Goal: Information Seeking & Learning: Find contact information

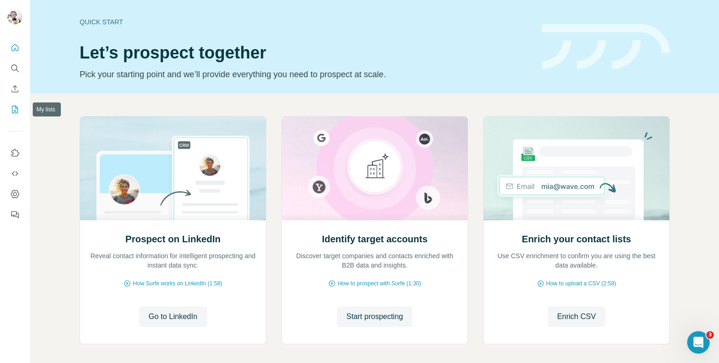
click at [12, 108] on icon "My lists" at bounding box center [15, 109] width 6 height 7
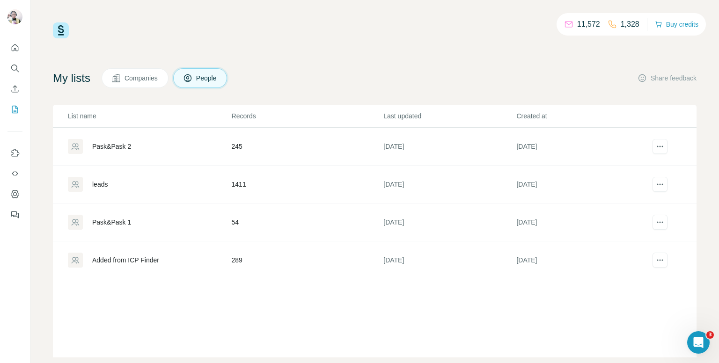
click at [236, 221] on td "54" at bounding box center [307, 223] width 152 height 38
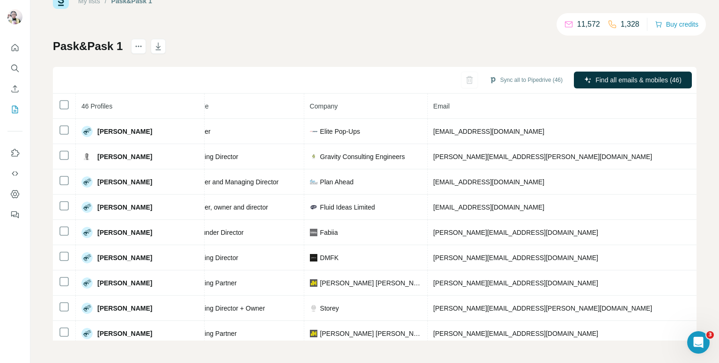
scroll to position [0, 136]
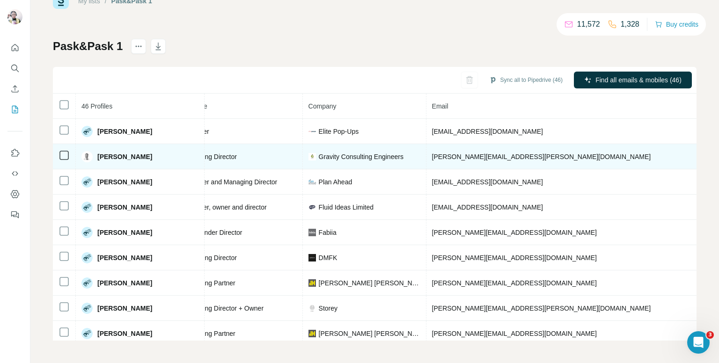
copy span "+447889084577"
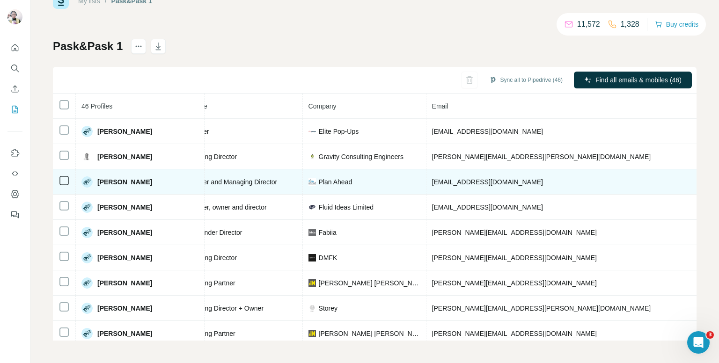
copy span "+447900558444"
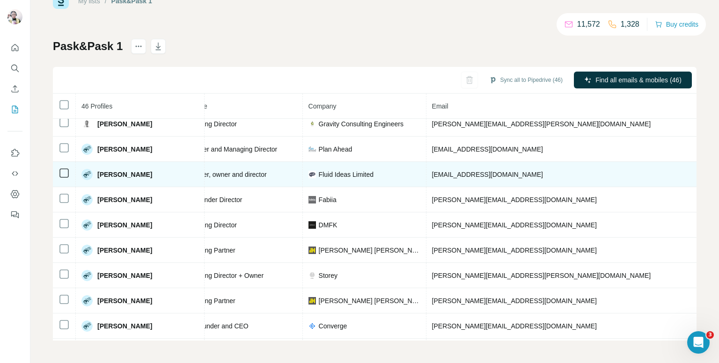
scroll to position [47, 136]
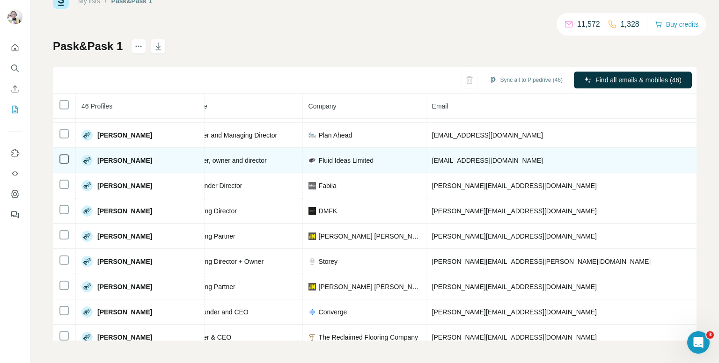
copy span "+447779606206"
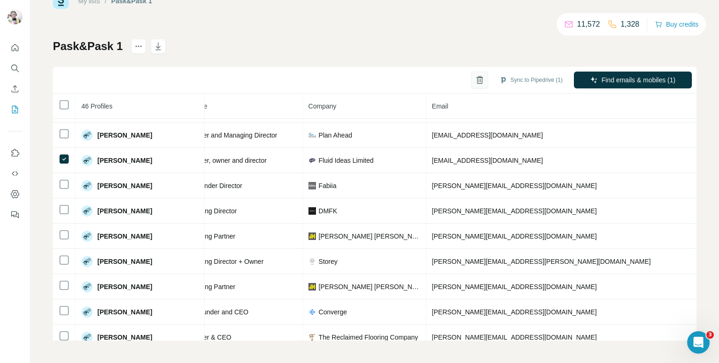
click at [474, 82] on button "button" at bounding box center [480, 80] width 17 height 17
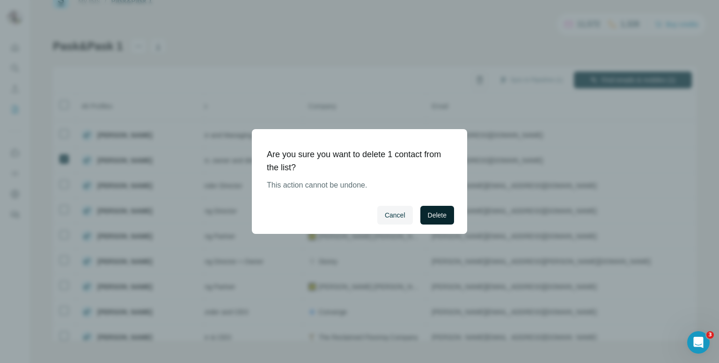
click at [439, 216] on span "Delete" at bounding box center [437, 215] width 19 height 9
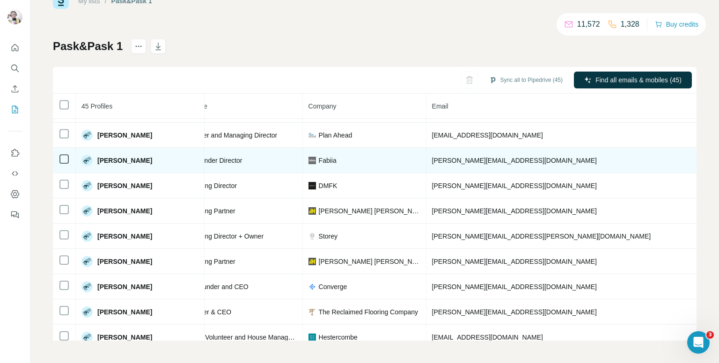
copy span "+447792398479"
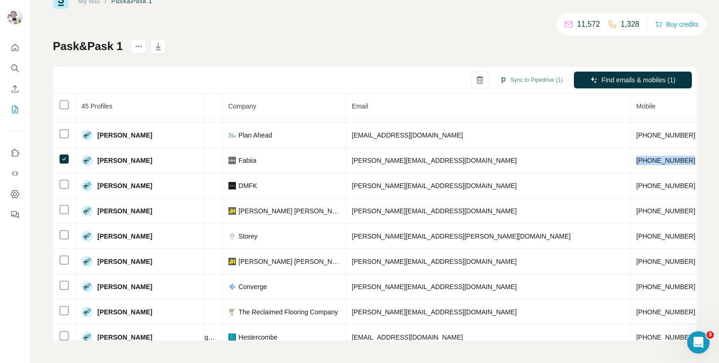
scroll to position [47, 228]
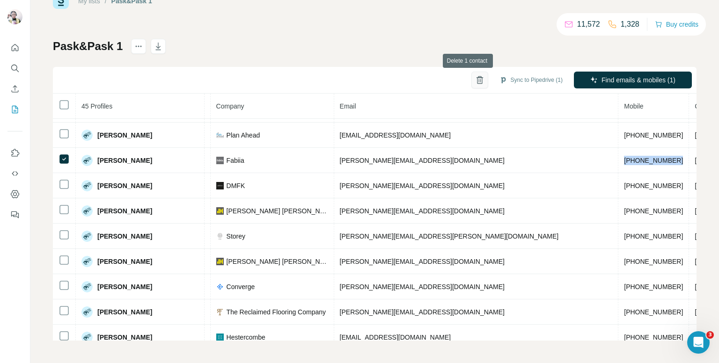
click at [475, 80] on icon "button" at bounding box center [479, 79] width 9 height 9
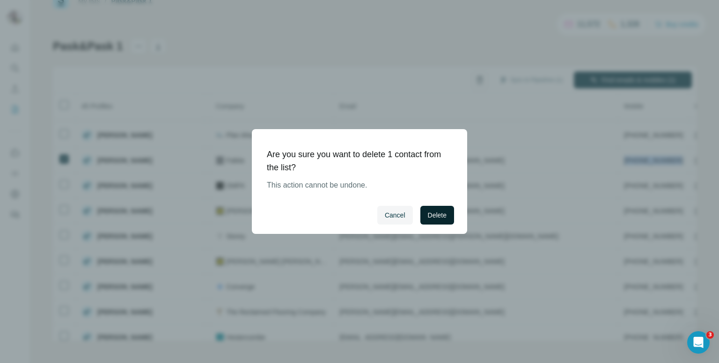
click at [445, 214] on span "Delete" at bounding box center [437, 215] width 19 height 9
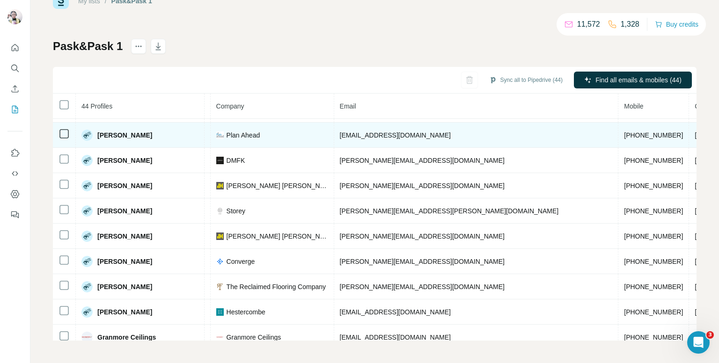
scroll to position [0, 228]
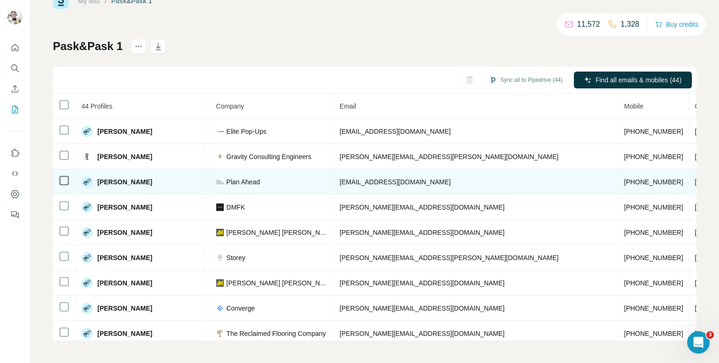
click at [624, 182] on span "+447900558444" at bounding box center [653, 181] width 59 height 7
copy span "+447900558444"
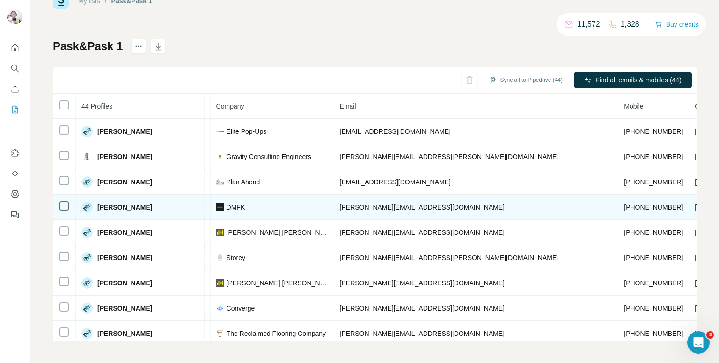
click at [624, 206] on span "+447956968152" at bounding box center [653, 207] width 59 height 7
copy span "+447956968152"
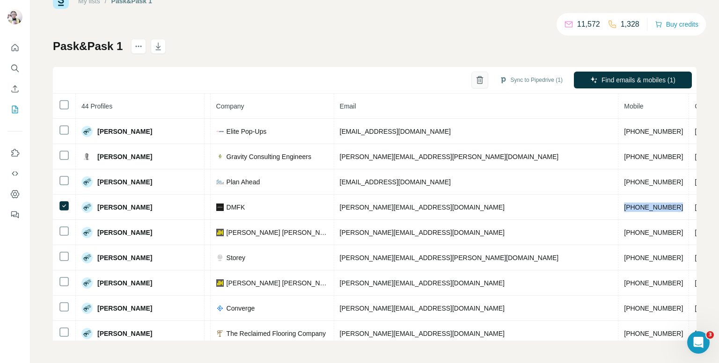
click at [475, 79] on icon "button" at bounding box center [479, 79] width 9 height 9
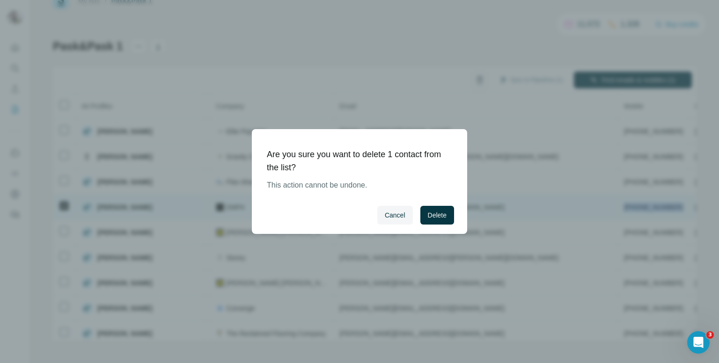
drag, startPoint x: 427, startPoint y: 208, endPoint x: 441, endPoint y: 211, distance: 14.3
click at [428, 208] on button "Delete" at bounding box center [437, 215] width 34 height 19
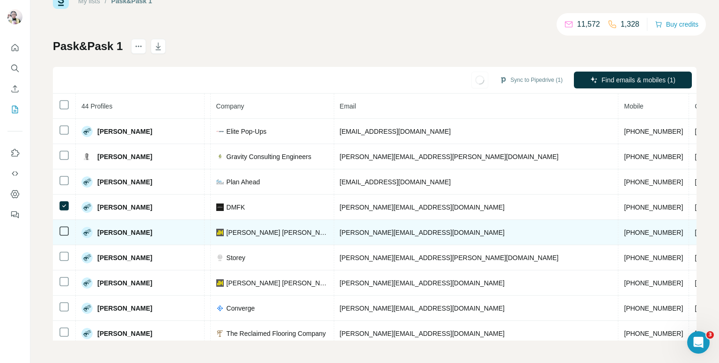
click at [619, 236] on td "+447500962542" at bounding box center [654, 232] width 71 height 25
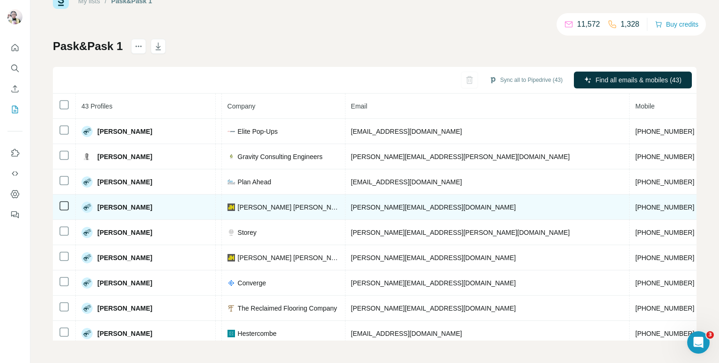
click at [635, 231] on span "+447889227018" at bounding box center [664, 232] width 59 height 7
click at [635, 206] on span "+447500962542" at bounding box center [664, 207] width 59 height 7
copy span "+447500962542"
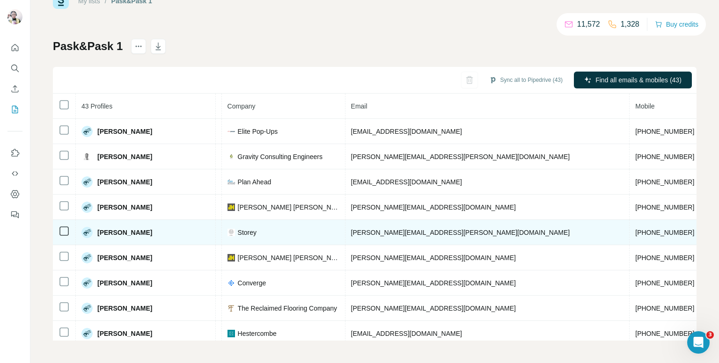
click at [635, 231] on span "+447889227018" at bounding box center [664, 232] width 59 height 7
copy span "+447889227018"
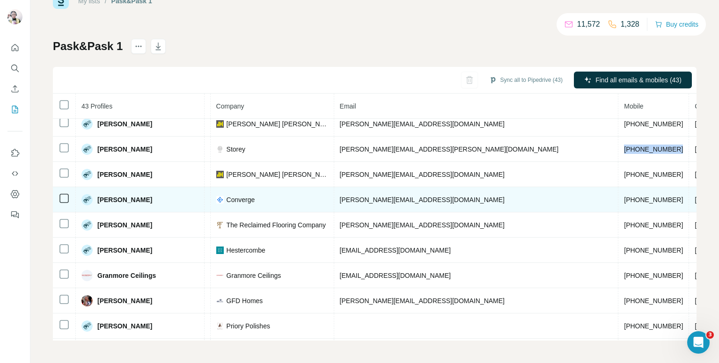
scroll to position [94, 228]
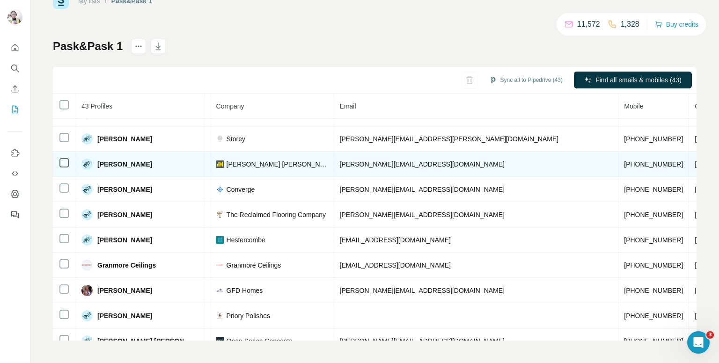
click at [624, 164] on span "+447500962542" at bounding box center [653, 164] width 59 height 7
copy span "+447500962542"
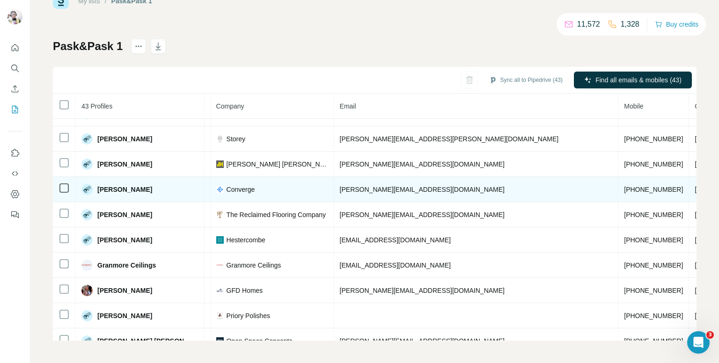
click at [619, 192] on td "+447580425599" at bounding box center [654, 189] width 71 height 25
copy span "+447580425599"
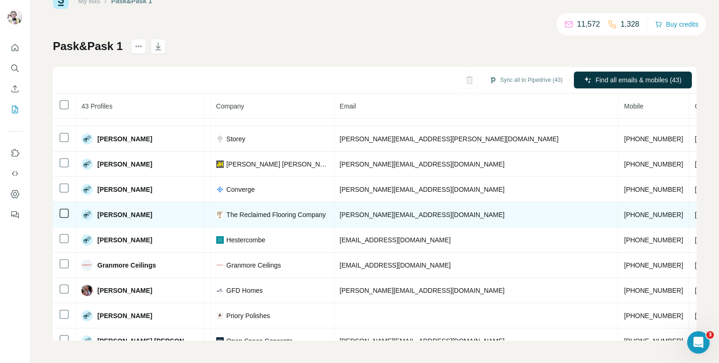
click at [624, 211] on span "+447515632652" at bounding box center [653, 214] width 59 height 7
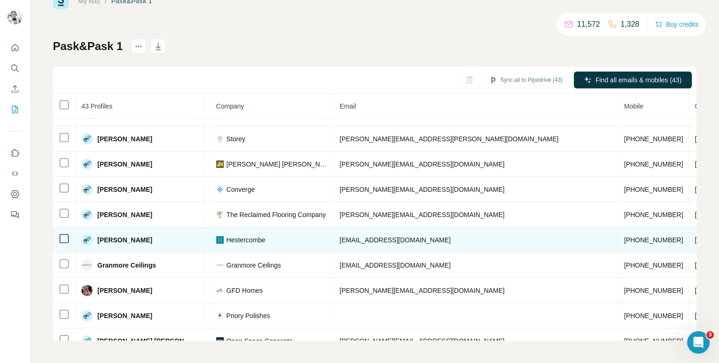
click at [624, 236] on span "+447875633384" at bounding box center [653, 239] width 59 height 7
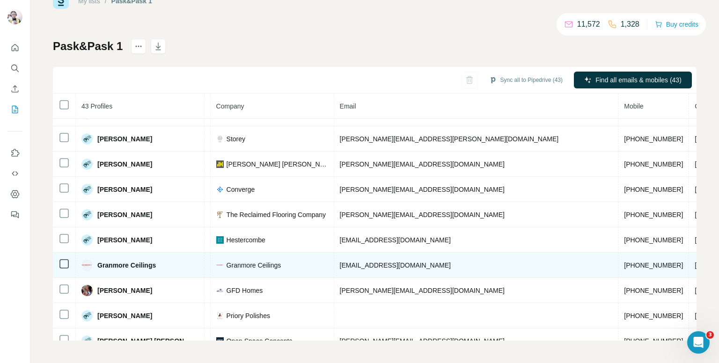
click at [624, 263] on span "+447836509147" at bounding box center [653, 265] width 59 height 7
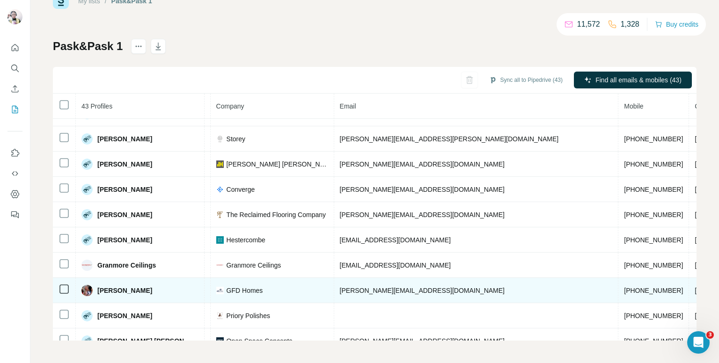
click at [624, 287] on span "+447973656022" at bounding box center [653, 290] width 59 height 7
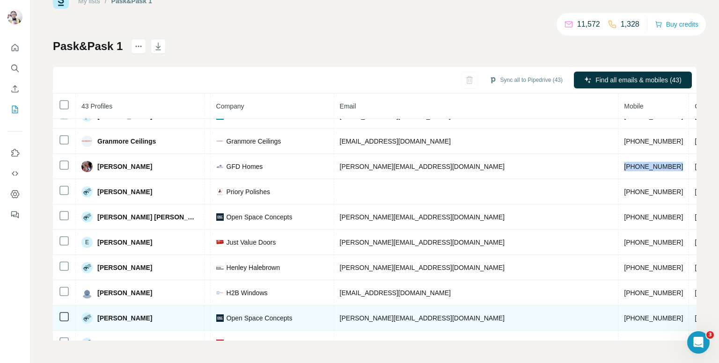
scroll to position [234, 228]
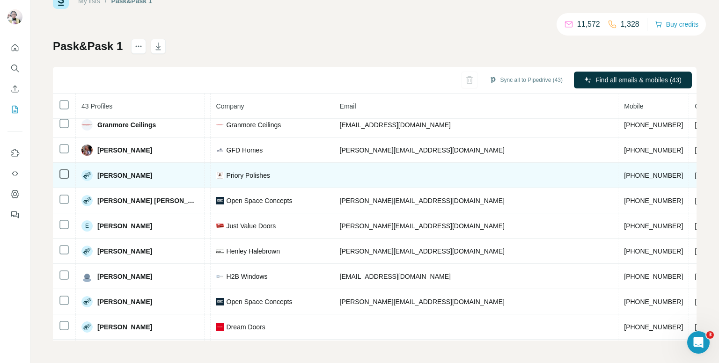
click at [624, 172] on span "+447714245642" at bounding box center [653, 175] width 59 height 7
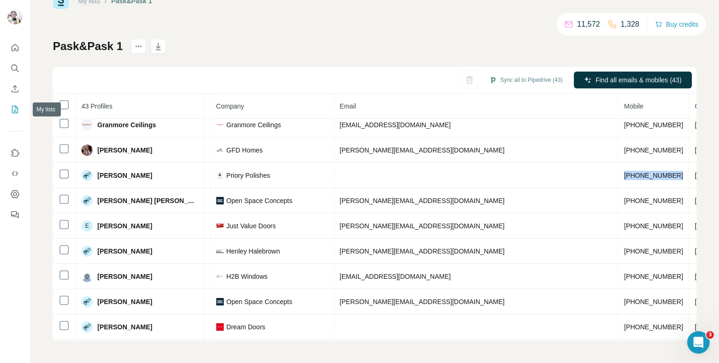
click at [11, 104] on button "My lists" at bounding box center [14, 109] width 15 height 17
click at [13, 105] on icon "My lists" at bounding box center [14, 109] width 9 height 9
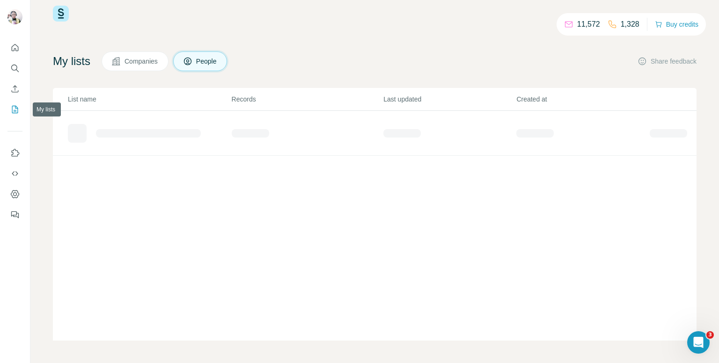
scroll to position [17, 0]
click at [15, 108] on icon "My lists" at bounding box center [14, 109] width 9 height 9
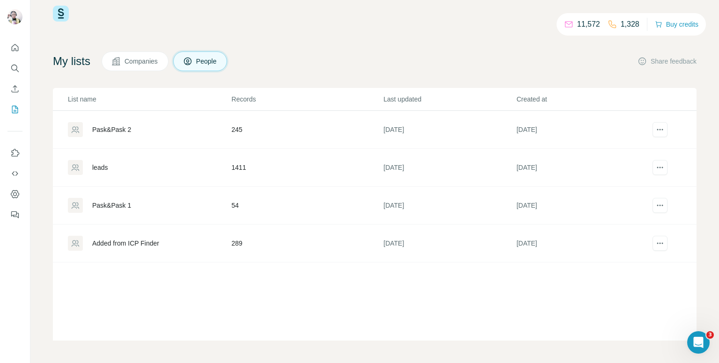
click at [127, 126] on div "Pask&Pask 2" at bounding box center [111, 129] width 39 height 9
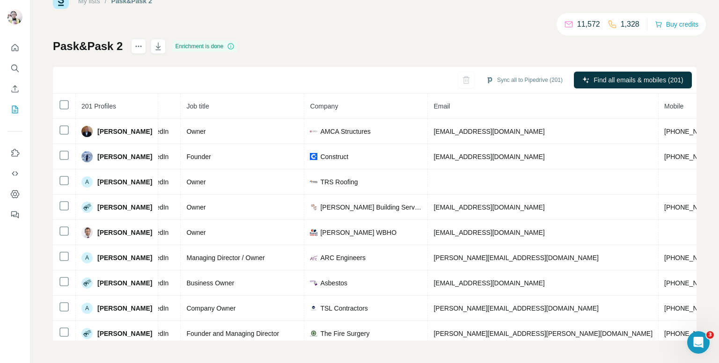
scroll to position [0, 111]
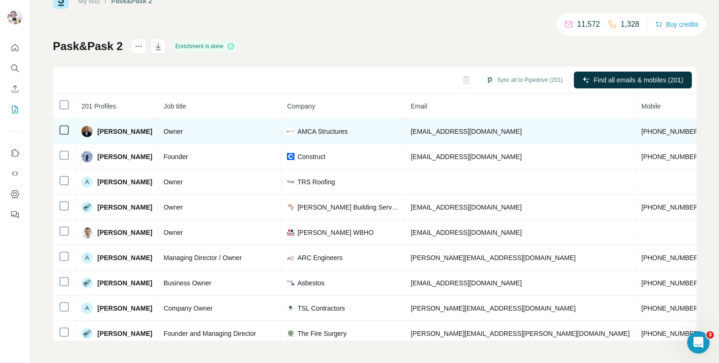
click at [641, 129] on span "+447754377776" at bounding box center [670, 131] width 59 height 7
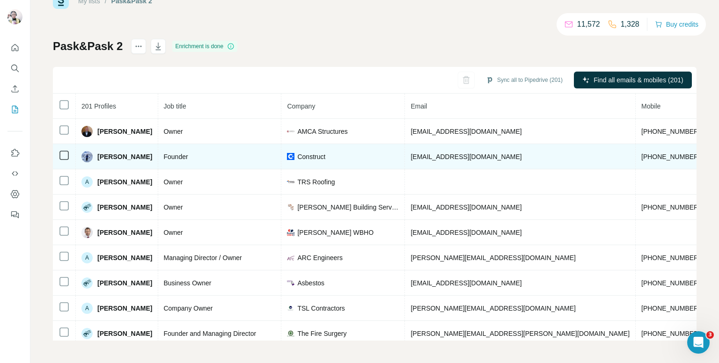
click at [641, 159] on span "+447792126334" at bounding box center [670, 156] width 59 height 7
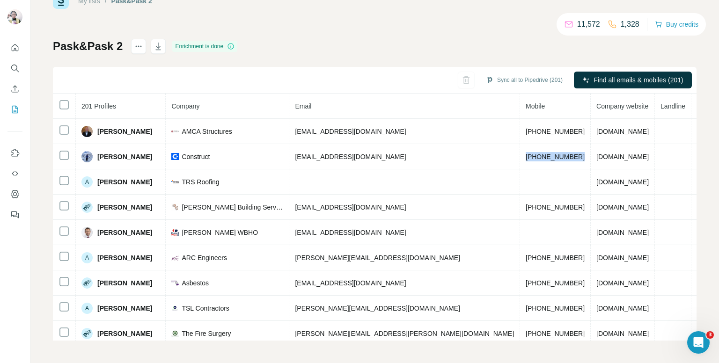
scroll to position [0, 235]
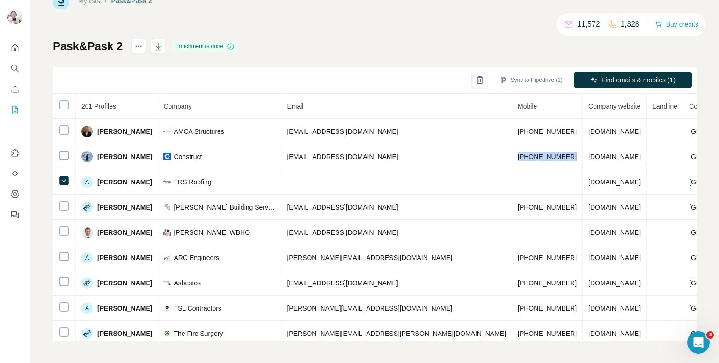
click at [475, 81] on icon "button" at bounding box center [479, 79] width 9 height 9
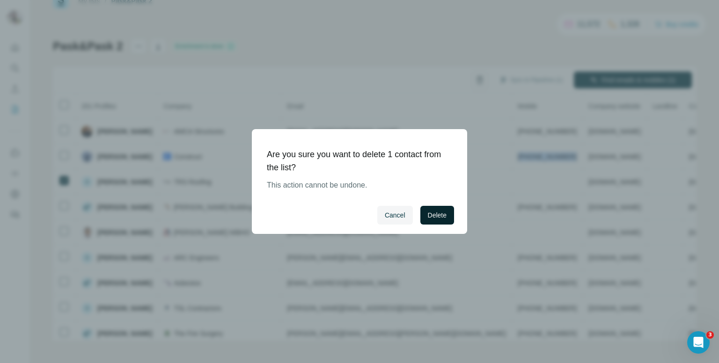
click at [439, 214] on span "Delete" at bounding box center [437, 215] width 19 height 9
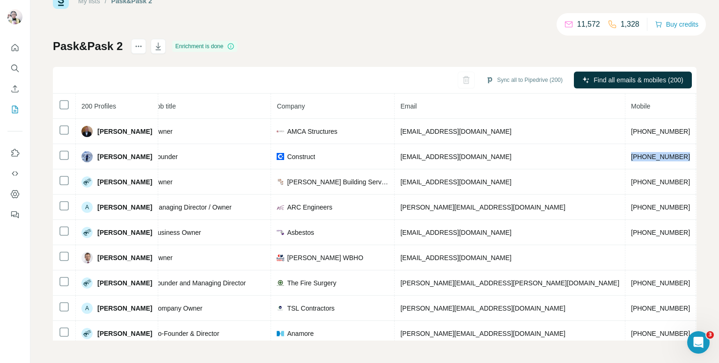
scroll to position [0, 122]
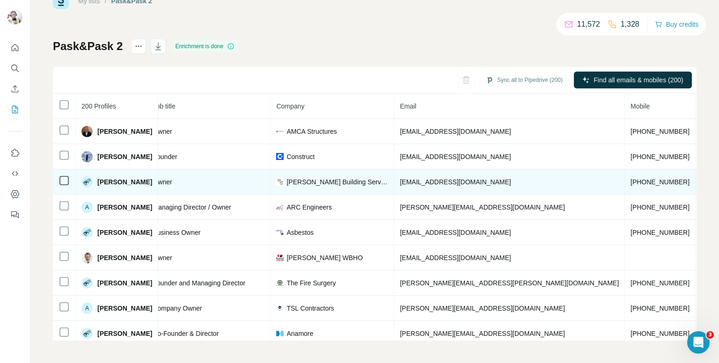
click at [631, 180] on span "+447968410280" at bounding box center [660, 181] width 59 height 7
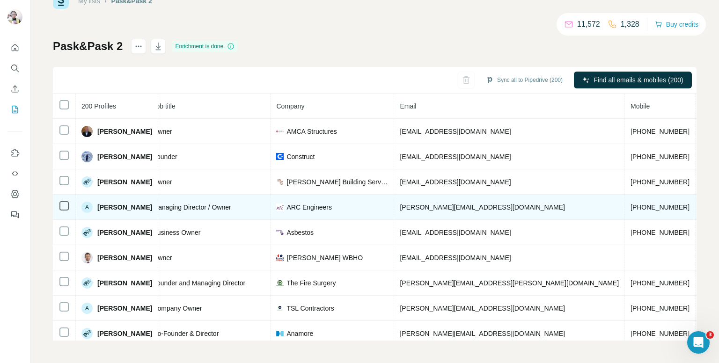
click at [631, 208] on span "+447725417989" at bounding box center [660, 207] width 59 height 7
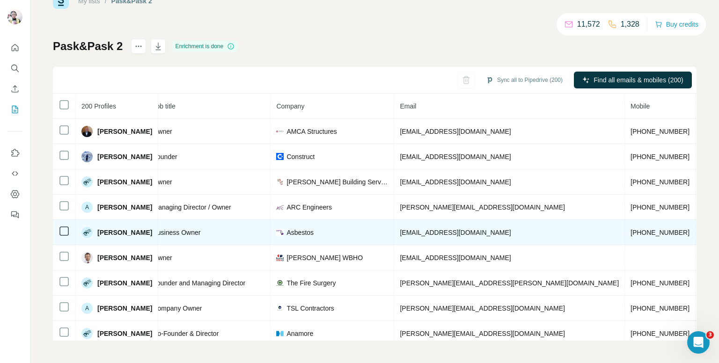
click at [631, 230] on span "+447305901573" at bounding box center [660, 232] width 59 height 7
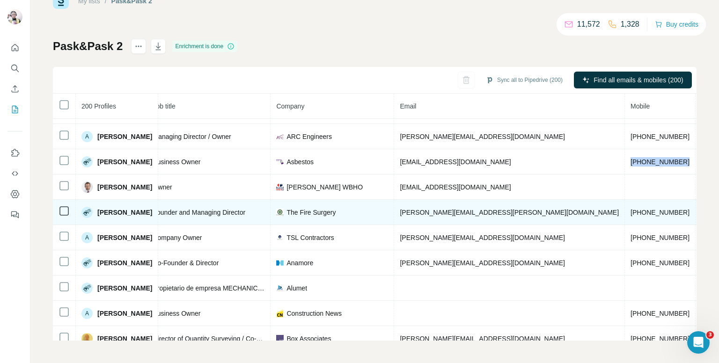
scroll to position [81, 122]
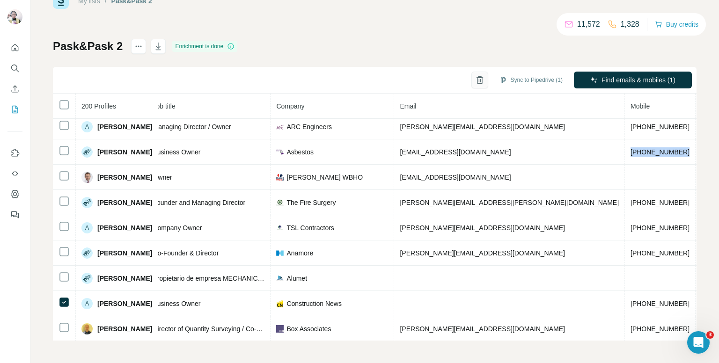
click at [475, 79] on icon "button" at bounding box center [479, 79] width 9 height 9
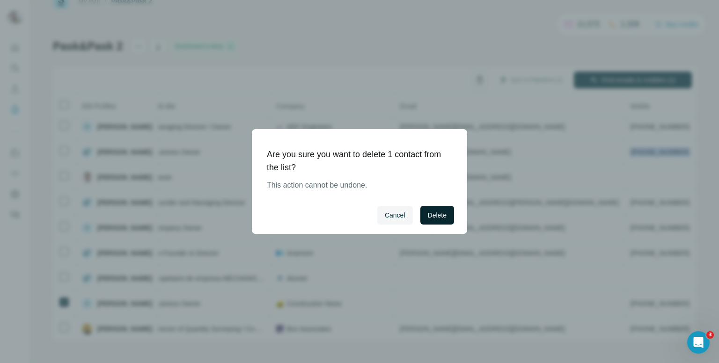
click at [423, 214] on button "Delete" at bounding box center [437, 215] width 34 height 19
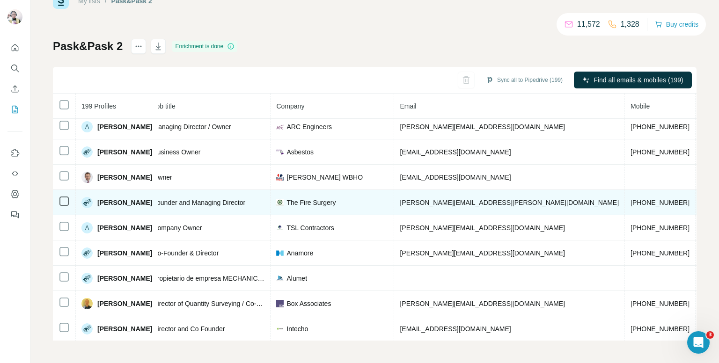
click at [631, 199] on span "+447427406799" at bounding box center [660, 202] width 59 height 7
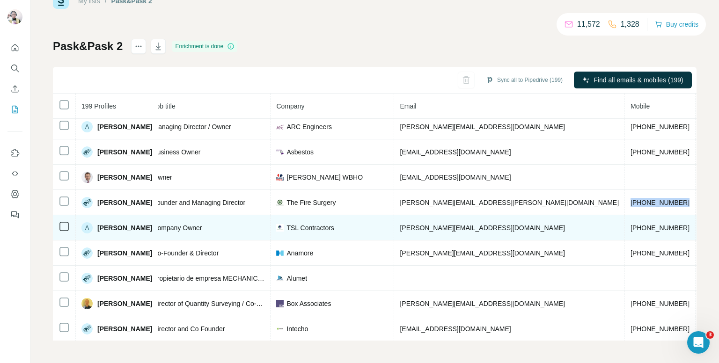
scroll to position [127, 122]
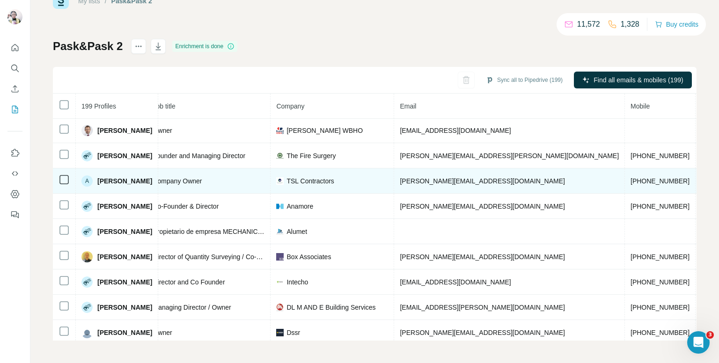
click at [631, 179] on span "+447818002134" at bounding box center [660, 180] width 59 height 7
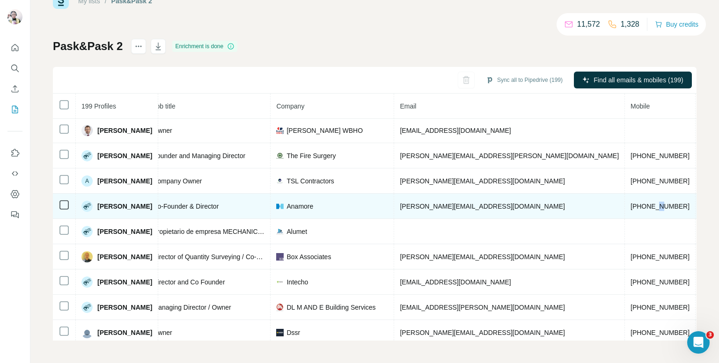
drag, startPoint x: 567, startPoint y: 200, endPoint x: 562, endPoint y: 210, distance: 11.3
click at [625, 210] on td "+447917433725" at bounding box center [660, 206] width 71 height 25
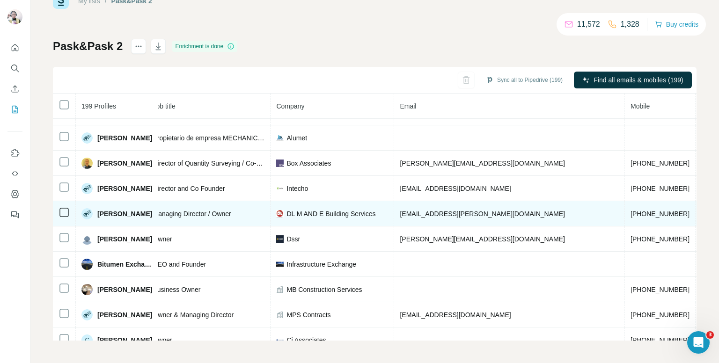
scroll to position [174, 122]
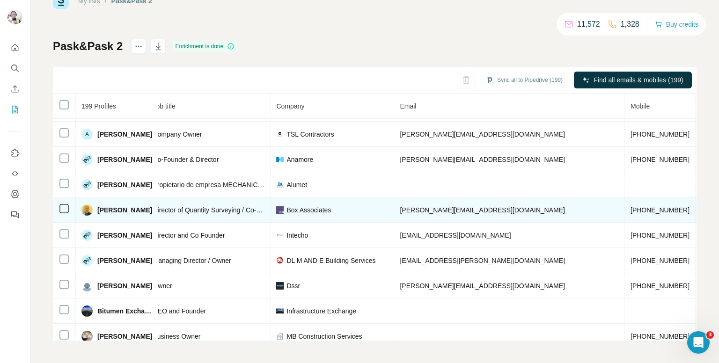
click at [631, 208] on span "+447775557552" at bounding box center [660, 209] width 59 height 7
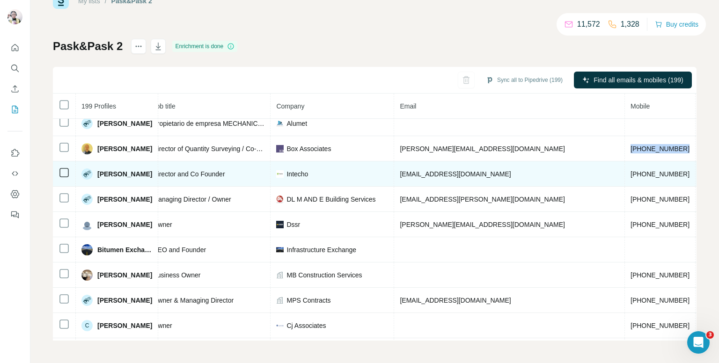
scroll to position [221, 122]
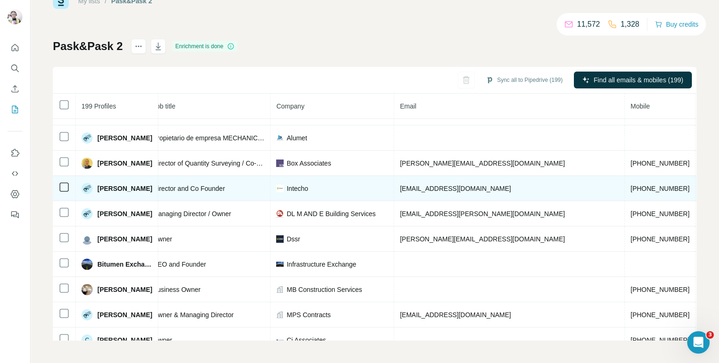
click at [625, 193] on td "+447866579885" at bounding box center [660, 188] width 71 height 25
click at [625, 192] on td "+447866579885" at bounding box center [660, 188] width 71 height 25
click at [631, 185] on span "+447866579885" at bounding box center [660, 188] width 59 height 7
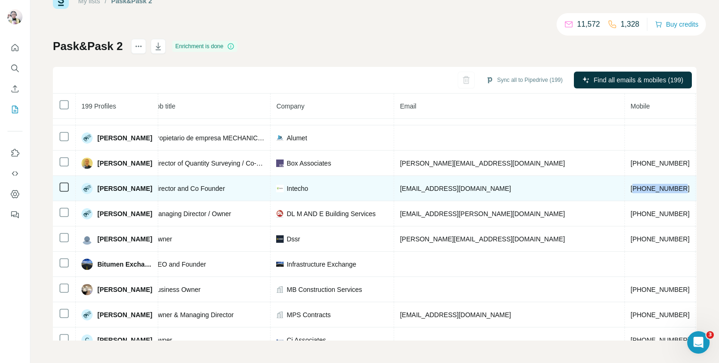
click at [631, 185] on span "+447866579885" at bounding box center [660, 188] width 59 height 7
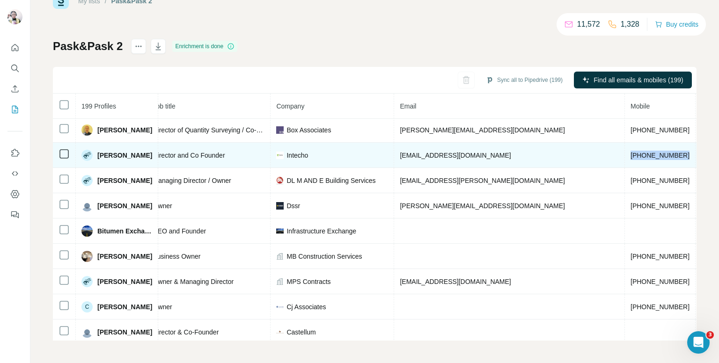
scroll to position [268, 122]
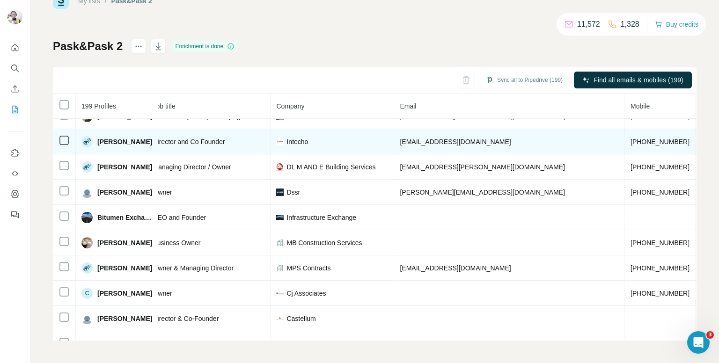
click at [426, 140] on span "ben@intecho.co.uk" at bounding box center [455, 141] width 111 height 7
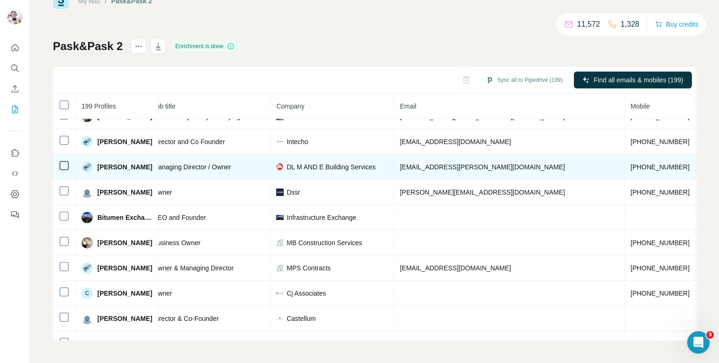
click at [631, 165] on span "+447525324481" at bounding box center [660, 166] width 59 height 7
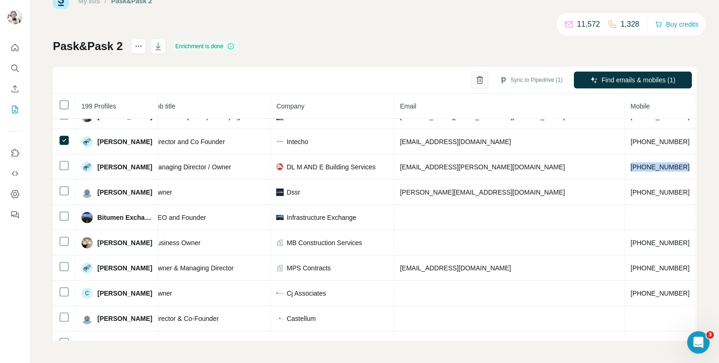
click at [475, 81] on icon "button" at bounding box center [479, 79] width 9 height 9
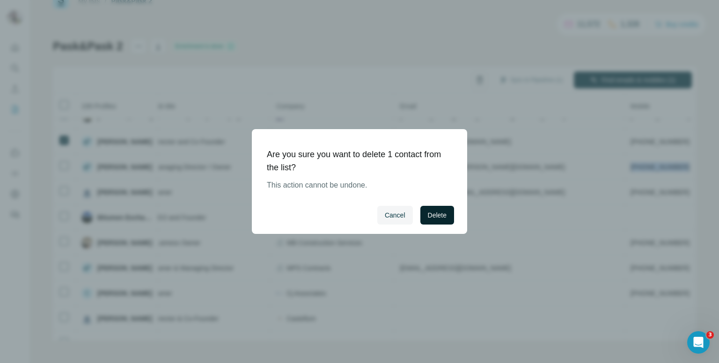
click at [436, 212] on span "Delete" at bounding box center [437, 215] width 19 height 9
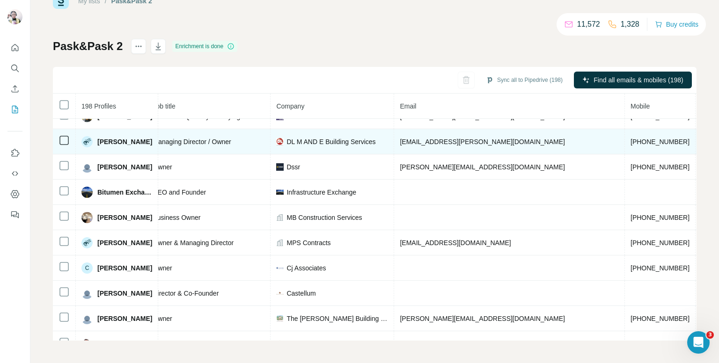
click at [631, 139] on span "+447525324481" at bounding box center [660, 141] width 59 height 7
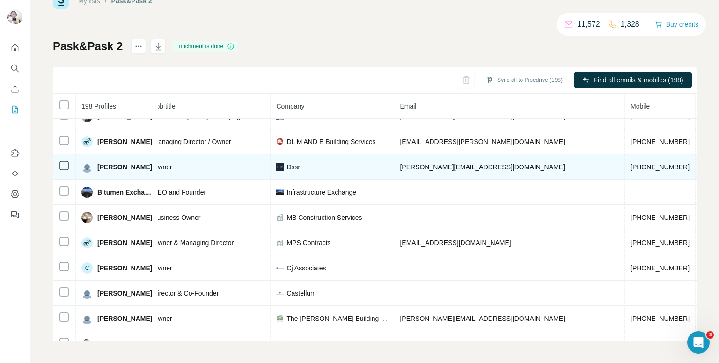
click at [631, 163] on span "+447801020251" at bounding box center [660, 166] width 59 height 7
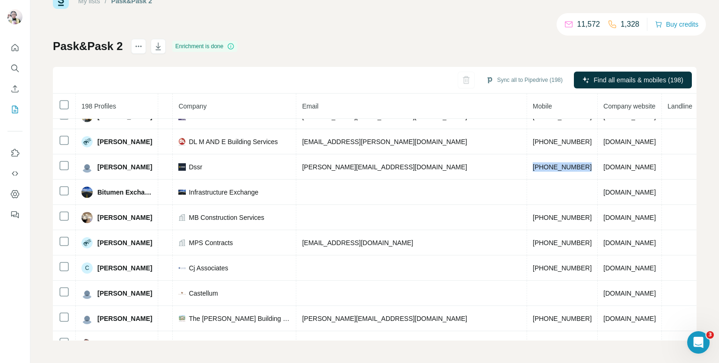
scroll to position [268, 237]
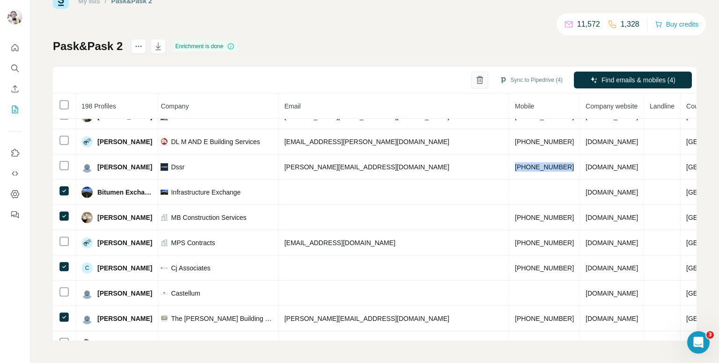
click at [475, 82] on icon "button" at bounding box center [479, 79] width 9 height 9
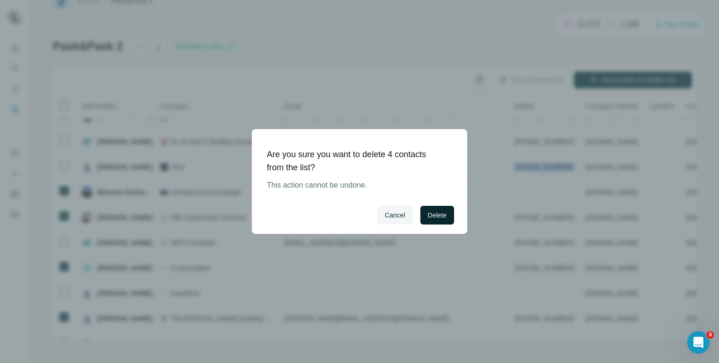
click at [428, 216] on span "Delete" at bounding box center [437, 215] width 19 height 9
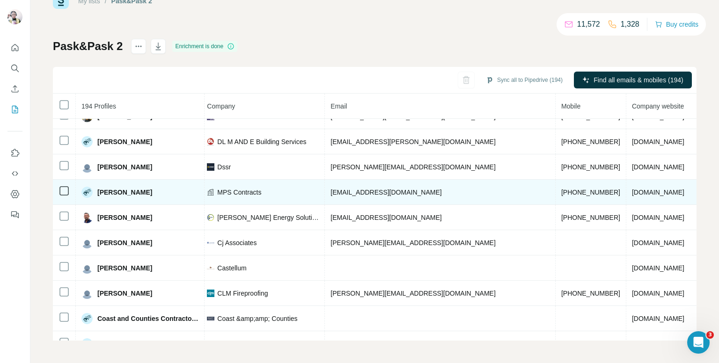
click at [556, 184] on td "+447800911137" at bounding box center [591, 192] width 71 height 25
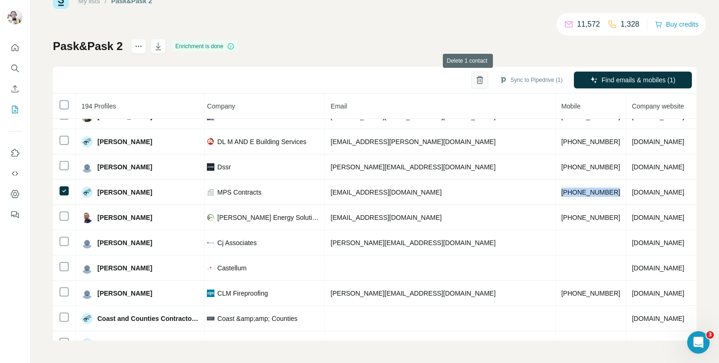
click at [472, 85] on button "button" at bounding box center [480, 80] width 17 height 17
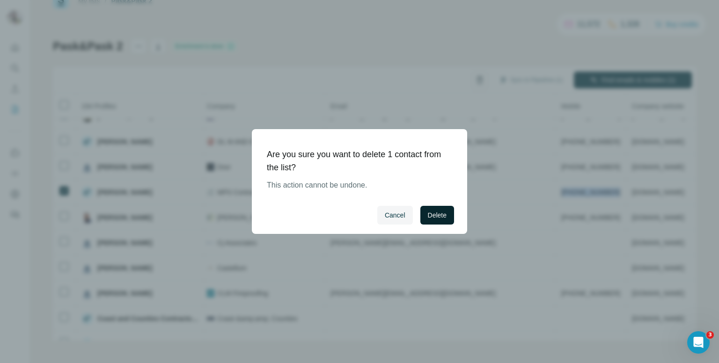
click at [441, 218] on span "Delete" at bounding box center [437, 215] width 19 height 9
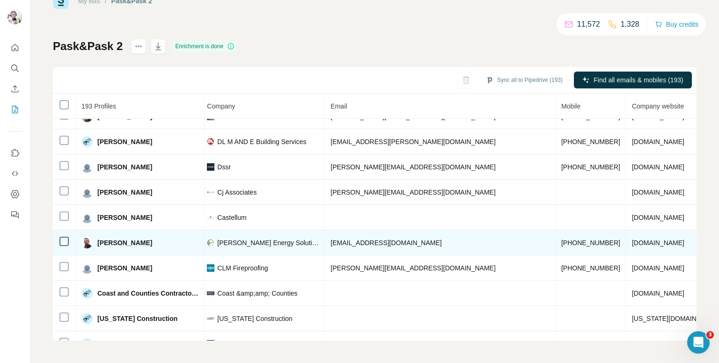
click at [561, 239] on span "+447711836702" at bounding box center [590, 242] width 59 height 7
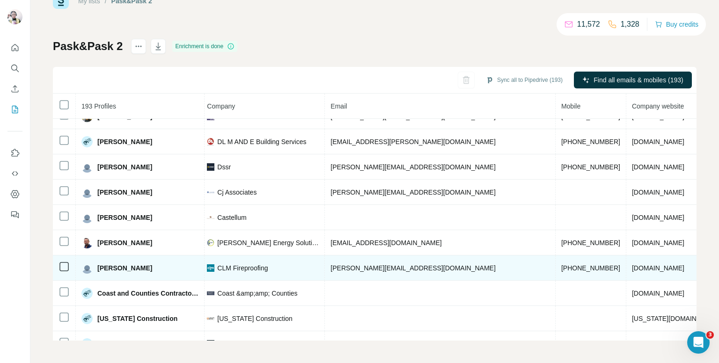
click at [561, 265] on span "+447725463717" at bounding box center [590, 268] width 59 height 7
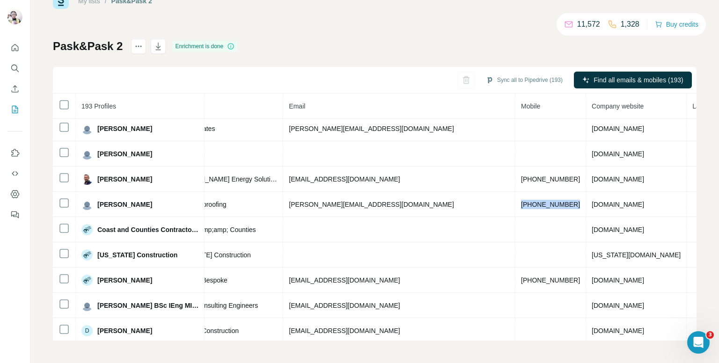
scroll to position [332, 285]
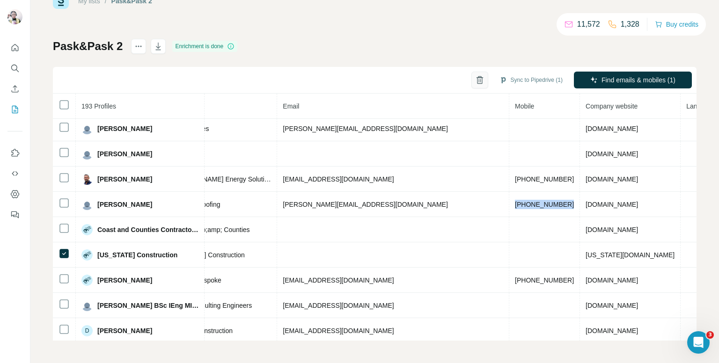
click at [475, 79] on icon "button" at bounding box center [479, 79] width 9 height 9
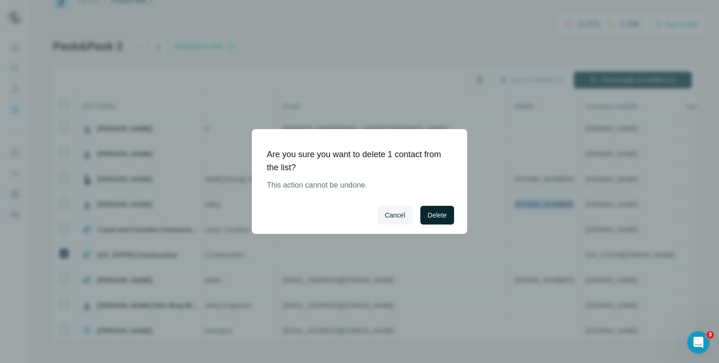
click at [428, 214] on span "Delete" at bounding box center [437, 215] width 19 height 9
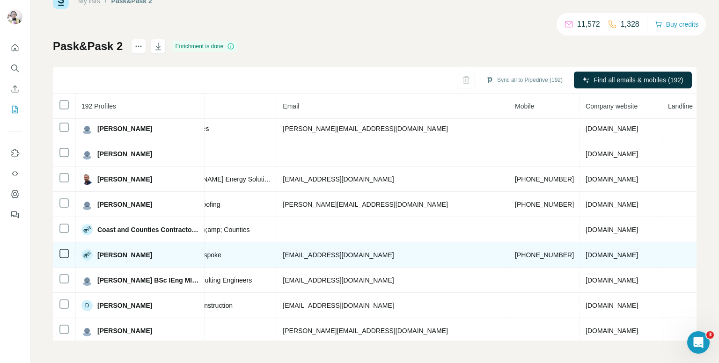
click at [515, 254] on span "+447951222733" at bounding box center [544, 254] width 59 height 7
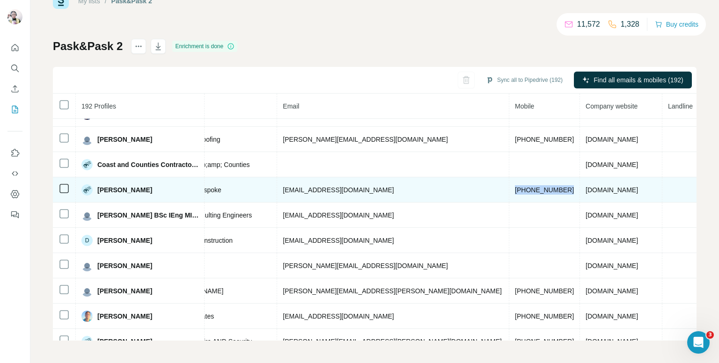
scroll to position [425, 285]
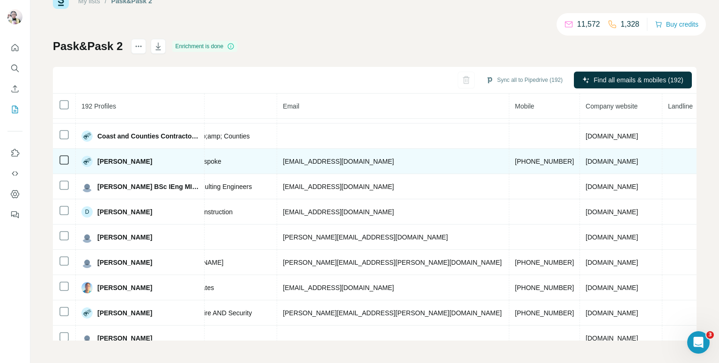
click at [515, 259] on span "+447714154371" at bounding box center [544, 262] width 59 height 7
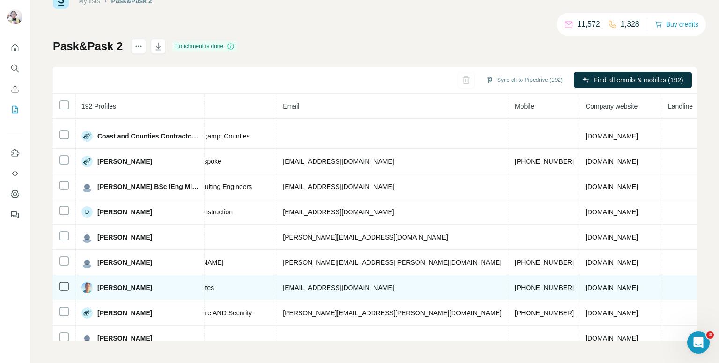
click at [509, 288] on td "+442079283884" at bounding box center [544, 287] width 71 height 25
click at [509, 287] on td "+442079283884" at bounding box center [544, 287] width 71 height 25
click at [515, 285] on span "+442079283884" at bounding box center [544, 287] width 59 height 7
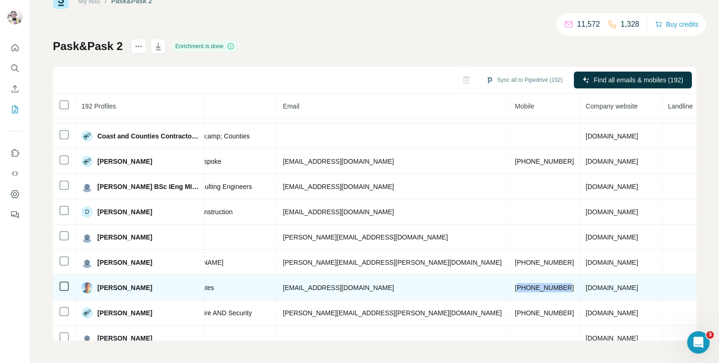
click at [515, 285] on span "+442079283884" at bounding box center [544, 287] width 59 height 7
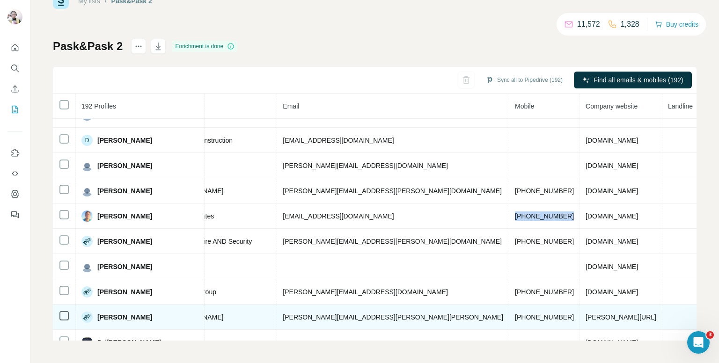
scroll to position [536, 285]
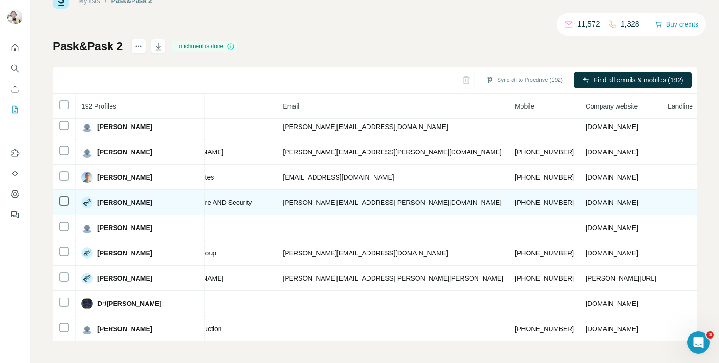
drag, startPoint x: 460, startPoint y: 192, endPoint x: 455, endPoint y: 195, distance: 5.9
click at [509, 194] on td "+441484321321" at bounding box center [544, 202] width 71 height 25
click at [515, 199] on span "+441484321321" at bounding box center [544, 202] width 59 height 7
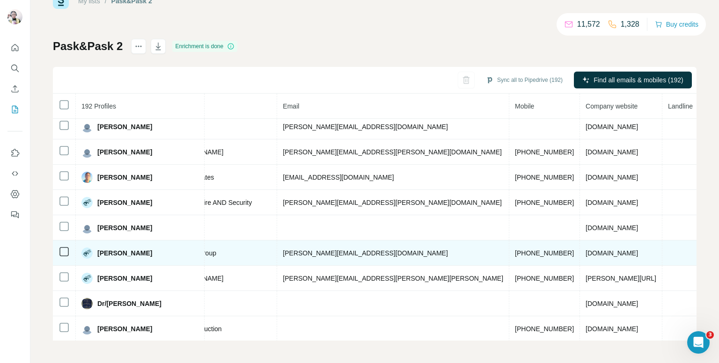
click at [515, 250] on span "+447774444848" at bounding box center [544, 253] width 59 height 7
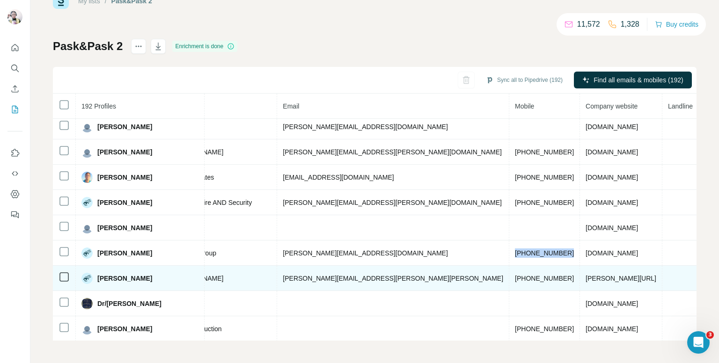
scroll to position [582, 285]
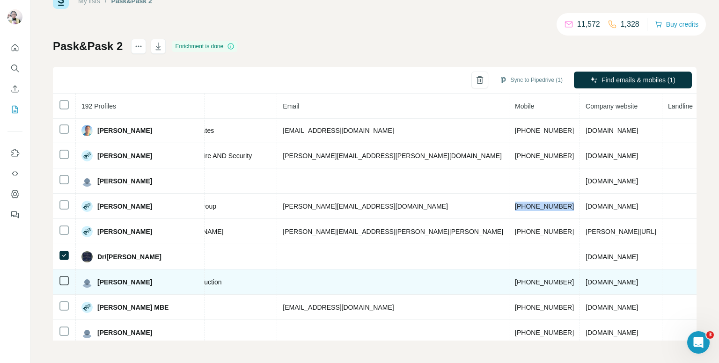
click at [67, 278] on div at bounding box center [64, 280] width 11 height 11
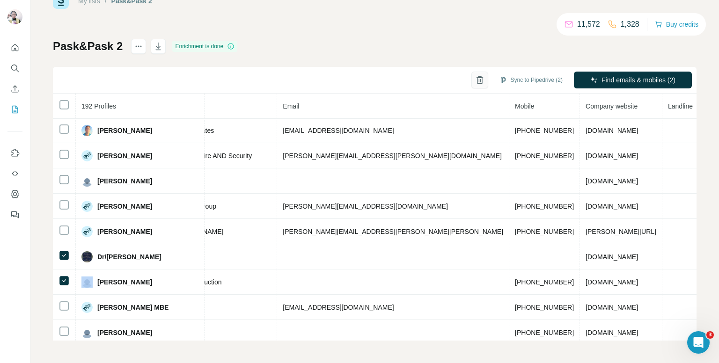
click at [472, 85] on button "button" at bounding box center [480, 80] width 17 height 17
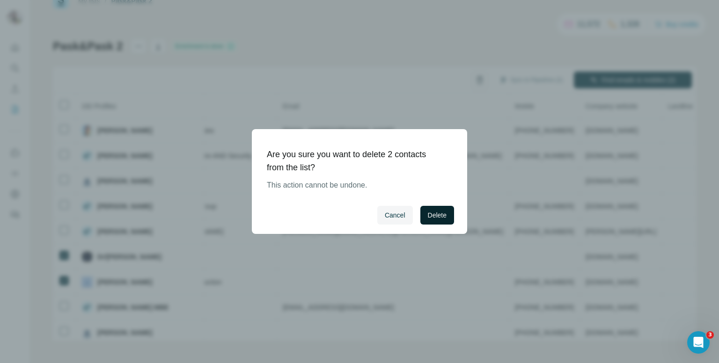
click at [436, 212] on span "Delete" at bounding box center [437, 215] width 19 height 9
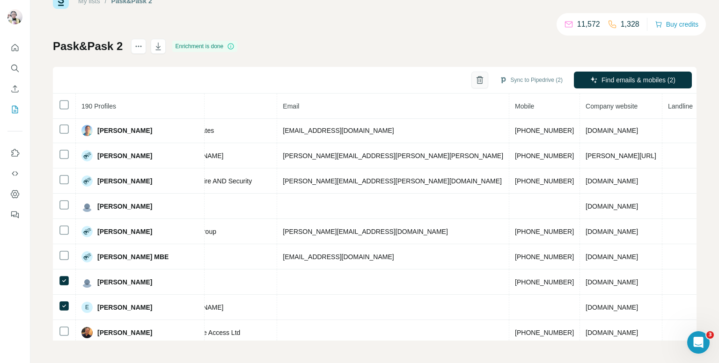
click at [475, 79] on icon "button" at bounding box center [479, 79] width 9 height 9
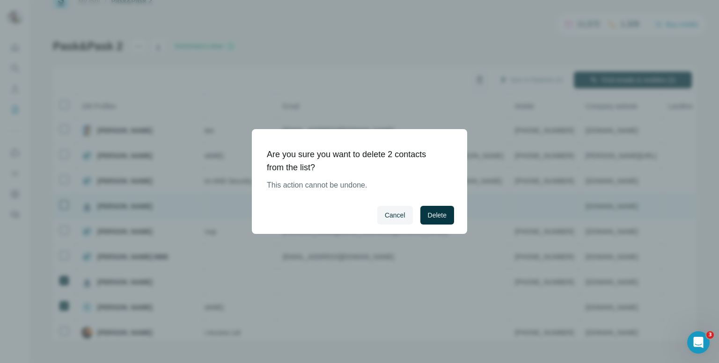
click at [443, 210] on button "Delete" at bounding box center [437, 215] width 34 height 19
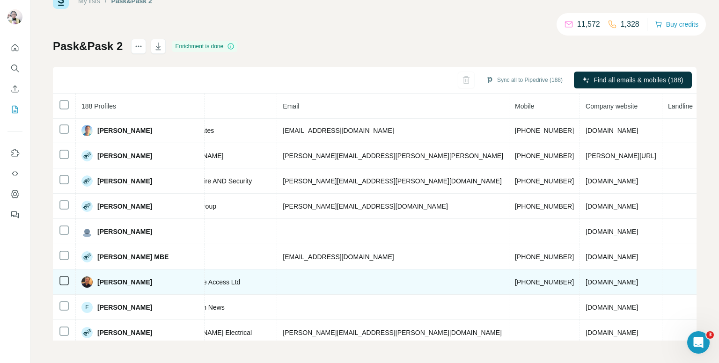
click at [515, 279] on span "+447973392920" at bounding box center [544, 282] width 59 height 7
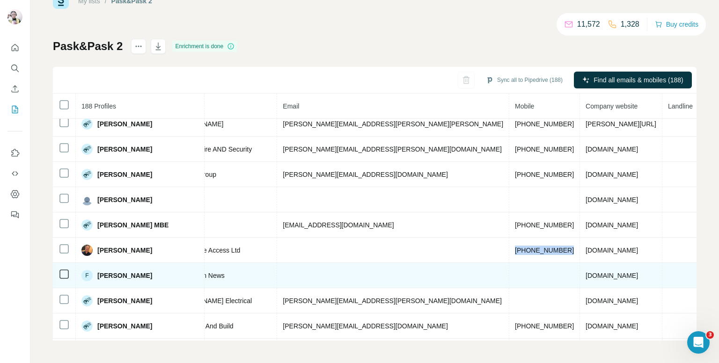
scroll to position [629, 285]
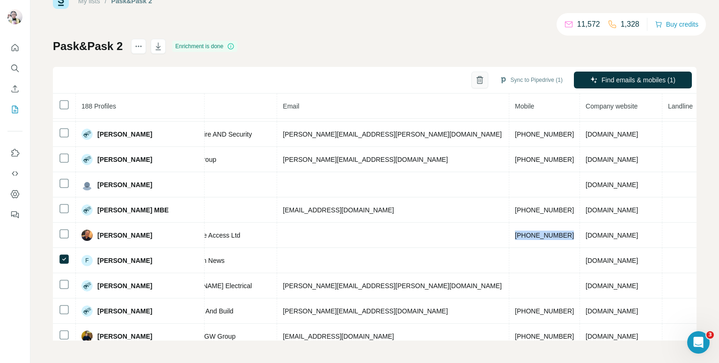
click at [475, 84] on icon "button" at bounding box center [479, 79] width 9 height 9
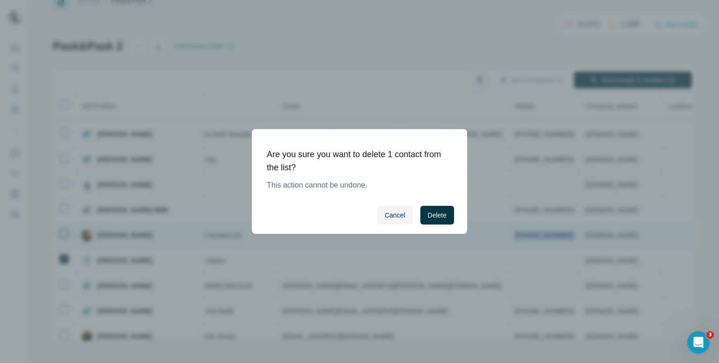
click at [436, 222] on button "Delete" at bounding box center [437, 215] width 34 height 19
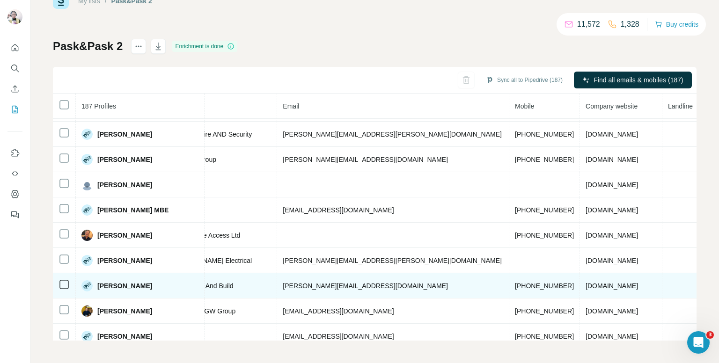
click at [515, 282] on span "+447955692713" at bounding box center [544, 285] width 59 height 7
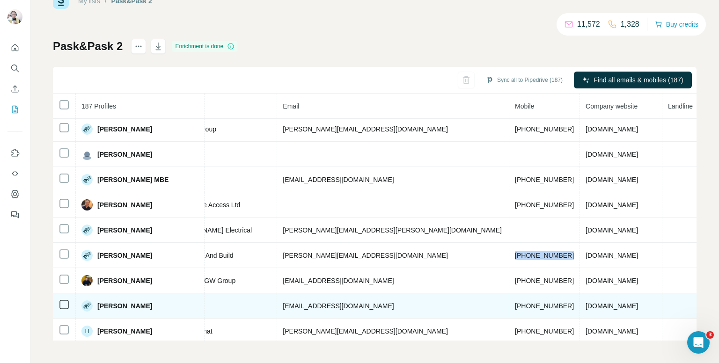
scroll to position [676, 285]
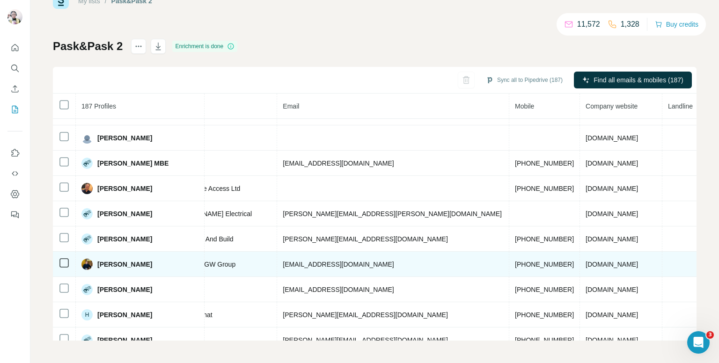
click at [515, 261] on span "+447855384844" at bounding box center [544, 264] width 59 height 7
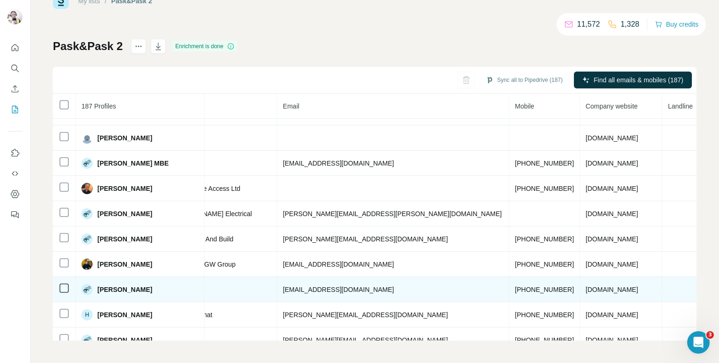
click at [515, 286] on span "+447801814981" at bounding box center [544, 289] width 59 height 7
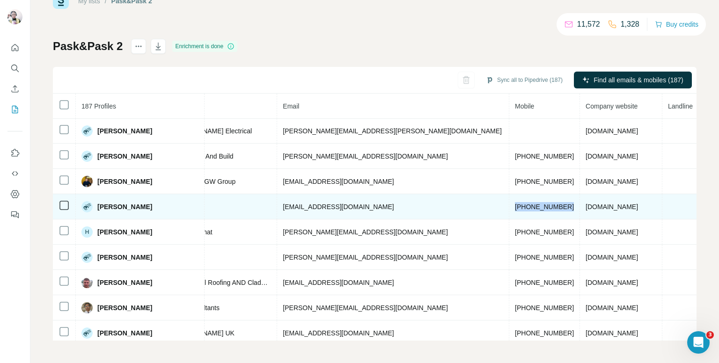
scroll to position [770, 285]
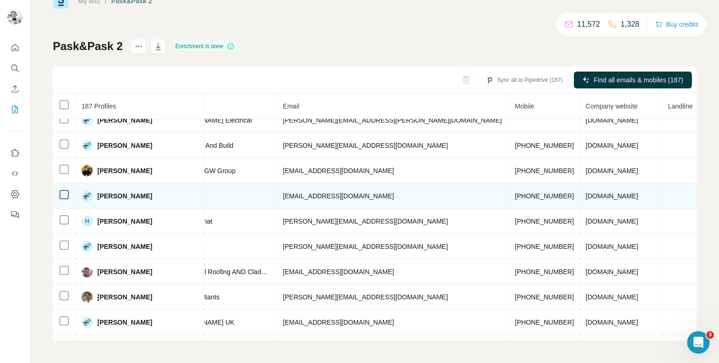
click at [313, 192] on span "h.dikme@stonnastructures.co.uk" at bounding box center [338, 195] width 111 height 7
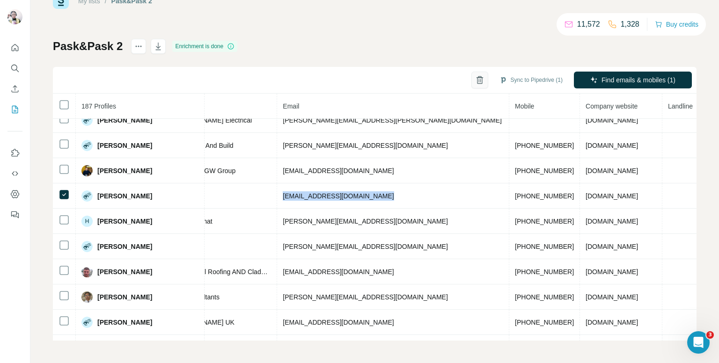
click at [475, 80] on icon "button" at bounding box center [479, 79] width 9 height 9
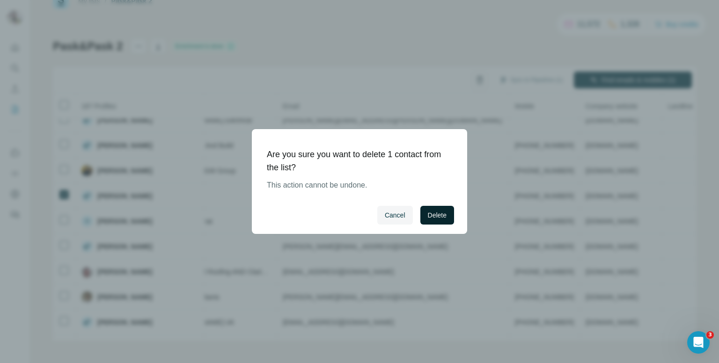
click at [441, 211] on span "Delete" at bounding box center [437, 215] width 19 height 9
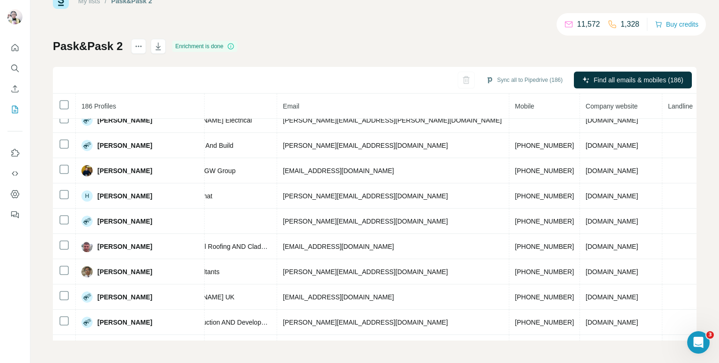
click at [515, 218] on span "+447801020253" at bounding box center [544, 221] width 59 height 7
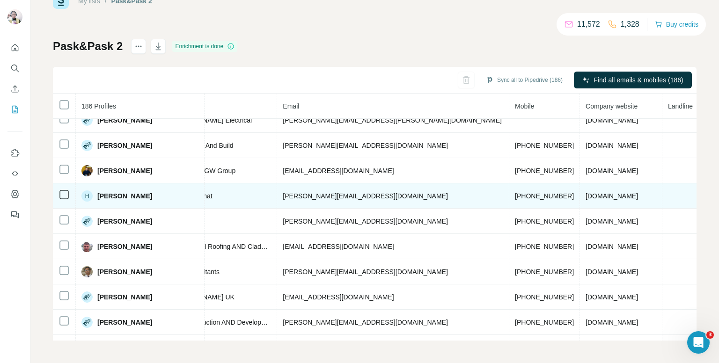
click at [509, 184] on td "+447944447629" at bounding box center [544, 196] width 71 height 25
click at [515, 192] on span "+447944447629" at bounding box center [544, 195] width 59 height 7
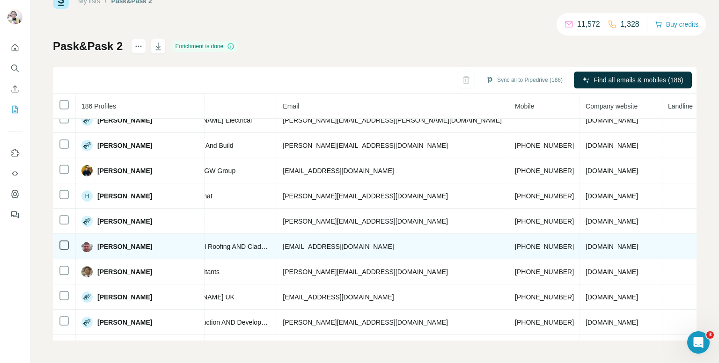
click at [515, 243] on span "+447481022761" at bounding box center [544, 246] width 59 height 7
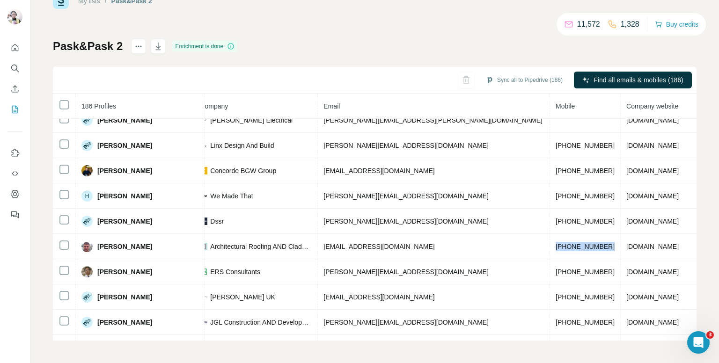
scroll to position [770, 192]
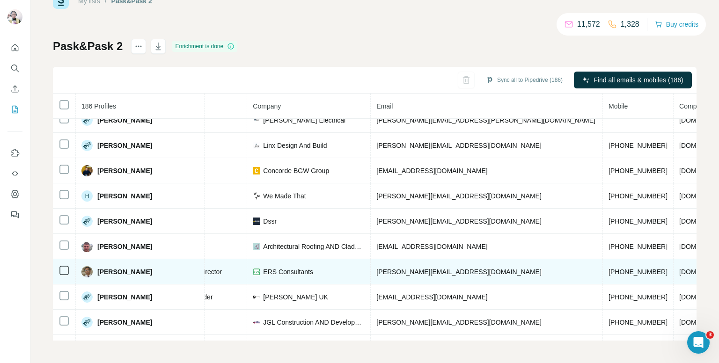
click at [609, 268] on span "+441865378885" at bounding box center [638, 271] width 59 height 7
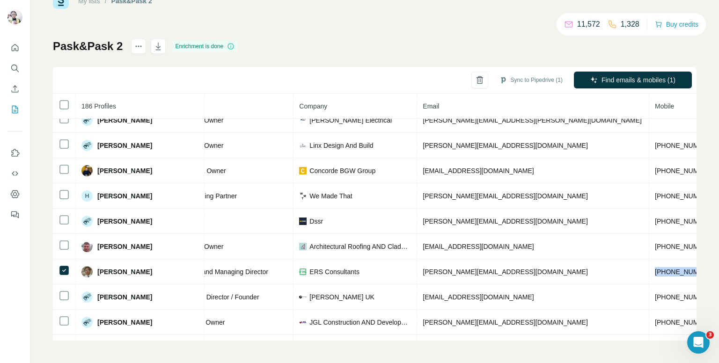
scroll to position [770, 170]
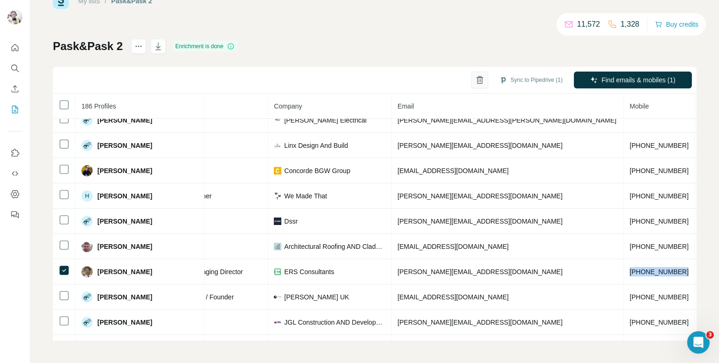
click at [472, 83] on button "button" at bounding box center [480, 80] width 17 height 17
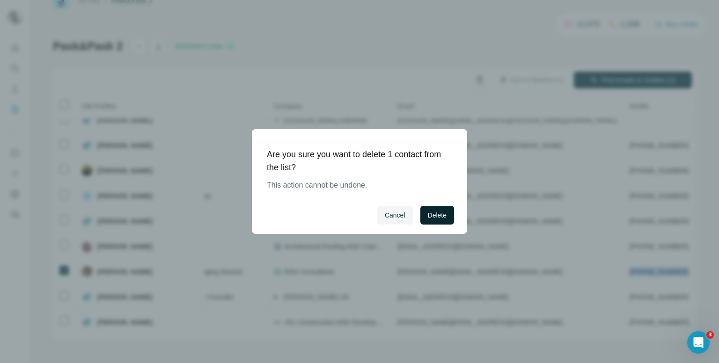
click at [440, 212] on span "Delete" at bounding box center [437, 215] width 19 height 9
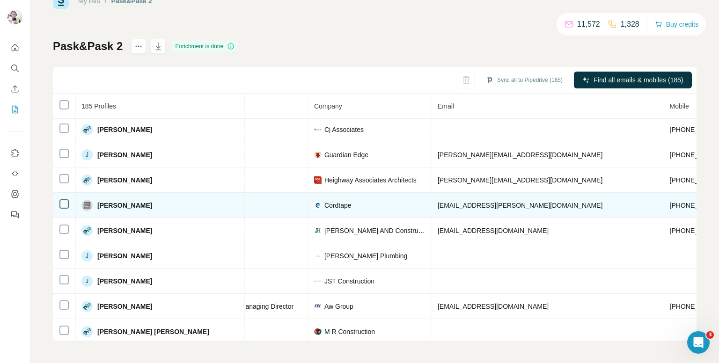
scroll to position [1178, 170]
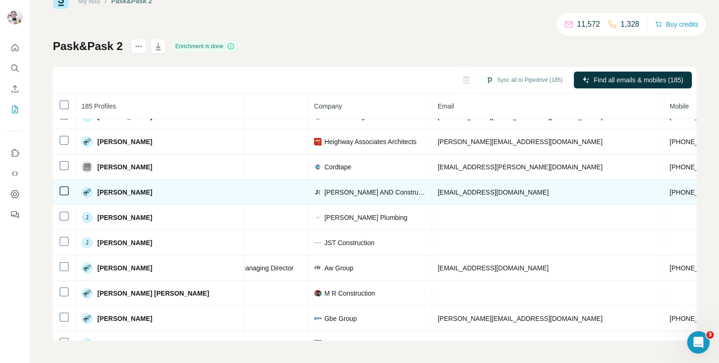
click at [670, 189] on span "+447896828812" at bounding box center [699, 192] width 59 height 7
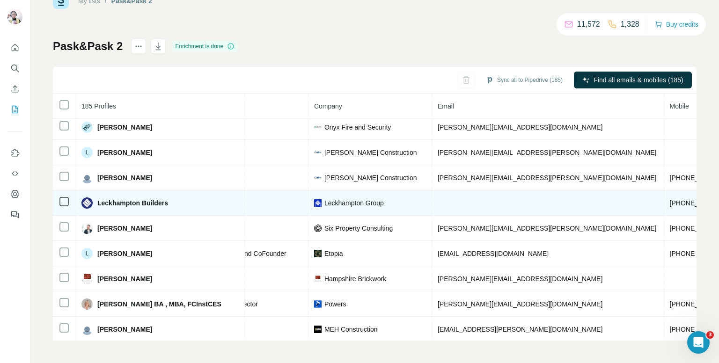
scroll to position [1476, 170]
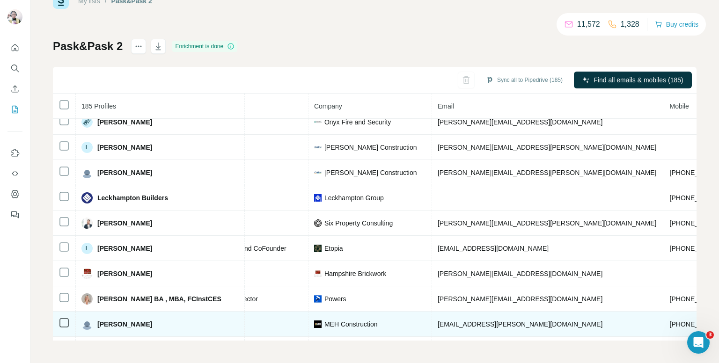
click at [670, 321] on span "+447974204867" at bounding box center [699, 324] width 59 height 7
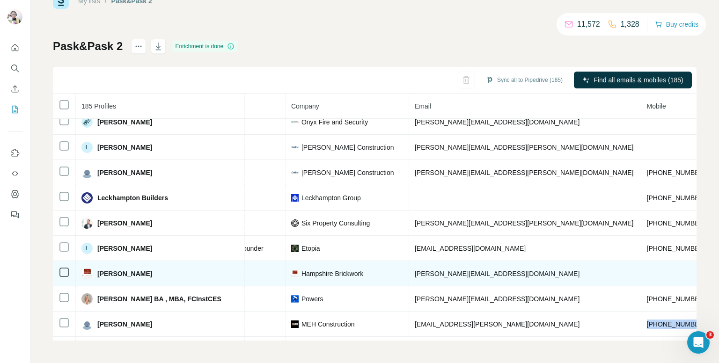
scroll to position [1523, 193]
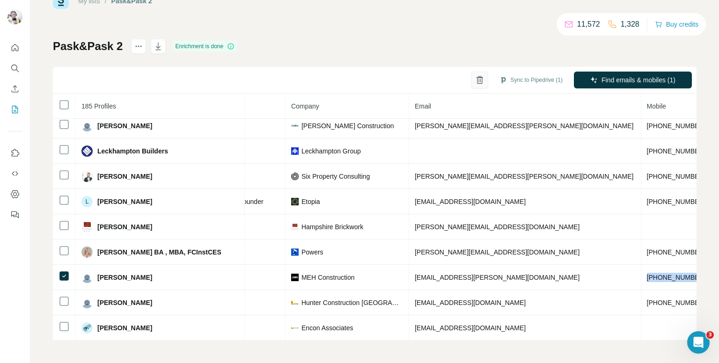
click at [472, 81] on button "button" at bounding box center [480, 80] width 17 height 17
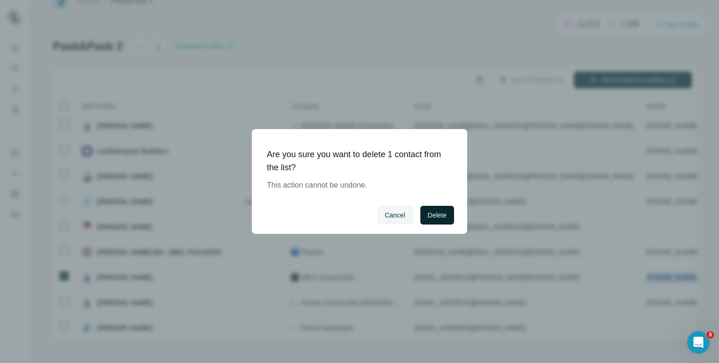
click at [438, 217] on span "Delete" at bounding box center [437, 215] width 19 height 9
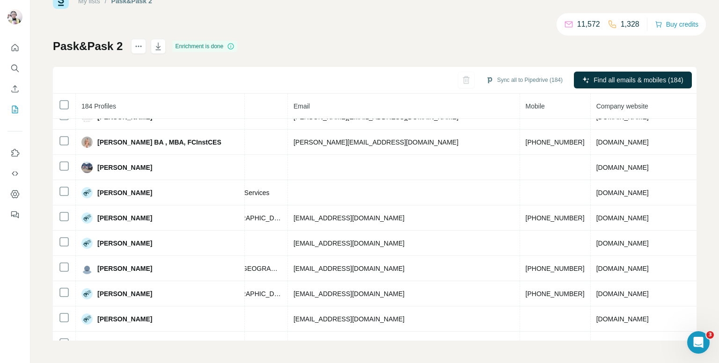
scroll to position [1683, 245]
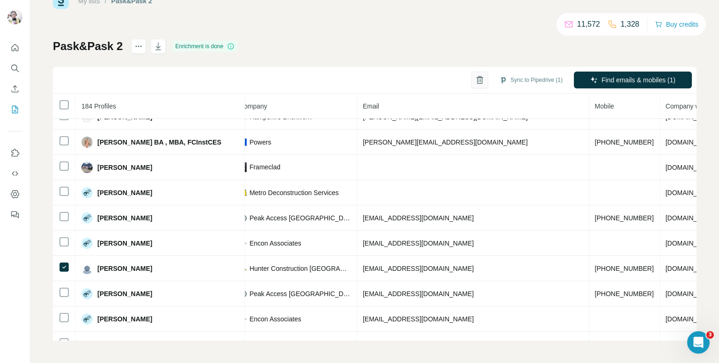
click at [472, 85] on button "button" at bounding box center [480, 80] width 17 height 17
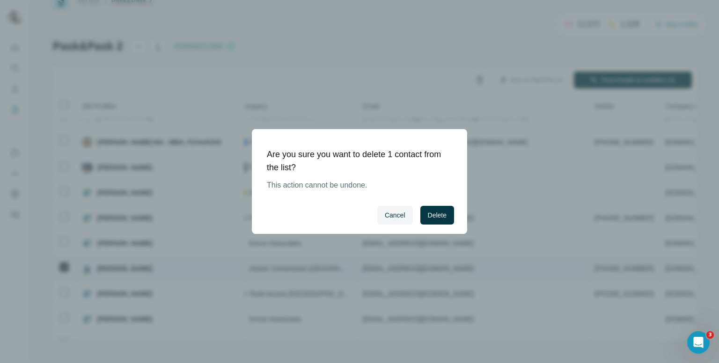
click at [435, 213] on span "Delete" at bounding box center [437, 215] width 19 height 9
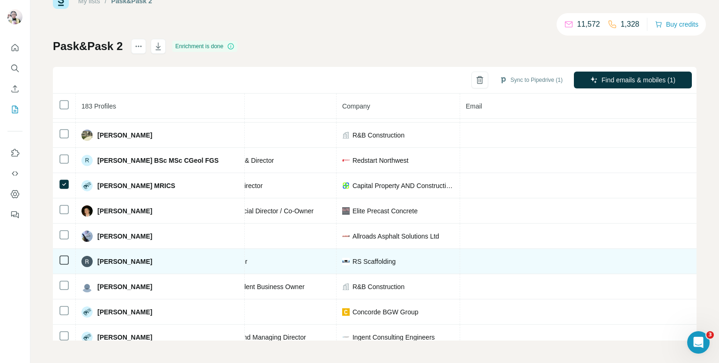
scroll to position [3052, 142]
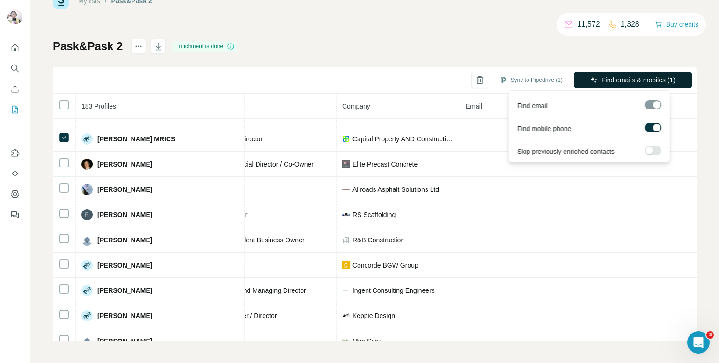
click at [629, 77] on span "Find emails & mobiles (1)" at bounding box center [639, 79] width 74 height 9
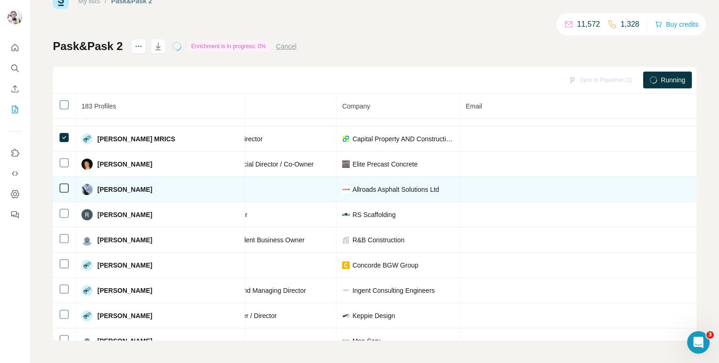
scroll to position [2958, 142]
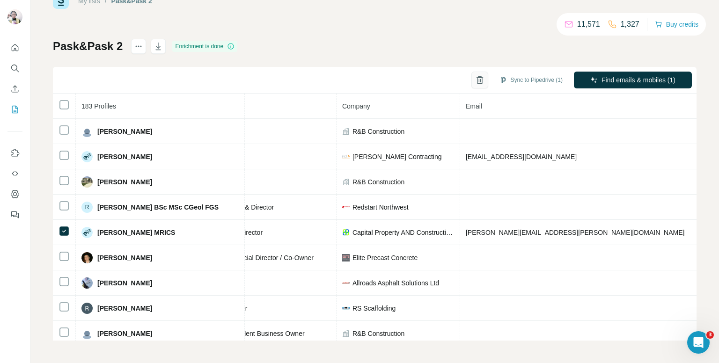
click at [475, 79] on icon "button" at bounding box center [479, 79] width 9 height 9
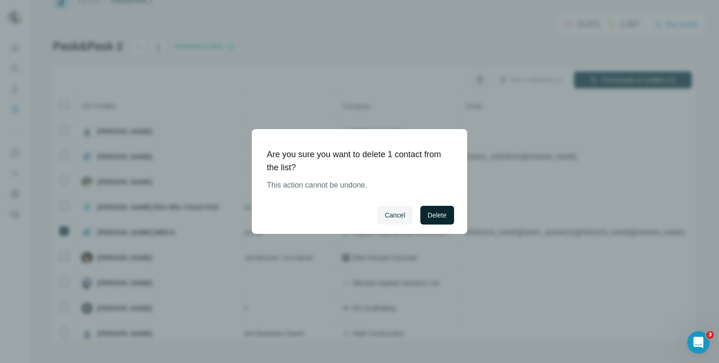
click at [430, 217] on span "Delete" at bounding box center [437, 215] width 19 height 9
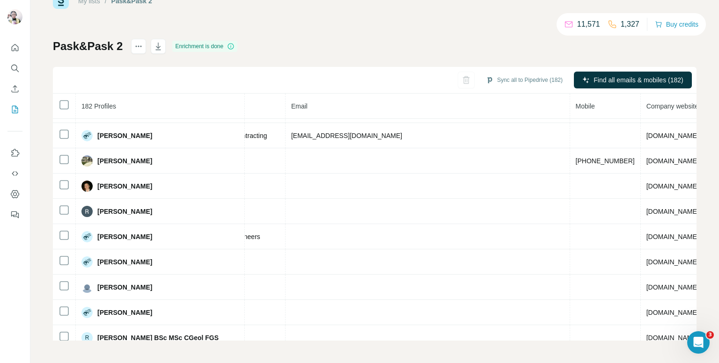
scroll to position [3055, 240]
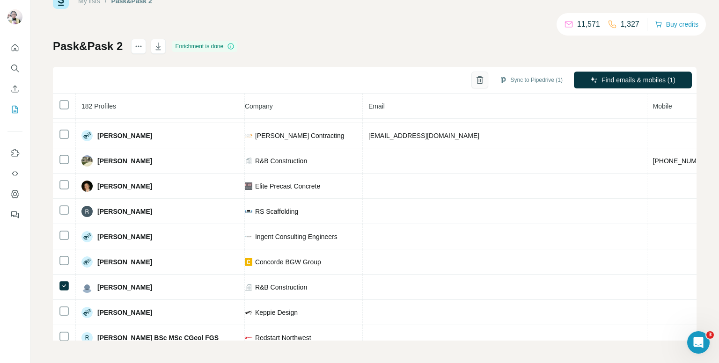
click at [475, 78] on icon "button" at bounding box center [479, 79] width 9 height 9
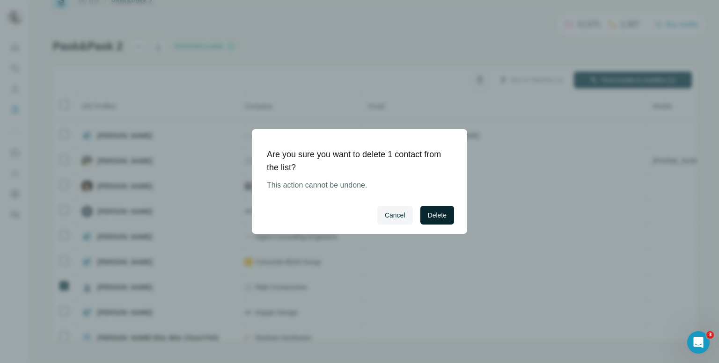
click at [435, 217] on span "Delete" at bounding box center [437, 215] width 19 height 9
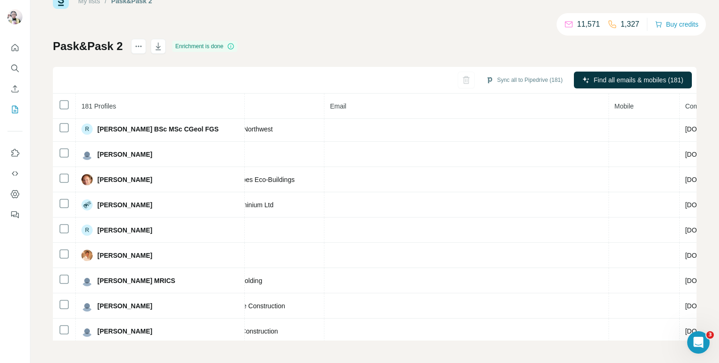
scroll to position [3315, 317]
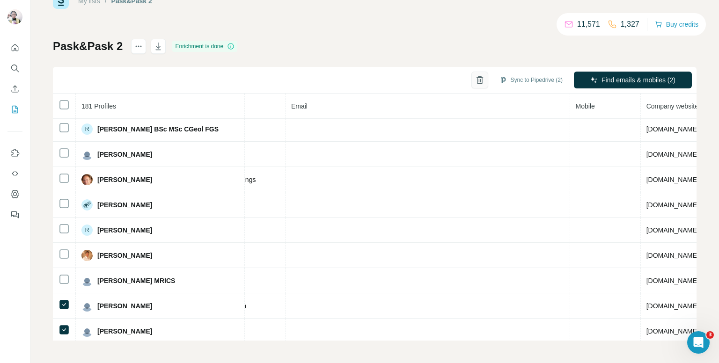
click at [475, 76] on icon "button" at bounding box center [479, 79] width 9 height 9
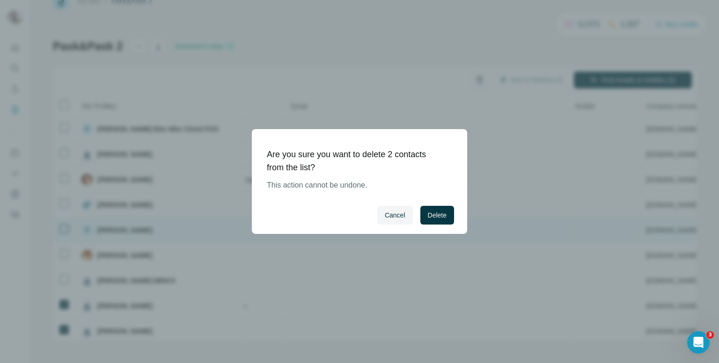
click at [439, 216] on span "Delete" at bounding box center [437, 215] width 19 height 9
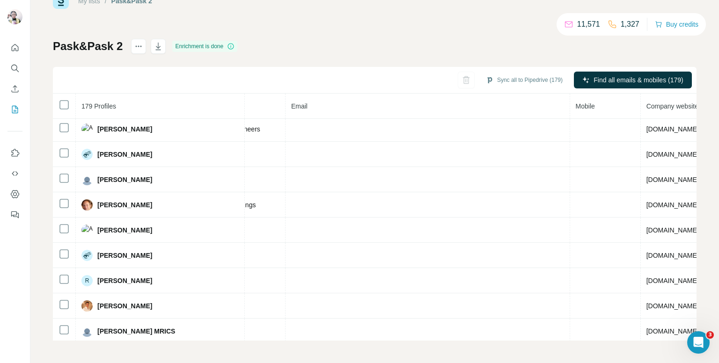
scroll to position [3386, 317]
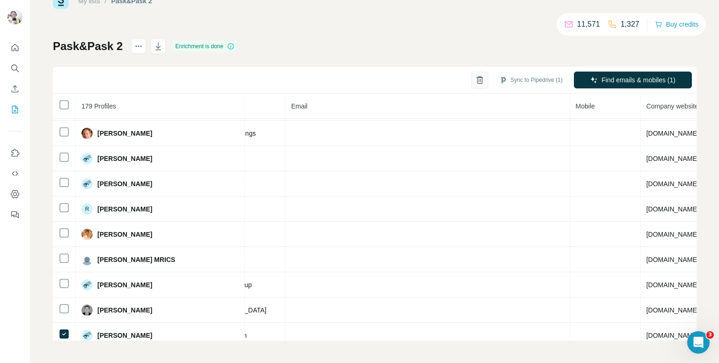
click at [479, 81] on icon "button" at bounding box center [480, 80] width 2 height 3
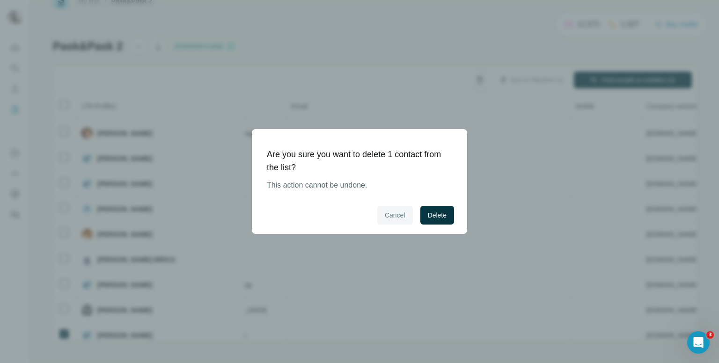
click at [395, 214] on span "Cancel" at bounding box center [395, 215] width 21 height 9
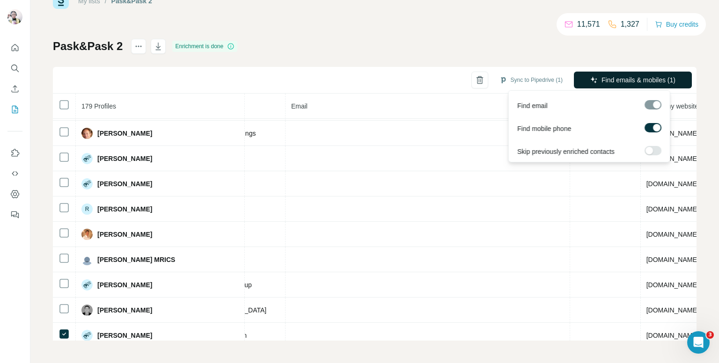
click at [621, 77] on span "Find emails & mobiles (1)" at bounding box center [639, 79] width 74 height 9
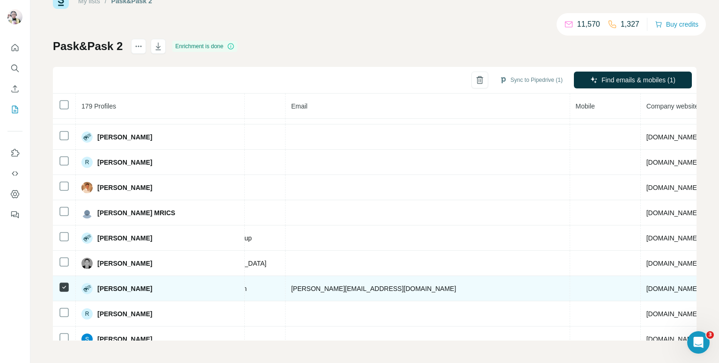
scroll to position [3480, 317]
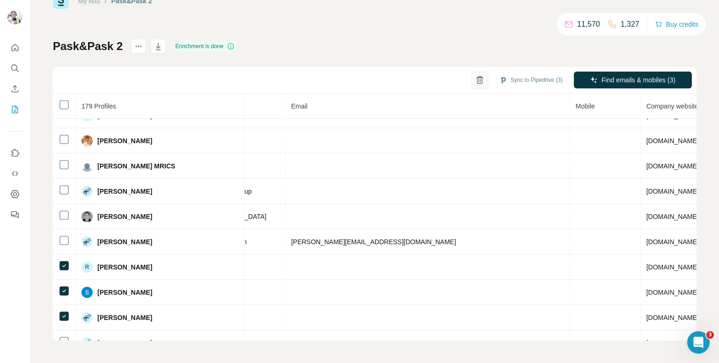
click at [475, 83] on icon "button" at bounding box center [479, 79] width 9 height 9
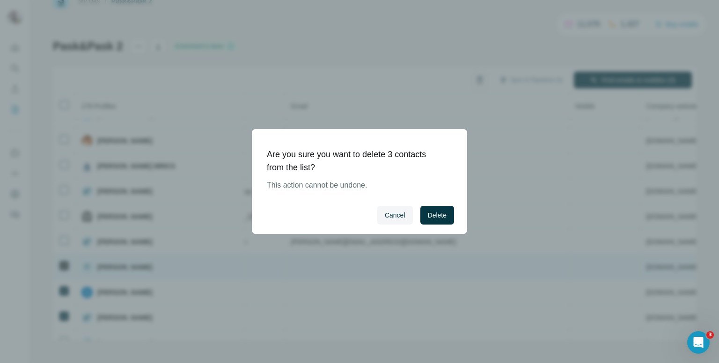
click at [427, 210] on button "Delete" at bounding box center [437, 215] width 34 height 19
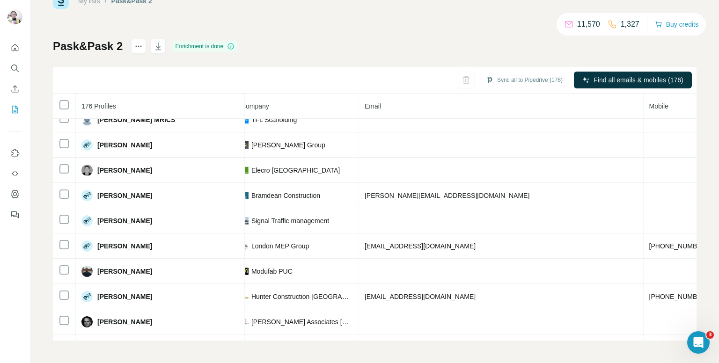
scroll to position [3627, 315]
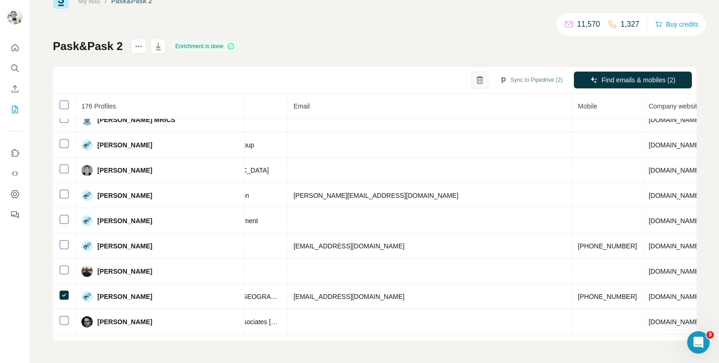
click at [472, 86] on button "button" at bounding box center [480, 80] width 17 height 17
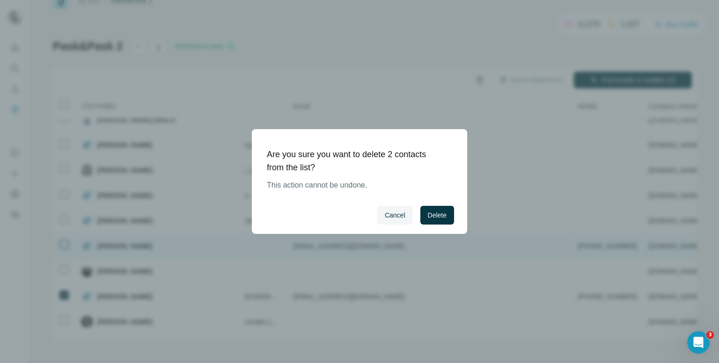
click at [433, 211] on span "Delete" at bounding box center [437, 215] width 19 height 9
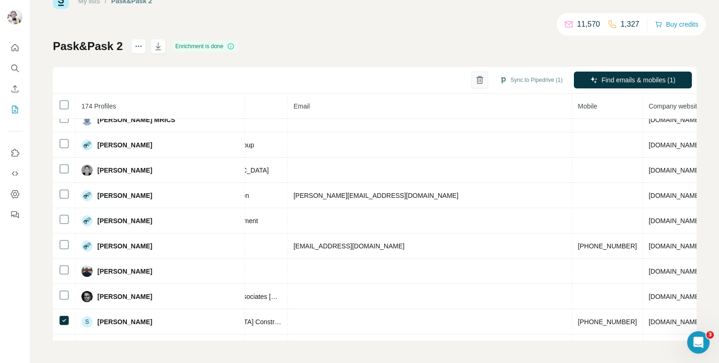
click at [478, 77] on icon "button" at bounding box center [480, 77] width 4 height 2
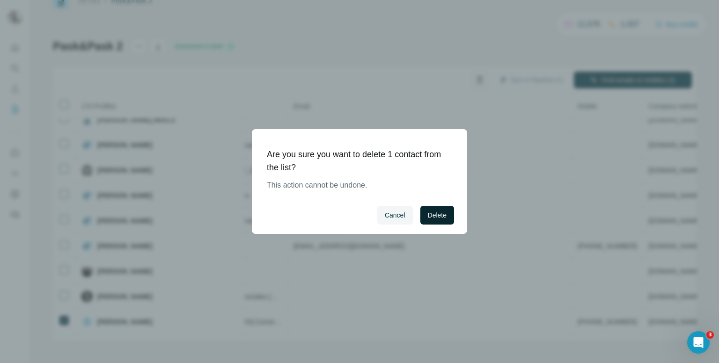
click at [440, 213] on span "Delete" at bounding box center [437, 215] width 19 height 9
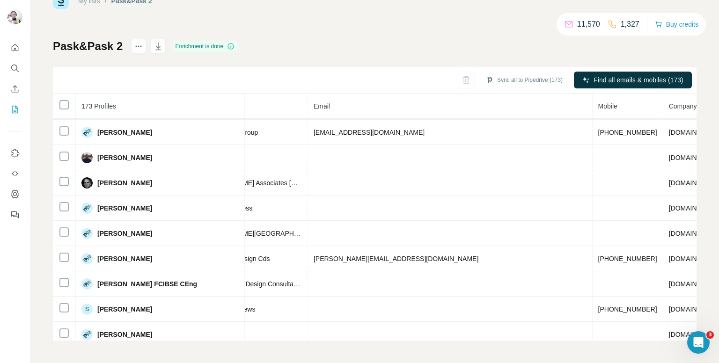
scroll to position [3741, 296]
click at [477, 83] on icon "button" at bounding box center [479, 80] width 5 height 7
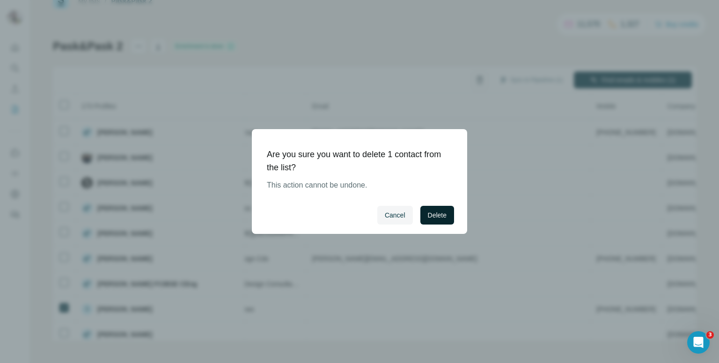
click at [440, 217] on span "Delete" at bounding box center [437, 215] width 19 height 9
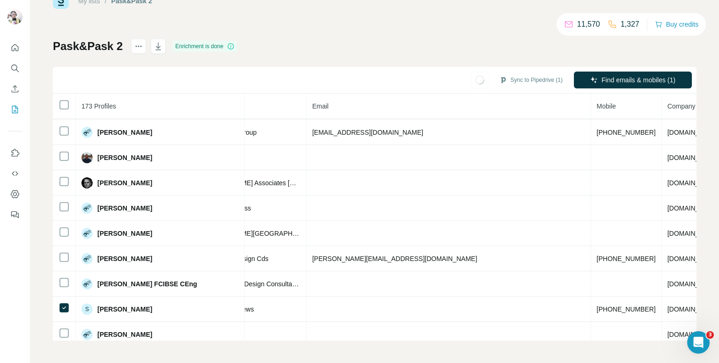
scroll to position [3835, 296]
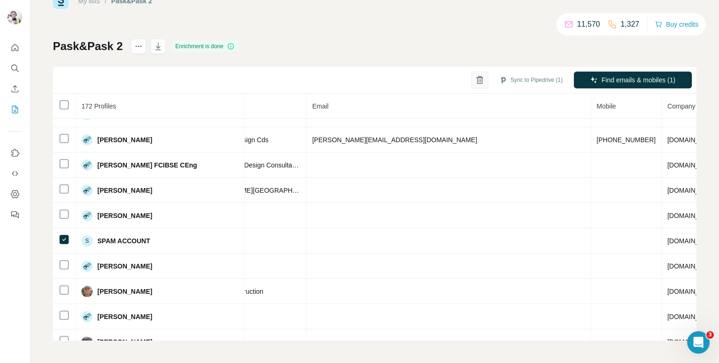
click at [475, 78] on icon "button" at bounding box center [479, 79] width 9 height 9
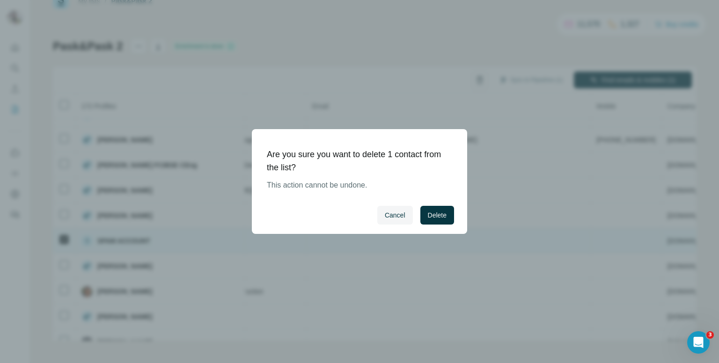
click at [436, 212] on span "Delete" at bounding box center [437, 215] width 19 height 9
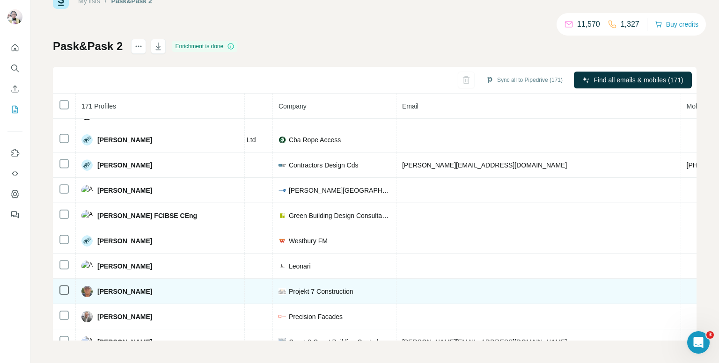
scroll to position [3860, 206]
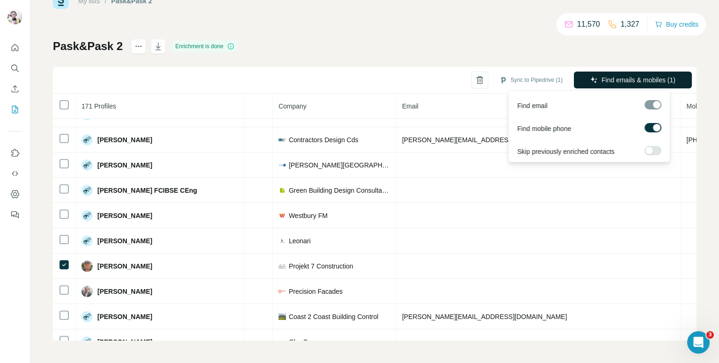
click at [622, 75] on span "Find emails & mobiles (1)" at bounding box center [639, 79] width 74 height 9
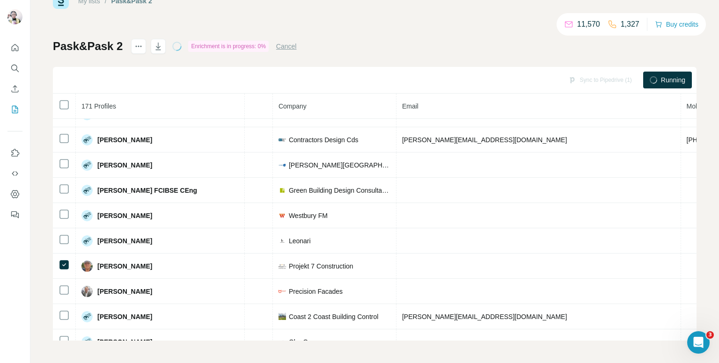
scroll to position [3860, 257]
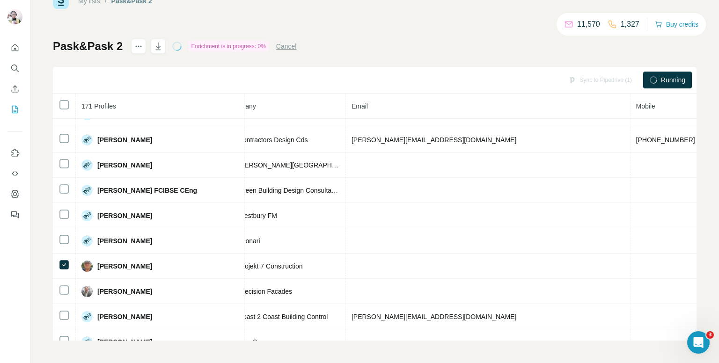
drag, startPoint x: 489, startPoint y: 342, endPoint x: 517, endPoint y: 342, distance: 28.1
click at [517, 342] on div "My lists / Pask&Pask 2 11,570 1,327 Buy credits Pask&Pask 2 Enrichment is in pr…" at bounding box center [374, 181] width 689 height 363
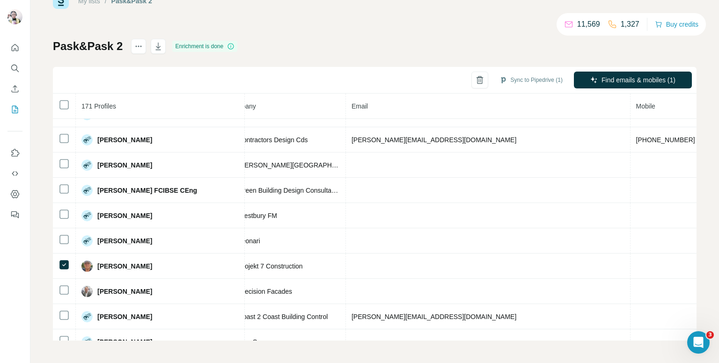
scroll to position [3860, 300]
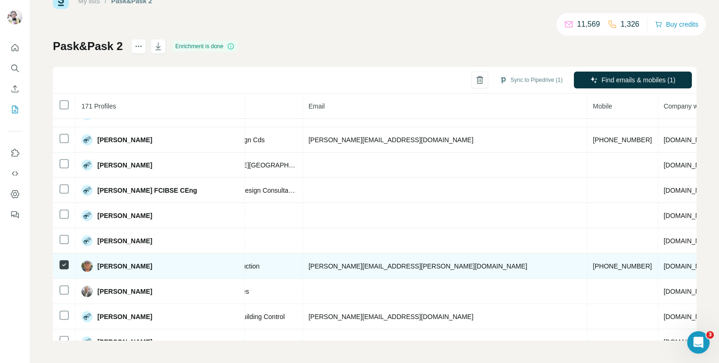
click at [593, 263] on span "+447730130037" at bounding box center [622, 266] width 59 height 7
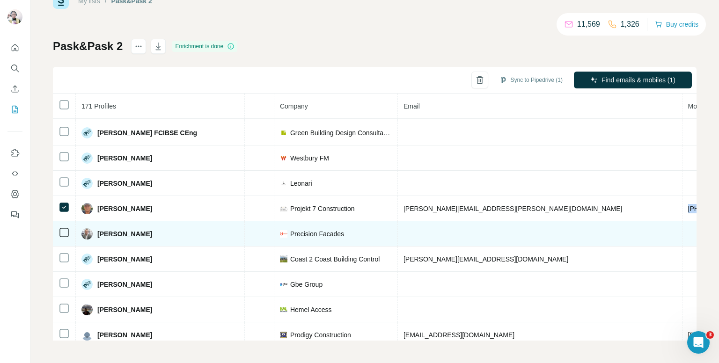
scroll to position [3924, 205]
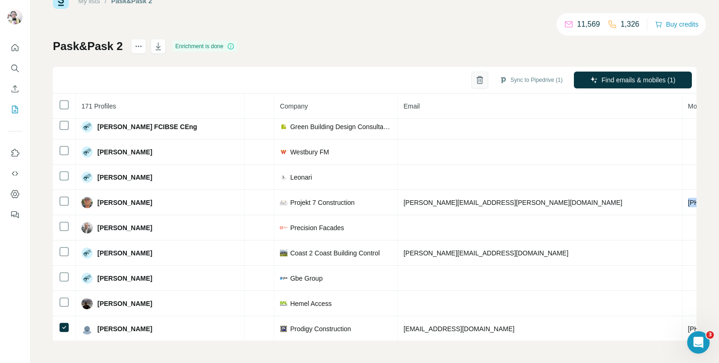
click at [475, 77] on icon "button" at bounding box center [479, 79] width 9 height 9
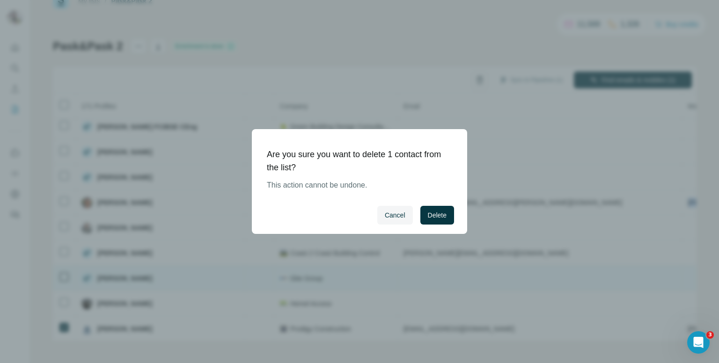
click at [439, 220] on button "Delete" at bounding box center [437, 215] width 34 height 19
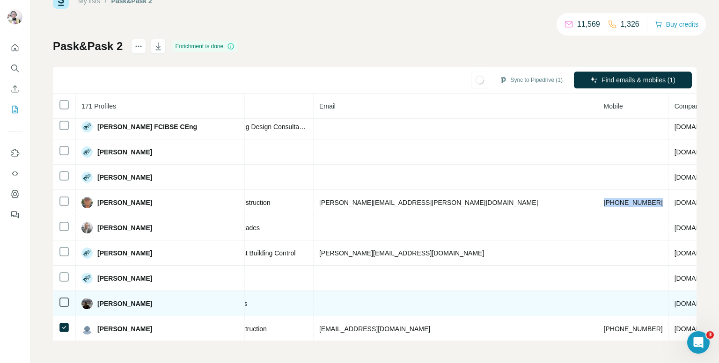
scroll to position [3971, 289]
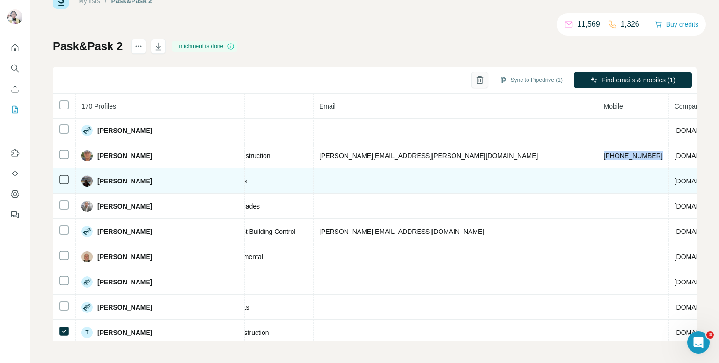
click at [479, 81] on icon "button" at bounding box center [480, 80] width 2 height 3
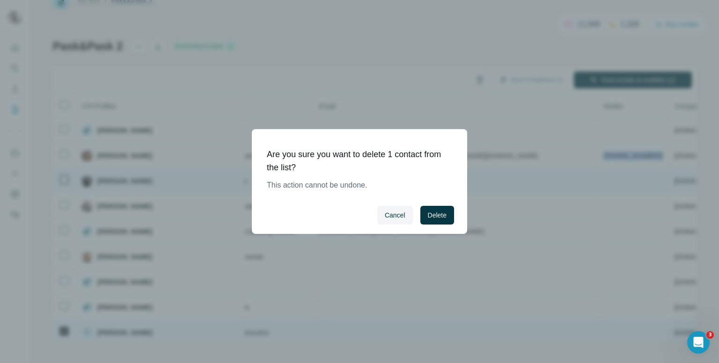
drag, startPoint x: 432, startPoint y: 216, endPoint x: 433, endPoint y: 300, distance: 83.8
click at [432, 216] on span "Delete" at bounding box center [437, 215] width 19 height 9
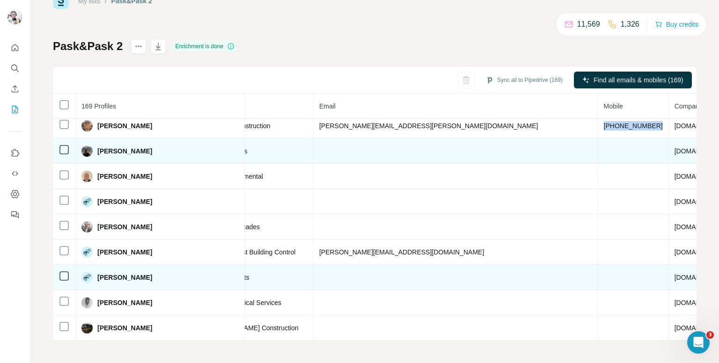
scroll to position [4092, 289]
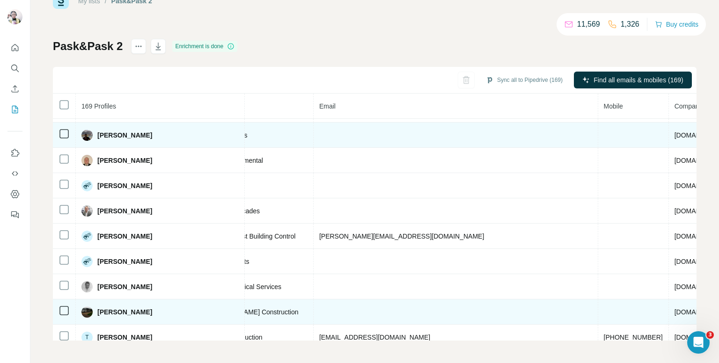
click at [59, 305] on icon at bounding box center [64, 310] width 11 height 11
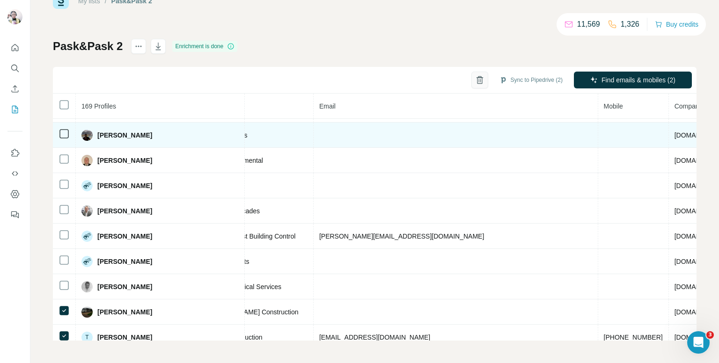
click at [475, 80] on icon "button" at bounding box center [479, 79] width 9 height 9
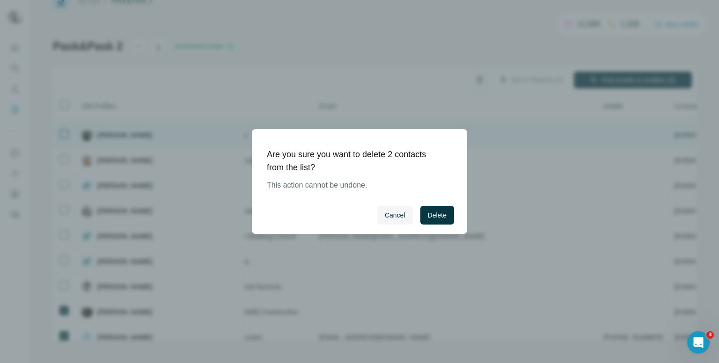
drag, startPoint x: 427, startPoint y: 223, endPoint x: 575, endPoint y: 0, distance: 267.9
click at [429, 223] on button "Delete" at bounding box center [437, 215] width 34 height 19
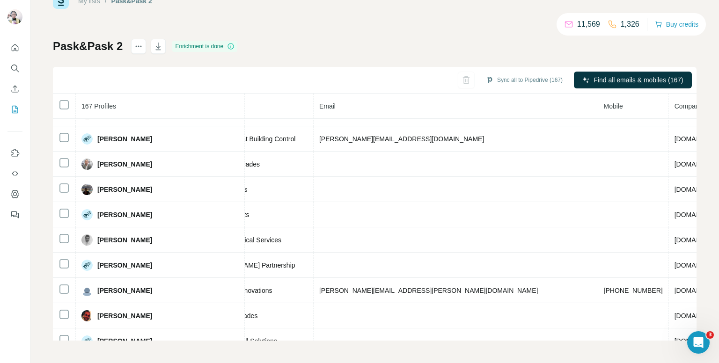
scroll to position [4089, 289]
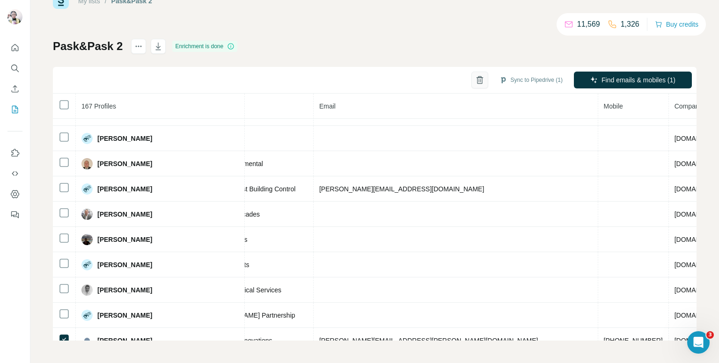
click at [475, 81] on icon "button" at bounding box center [479, 79] width 9 height 9
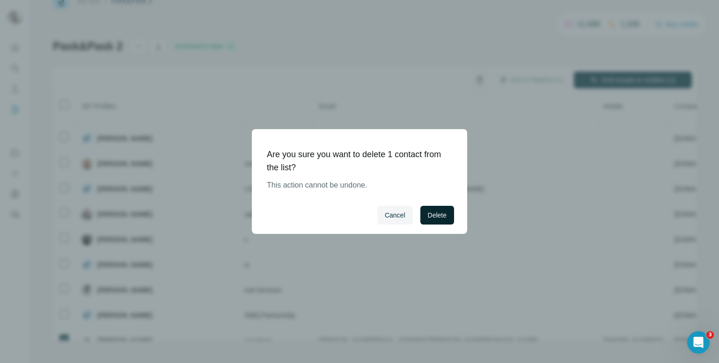
click at [441, 209] on button "Delete" at bounding box center [437, 215] width 34 height 19
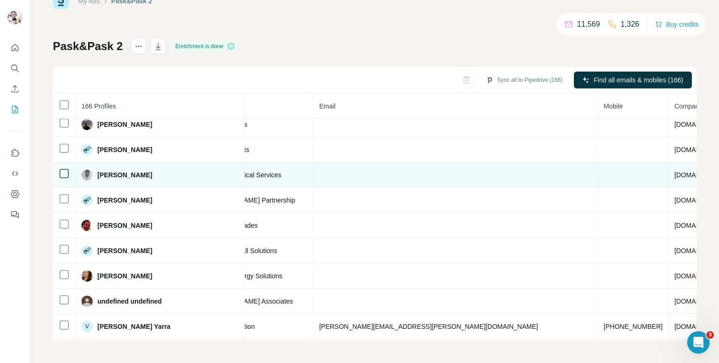
scroll to position [4255, 289]
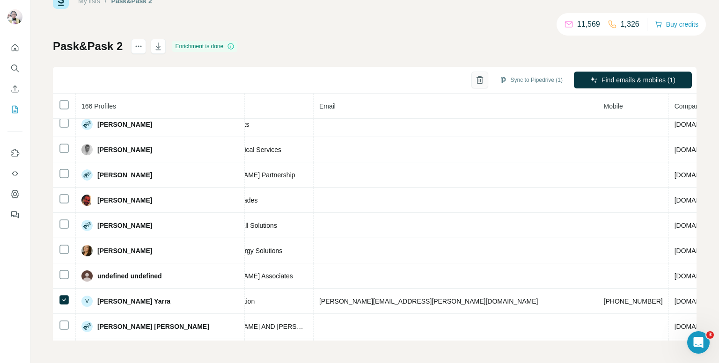
click at [474, 79] on button "button" at bounding box center [480, 80] width 17 height 17
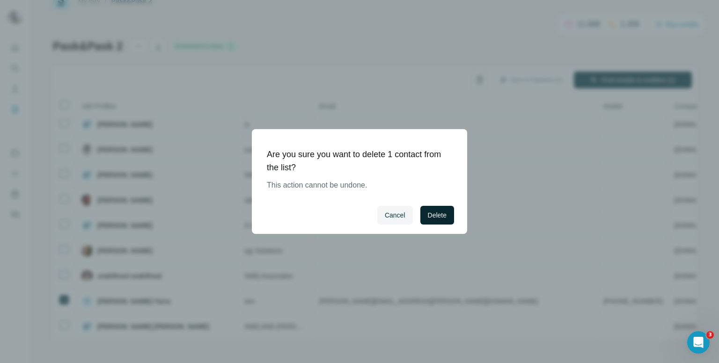
click at [438, 213] on span "Delete" at bounding box center [437, 215] width 19 height 9
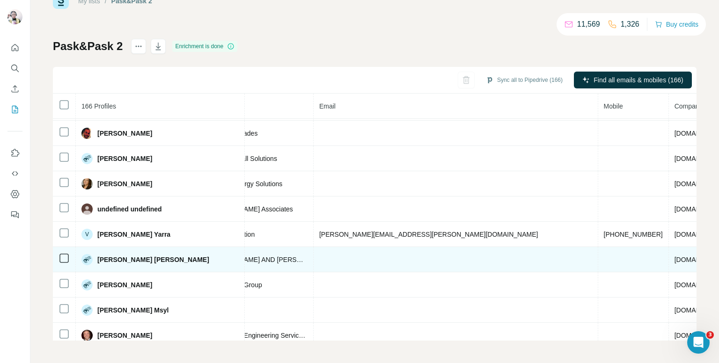
scroll to position [4369, 289]
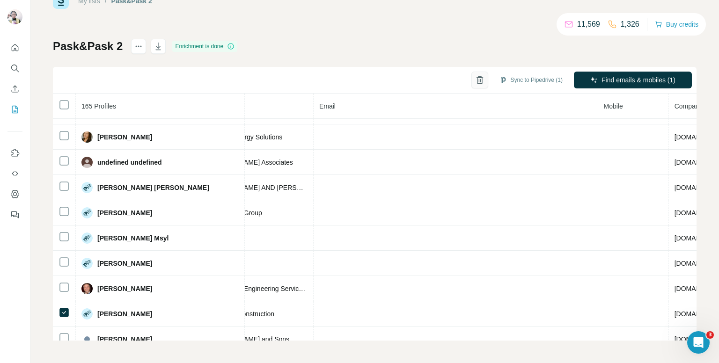
click at [475, 77] on icon "button" at bounding box center [479, 79] width 9 height 9
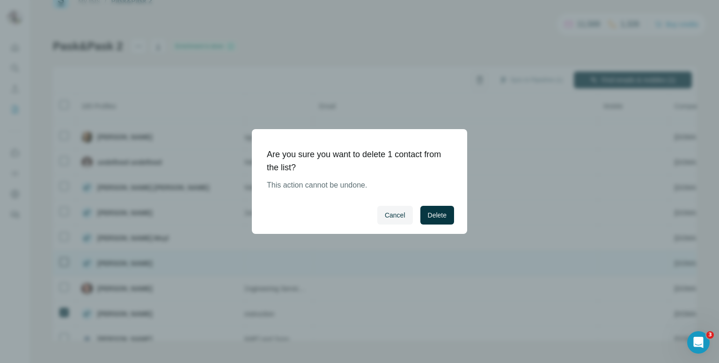
click at [434, 216] on span "Delete" at bounding box center [437, 215] width 19 height 9
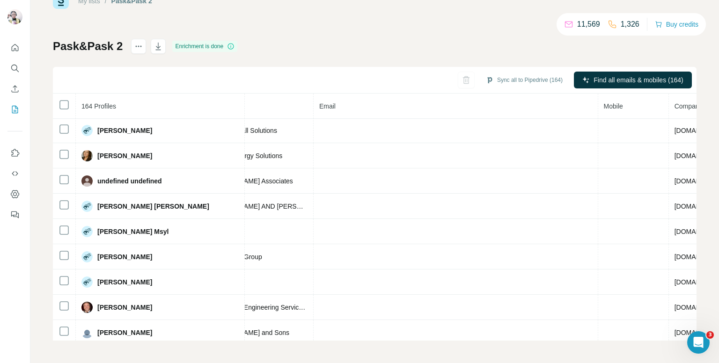
scroll to position [4426, 289]
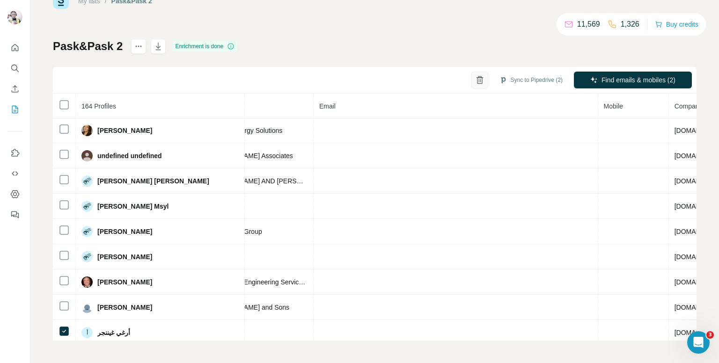
click at [475, 81] on icon "button" at bounding box center [479, 79] width 9 height 9
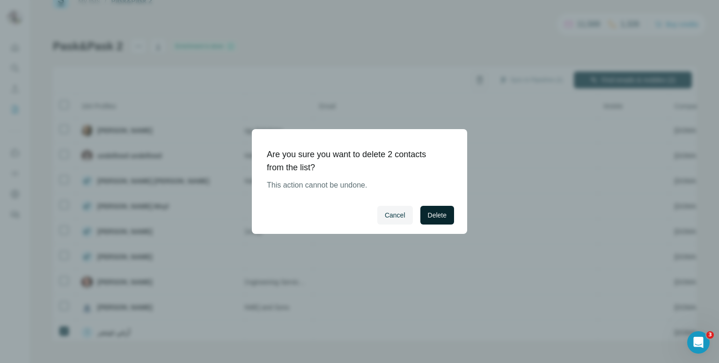
click at [440, 215] on span "Delete" at bounding box center [437, 215] width 19 height 9
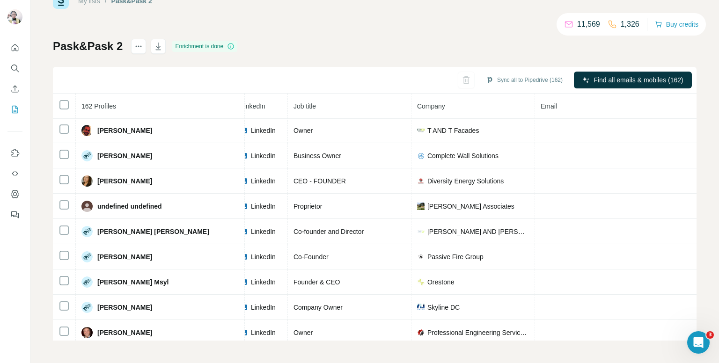
scroll to position [4375, 62]
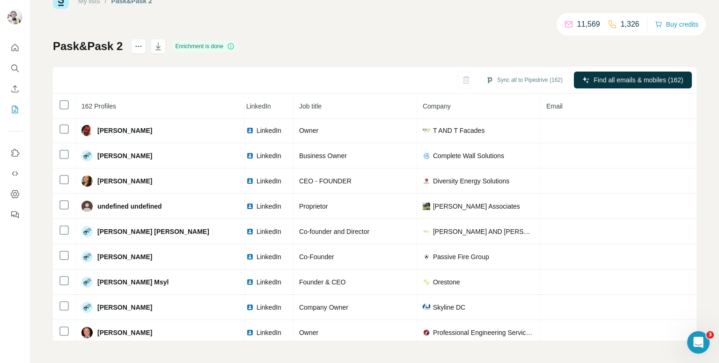
click at [257, 354] on span "LinkedIn" at bounding box center [267, 358] width 21 height 9
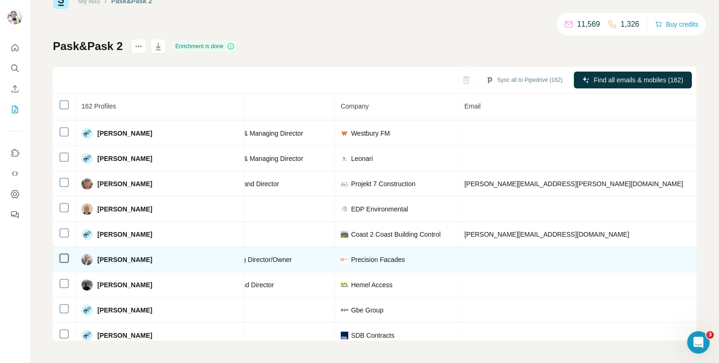
scroll to position [4001, 144]
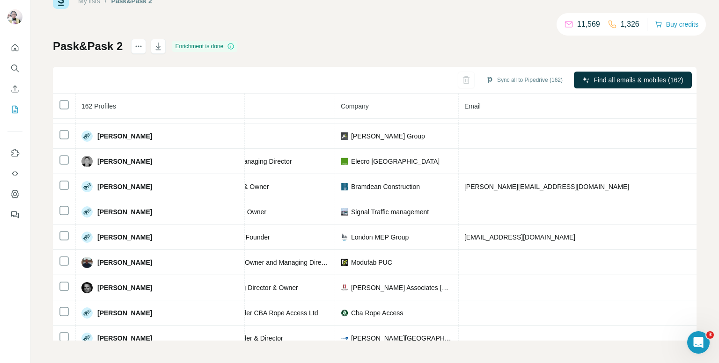
scroll to position [3673, 144]
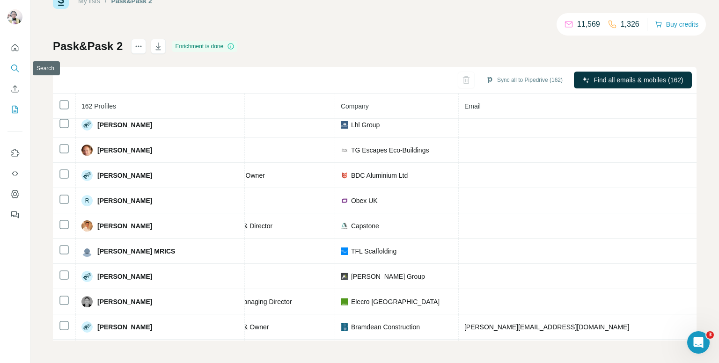
click at [19, 66] on icon "Search" at bounding box center [14, 68] width 9 height 9
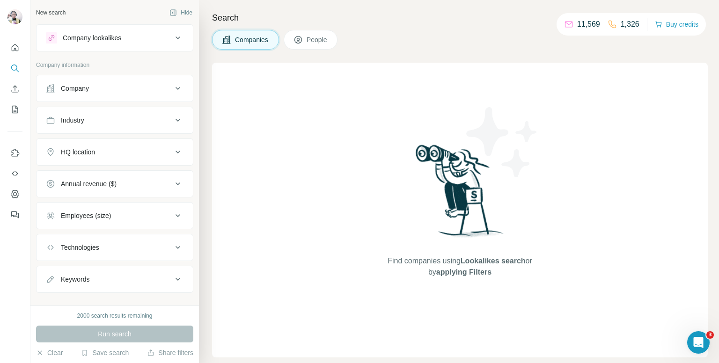
click at [332, 45] on button "People" at bounding box center [311, 40] width 54 height 20
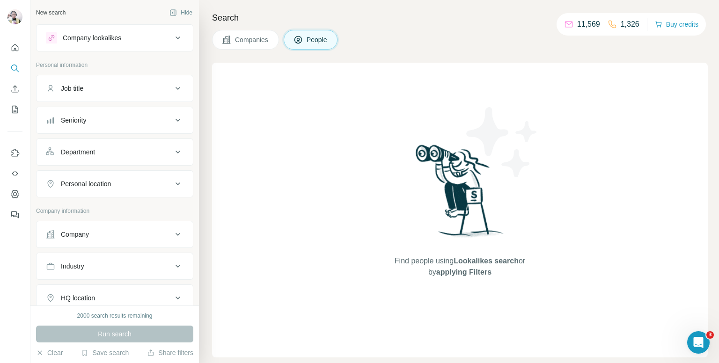
click at [319, 41] on span "People" at bounding box center [318, 39] width 22 height 9
drag, startPoint x: 143, startPoint y: 87, endPoint x: 155, endPoint y: 82, distance: 12.8
click at [146, 86] on div "Job title" at bounding box center [109, 88] width 126 height 9
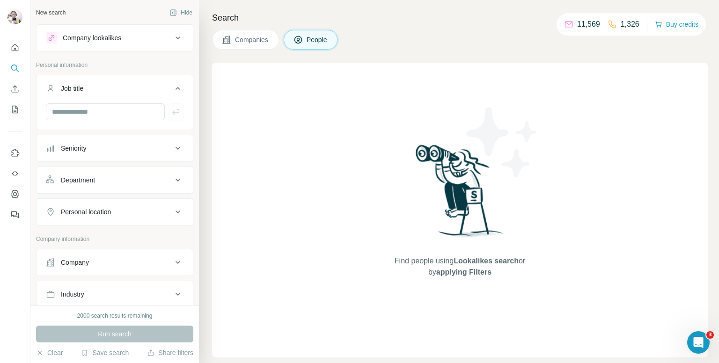
click at [144, 150] on div "Seniority" at bounding box center [109, 148] width 126 height 9
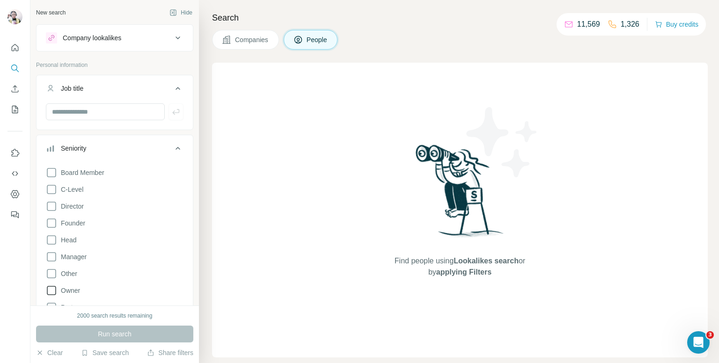
click at [49, 291] on icon at bounding box center [51, 290] width 11 height 11
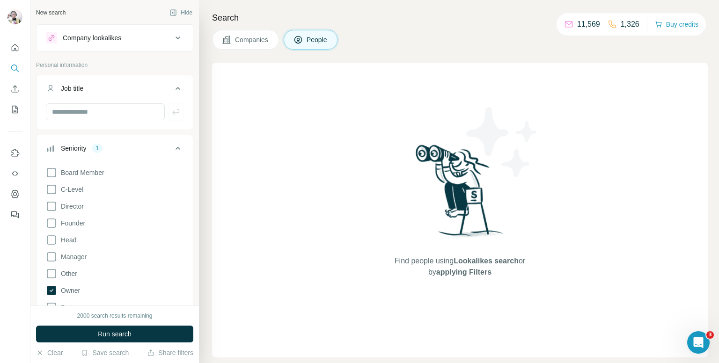
click at [172, 150] on icon at bounding box center [177, 148] width 11 height 11
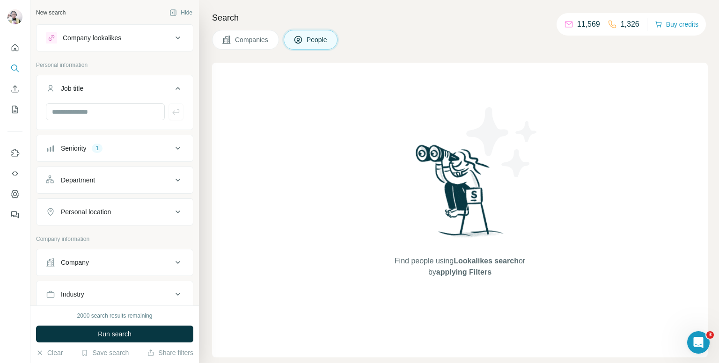
click at [141, 180] on div "Department" at bounding box center [109, 180] width 126 height 9
click at [172, 179] on icon at bounding box center [177, 180] width 11 height 11
click at [140, 217] on button "Personal location" at bounding box center [115, 212] width 156 height 22
click at [131, 236] on input "text" at bounding box center [115, 235] width 138 height 17
type input "**********"
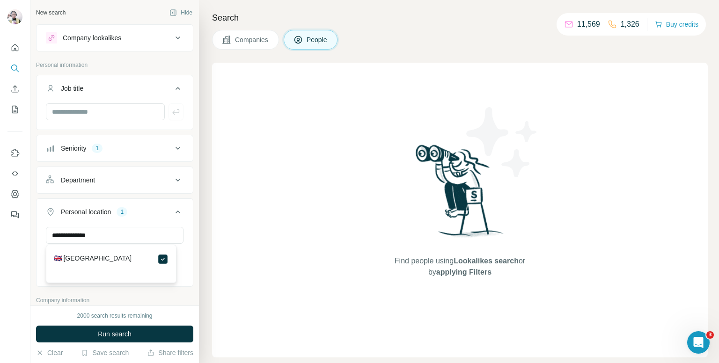
click at [176, 212] on icon at bounding box center [178, 212] width 5 height 3
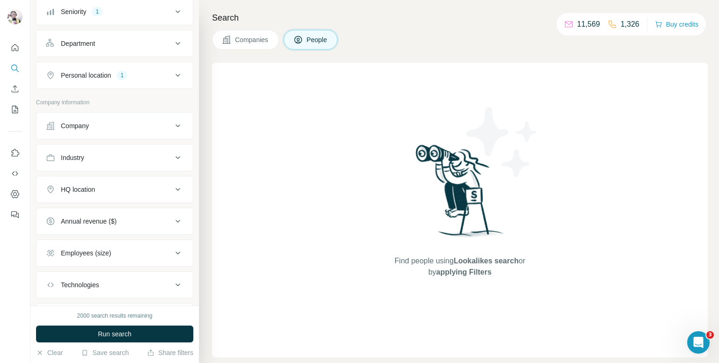
scroll to position [140, 0]
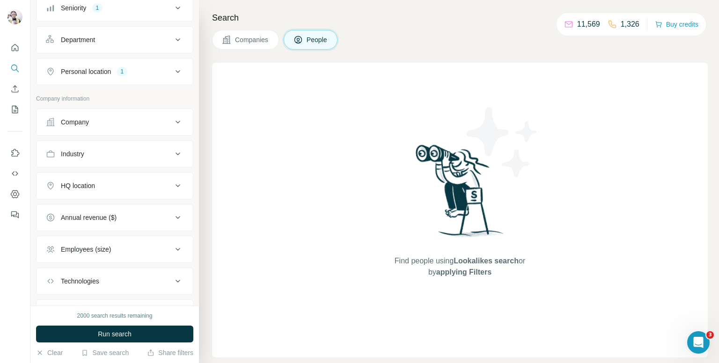
click at [142, 157] on div "Industry" at bounding box center [109, 153] width 126 height 9
click at [138, 213] on div "HQ location" at bounding box center [109, 213] width 126 height 9
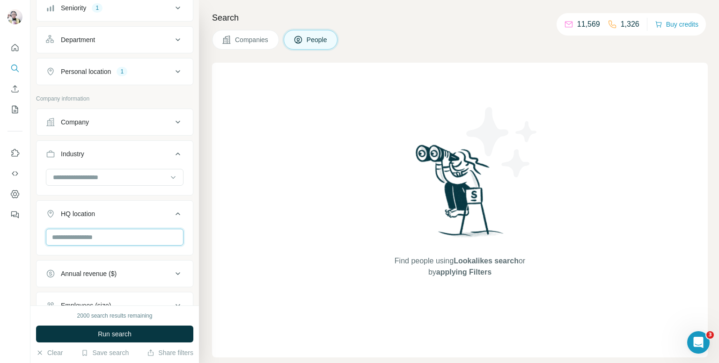
click at [138, 236] on input "text" at bounding box center [115, 237] width 138 height 17
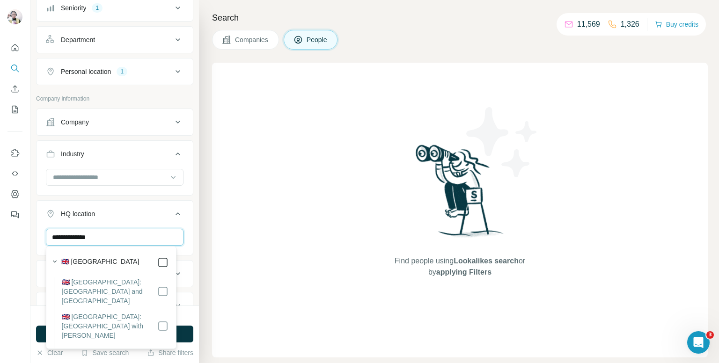
type input "**********"
click at [95, 175] on input at bounding box center [110, 177] width 116 height 10
click at [101, 178] on input at bounding box center [110, 177] width 116 height 10
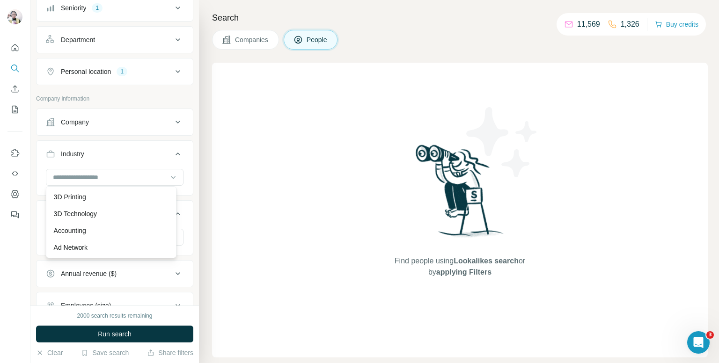
click at [172, 118] on icon at bounding box center [177, 122] width 11 height 11
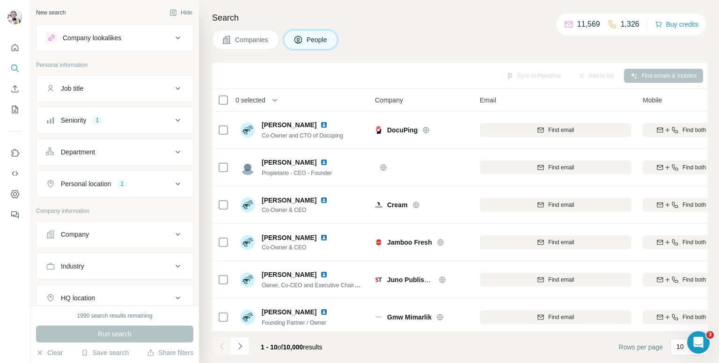
click at [146, 234] on div "Company" at bounding box center [109, 234] width 126 height 9
click at [176, 268] on button "Industry" at bounding box center [115, 266] width 156 height 22
click at [113, 282] on div at bounding box center [110, 290] width 116 height 16
type input "*******"
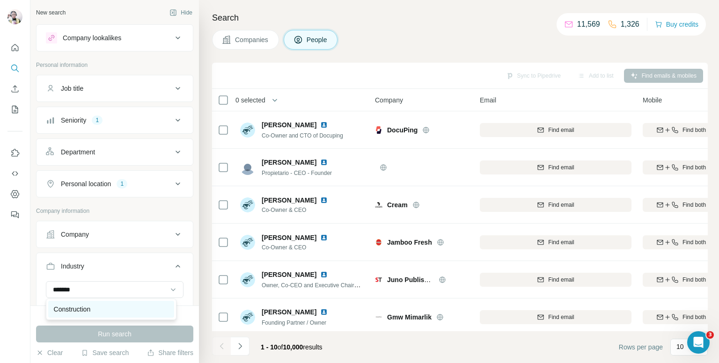
click at [117, 310] on div "Construction" at bounding box center [111, 309] width 115 height 9
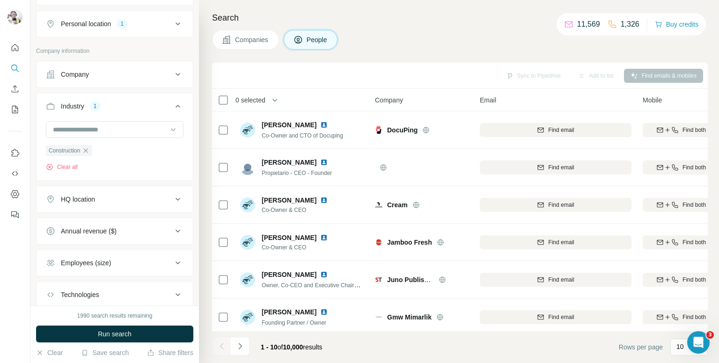
scroll to position [187, 0]
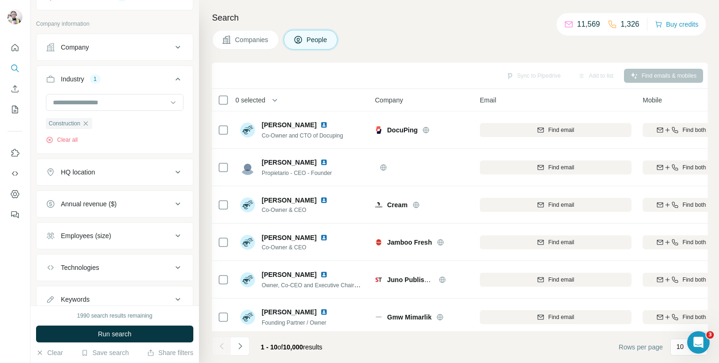
click at [134, 178] on button "HQ location" at bounding box center [115, 172] width 156 height 22
click at [119, 194] on input "text" at bounding box center [115, 195] width 138 height 17
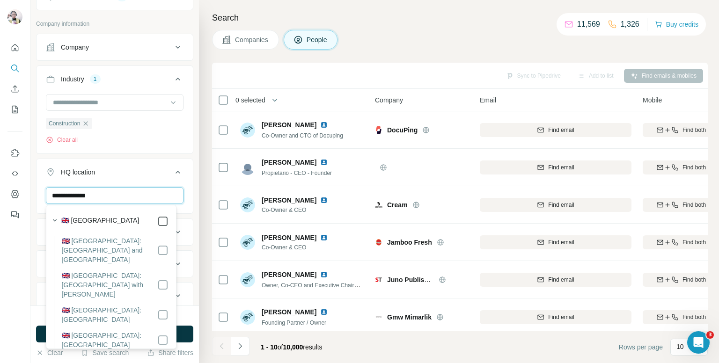
type input "**********"
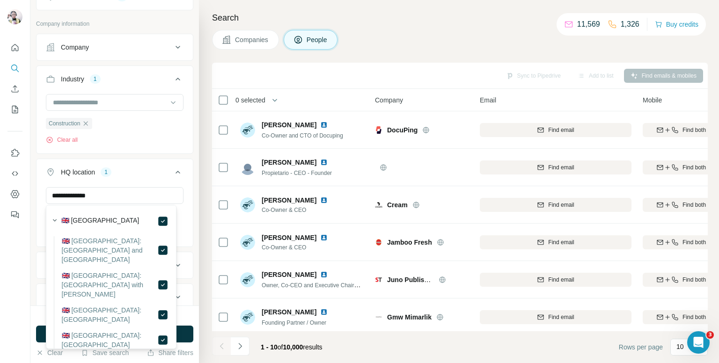
click at [172, 170] on icon at bounding box center [177, 172] width 11 height 11
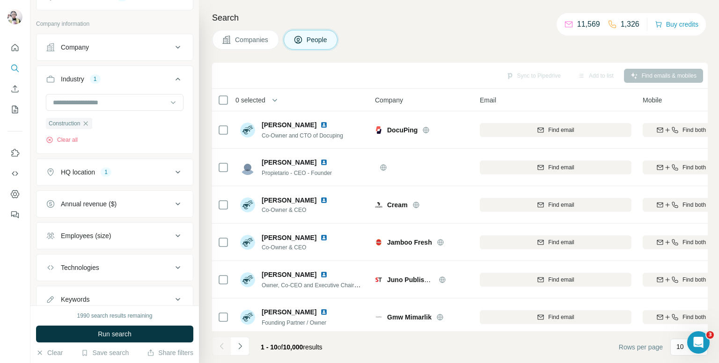
click at [161, 203] on div "Annual revenue ($)" at bounding box center [109, 203] width 126 height 9
click at [52, 241] on icon at bounding box center [51, 241] width 11 height 11
click at [172, 201] on icon at bounding box center [177, 204] width 11 height 11
click at [144, 234] on div "Employees (size)" at bounding box center [109, 235] width 126 height 9
click at [49, 270] on icon at bounding box center [51, 273] width 11 height 11
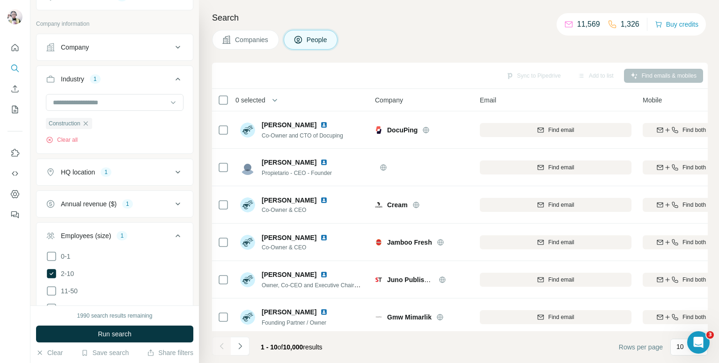
click at [172, 236] on icon at bounding box center [177, 235] width 11 height 11
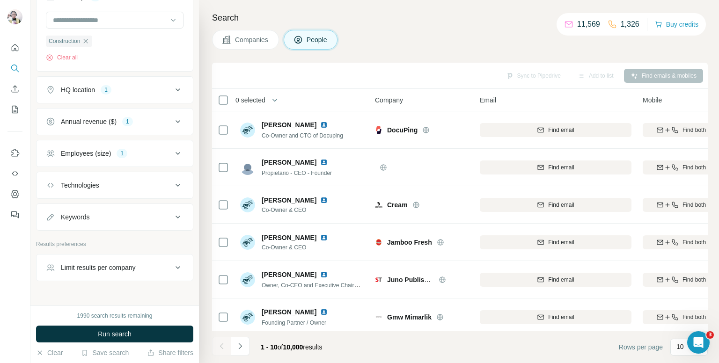
scroll to position [281, 0]
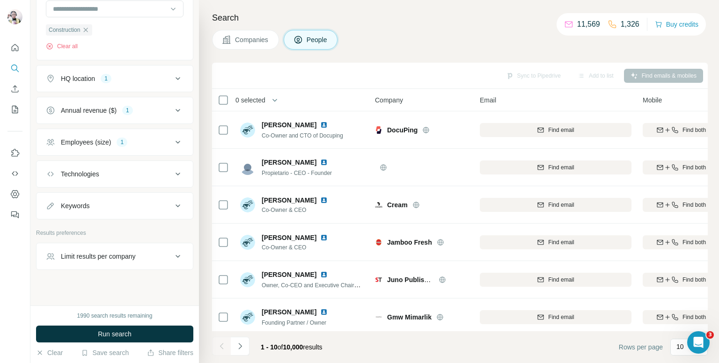
click at [130, 199] on button "Keywords" at bounding box center [115, 206] width 156 height 22
click at [96, 228] on input "text" at bounding box center [105, 229] width 119 height 17
type input "**********"
click at [171, 227] on icon "button" at bounding box center [175, 229] width 9 height 9
click at [121, 224] on input "text" at bounding box center [105, 229] width 119 height 17
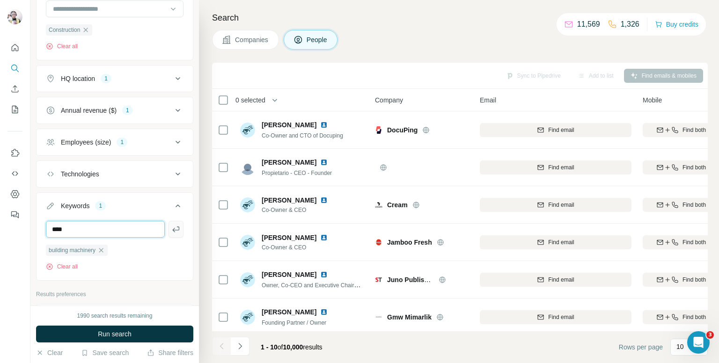
type input "****"
click at [171, 230] on icon "button" at bounding box center [175, 229] width 9 height 9
click at [140, 338] on button "Run search" at bounding box center [114, 334] width 157 height 17
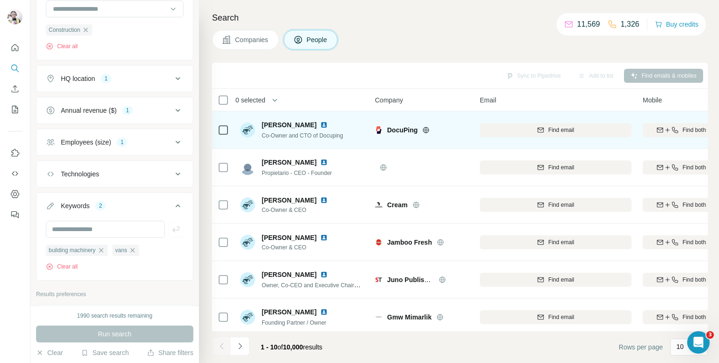
click at [428, 129] on icon at bounding box center [425, 129] width 7 height 7
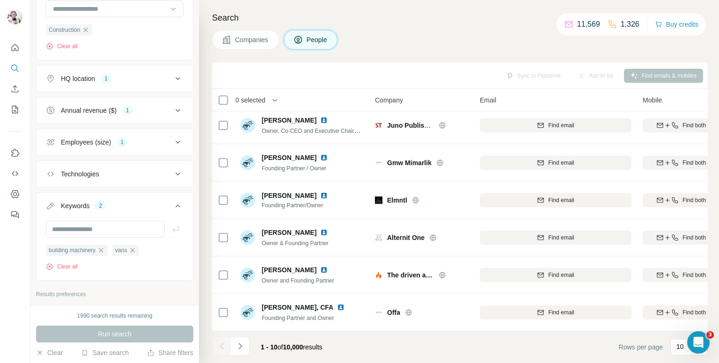
scroll to position [159, 0]
click at [136, 249] on icon "button" at bounding box center [132, 250] width 7 height 7
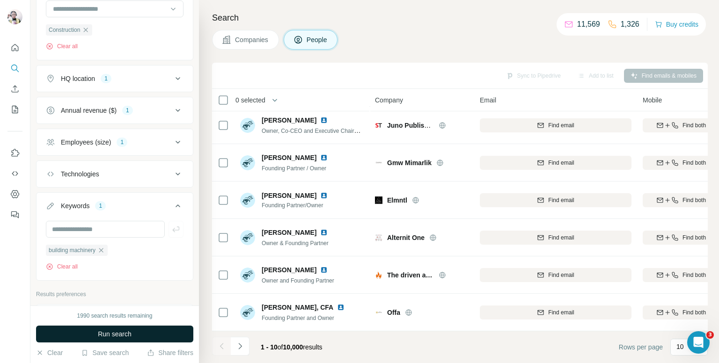
click at [141, 332] on button "Run search" at bounding box center [114, 334] width 157 height 17
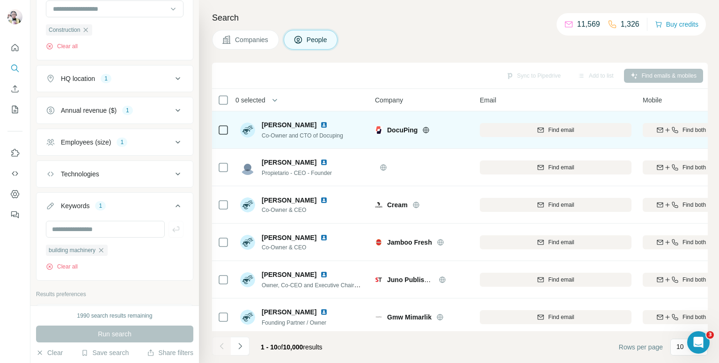
click at [426, 129] on icon at bounding box center [425, 129] width 7 height 7
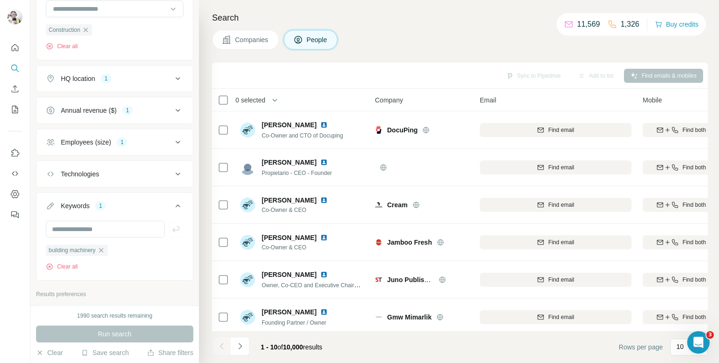
scroll to position [187, 0]
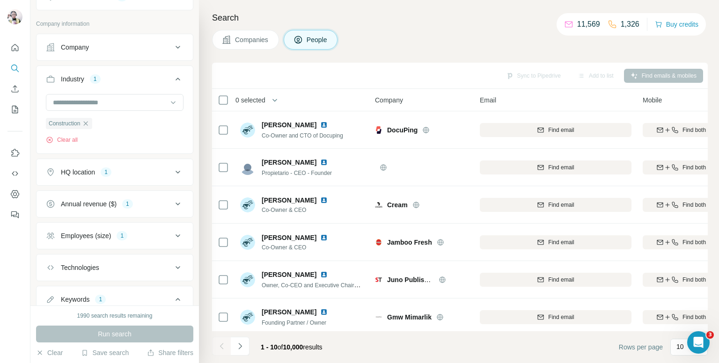
click at [172, 75] on icon at bounding box center [177, 79] width 11 height 11
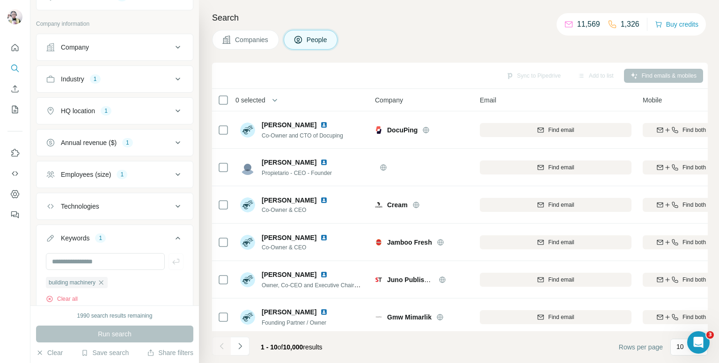
click at [172, 75] on icon at bounding box center [177, 79] width 11 height 11
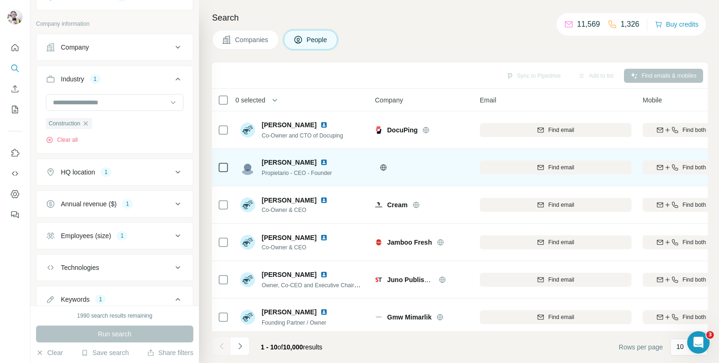
click at [383, 167] on icon at bounding box center [383, 167] width 6 height 0
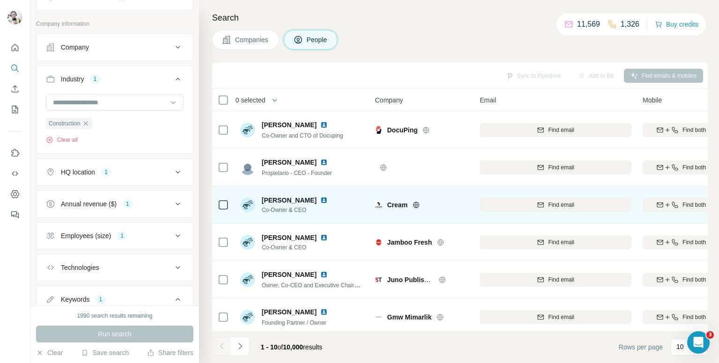
click at [416, 201] on icon at bounding box center [416, 204] width 7 height 7
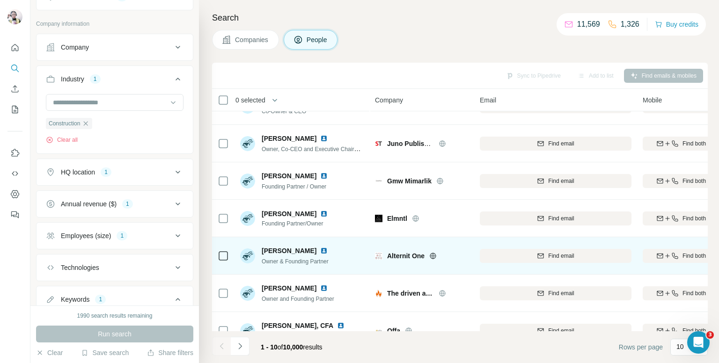
scroll to position [159, 0]
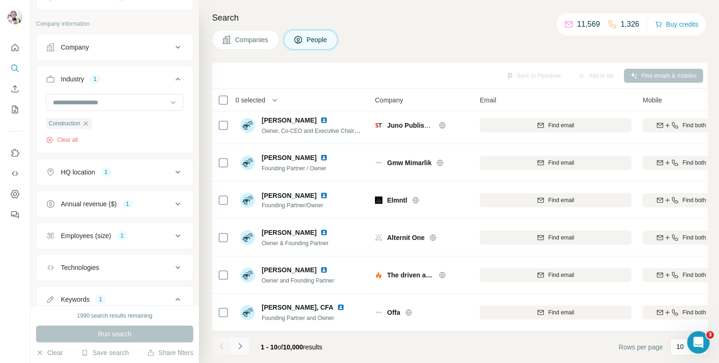
click at [242, 346] on icon "Navigate to next page" at bounding box center [240, 346] width 9 height 9
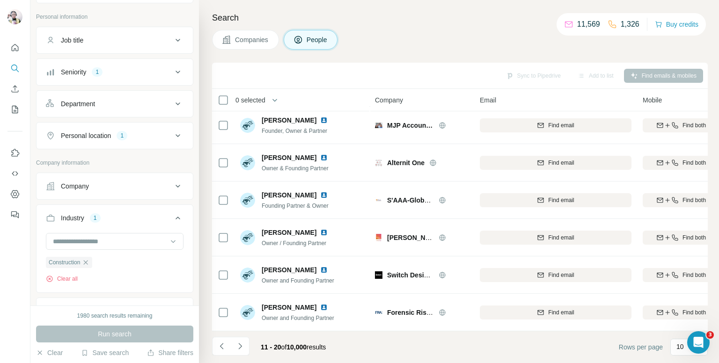
scroll to position [47, 0]
click at [172, 214] on icon at bounding box center [177, 219] width 11 height 11
click at [172, 278] on icon at bounding box center [177, 283] width 11 height 11
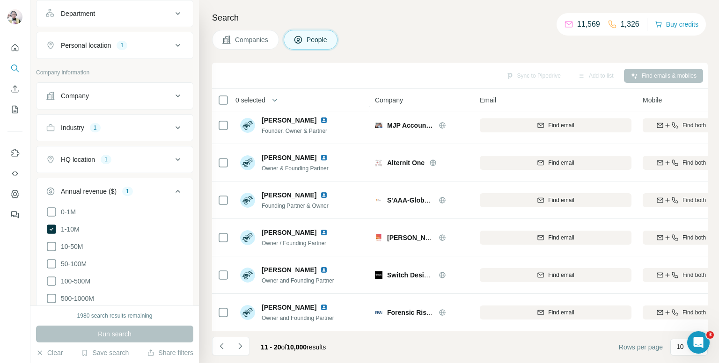
scroll to position [140, 0]
click at [52, 207] on icon at bounding box center [51, 210] width 11 height 11
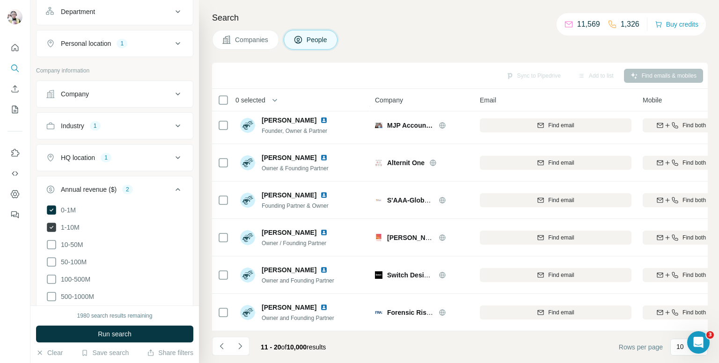
click at [53, 225] on icon at bounding box center [51, 227] width 9 height 9
click at [105, 334] on span "Run search" at bounding box center [115, 334] width 34 height 9
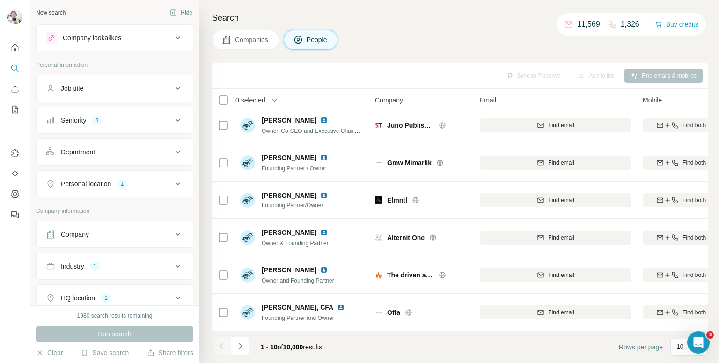
click at [173, 40] on icon at bounding box center [177, 37] width 11 height 11
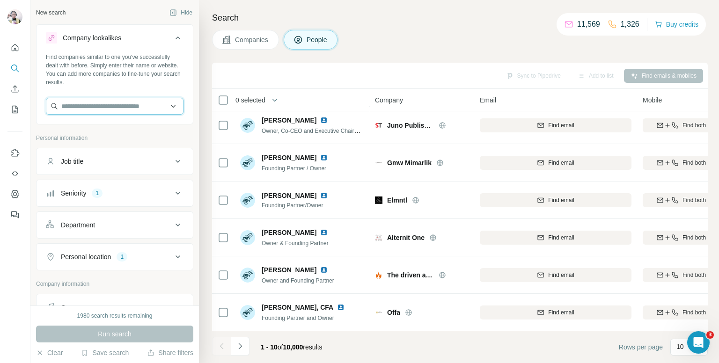
click at [98, 102] on input "text" at bounding box center [115, 106] width 138 height 17
paste input "**********"
type input "**********"
click at [167, 108] on input "**********" at bounding box center [111, 106] width 131 height 17
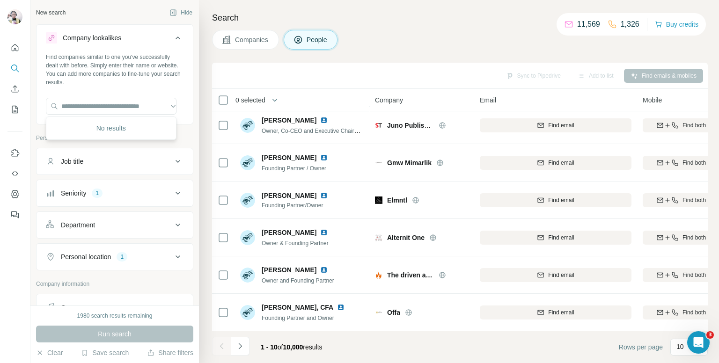
click at [172, 33] on icon at bounding box center [177, 37] width 11 height 11
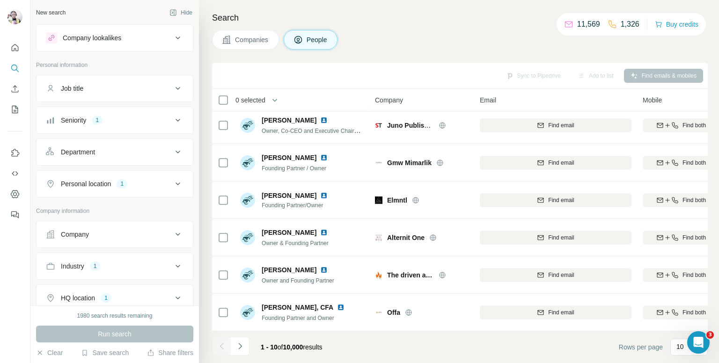
click at [172, 33] on icon at bounding box center [177, 37] width 11 height 11
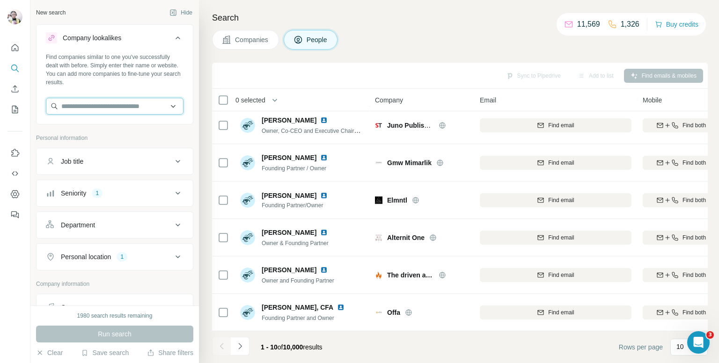
click at [144, 106] on input "text" at bounding box center [115, 106] width 138 height 17
paste input "**********"
type input "**********"
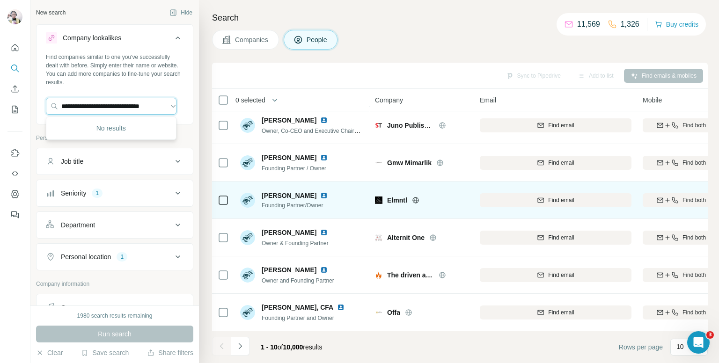
scroll to position [0, 0]
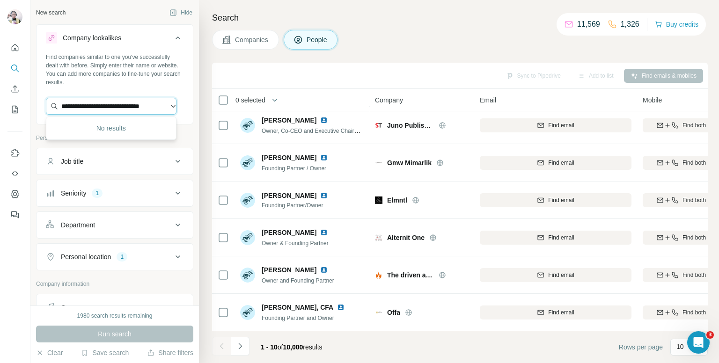
click at [163, 104] on input "**********" at bounding box center [111, 106] width 131 height 17
click at [138, 107] on input "**********" at bounding box center [111, 106] width 131 height 17
click at [118, 124] on div "No results" at bounding box center [111, 128] width 126 height 19
click at [115, 107] on input "text" at bounding box center [111, 106] width 131 height 17
paste input "**********"
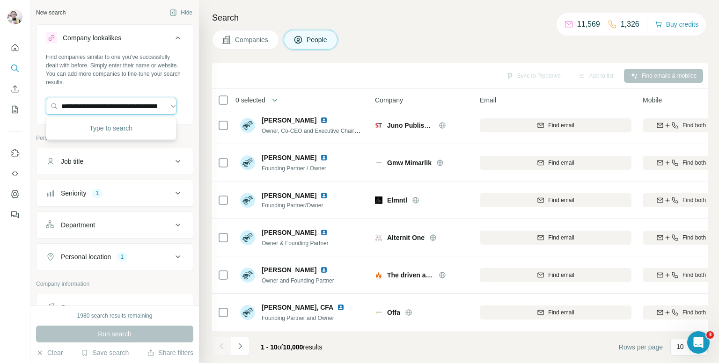
scroll to position [0, 809]
type input "**********"
click at [162, 106] on input "**********" at bounding box center [111, 106] width 131 height 17
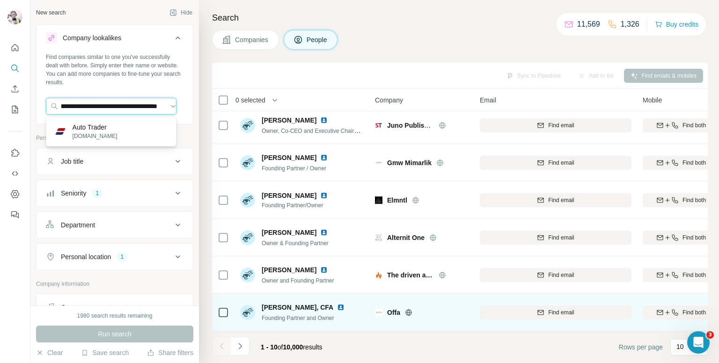
scroll to position [0, 0]
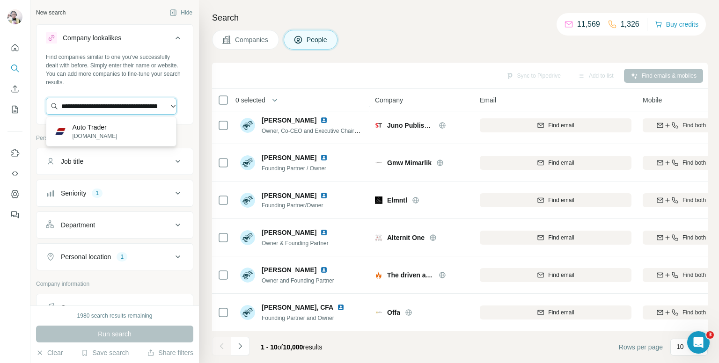
click at [165, 106] on input "**********" at bounding box center [111, 106] width 131 height 17
click at [92, 135] on p "autotrader.co.uk" at bounding box center [95, 136] width 45 height 8
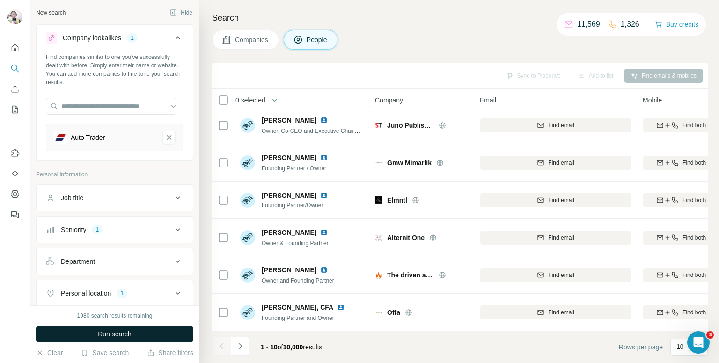
click at [139, 334] on button "Run search" at bounding box center [114, 334] width 157 height 17
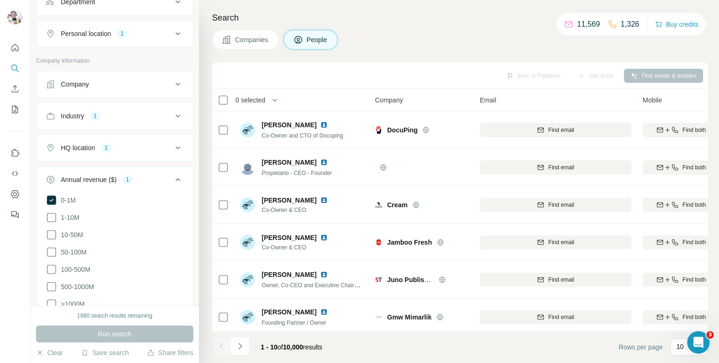
scroll to position [281, 0]
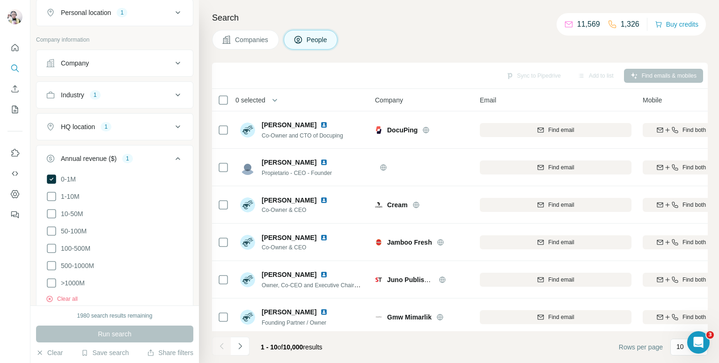
click at [173, 158] on icon at bounding box center [177, 158] width 11 height 11
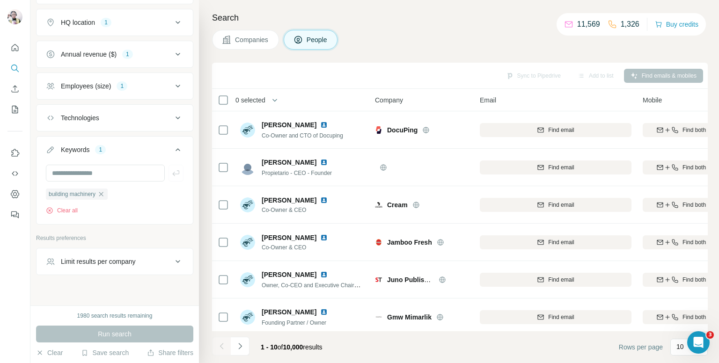
scroll to position [395, 0]
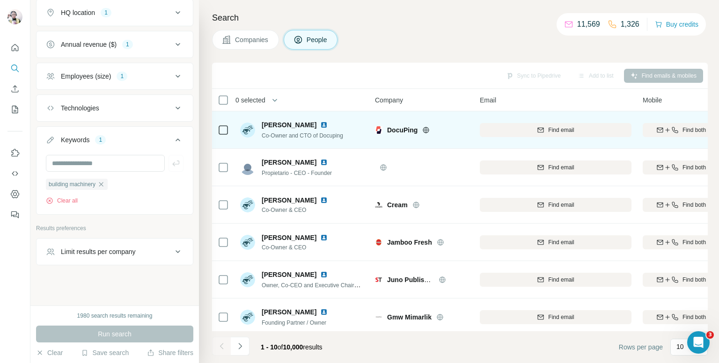
click at [424, 130] on icon at bounding box center [425, 129] width 7 height 7
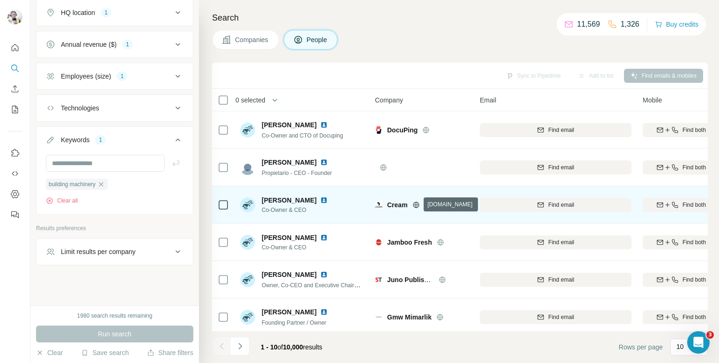
click at [414, 206] on icon at bounding box center [416, 205] width 6 height 6
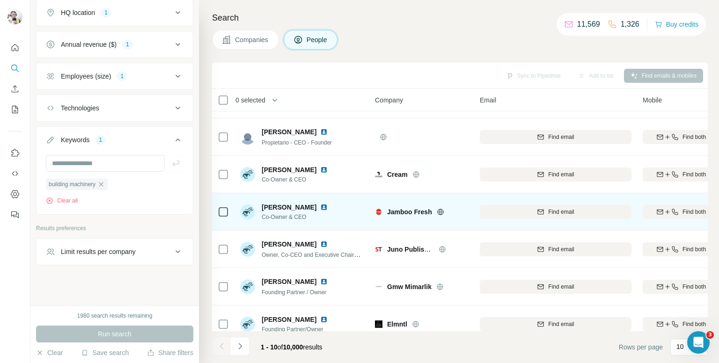
scroll to position [47, 0]
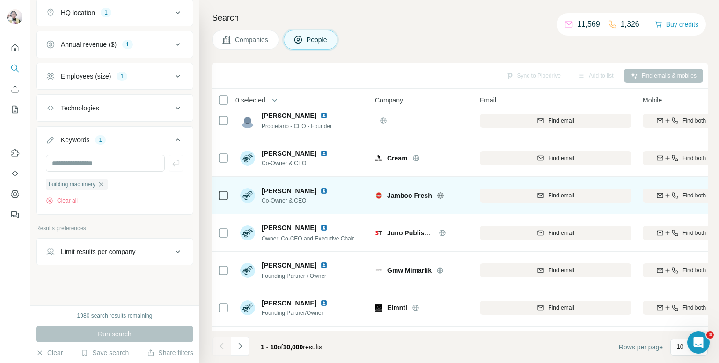
click at [440, 198] on icon at bounding box center [440, 195] width 2 height 6
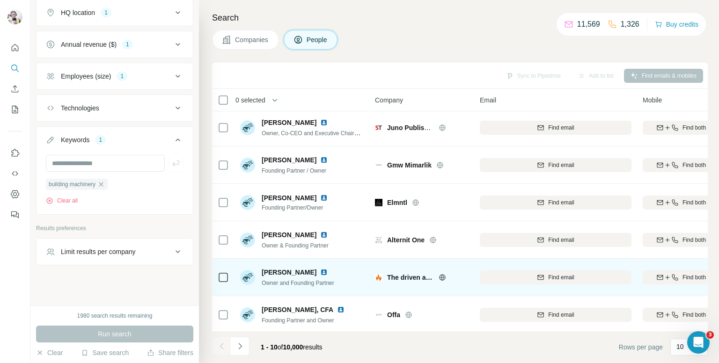
scroll to position [159, 0]
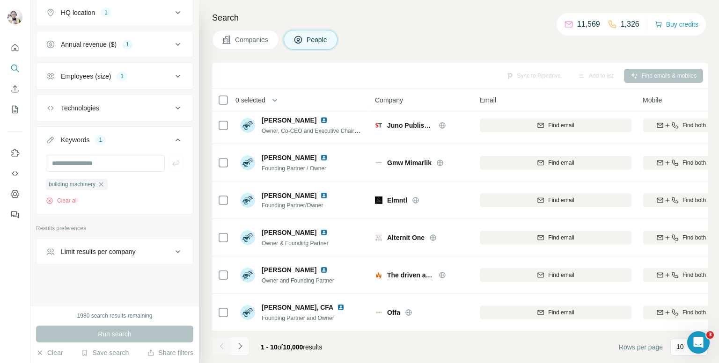
click at [236, 346] on icon "Navigate to next page" at bounding box center [240, 346] width 9 height 9
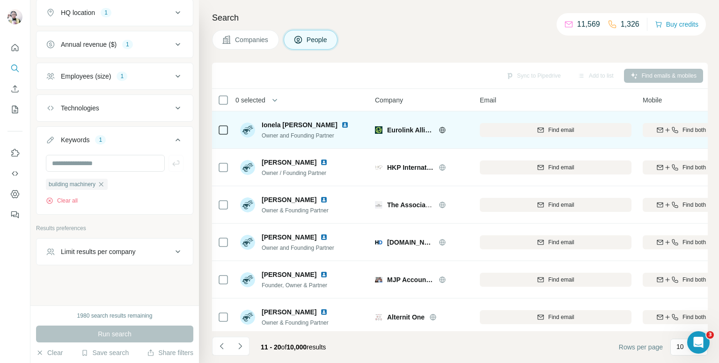
click at [442, 128] on icon at bounding box center [442, 129] width 7 height 7
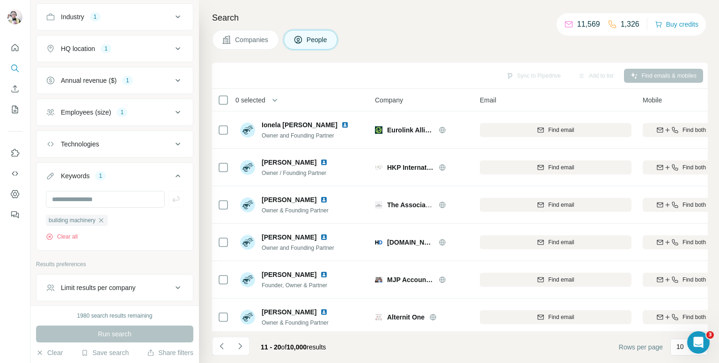
scroll to position [348, 0]
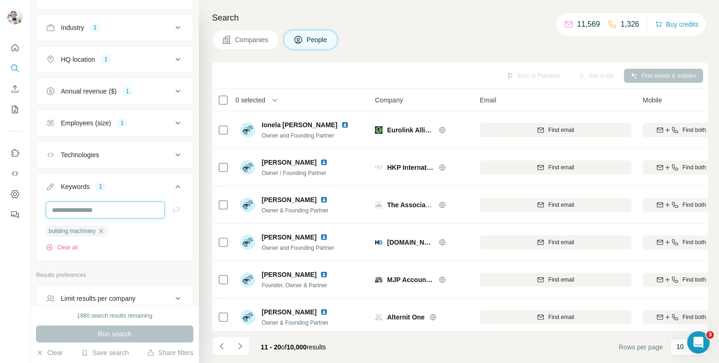
click at [140, 208] on input "text" at bounding box center [105, 210] width 119 height 17
click at [91, 203] on input "text" at bounding box center [105, 210] width 119 height 17
type input "****"
click at [171, 209] on icon "button" at bounding box center [175, 210] width 9 height 9
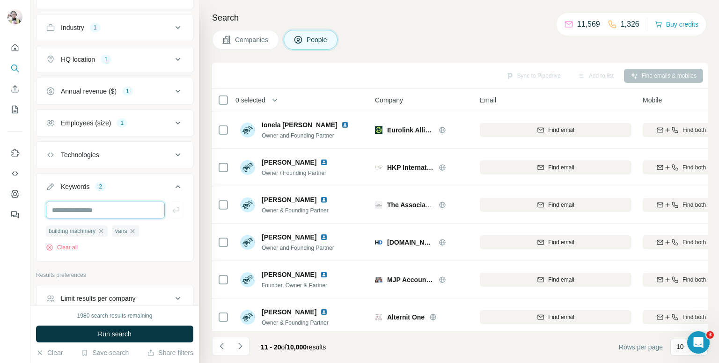
click at [94, 212] on input "text" at bounding box center [105, 210] width 119 height 17
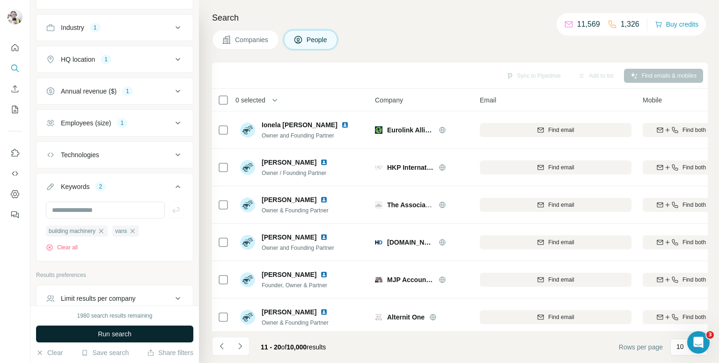
click at [111, 335] on span "Run search" at bounding box center [115, 334] width 34 height 9
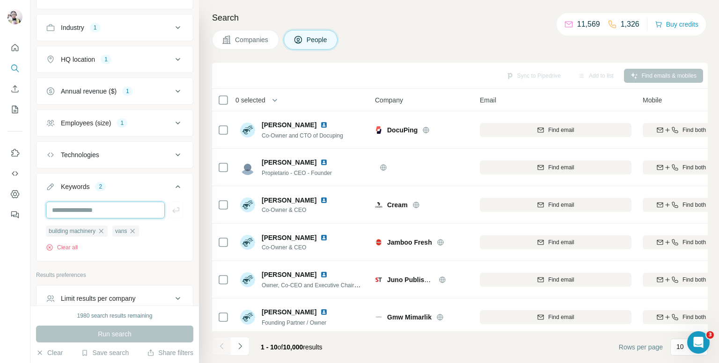
click at [111, 212] on input "text" at bounding box center [105, 210] width 119 height 17
click at [56, 207] on input "********" at bounding box center [105, 210] width 119 height 17
type input "********"
click at [172, 207] on icon "button" at bounding box center [175, 210] width 9 height 9
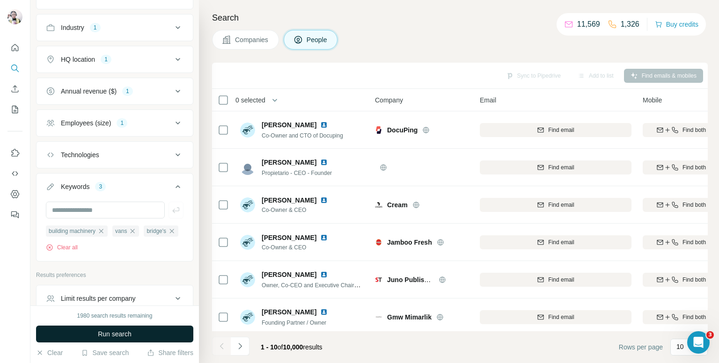
click at [167, 336] on button "Run search" at bounding box center [114, 334] width 157 height 17
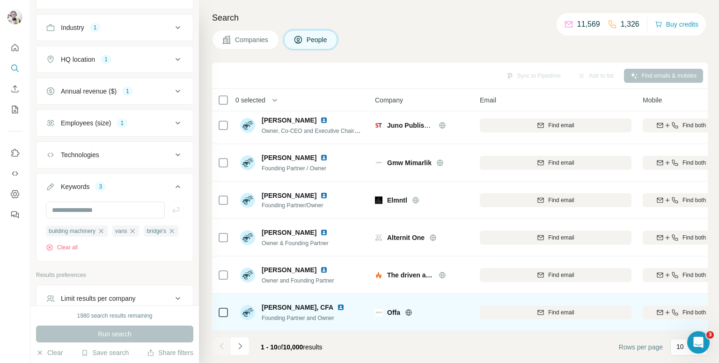
scroll to position [159, 0]
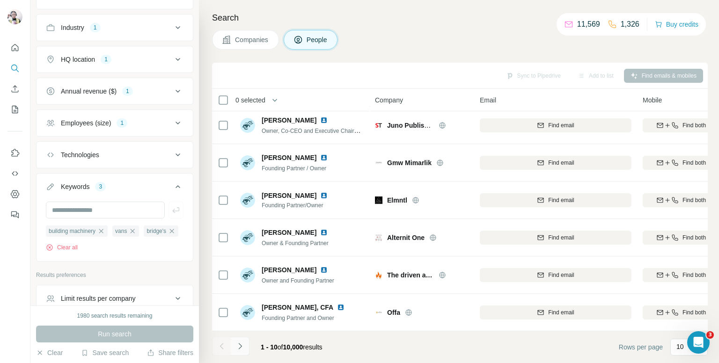
click at [242, 349] on icon "Navigate to next page" at bounding box center [240, 346] width 9 height 9
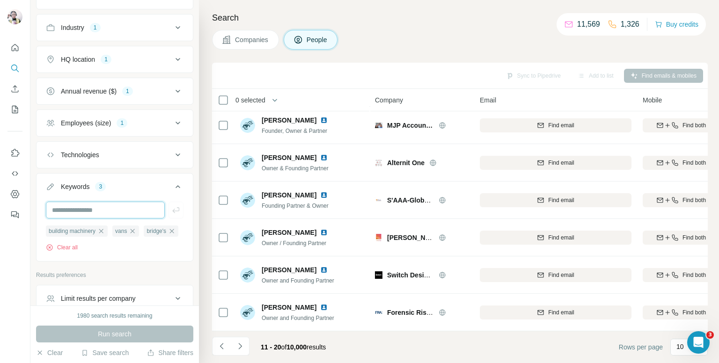
click at [118, 208] on input "text" at bounding box center [105, 210] width 119 height 17
type input "**********"
click at [171, 206] on icon "button" at bounding box center [175, 210] width 9 height 9
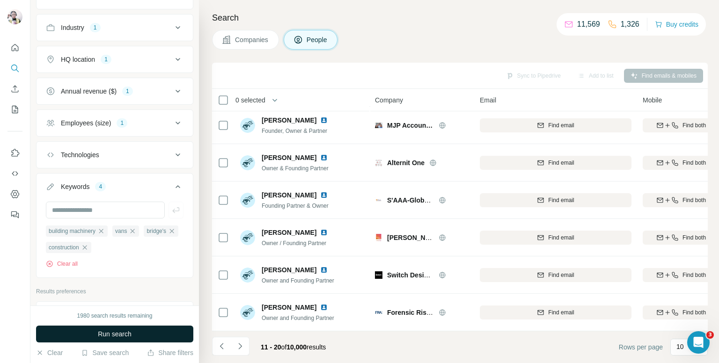
click at [124, 327] on button "Run search" at bounding box center [114, 334] width 157 height 17
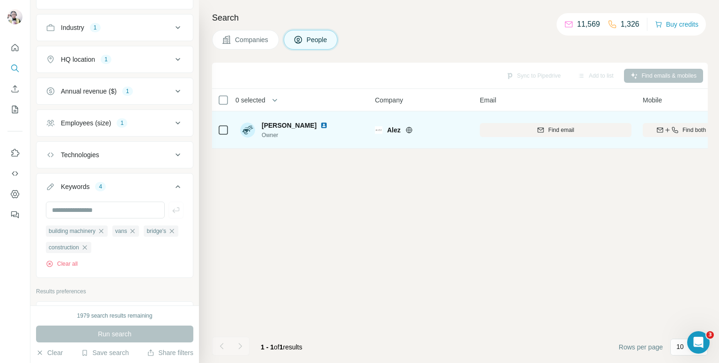
click at [404, 131] on div "Alez" at bounding box center [427, 129] width 81 height 9
click at [408, 130] on icon at bounding box center [409, 130] width 2 height 6
click at [668, 128] on icon "button" at bounding box center [667, 129] width 7 height 7
click at [111, 209] on input "text" at bounding box center [105, 210] width 119 height 17
type input "**********"
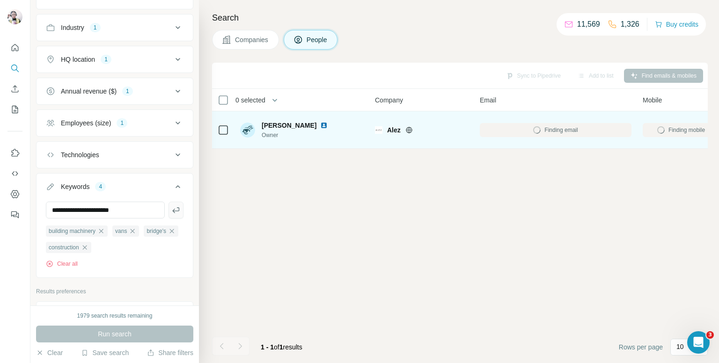
click at [172, 210] on icon "button" at bounding box center [175, 210] width 7 height 6
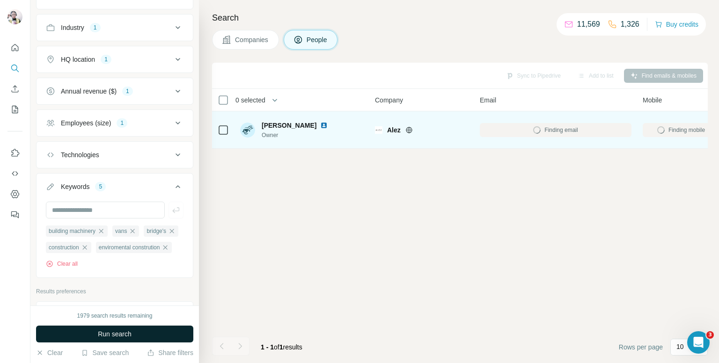
click at [159, 334] on button "Run search" at bounding box center [114, 334] width 157 height 17
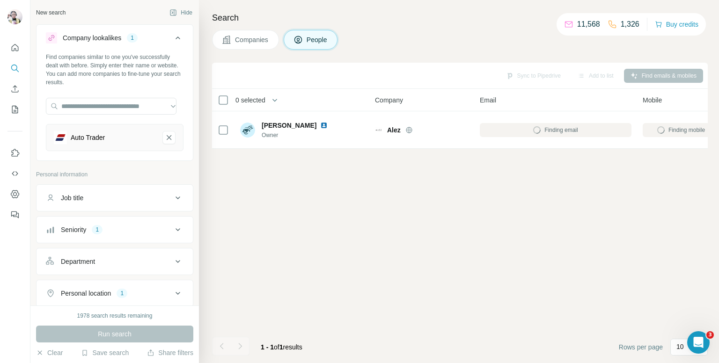
scroll to position [47, 0]
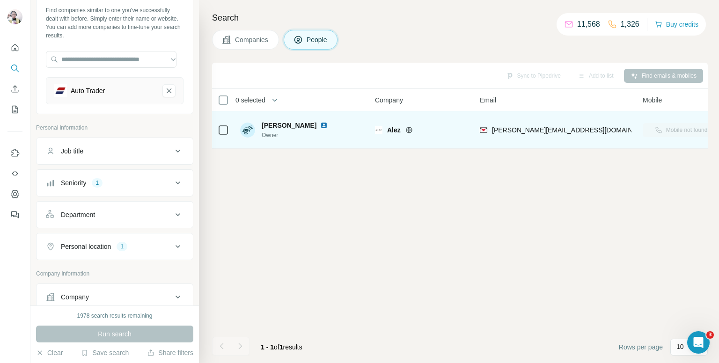
click at [407, 132] on icon at bounding box center [409, 130] width 6 height 6
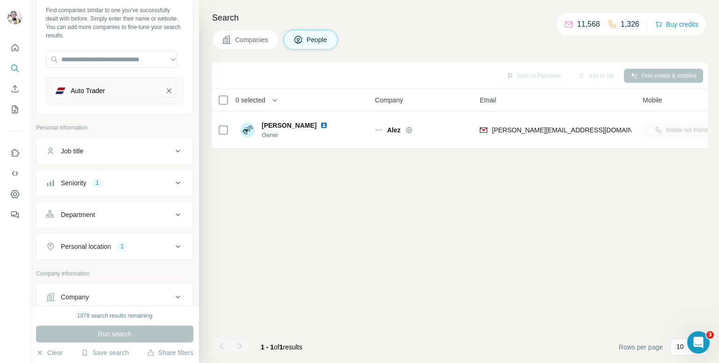
scroll to position [0, 0]
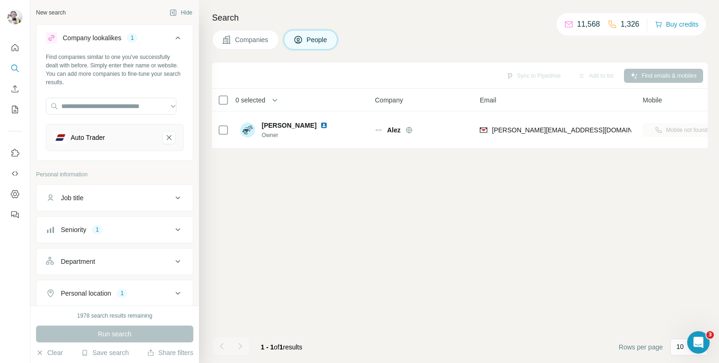
click at [112, 199] on div "Job title" at bounding box center [109, 197] width 126 height 9
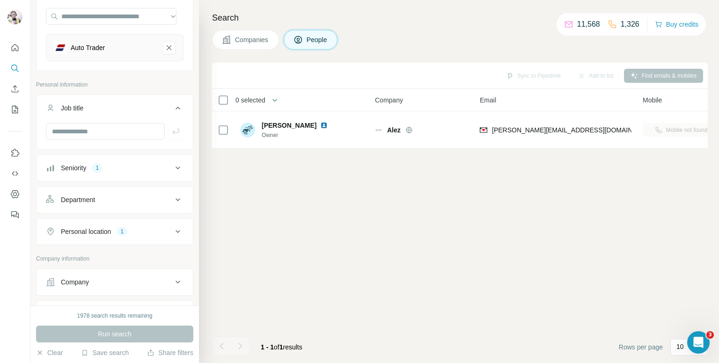
scroll to position [94, 0]
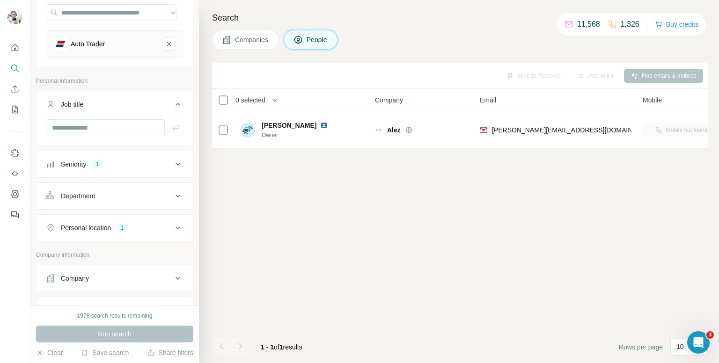
click at [118, 202] on button "Department" at bounding box center [115, 196] width 156 height 22
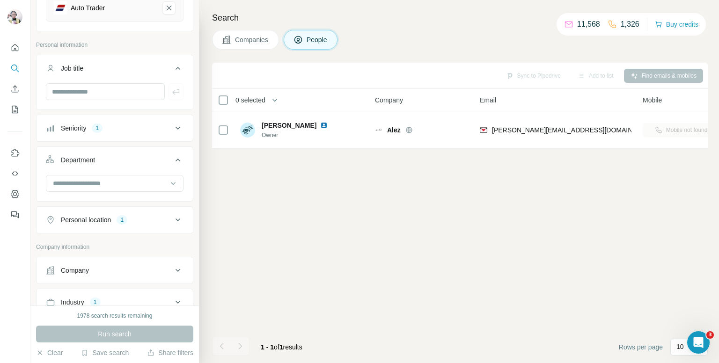
scroll to position [187, 0]
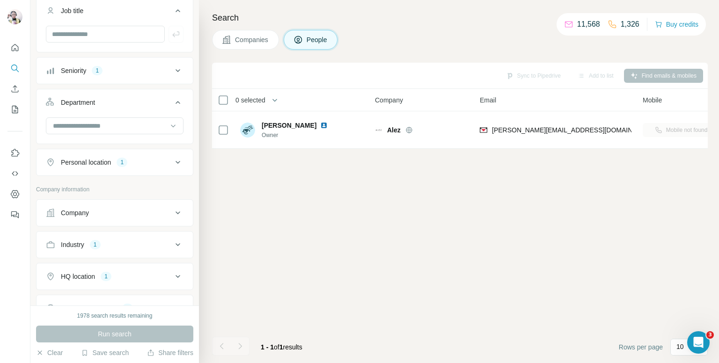
click at [149, 208] on div "Company" at bounding box center [109, 212] width 126 height 9
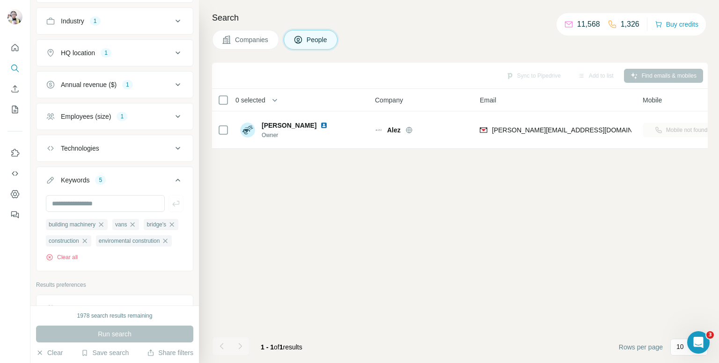
scroll to position [599, 0]
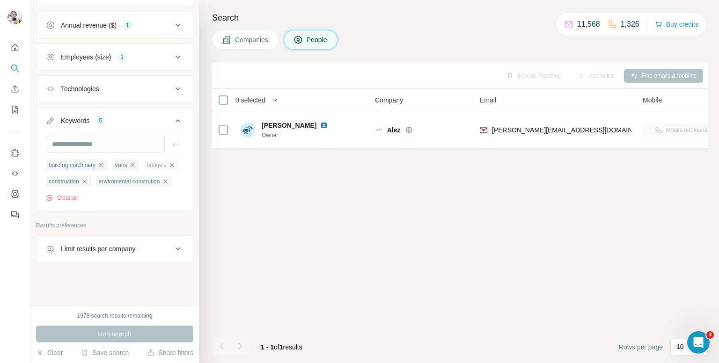
click at [170, 165] on icon "button" at bounding box center [172, 165] width 4 height 4
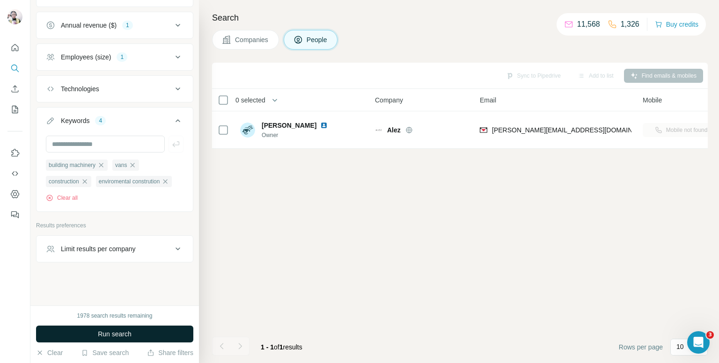
click at [129, 330] on span "Run search" at bounding box center [115, 334] width 34 height 9
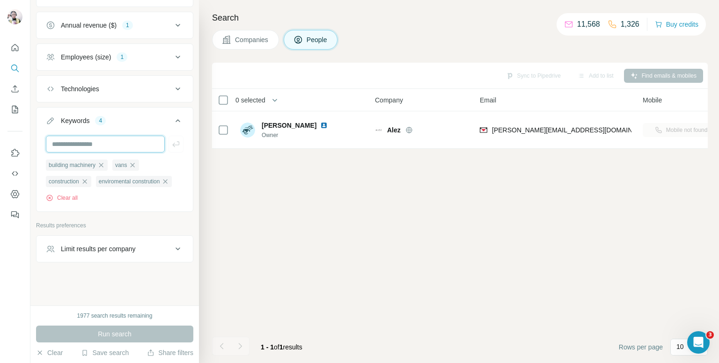
click at [63, 136] on input "text" at bounding box center [105, 144] width 119 height 17
type input "**********"
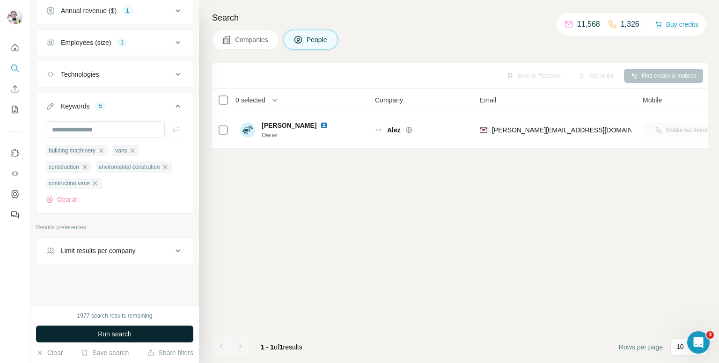
click at [94, 332] on button "Run search" at bounding box center [114, 334] width 157 height 17
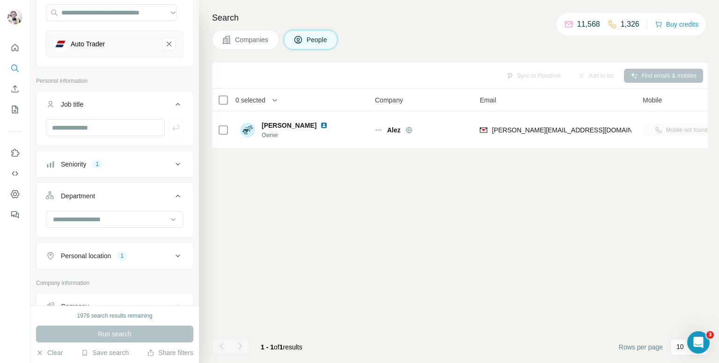
scroll to position [187, 0]
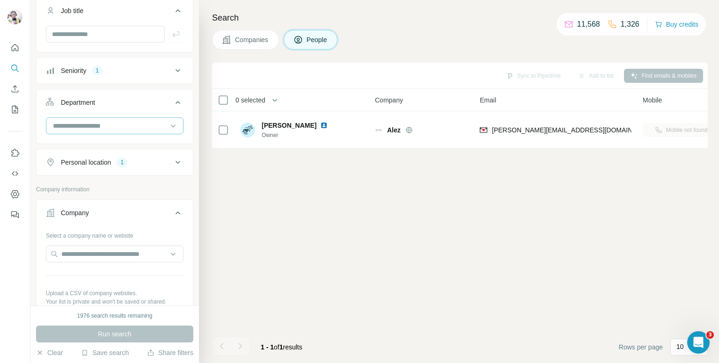
click at [150, 127] on input at bounding box center [110, 126] width 116 height 10
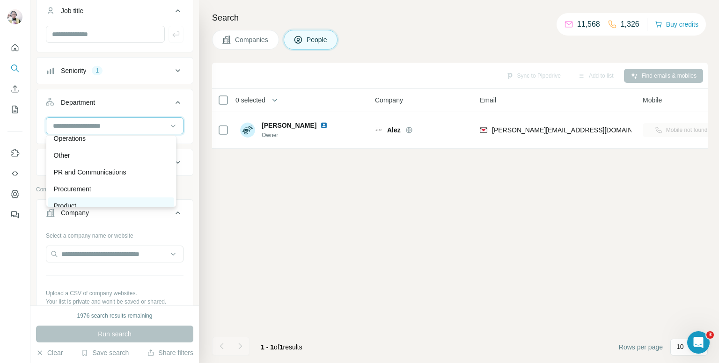
scroll to position [197, 0]
click at [71, 195] on div "Other" at bounding box center [111, 202] width 126 height 17
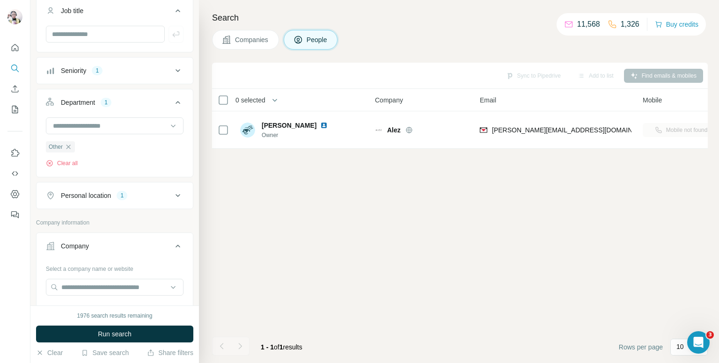
scroll to position [375, 0]
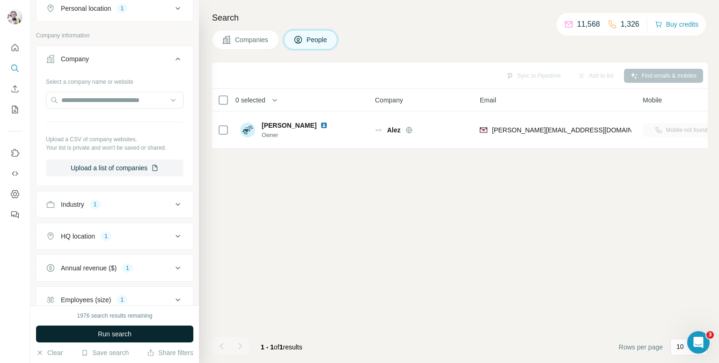
click at [100, 331] on span "Run search" at bounding box center [115, 334] width 34 height 9
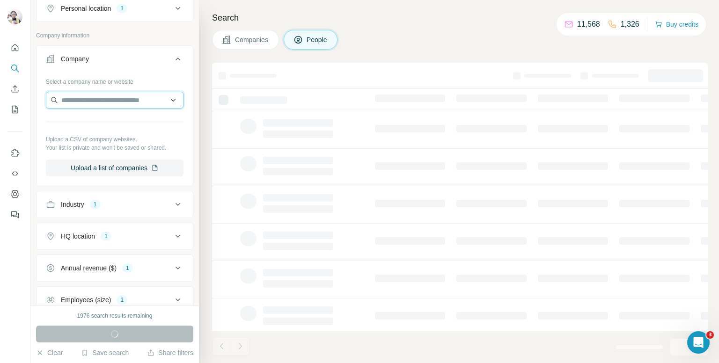
click at [86, 105] on input "text" at bounding box center [115, 100] width 138 height 17
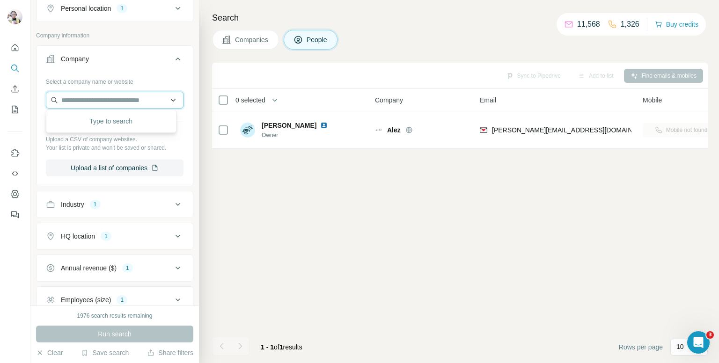
click at [112, 100] on input "text" at bounding box center [115, 100] width 138 height 17
paste input "**********"
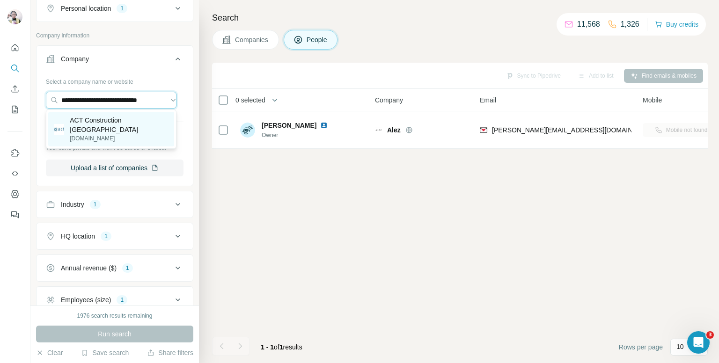
type input "**********"
click at [134, 134] on p "act-construction.co.uk" at bounding box center [119, 138] width 99 height 8
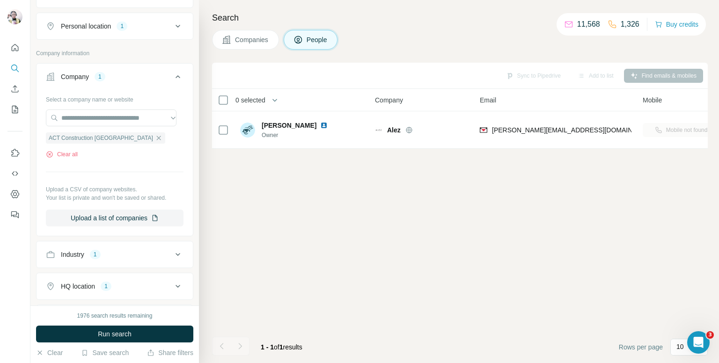
scroll to position [392, 0]
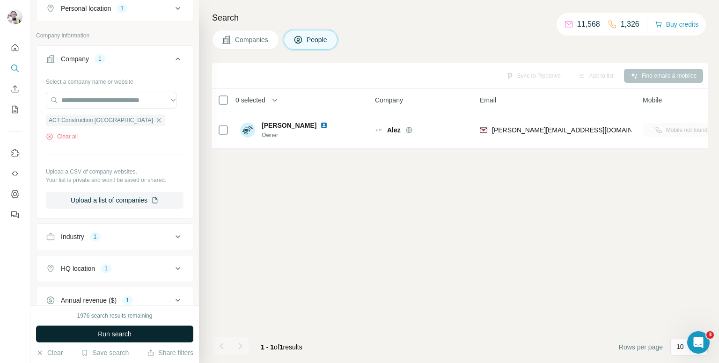
click at [102, 328] on button "Run search" at bounding box center [114, 334] width 157 height 17
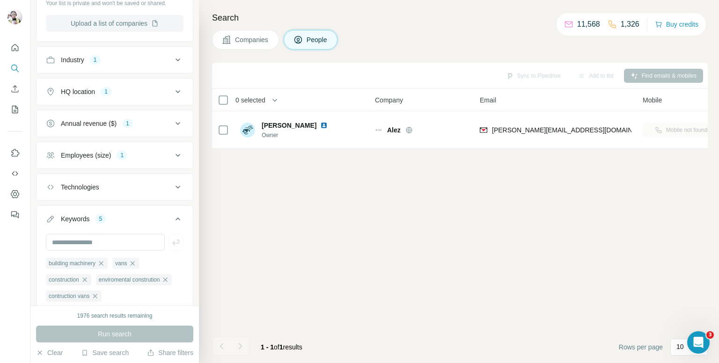
scroll to position [580, 0]
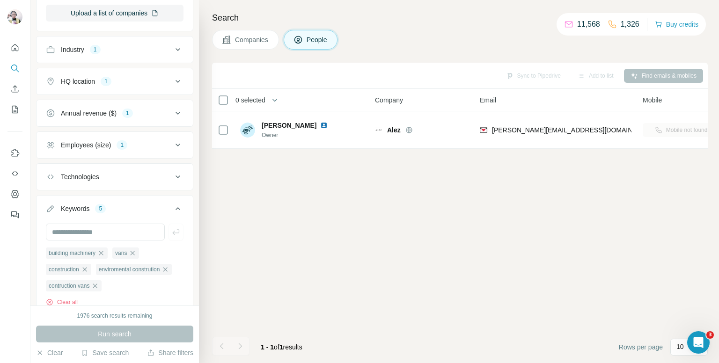
click at [128, 112] on div "1" at bounding box center [127, 113] width 11 height 8
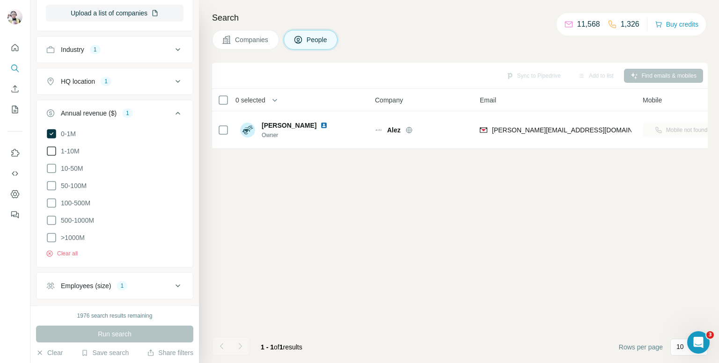
click at [50, 150] on icon at bounding box center [51, 151] width 11 height 11
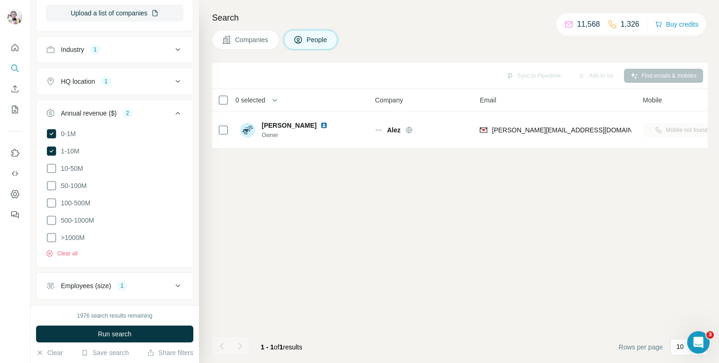
click at [172, 113] on icon at bounding box center [177, 113] width 11 height 11
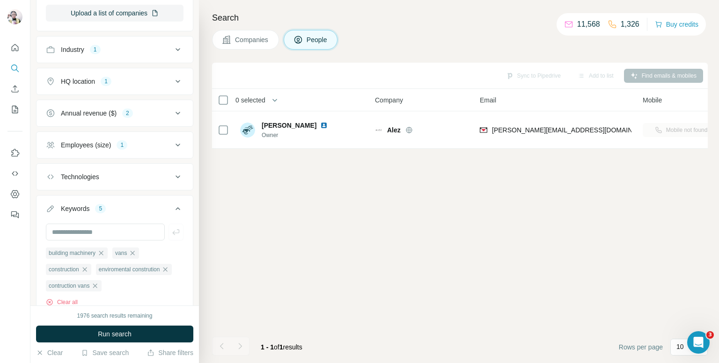
click at [90, 149] on button "Employees (size) 1" at bounding box center [115, 145] width 156 height 22
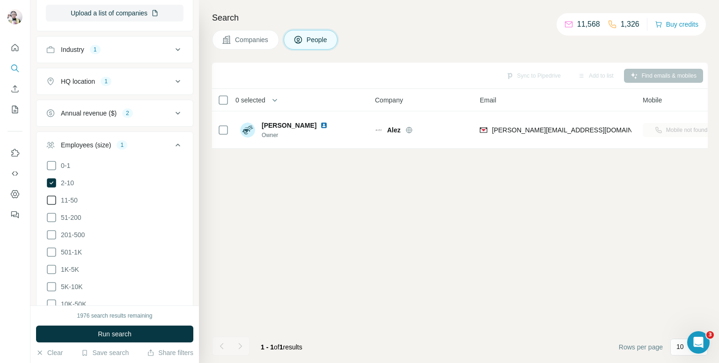
click at [53, 197] on icon at bounding box center [51, 200] width 11 height 11
click at [139, 118] on button "Annual revenue ($) 2" at bounding box center [115, 113] width 156 height 22
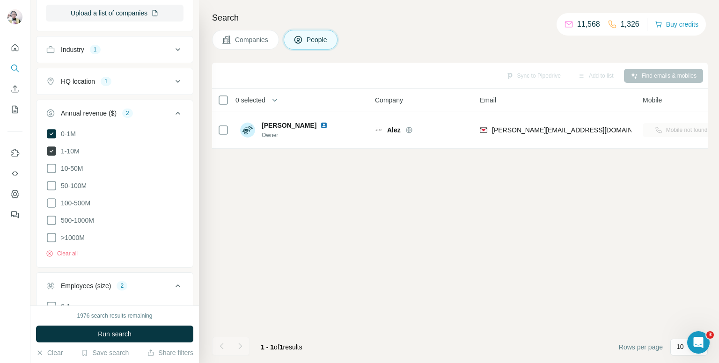
click at [51, 149] on icon at bounding box center [51, 151] width 9 height 9
click at [104, 326] on button "Run search" at bounding box center [114, 334] width 157 height 17
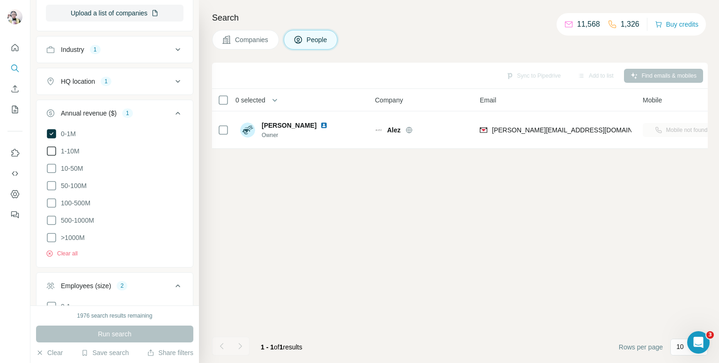
click at [51, 148] on icon at bounding box center [51, 151] width 11 height 11
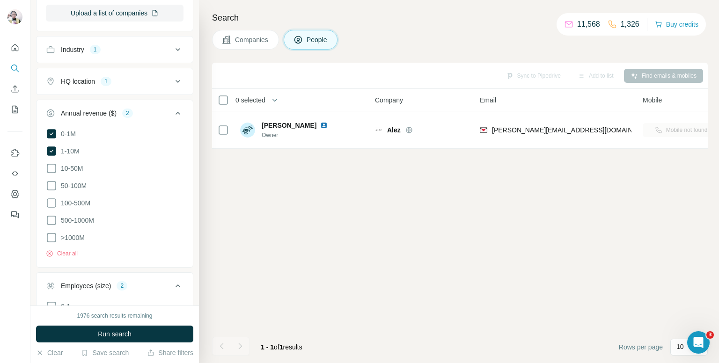
click at [164, 333] on button "Run search" at bounding box center [114, 334] width 157 height 17
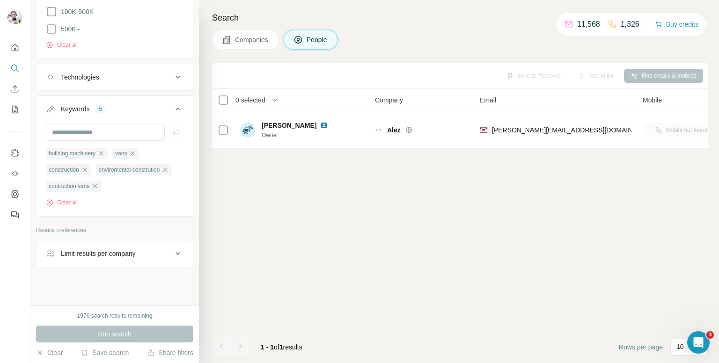
scroll to position [1001, 0]
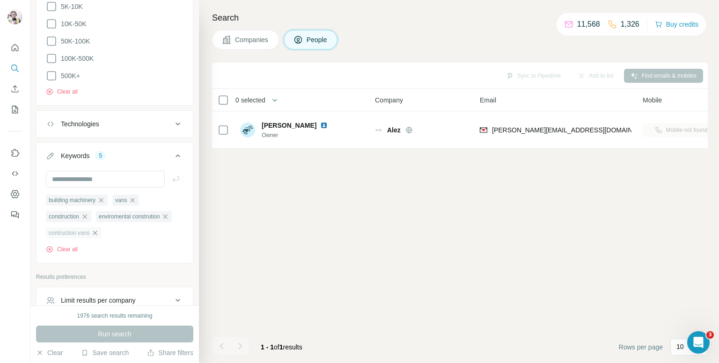
click at [96, 237] on icon "button" at bounding box center [94, 232] width 7 height 7
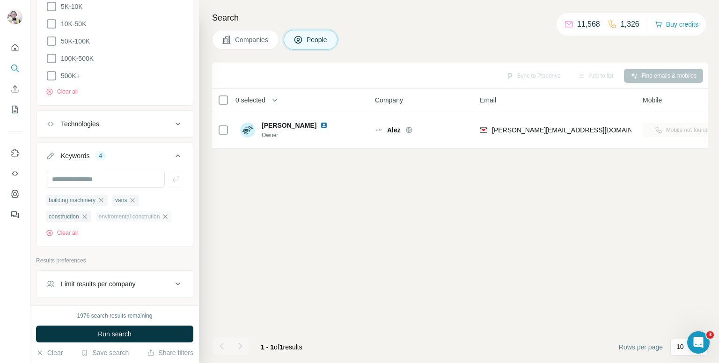
click at [162, 221] on icon "button" at bounding box center [165, 216] width 7 height 7
click at [141, 332] on button "Run search" at bounding box center [114, 334] width 157 height 17
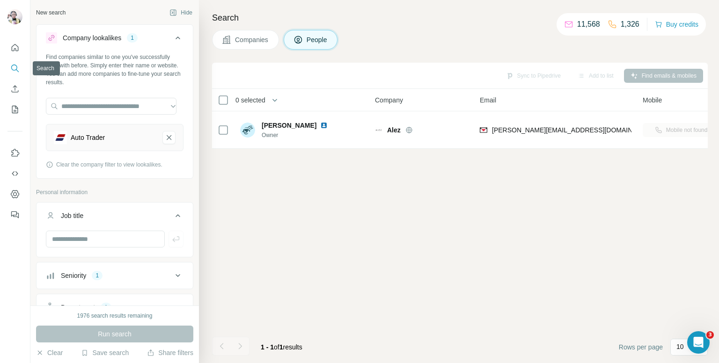
click at [17, 70] on icon "Search" at bounding box center [14, 68] width 9 height 9
click at [15, 111] on icon "My lists" at bounding box center [14, 109] width 9 height 9
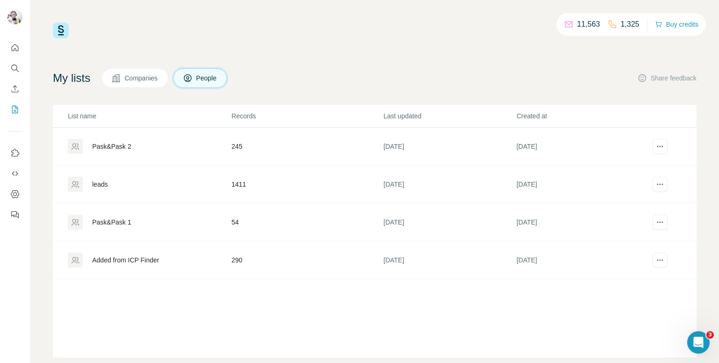
click at [274, 159] on td "245" at bounding box center [307, 147] width 152 height 38
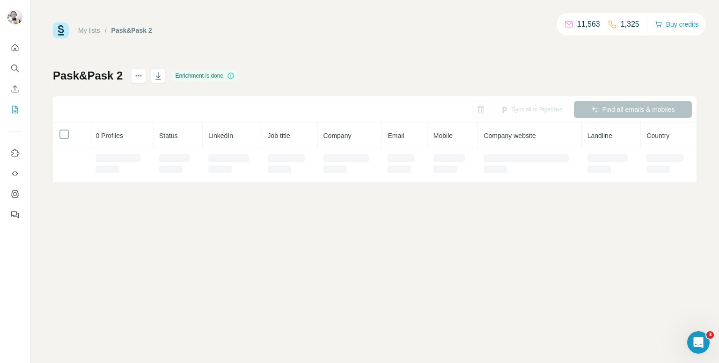
click at [273, 152] on td at bounding box center [290, 165] width 56 height 34
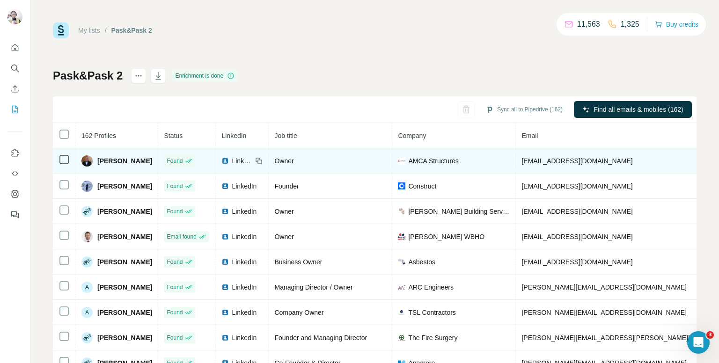
copy span "[PHONE_NUMBER]"
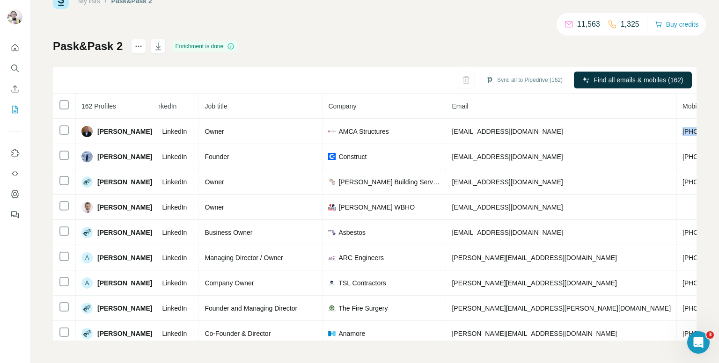
scroll to position [0, 94]
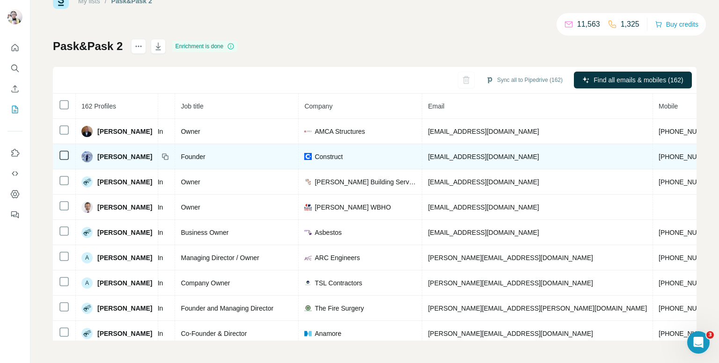
click at [659, 156] on span "[PHONE_NUMBER]" at bounding box center [688, 156] width 59 height 7
copy span "[PHONE_NUMBER]"
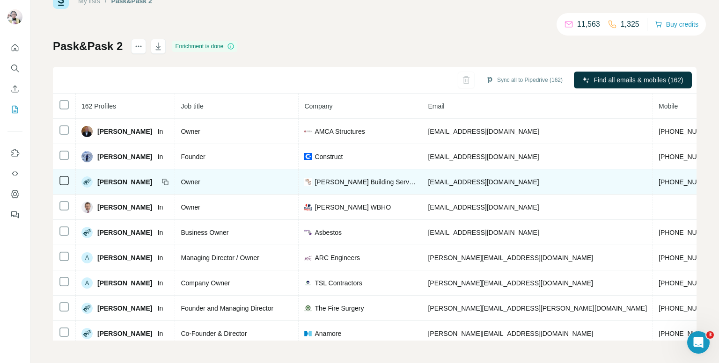
click at [659, 178] on span "[PHONE_NUMBER]" at bounding box center [688, 181] width 59 height 7
copy span "[PHONE_NUMBER]"
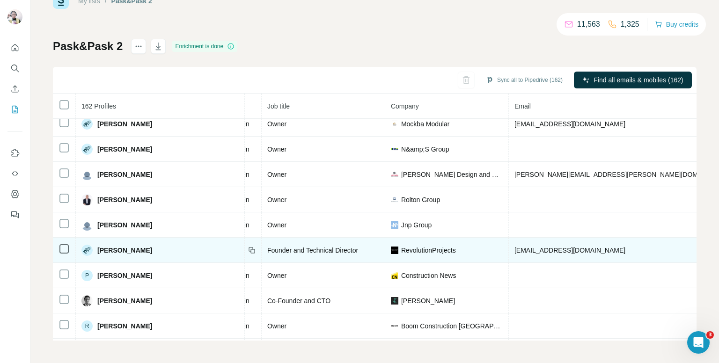
scroll to position [2731, 94]
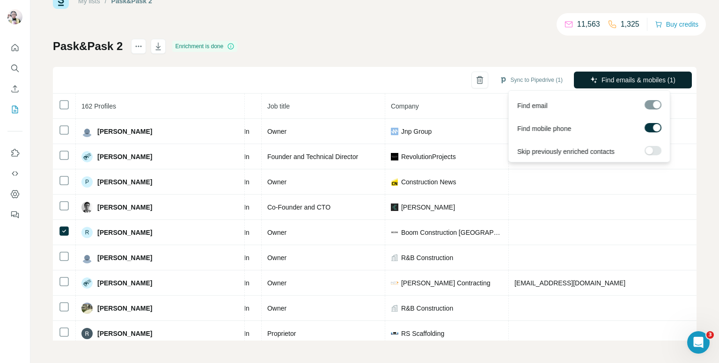
click at [618, 74] on button "Find emails & mobiles (1)" at bounding box center [633, 80] width 118 height 17
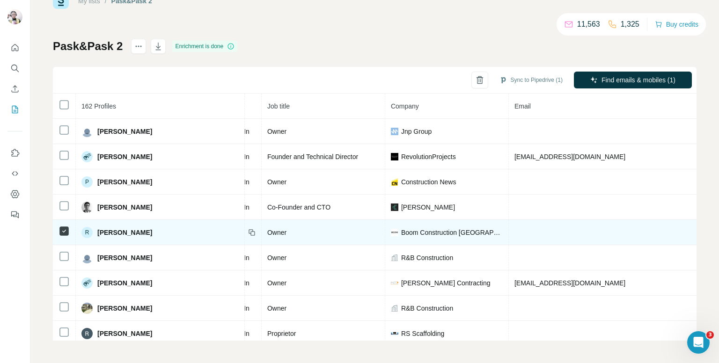
click at [586, 220] on td at bounding box center [651, 232] width 285 height 25
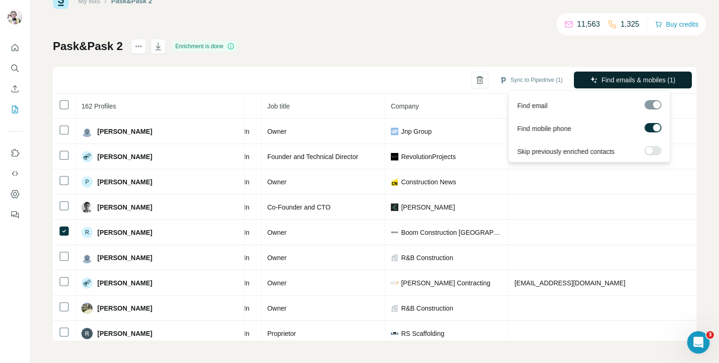
click at [602, 80] on span "Find emails & mobiles (1)" at bounding box center [639, 79] width 74 height 9
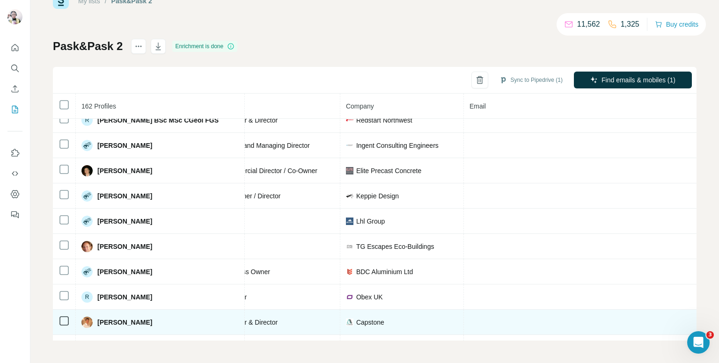
scroll to position [3296, 139]
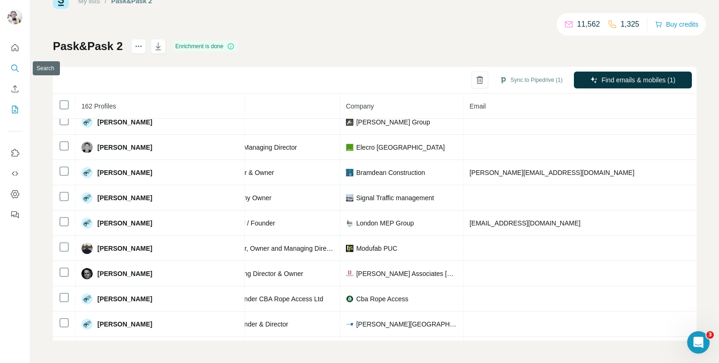
click at [13, 68] on icon "Search" at bounding box center [14, 68] width 9 height 9
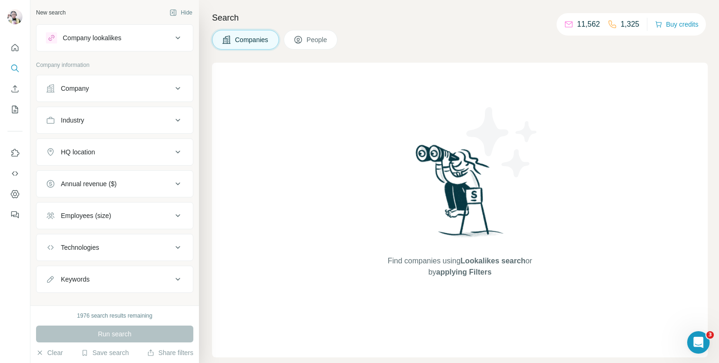
drag, startPoint x: 137, startPoint y: 120, endPoint x: 161, endPoint y: 127, distance: 24.8
click at [139, 121] on div "Industry" at bounding box center [109, 120] width 126 height 9
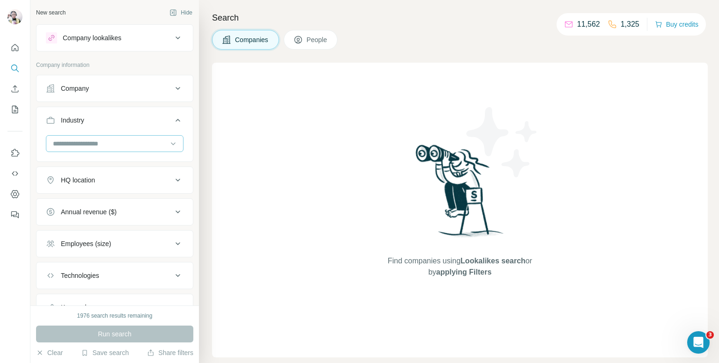
click at [99, 146] on input at bounding box center [110, 144] width 116 height 10
click at [95, 184] on div "Construction" at bounding box center [111, 179] width 115 height 9
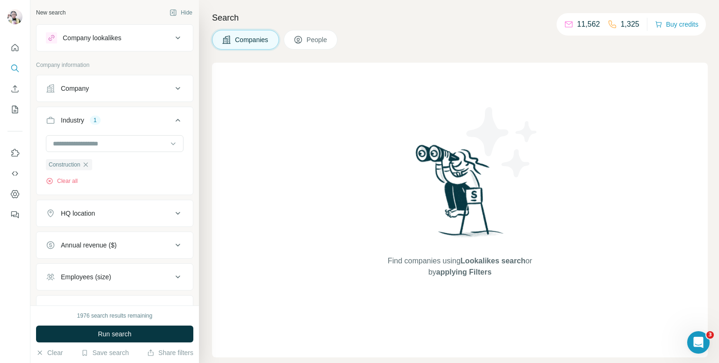
click at [139, 219] on button "HQ location" at bounding box center [115, 213] width 156 height 22
click at [131, 238] on input "text" at bounding box center [115, 236] width 138 height 17
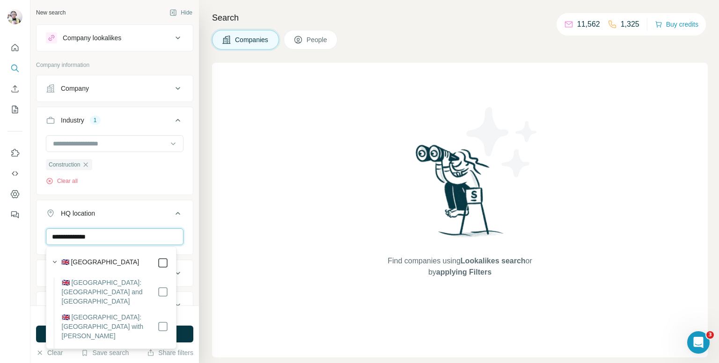
type input "**********"
click at [172, 213] on icon at bounding box center [177, 213] width 11 height 11
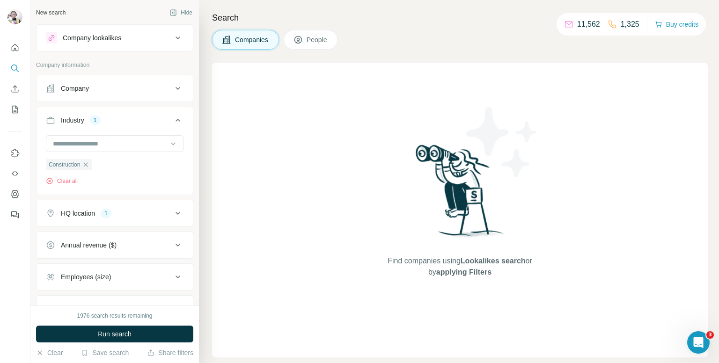
click at [135, 249] on button "Annual revenue ($)" at bounding box center [115, 245] width 156 height 22
click at [172, 249] on icon at bounding box center [177, 245] width 11 height 11
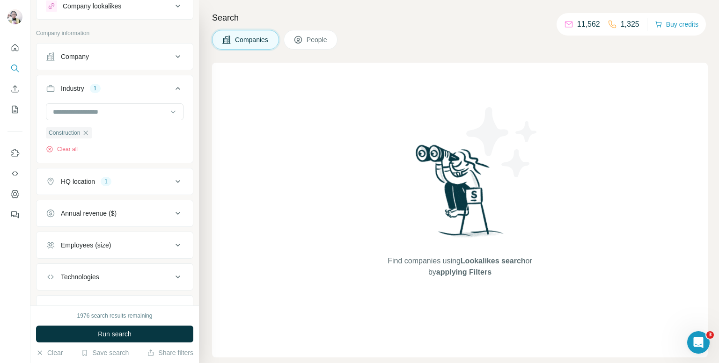
scroll to position [47, 0]
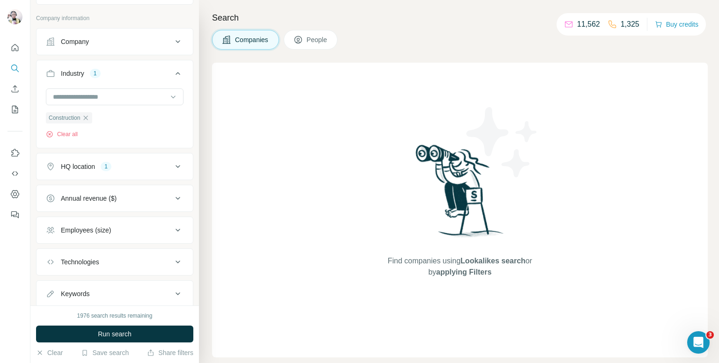
click at [162, 231] on div "Employees (size)" at bounding box center [109, 230] width 126 height 9
click at [54, 267] on icon at bounding box center [51, 268] width 11 height 11
click at [50, 282] on icon at bounding box center [51, 285] width 11 height 11
click at [172, 231] on icon at bounding box center [177, 230] width 11 height 11
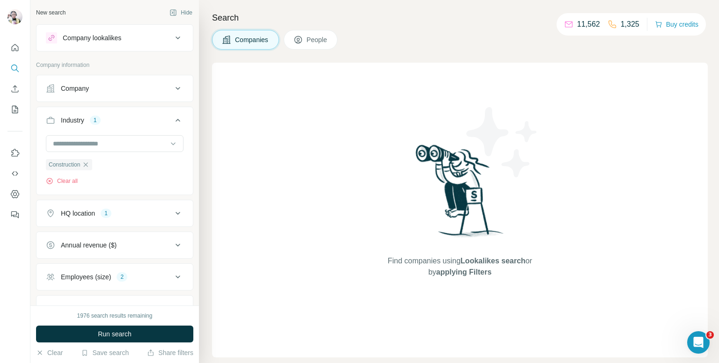
scroll to position [73, 0]
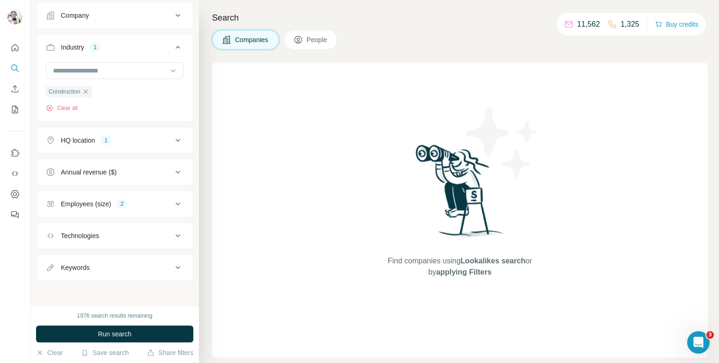
drag, startPoint x: 125, startPoint y: 263, endPoint x: 98, endPoint y: 275, distance: 29.8
click at [128, 261] on button "Keywords" at bounding box center [115, 268] width 156 height 22
click at [86, 289] on input "text" at bounding box center [105, 291] width 119 height 17
type input "****"
click at [172, 293] on icon "button" at bounding box center [175, 291] width 9 height 9
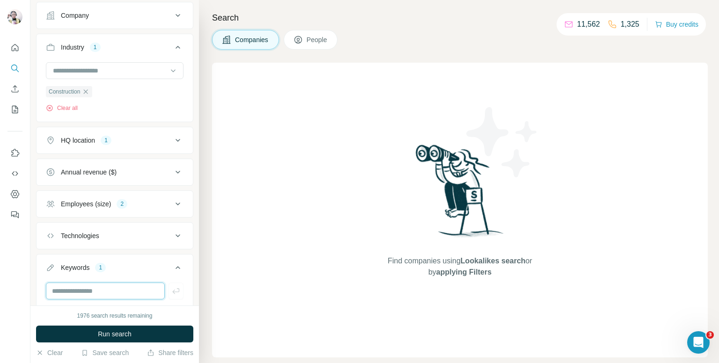
click at [122, 293] on input "text" at bounding box center [105, 291] width 119 height 17
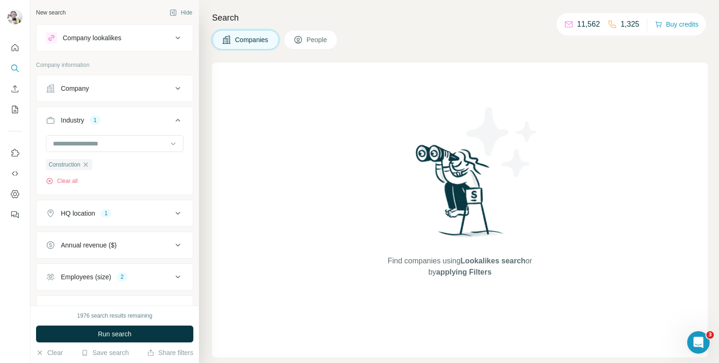
scroll to position [1873, 0]
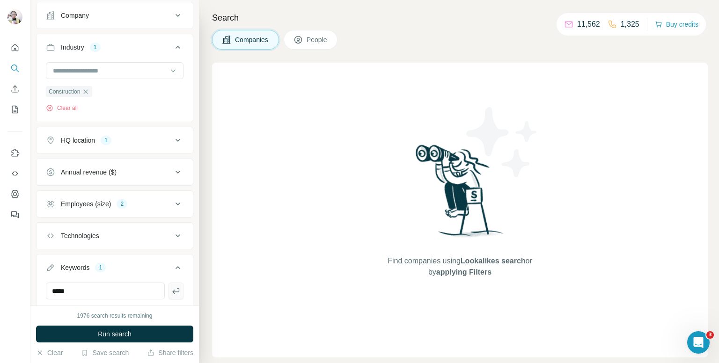
type input "*****"
click at [171, 294] on icon "button" at bounding box center [175, 291] width 9 height 9
click at [163, 332] on button "Run search" at bounding box center [114, 334] width 157 height 17
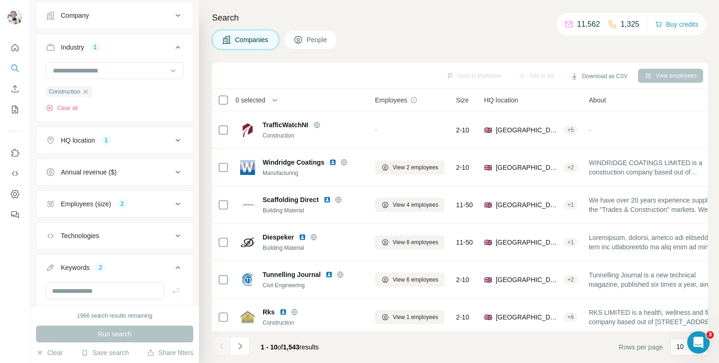
click at [317, 44] on button "People" at bounding box center [311, 40] width 54 height 20
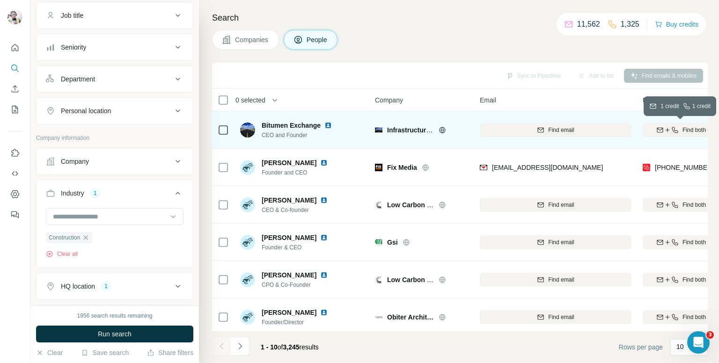
click at [669, 128] on icon "button" at bounding box center [667, 129] width 7 height 7
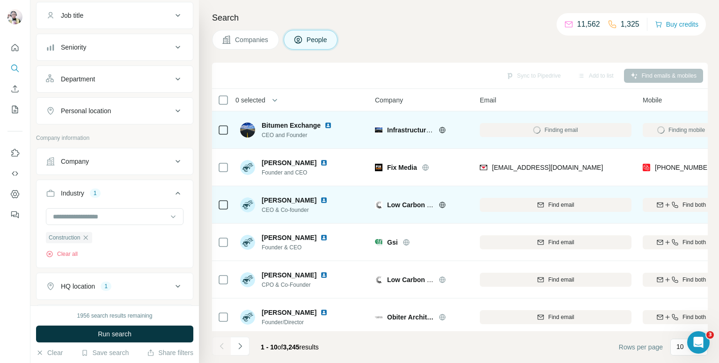
click at [442, 204] on icon at bounding box center [442, 205] width 2 height 6
click at [670, 201] on icon "button" at bounding box center [667, 204] width 7 height 7
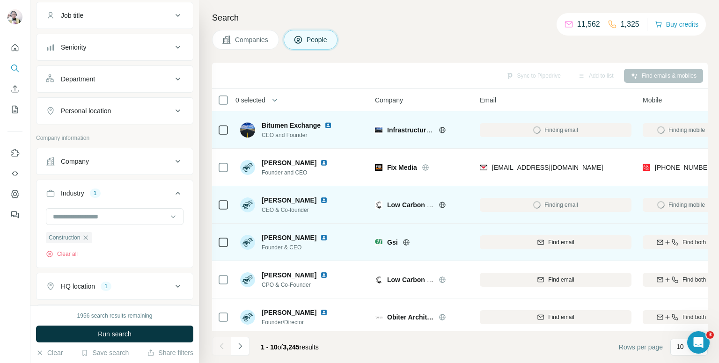
click at [401, 243] on div "Gsi" at bounding box center [427, 242] width 81 height 9
click at [405, 242] on icon at bounding box center [406, 242] width 7 height 7
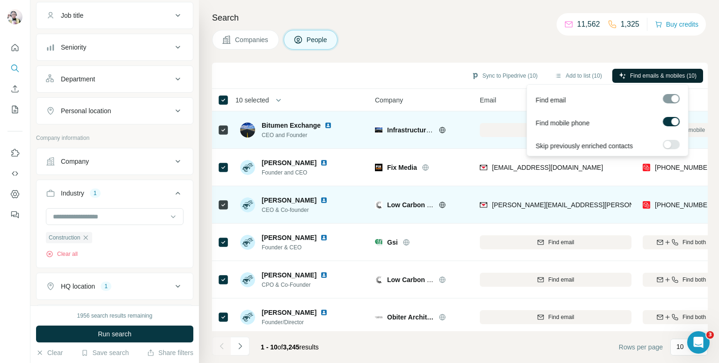
click at [636, 74] on span "Find emails & mobiles (10)" at bounding box center [663, 76] width 66 height 8
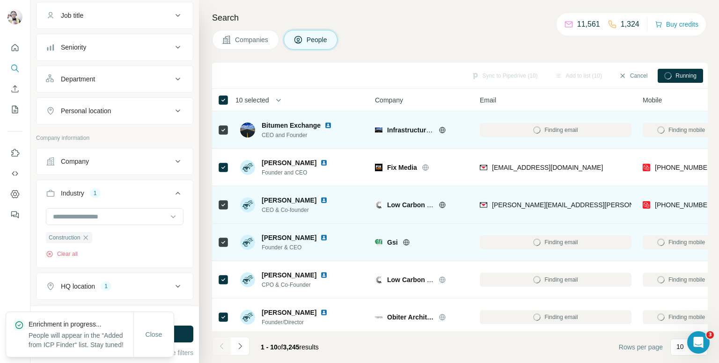
click at [403, 241] on icon at bounding box center [406, 242] width 7 height 7
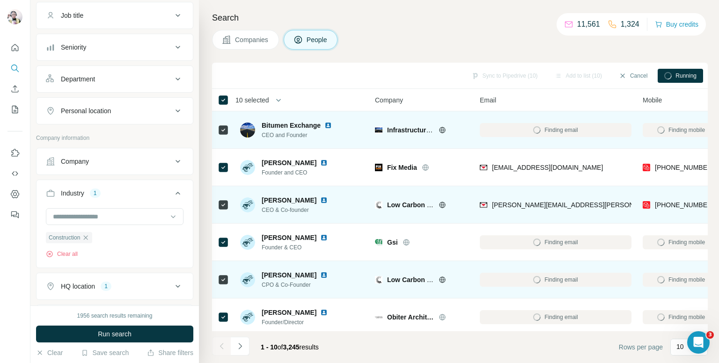
click at [443, 276] on icon at bounding box center [442, 279] width 7 height 7
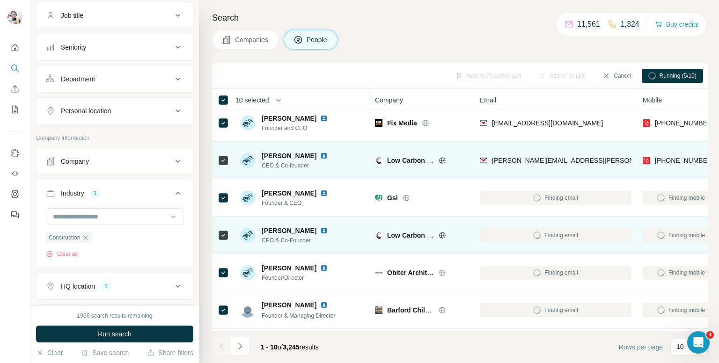
scroll to position [47, 0]
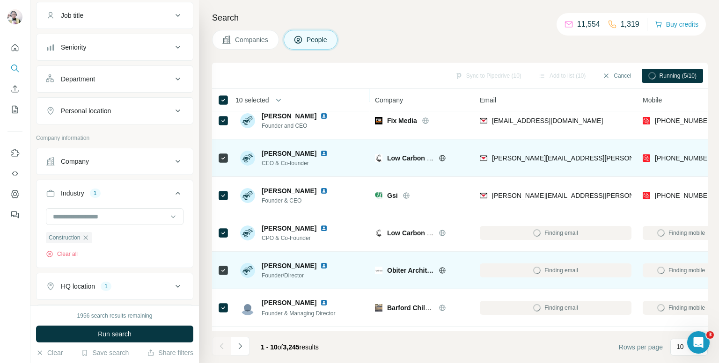
click at [439, 270] on icon at bounding box center [442, 270] width 7 height 7
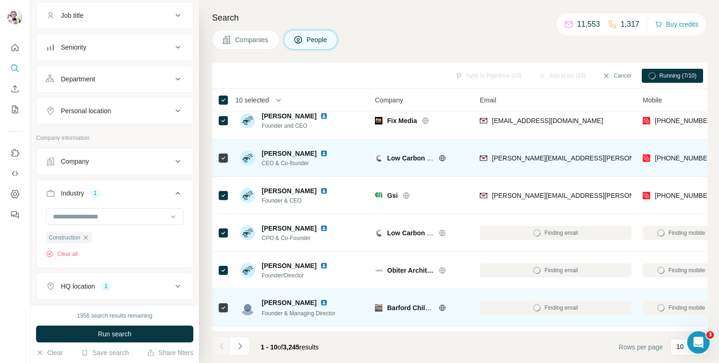
click at [441, 306] on icon at bounding box center [442, 307] width 7 height 7
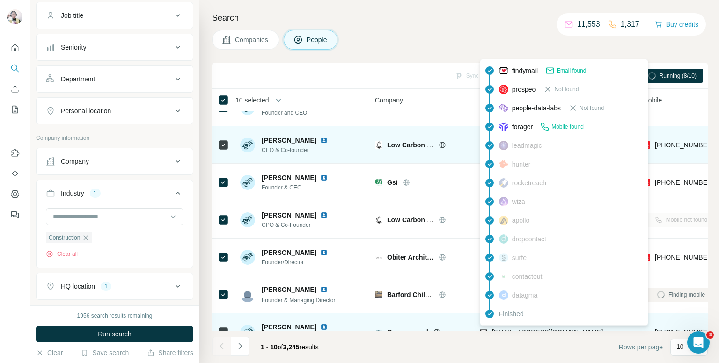
scroll to position [0, 0]
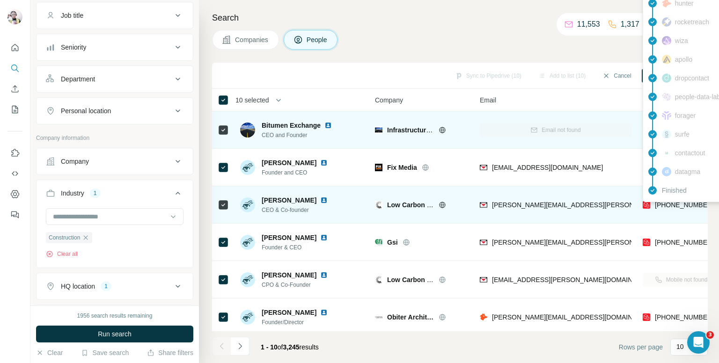
click at [666, 205] on span "+447850370804" at bounding box center [684, 204] width 59 height 7
copy tr "+447850370804"
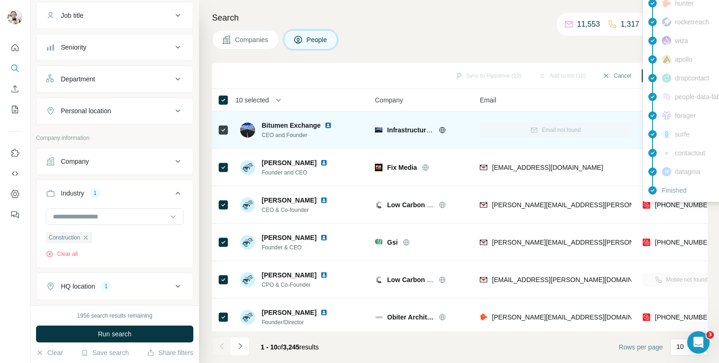
click at [443, 30] on div "Companies People" at bounding box center [460, 40] width 496 height 20
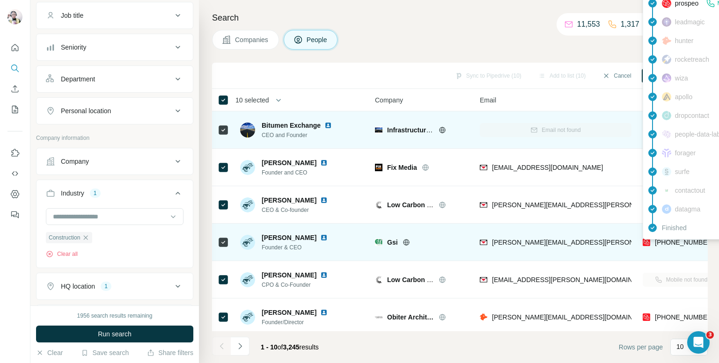
click at [671, 244] on span "+447773333703" at bounding box center [684, 242] width 59 height 7
copy tr "+447773333703"
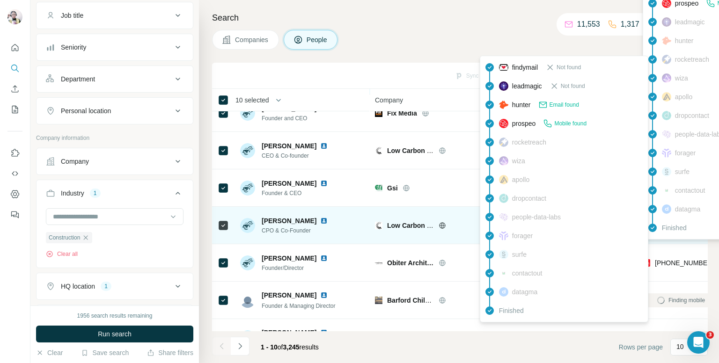
scroll to position [94, 0]
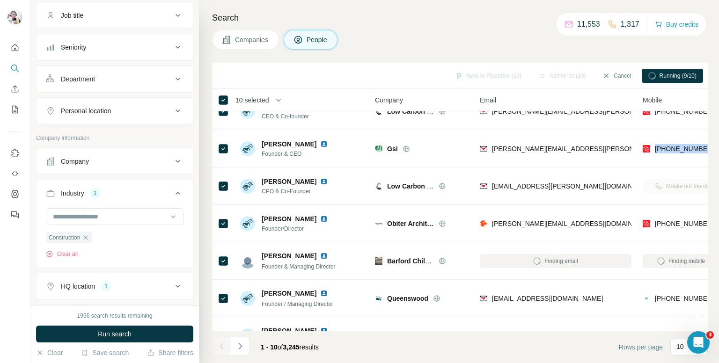
click at [494, 21] on h4 "Search" at bounding box center [460, 17] width 496 height 13
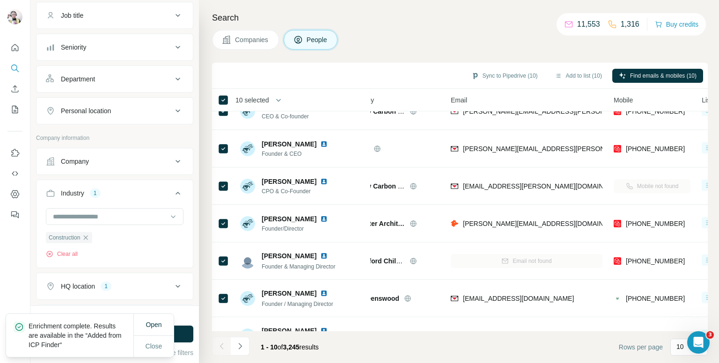
scroll to position [94, 28]
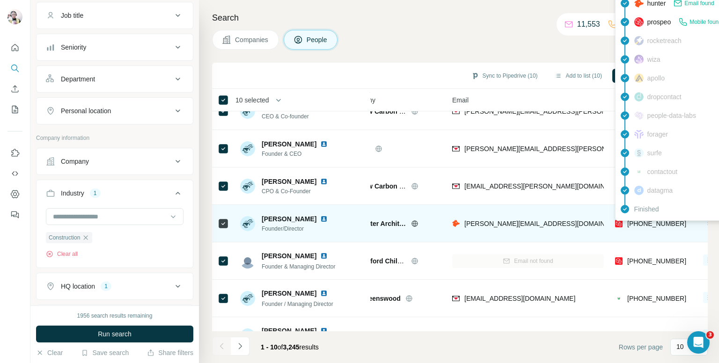
click at [653, 222] on span "+447475051148" at bounding box center [656, 223] width 59 height 7
copy tr "+447475051148"
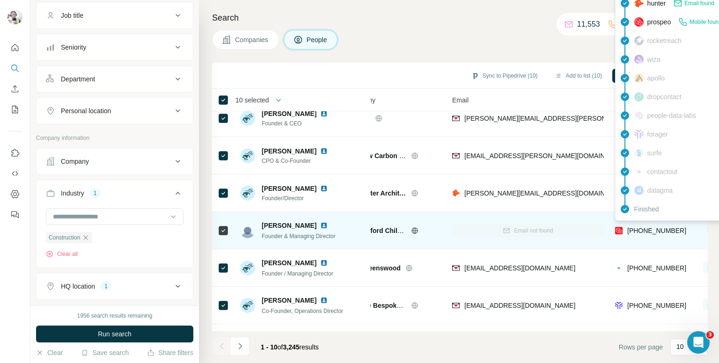
scroll to position [140, 28]
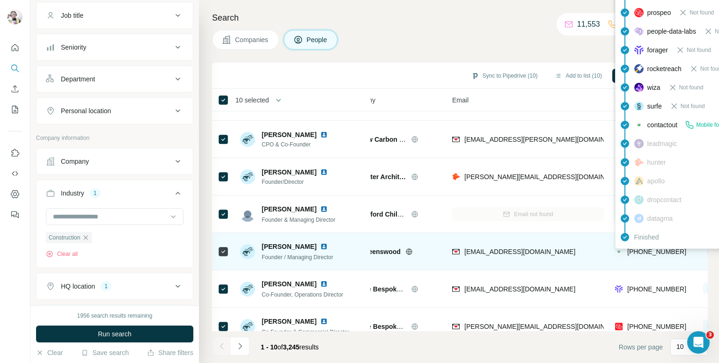
click at [646, 251] on span "+447709498604" at bounding box center [656, 251] width 59 height 7
copy tr "+447709498604"
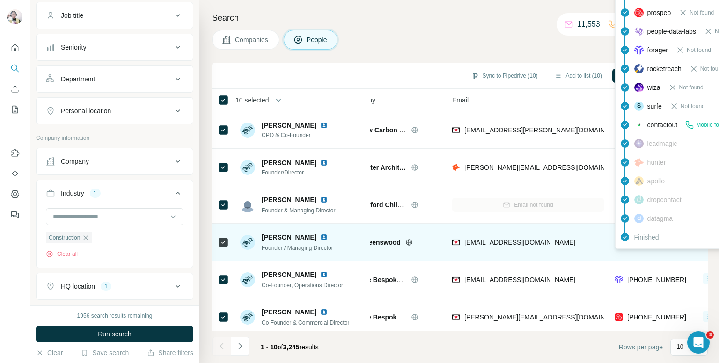
scroll to position [159, 28]
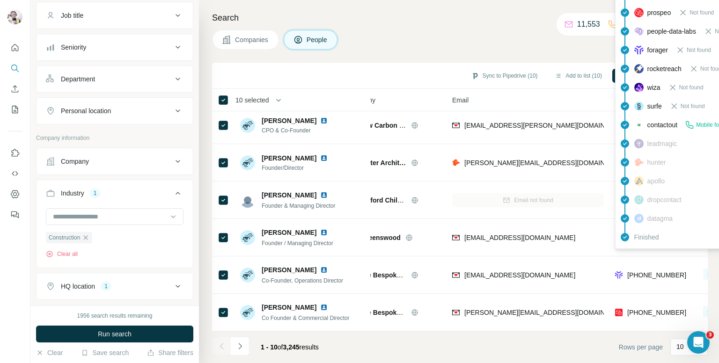
click at [505, 23] on h4 "Search" at bounding box center [460, 17] width 496 height 13
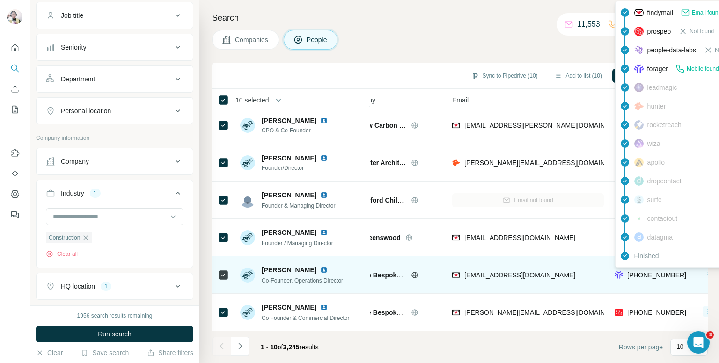
click at [649, 272] on span "+447395081973" at bounding box center [656, 275] width 59 height 7
copy tr "+447395081973"
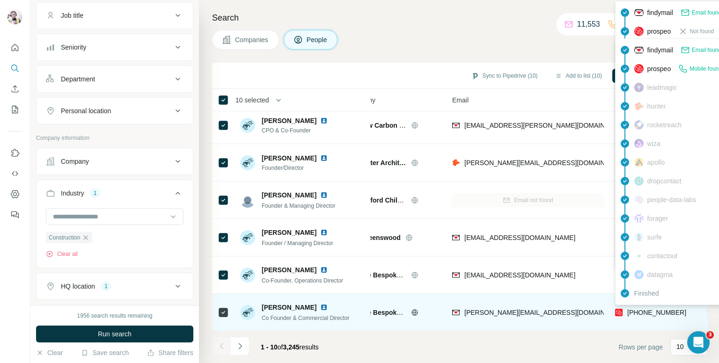
click at [638, 309] on span "+447748357065" at bounding box center [656, 312] width 59 height 7
copy tr "+447748357065"
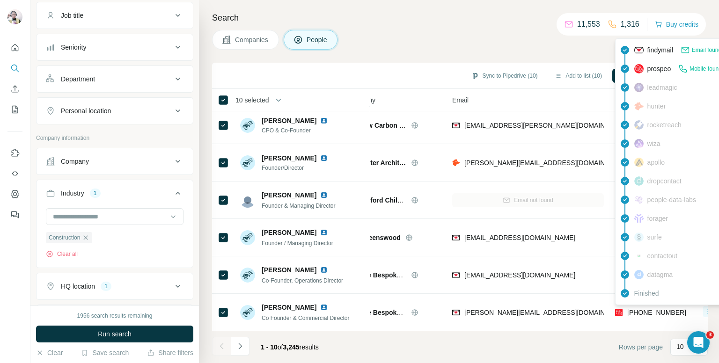
click at [479, 34] on div "Companies People" at bounding box center [460, 40] width 496 height 20
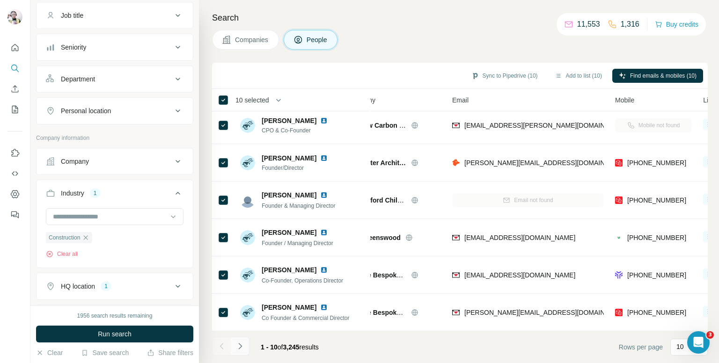
click at [239, 346] on icon "Navigate to next page" at bounding box center [240, 346] width 9 height 9
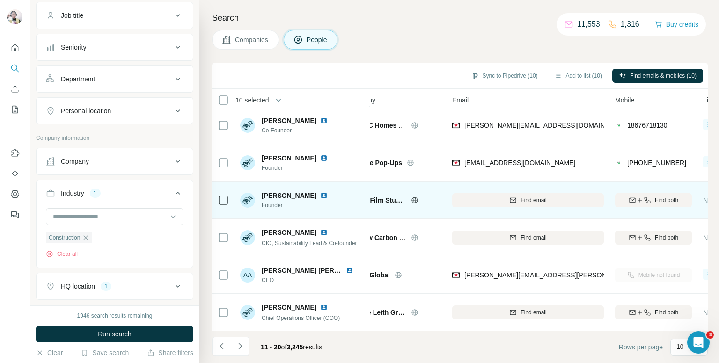
click at [416, 197] on icon at bounding box center [414, 200] width 7 height 7
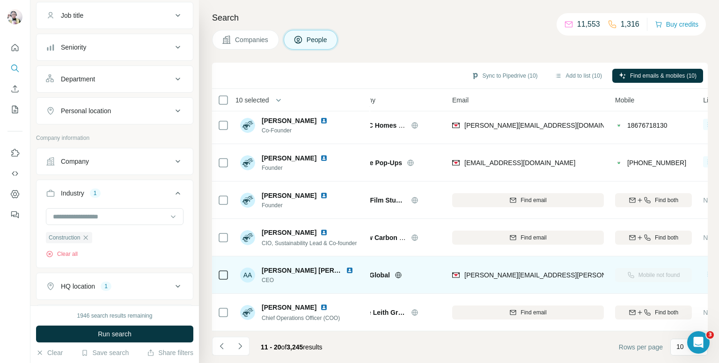
click at [393, 271] on div "FA Global" at bounding box center [400, 275] width 81 height 9
click at [395, 272] on icon at bounding box center [398, 275] width 7 height 7
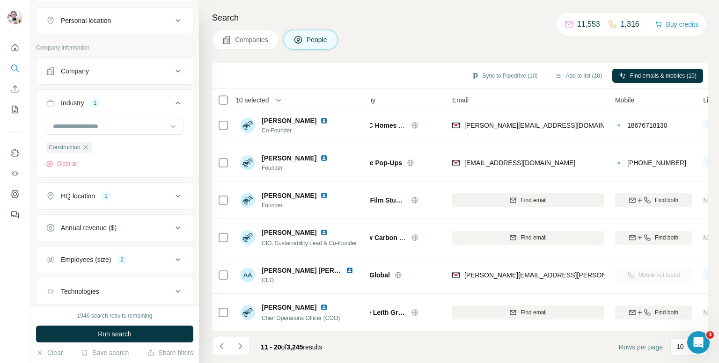
scroll to position [214, 0]
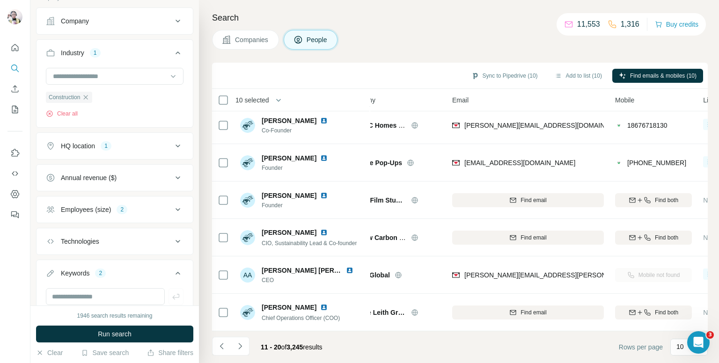
click at [172, 205] on icon at bounding box center [177, 209] width 11 height 11
click at [52, 260] on icon at bounding box center [51, 264] width 9 height 9
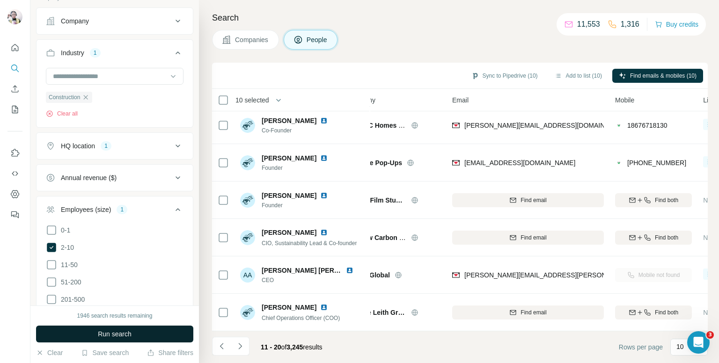
click at [125, 327] on button "Run search" at bounding box center [114, 334] width 157 height 17
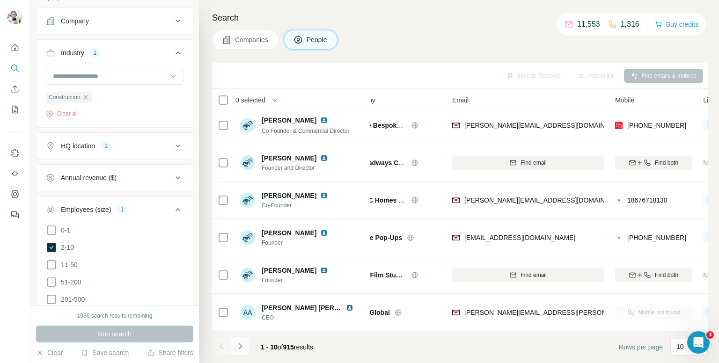
click at [243, 345] on icon "Navigate to next page" at bounding box center [240, 346] width 9 height 9
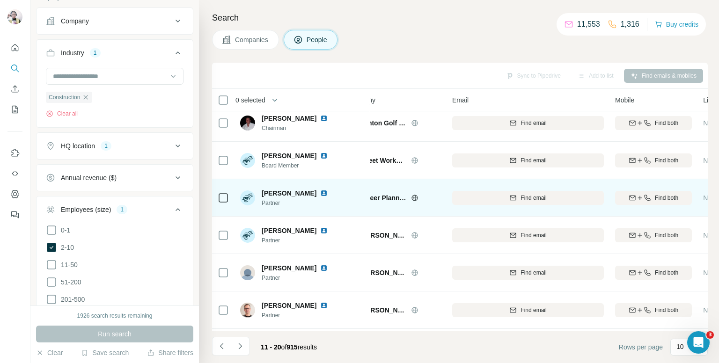
scroll to position [0, 28]
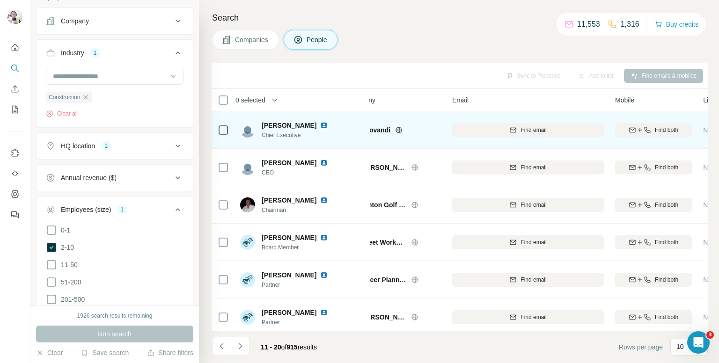
click at [397, 127] on icon at bounding box center [398, 129] width 7 height 7
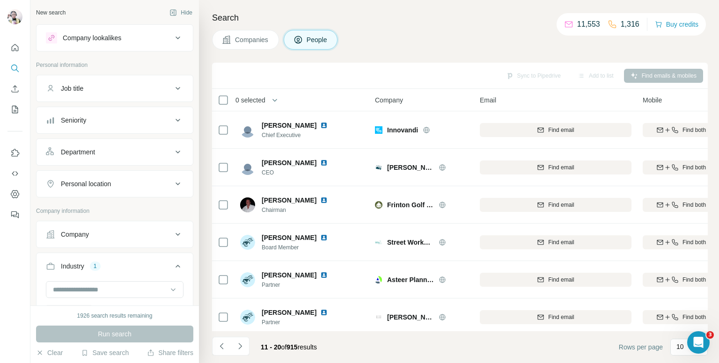
scroll to position [1873, 0]
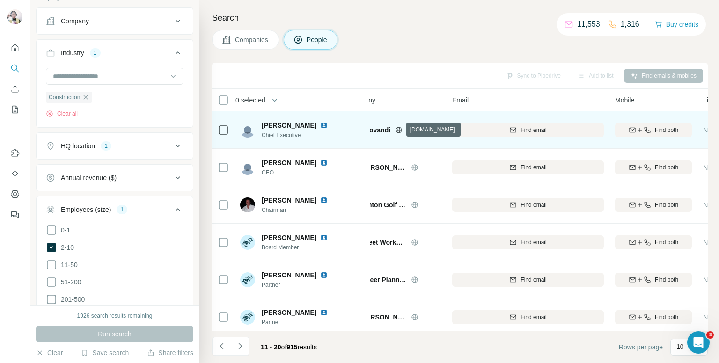
click at [399, 129] on icon at bounding box center [399, 130] width 2 height 6
click at [641, 130] on icon "button" at bounding box center [639, 129] width 7 height 7
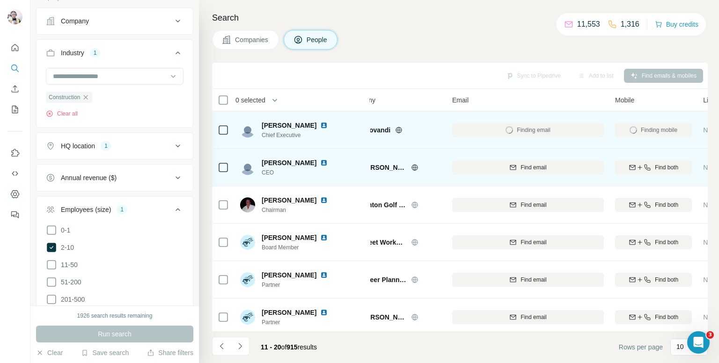
click at [415, 167] on icon at bounding box center [414, 167] width 2 height 6
click at [636, 164] on icon "button" at bounding box center [639, 167] width 7 height 7
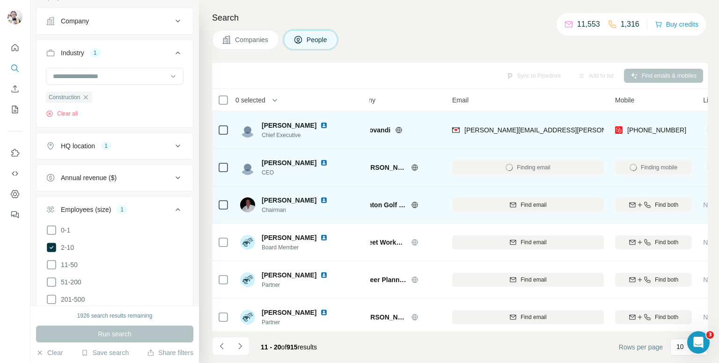
click at [411, 205] on icon at bounding box center [414, 204] width 7 height 7
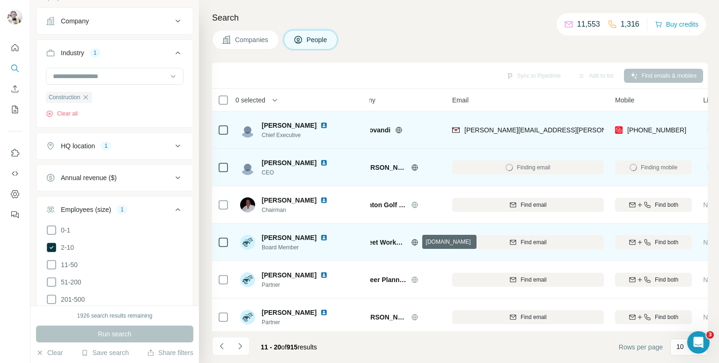
click at [412, 242] on icon at bounding box center [414, 242] width 7 height 7
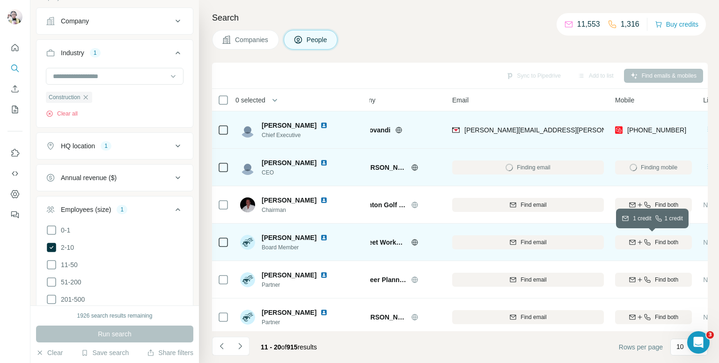
click at [635, 236] on button "Find both" at bounding box center [653, 243] width 77 height 14
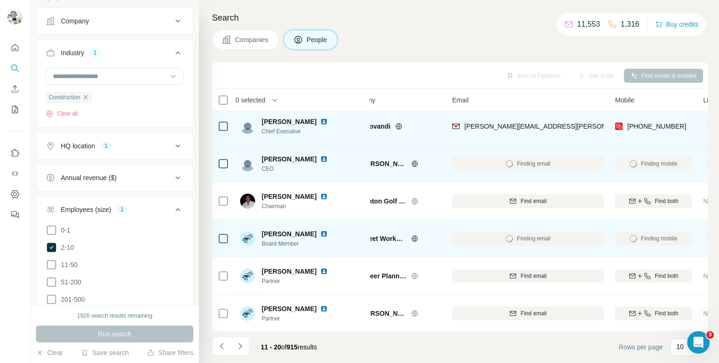
scroll to position [0, 28]
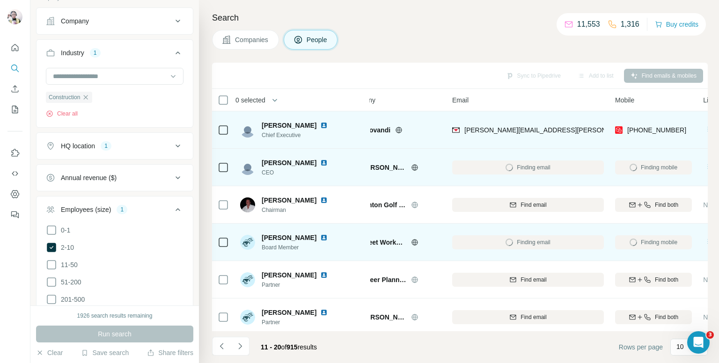
click at [413, 242] on icon at bounding box center [415, 242] width 6 height 0
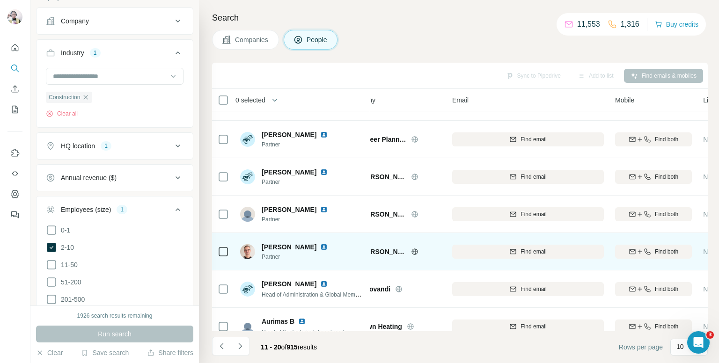
scroll to position [159, 28]
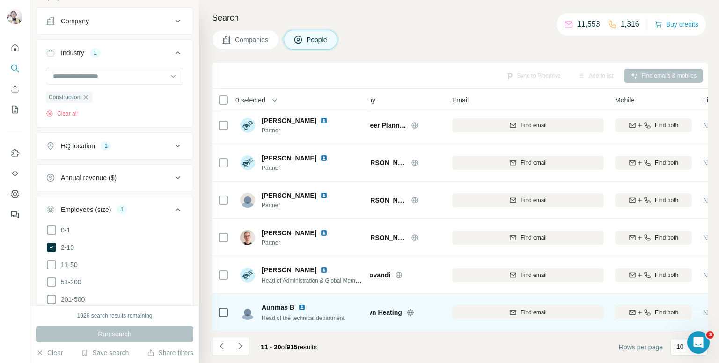
click at [411, 309] on icon at bounding box center [410, 312] width 7 height 7
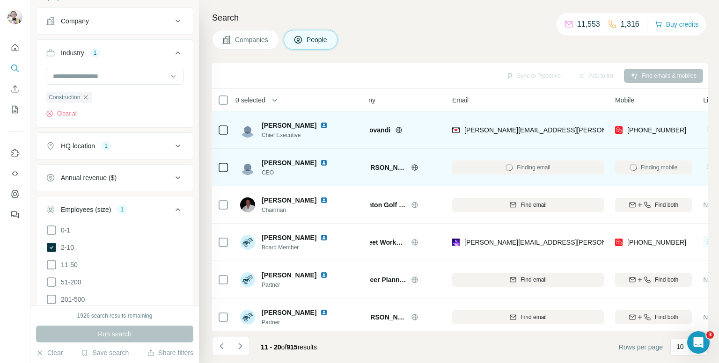
scroll to position [0, 28]
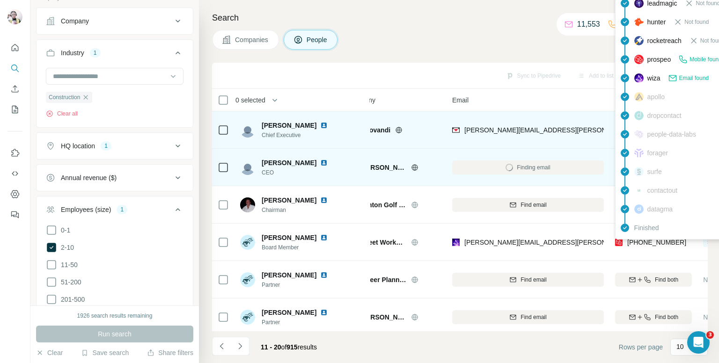
click at [638, 246] on span "+447918039933" at bounding box center [656, 242] width 59 height 7
copy tr "+447918039933"
click at [478, 38] on div "Companies People" at bounding box center [460, 40] width 496 height 20
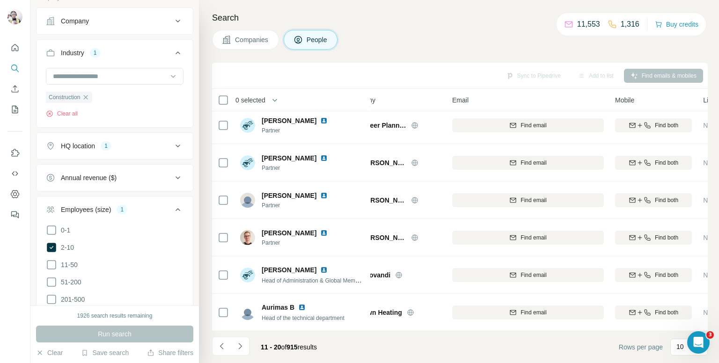
scroll to position [159, 28]
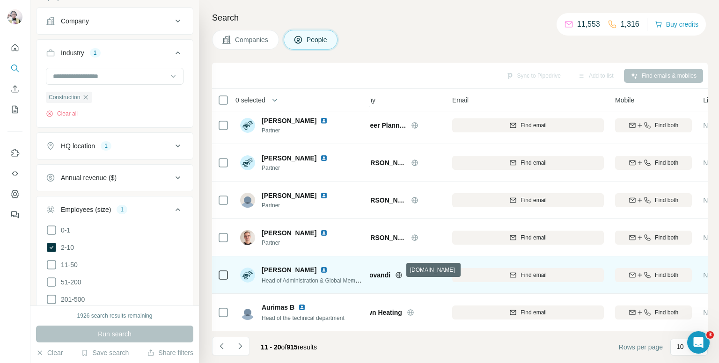
click at [400, 272] on icon at bounding box center [398, 275] width 7 height 7
click at [636, 271] on div "Find both" at bounding box center [653, 275] width 77 height 8
click at [242, 346] on icon "Navigate to next page" at bounding box center [240, 346] width 9 height 9
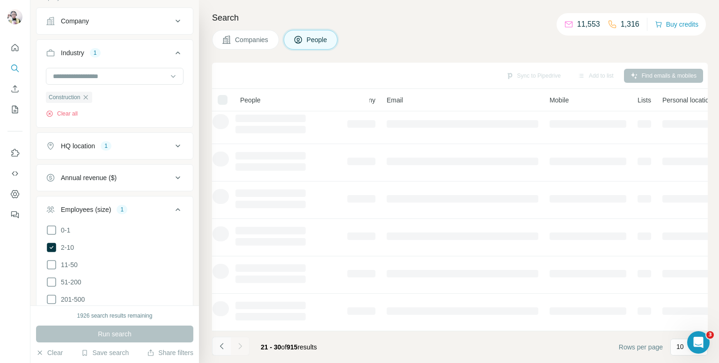
click at [221, 347] on icon "Navigate to previous page" at bounding box center [221, 346] width 9 height 9
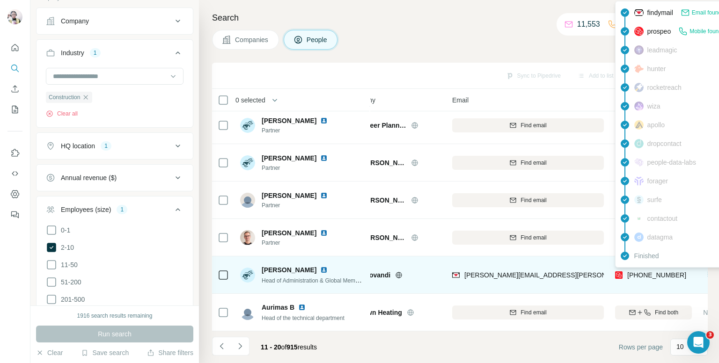
click at [653, 272] on span "+447366233243" at bounding box center [656, 275] width 59 height 7
copy tr "+447366233243"
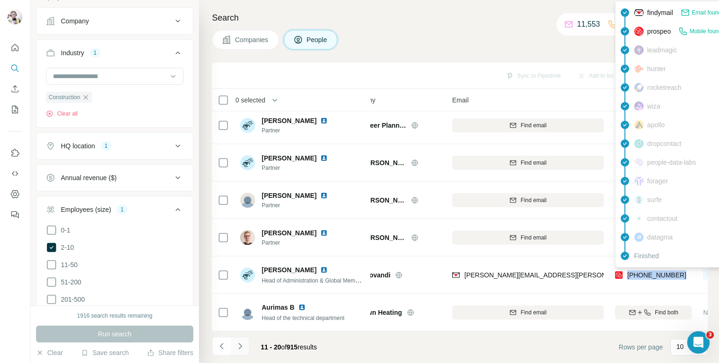
click at [234, 346] on button "Navigate to next page" at bounding box center [240, 346] width 19 height 19
click at [240, 352] on button "Navigate to next page" at bounding box center [240, 346] width 19 height 19
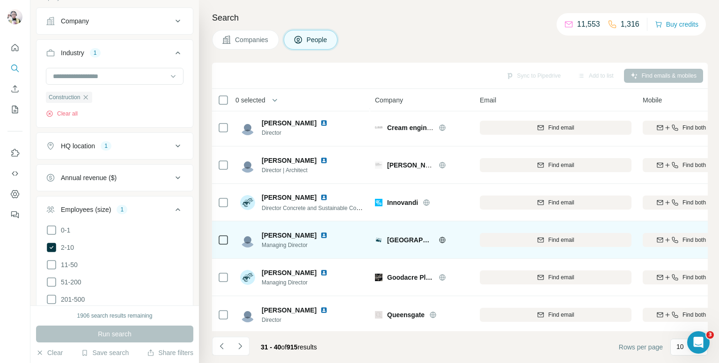
scroll to position [159, 0]
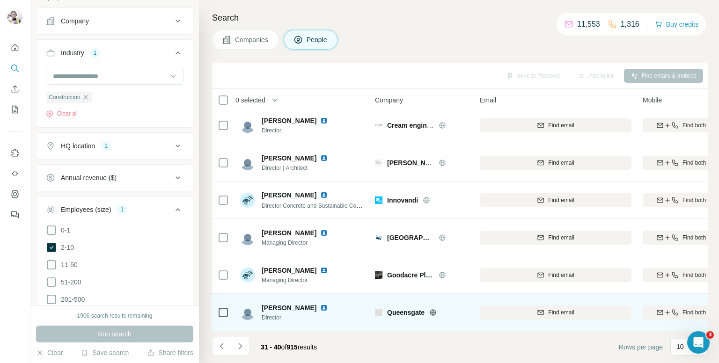
click at [431, 309] on icon at bounding box center [432, 312] width 7 height 7
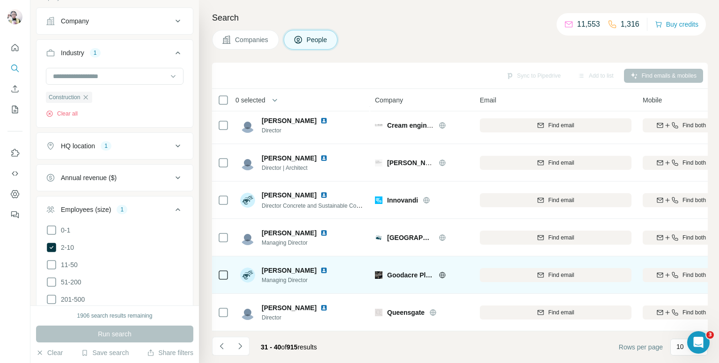
click at [442, 272] on icon at bounding box center [442, 275] width 2 height 6
click at [672, 272] on icon "button" at bounding box center [674, 275] width 7 height 7
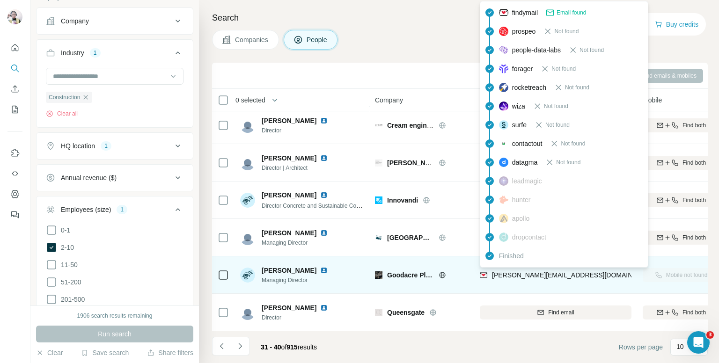
click at [544, 272] on span "andrew@goodacreplayer.co.uk" at bounding box center [574, 275] width 165 height 7
click at [543, 272] on span "andrew@goodacreplayer.co.uk" at bounding box center [574, 275] width 165 height 7
copy tr "andrew@goodacreplayer.co.uk"
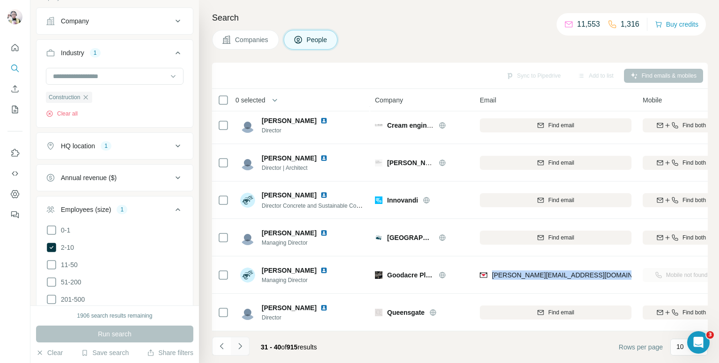
click at [242, 345] on icon "Navigate to next page" at bounding box center [240, 346] width 9 height 9
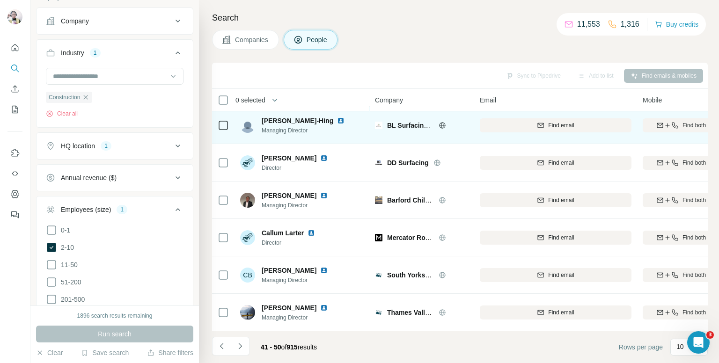
click at [442, 122] on icon at bounding box center [442, 125] width 7 height 7
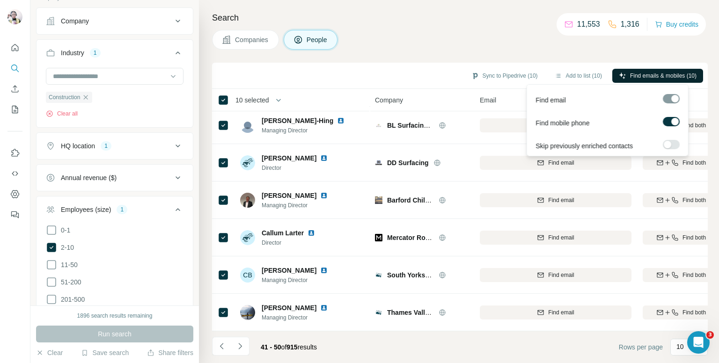
click at [630, 74] on span "Find emails & mobiles (10)" at bounding box center [663, 76] width 66 height 8
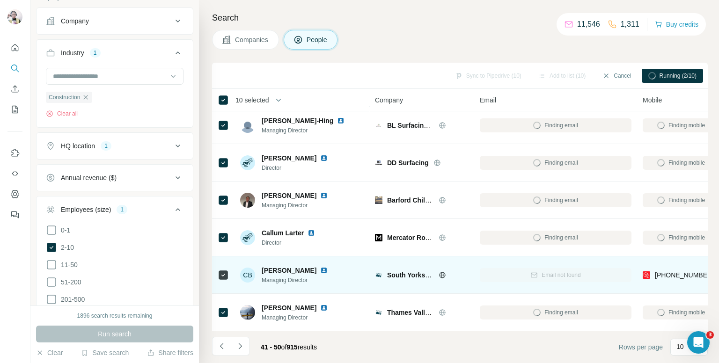
click at [444, 272] on icon at bounding box center [442, 275] width 7 height 7
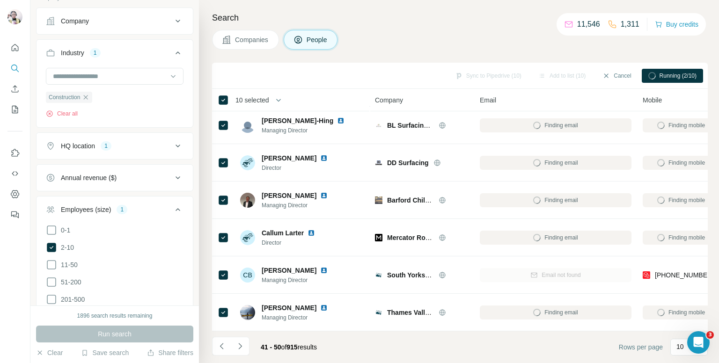
scroll to position [0, 0]
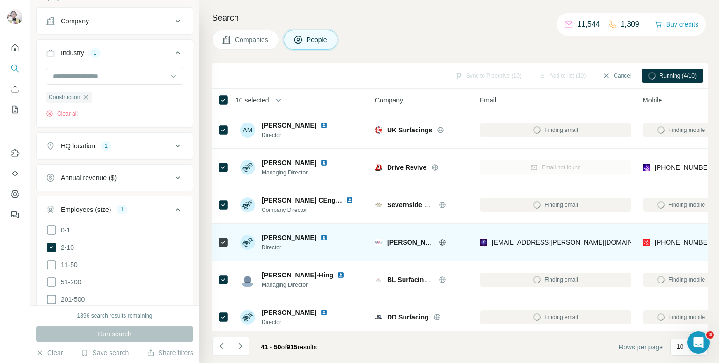
click at [440, 242] on icon at bounding box center [442, 242] width 7 height 7
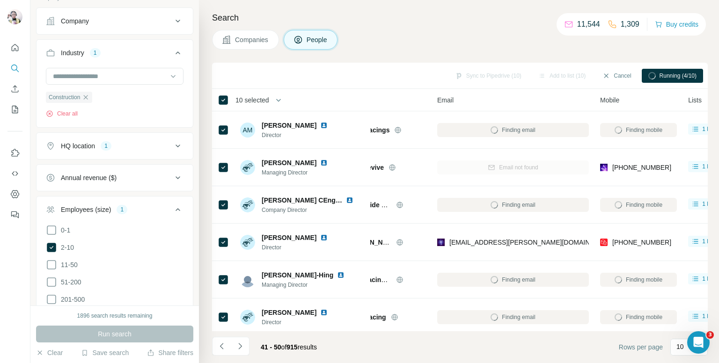
scroll to position [0, 57]
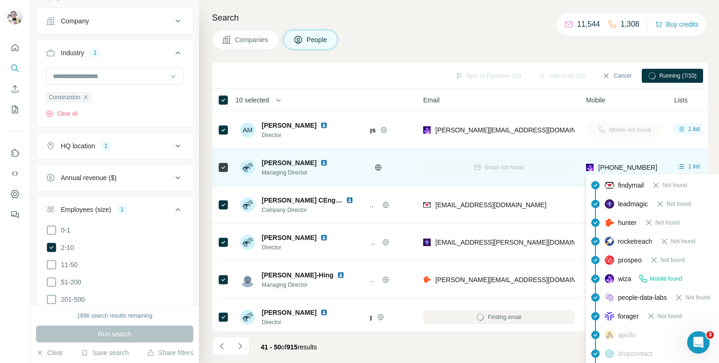
click at [614, 164] on span "[PHONE_NUMBER]" at bounding box center [627, 167] width 59 height 7
copy tr "[PHONE_NUMBER]"
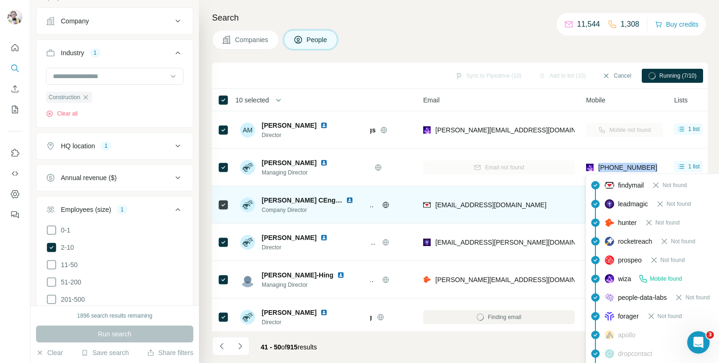
click at [531, 38] on div "Companies People" at bounding box center [460, 40] width 496 height 20
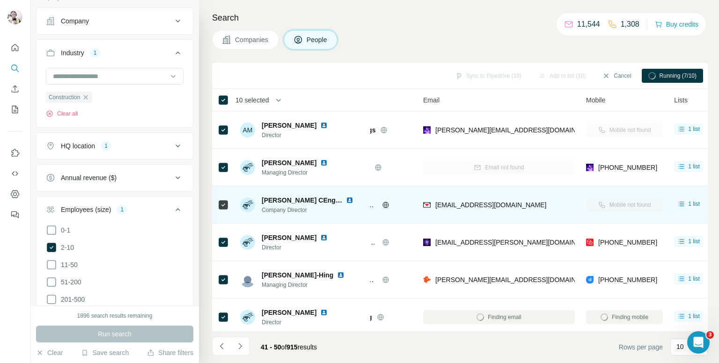
scroll to position [47, 57]
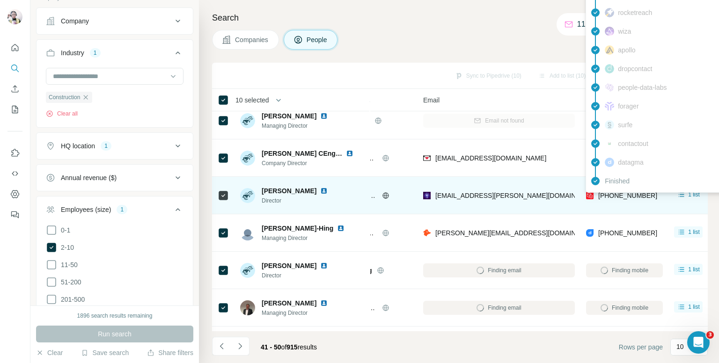
click at [615, 192] on body "New search Hide Company lookalikes Personal information Job title Seniority Dep…" at bounding box center [359, 181] width 719 height 363
click at [615, 192] on div "findymail Not found leadmagic Email found prospeo Mobile found hunter rocketrea…" at bounding box center [670, 59] width 169 height 267
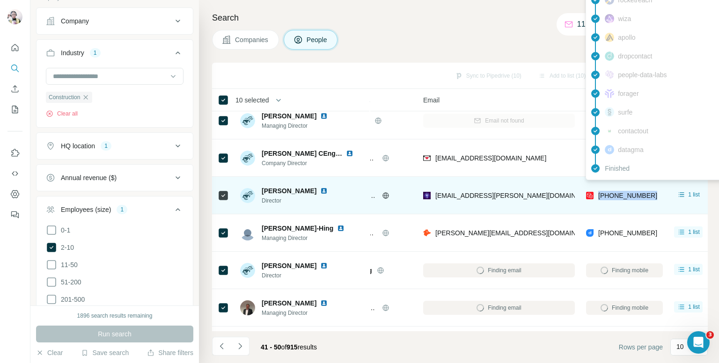
click at [615, 192] on span "[PHONE_NUMBER]" at bounding box center [627, 195] width 59 height 7
copy tr "[PHONE_NUMBER]"
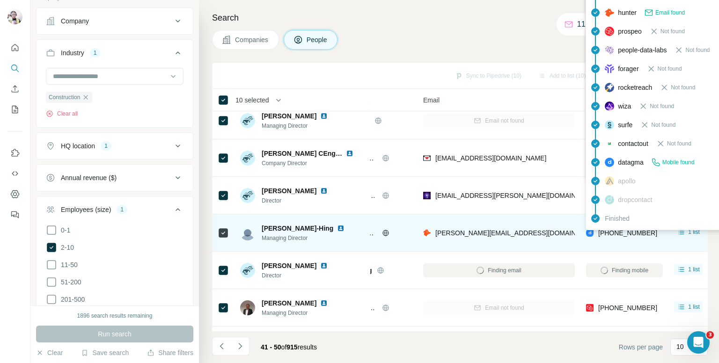
click at [608, 233] on span "[PHONE_NUMBER]" at bounding box center [627, 232] width 59 height 7
copy tr "[PHONE_NUMBER]"
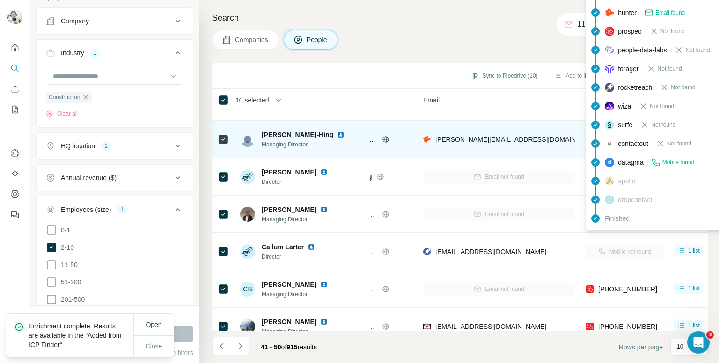
scroll to position [94, 57]
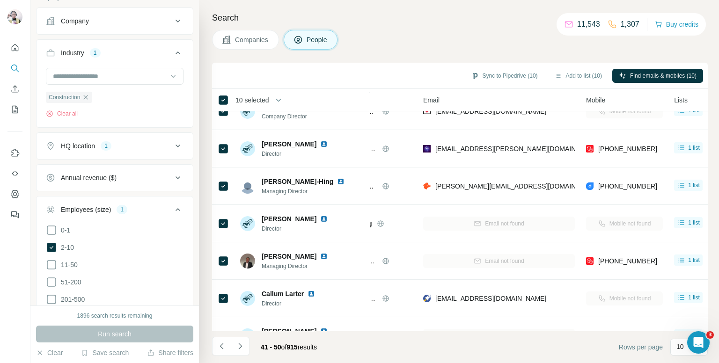
click at [500, 25] on div "Search Companies People Sync to Pipedrive (10) Add to list (10) Find emails & m…" at bounding box center [459, 181] width 520 height 363
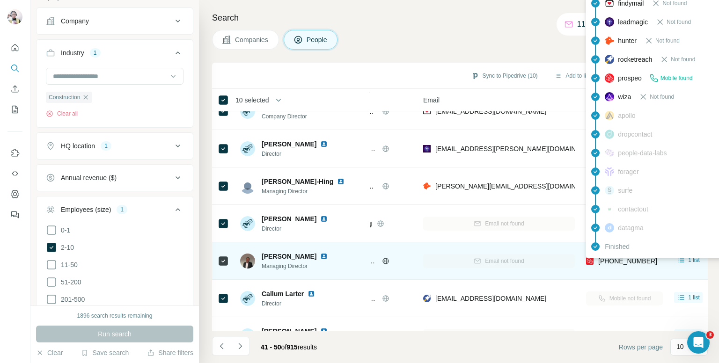
click at [614, 261] on span "[PHONE_NUMBER]" at bounding box center [627, 261] width 59 height 7
copy tr "[PHONE_NUMBER]"
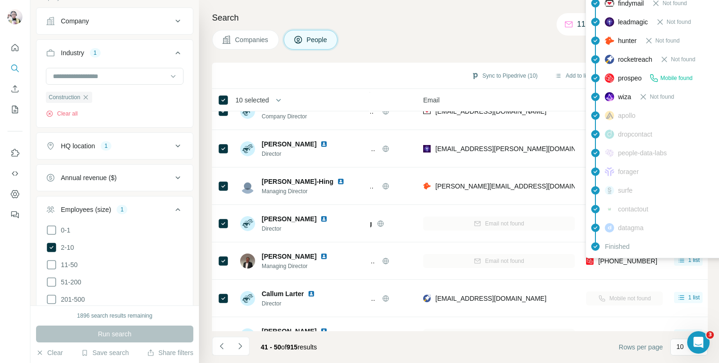
click at [511, 46] on div "Companies People" at bounding box center [460, 40] width 496 height 20
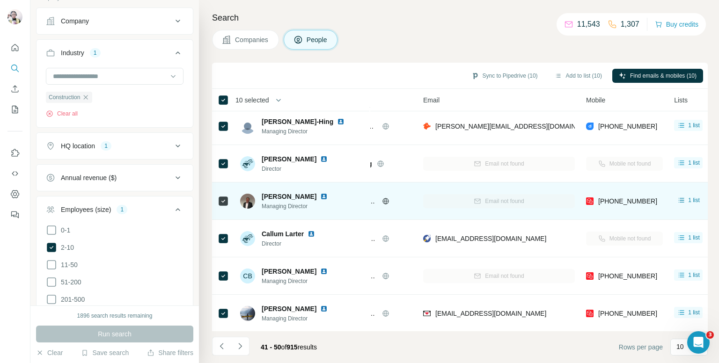
scroll to position [159, 57]
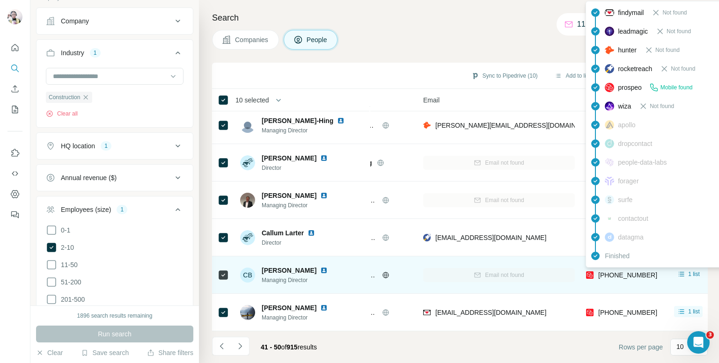
click at [618, 272] on span "[PHONE_NUMBER]" at bounding box center [627, 275] width 59 height 7
copy tr "[PHONE_NUMBER]"
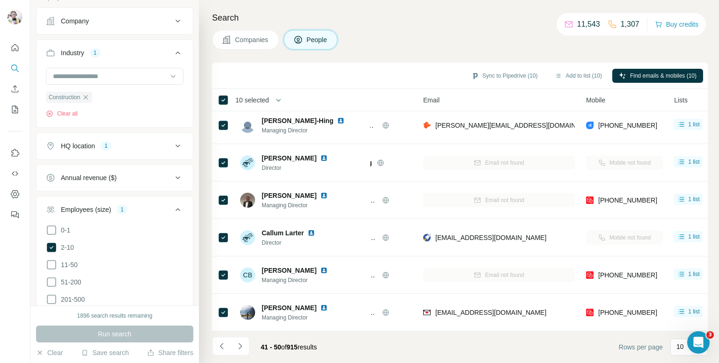
click at [517, 41] on div "Companies People" at bounding box center [460, 40] width 496 height 20
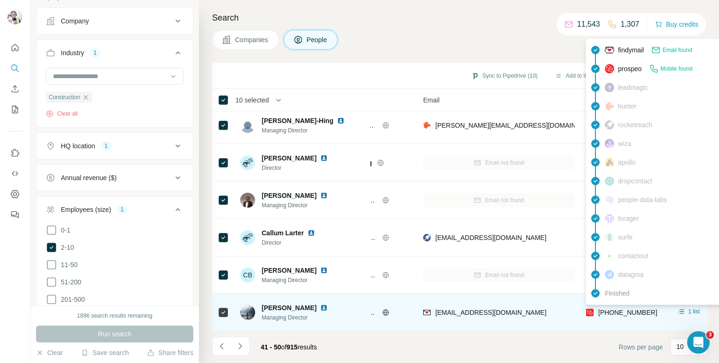
click at [612, 309] on span "[PHONE_NUMBER]" at bounding box center [627, 312] width 59 height 7
copy tr "[PHONE_NUMBER]"
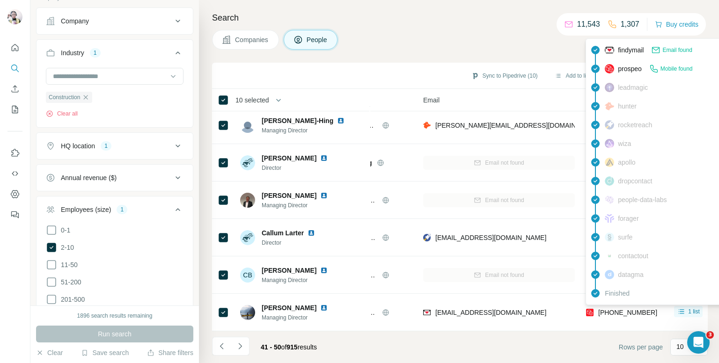
click at [417, 37] on div "Companies People" at bounding box center [460, 40] width 496 height 20
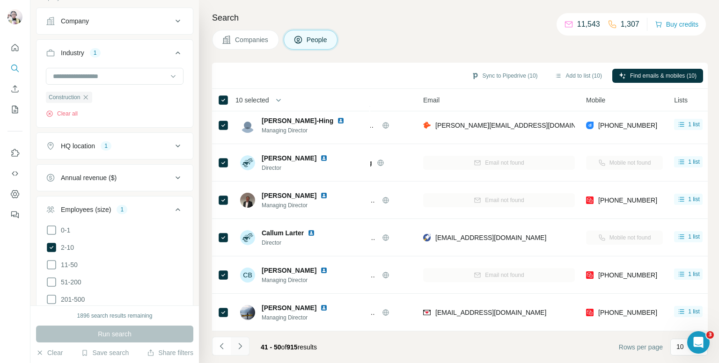
click at [245, 338] on button "Navigate to next page" at bounding box center [240, 346] width 19 height 19
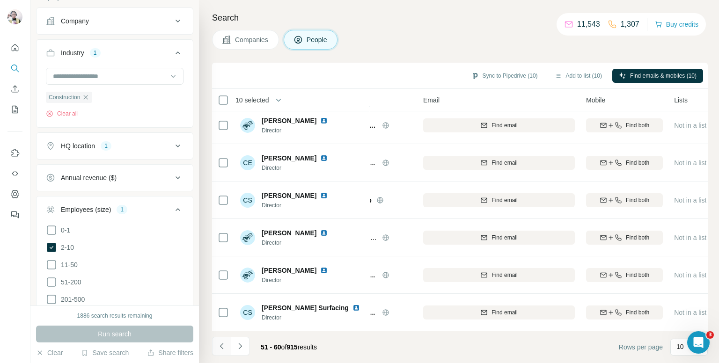
click at [215, 339] on button "Navigate to previous page" at bounding box center [221, 346] width 19 height 19
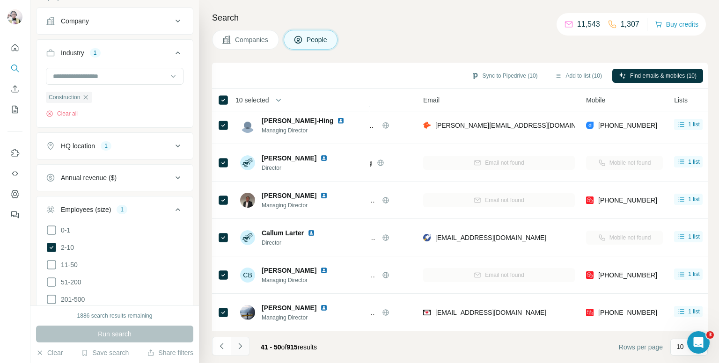
click at [243, 339] on button "Navigate to next page" at bounding box center [240, 346] width 19 height 19
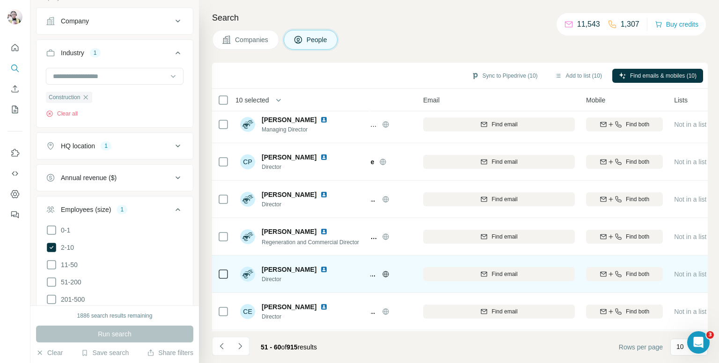
scroll to position [0, 57]
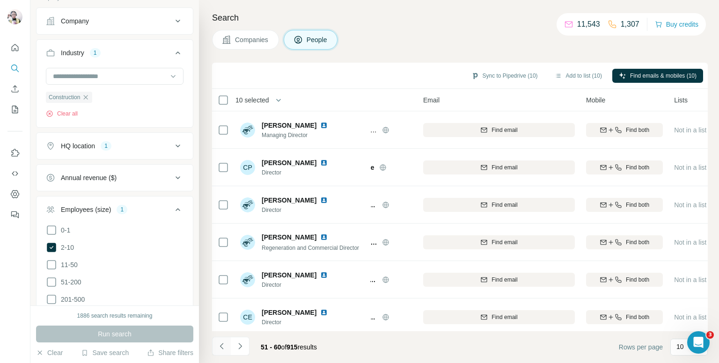
click at [216, 339] on button "Navigate to previous page" at bounding box center [221, 346] width 19 height 19
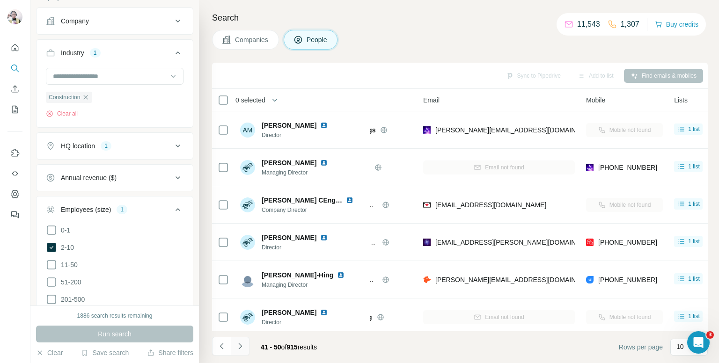
click at [231, 337] on button "Navigate to next page" at bounding box center [240, 346] width 19 height 19
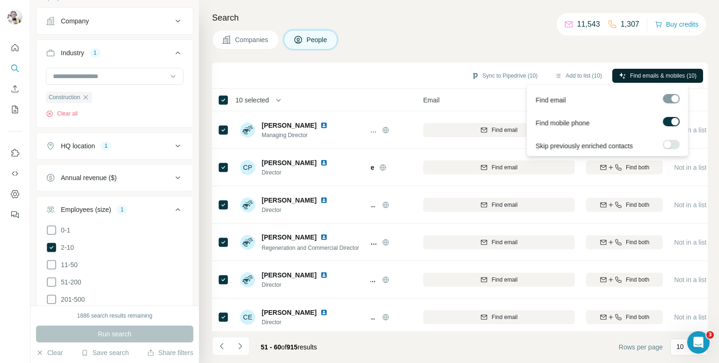
click at [665, 74] on span "Find emails & mobiles (10)" at bounding box center [663, 76] width 66 height 8
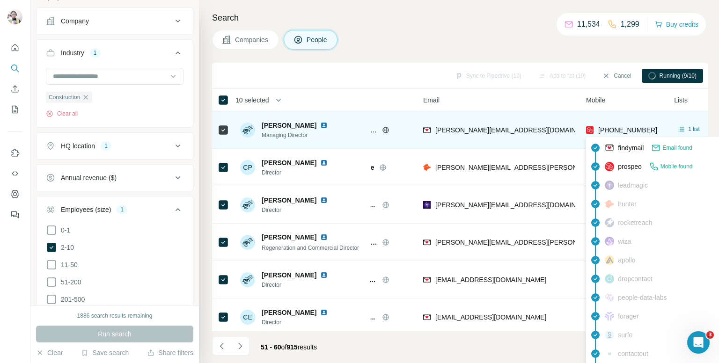
click at [610, 126] on span "[PHONE_NUMBER]" at bounding box center [627, 129] width 59 height 7
copy tr "[PHONE_NUMBER]"
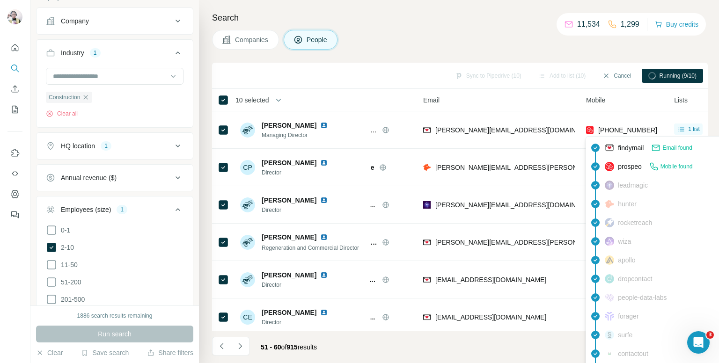
click at [543, 38] on div "Companies People" at bounding box center [460, 40] width 496 height 20
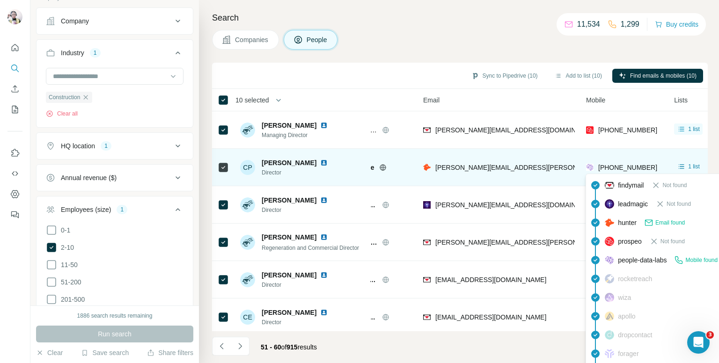
click at [624, 165] on span "[PHONE_NUMBER]" at bounding box center [627, 167] width 59 height 7
copy tr "[PHONE_NUMBER]"
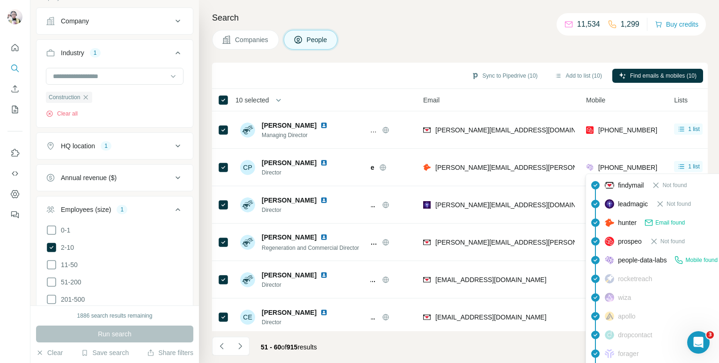
click at [481, 12] on h4 "Search" at bounding box center [460, 17] width 496 height 13
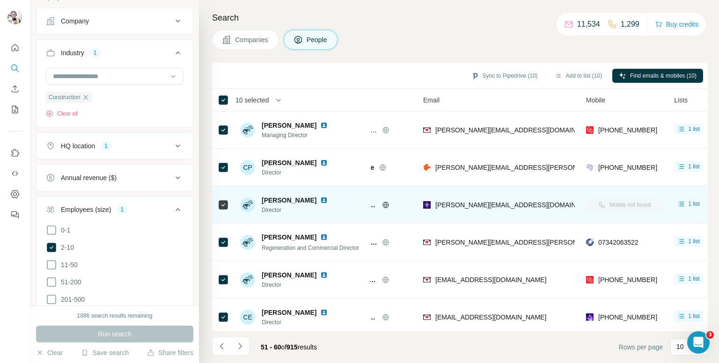
scroll to position [47, 57]
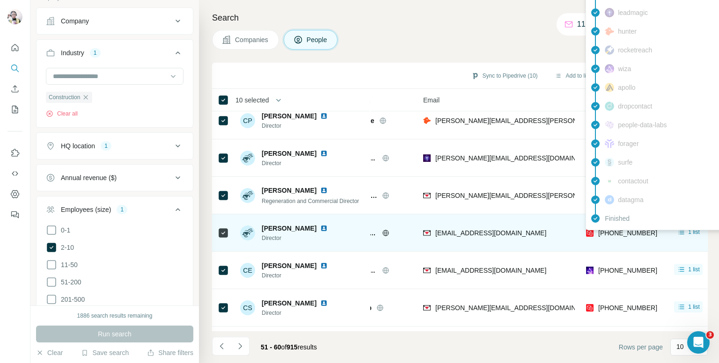
click at [619, 236] on span "[PHONE_NUMBER]" at bounding box center [627, 232] width 59 height 7
copy tr "[PHONE_NUMBER]"
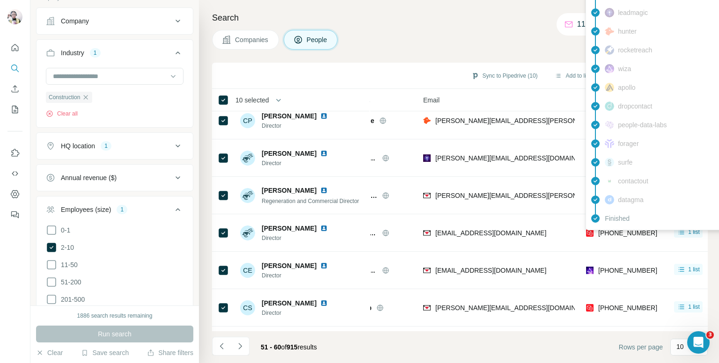
click at [403, 21] on h4 "Search" at bounding box center [460, 17] width 496 height 13
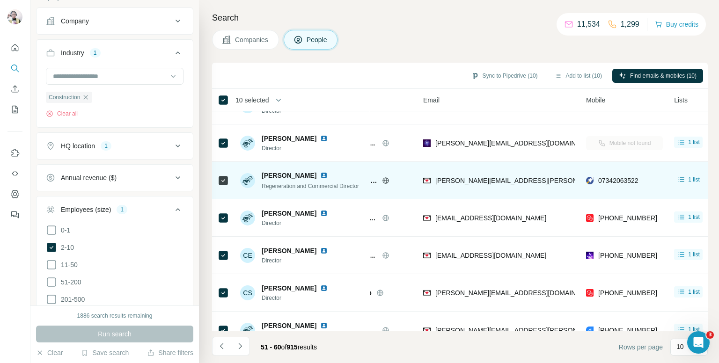
scroll to position [94, 57]
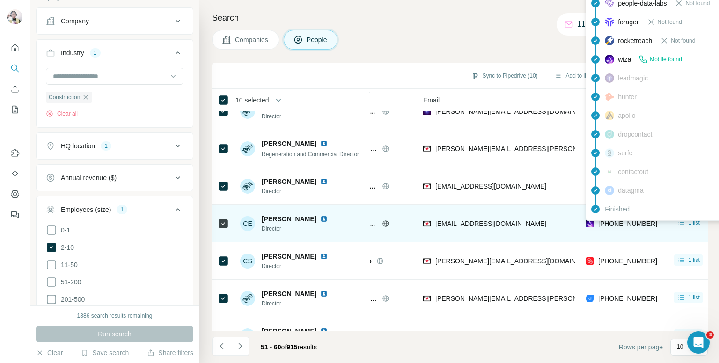
click at [616, 225] on span "[PHONE_NUMBER]" at bounding box center [627, 223] width 59 height 7
copy tr "[PHONE_NUMBER]"
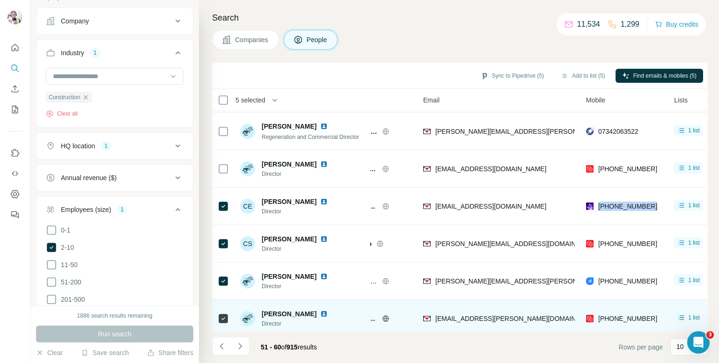
scroll to position [140, 57]
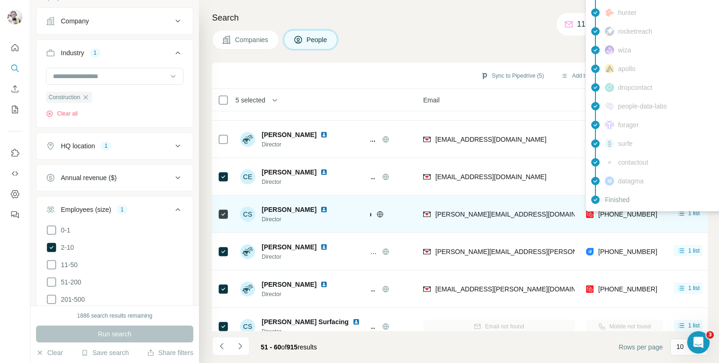
click at [626, 218] on span "[PHONE_NUMBER]" at bounding box center [627, 214] width 59 height 7
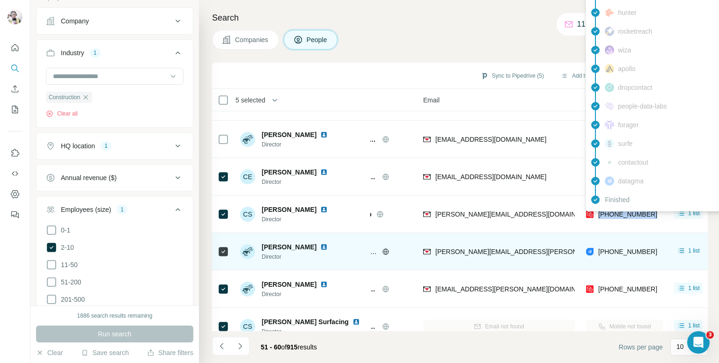
scroll to position [159, 57]
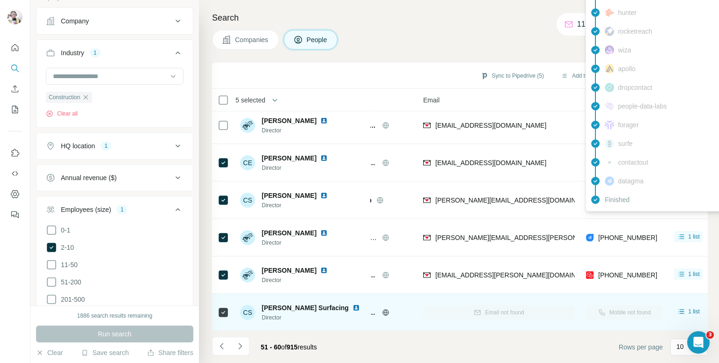
click at [223, 313] on div at bounding box center [223, 313] width 11 height 26
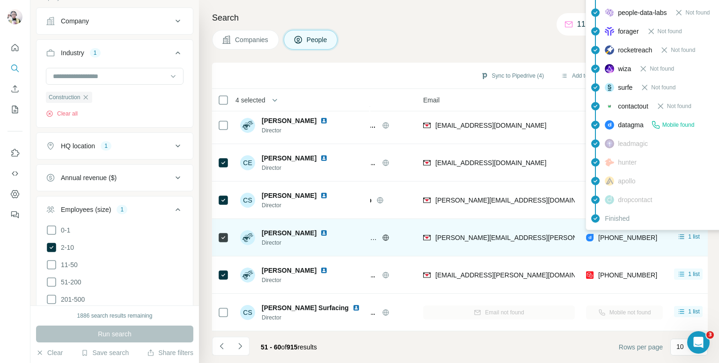
click at [620, 235] on span "[PHONE_NUMBER]" at bounding box center [627, 237] width 59 height 7
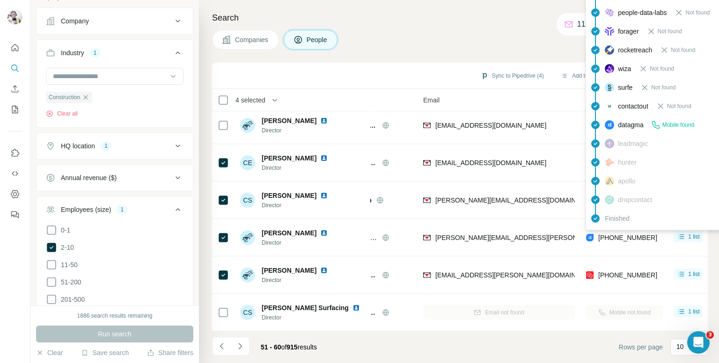
click at [486, 52] on div "Search Companies People Sync to Pipedrive (4) Add to list (4) Find emails & mob…" at bounding box center [459, 181] width 520 height 363
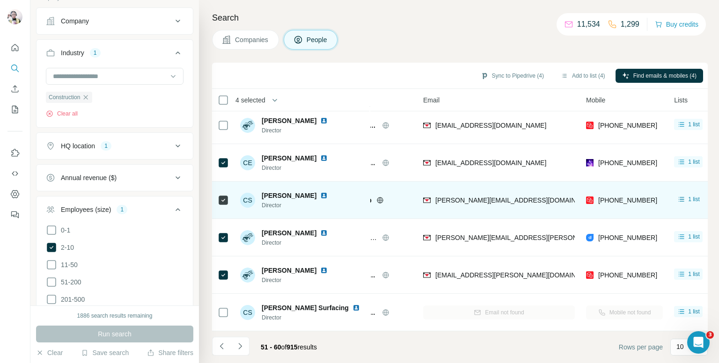
click at [229, 195] on td at bounding box center [223, 200] width 22 height 37
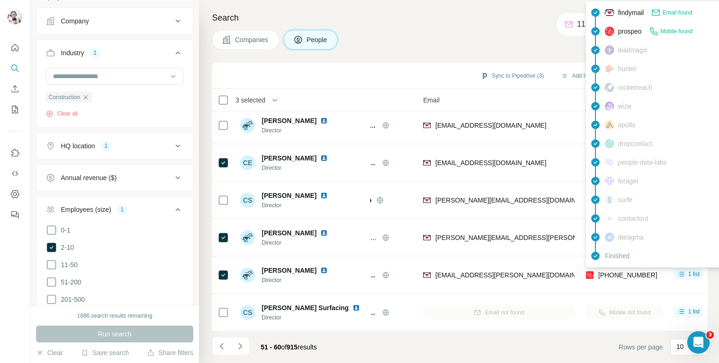
click at [613, 267] on div "findymail Email found prospeo Mobile found leadmagic hunter rocketreach wiza ap…" at bounding box center [670, 134] width 169 height 267
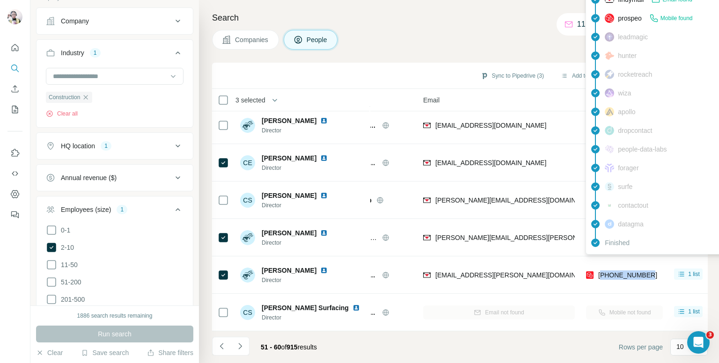
click at [613, 272] on span "[PHONE_NUMBER]" at bounding box center [627, 275] width 59 height 7
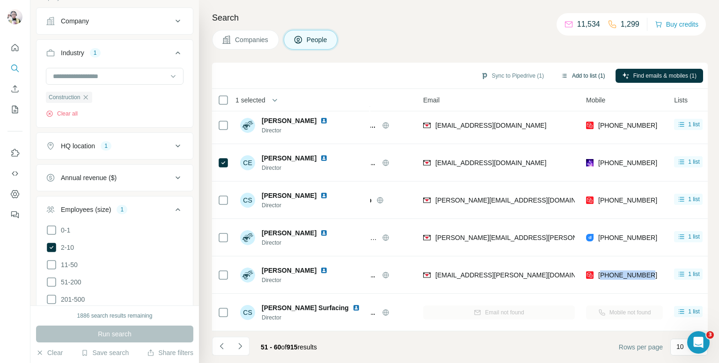
click at [572, 71] on button "Add to list (1)" at bounding box center [583, 76] width 58 height 14
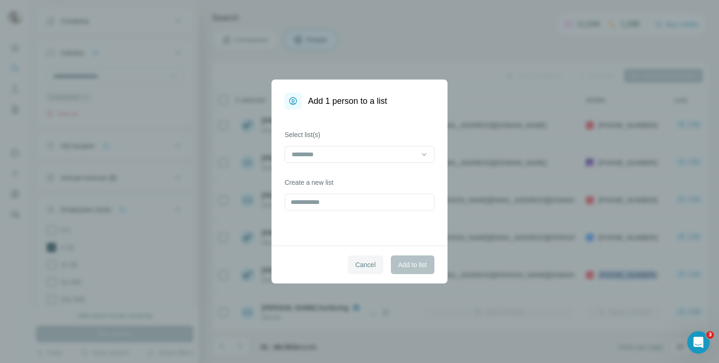
click at [359, 260] on span "Cancel" at bounding box center [365, 264] width 21 height 9
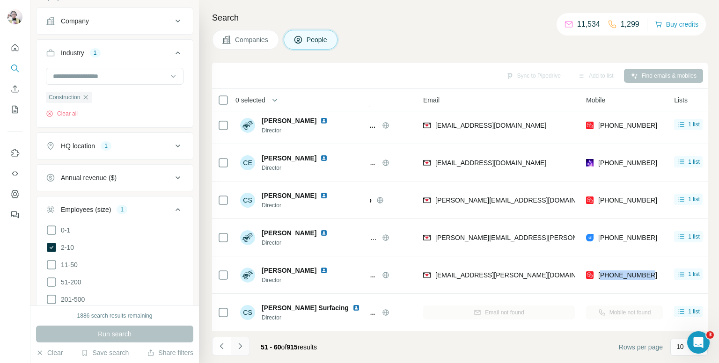
click at [238, 348] on icon "Navigate to next page" at bounding box center [240, 346] width 9 height 9
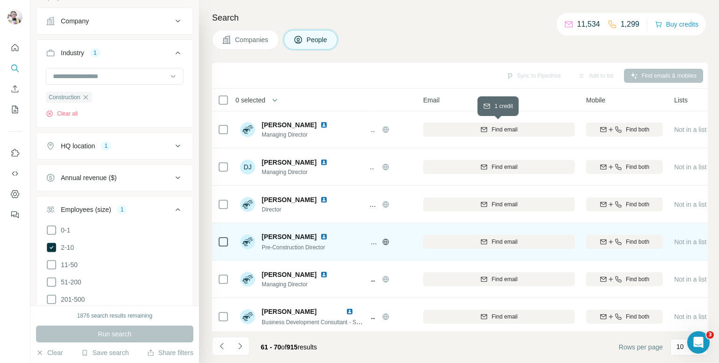
scroll to position [0, 57]
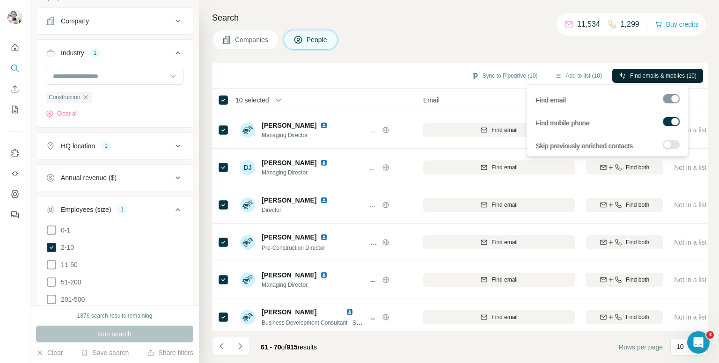
click at [659, 75] on span "Find emails & mobiles (10)" at bounding box center [663, 76] width 66 height 8
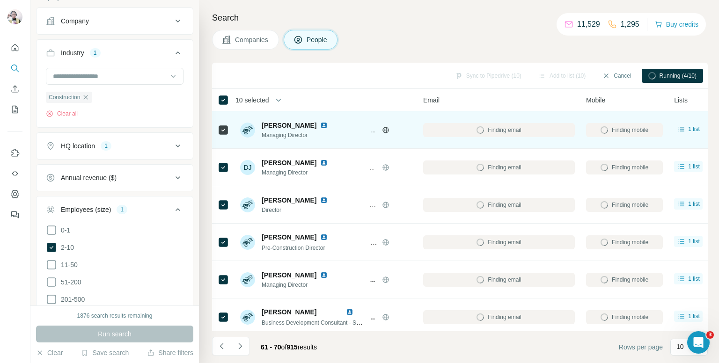
click at [386, 129] on icon at bounding box center [385, 130] width 2 height 6
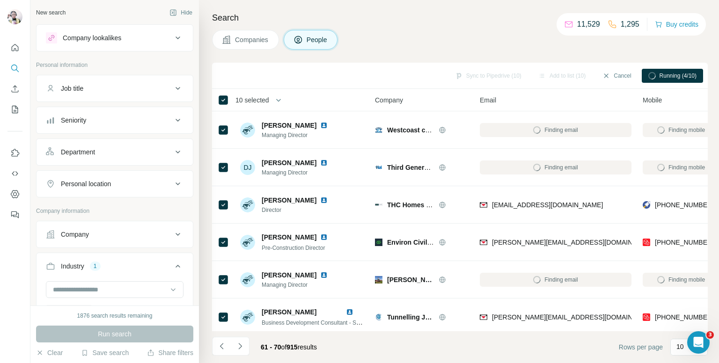
scroll to position [1873, 0]
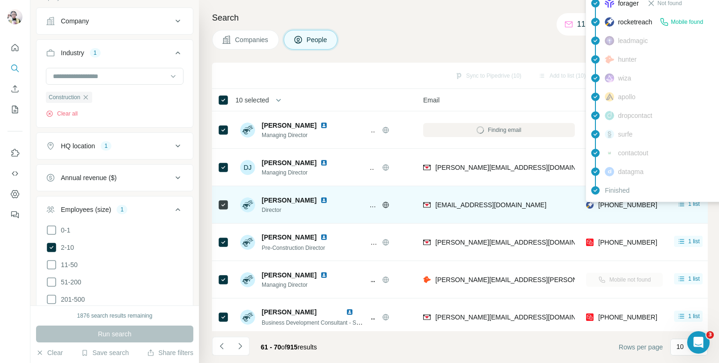
click at [623, 204] on span "[PHONE_NUMBER]" at bounding box center [627, 204] width 59 height 7
copy tr "[PHONE_NUMBER]"
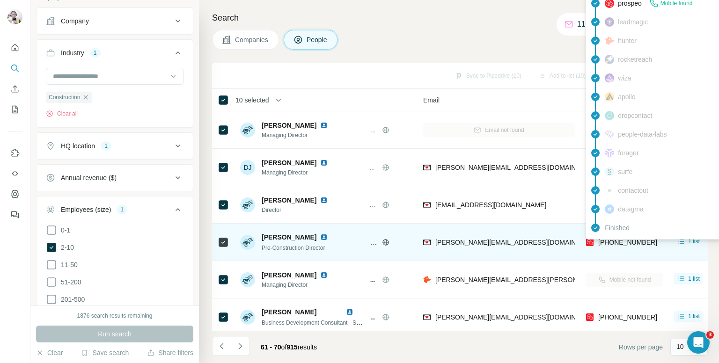
click at [622, 242] on span "[PHONE_NUMBER]" at bounding box center [627, 242] width 59 height 7
copy tr "[PHONE_NUMBER]"
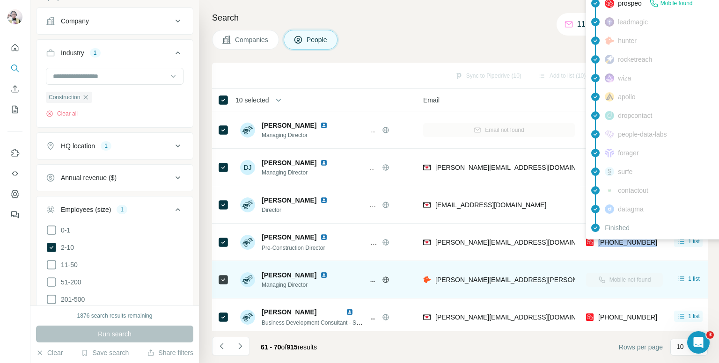
click at [624, 238] on div "findymail Email found prospeo Mobile found leadmagic hunter rocketreach wiza ap…" at bounding box center [670, 106] width 169 height 267
click at [576, 246] on td "[PERSON_NAME][EMAIL_ADDRESS][DOMAIN_NAME]" at bounding box center [499, 242] width 163 height 37
click at [541, 30] on div "Companies People" at bounding box center [460, 40] width 496 height 20
click at [497, 30] on div "Companies People" at bounding box center [460, 40] width 496 height 20
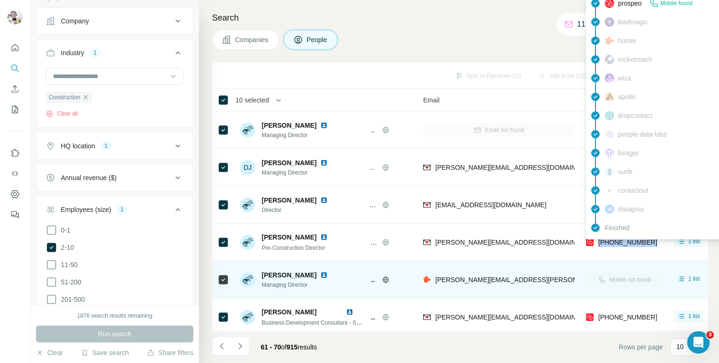
click at [497, 30] on div "Companies People" at bounding box center [460, 40] width 496 height 20
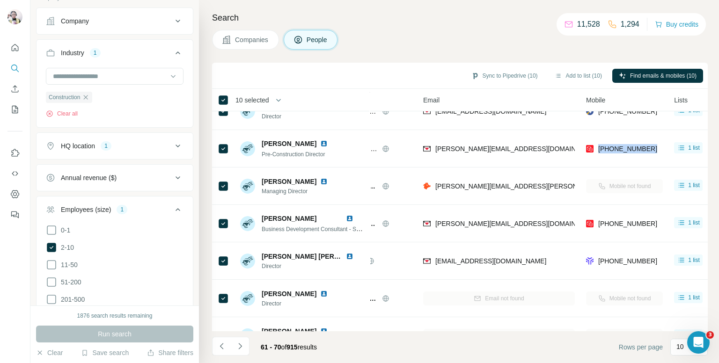
scroll to position [94, 0]
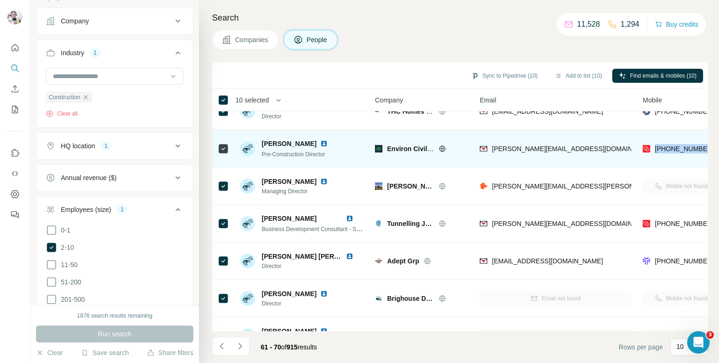
click at [320, 143] on img at bounding box center [323, 143] width 7 height 7
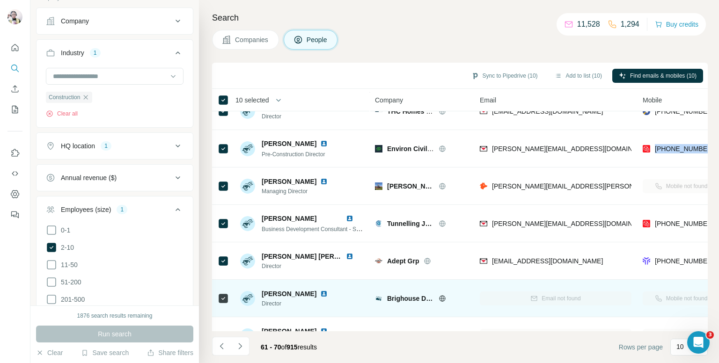
scroll to position [159, 0]
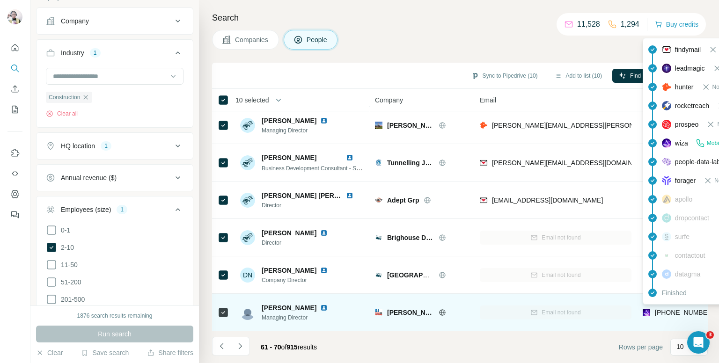
click at [669, 309] on span "[PHONE_NUMBER]" at bounding box center [684, 312] width 59 height 7
copy tr "[PHONE_NUMBER]"
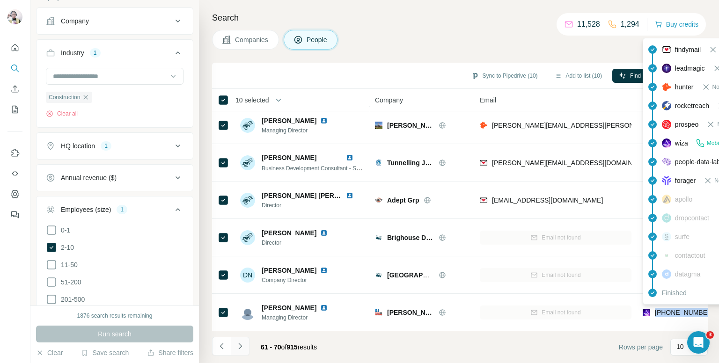
click at [240, 347] on icon "Navigate to next page" at bounding box center [239, 346] width 3 height 6
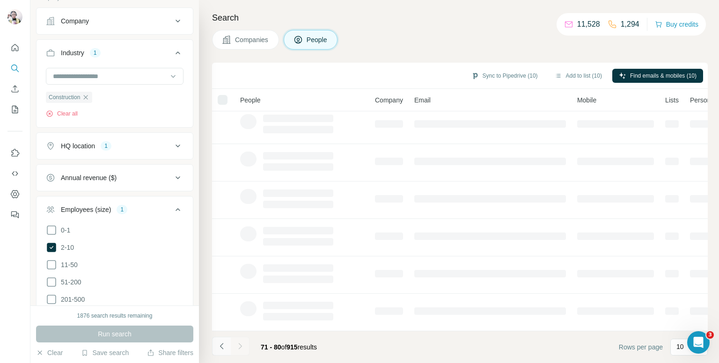
click at [221, 347] on icon "Navigate to previous page" at bounding box center [221, 346] width 9 height 9
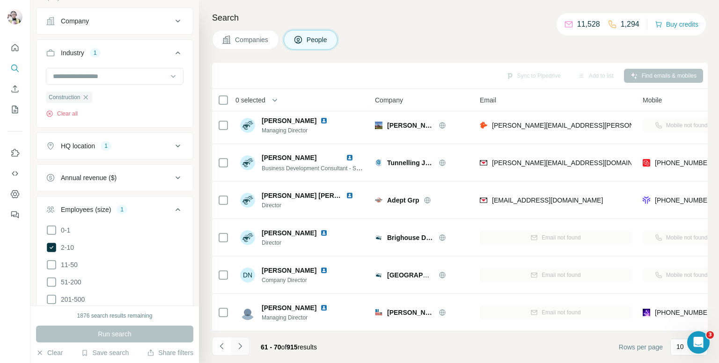
click at [241, 347] on icon "Navigate to next page" at bounding box center [239, 346] width 3 height 6
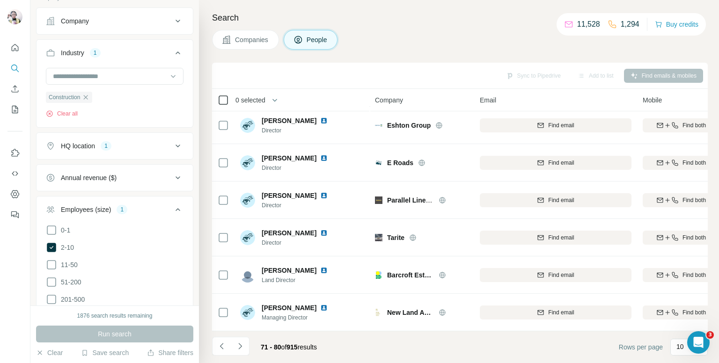
click at [219, 94] on th "0 selected" at bounding box center [287, 100] width 150 height 22
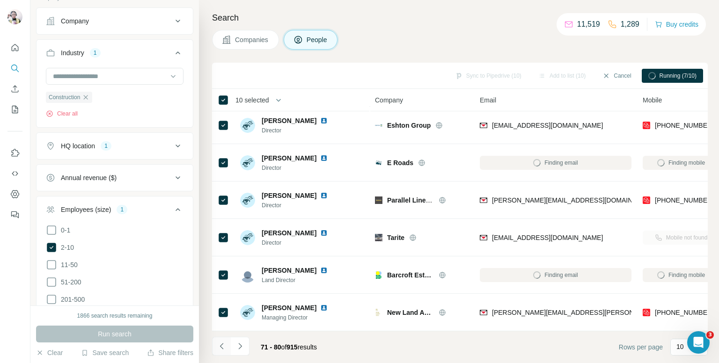
click at [220, 346] on icon "Navigate to previous page" at bounding box center [221, 346] width 3 height 6
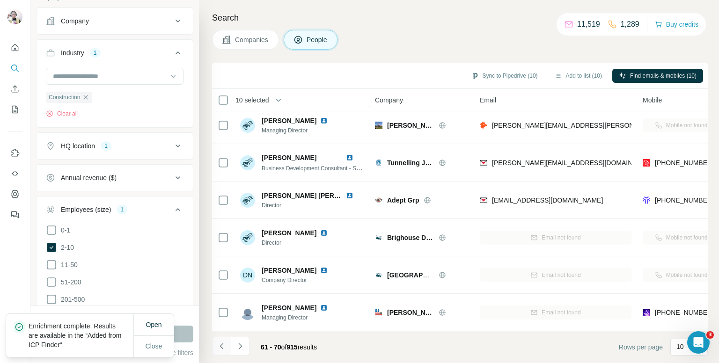
click at [221, 346] on icon "Navigate to previous page" at bounding box center [221, 346] width 3 height 6
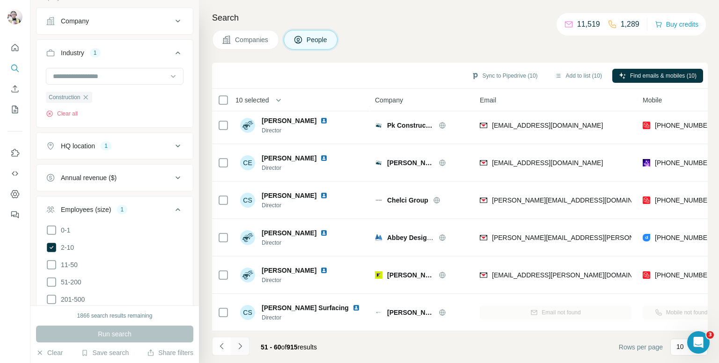
click at [239, 346] on icon "Navigate to next page" at bounding box center [240, 346] width 9 height 9
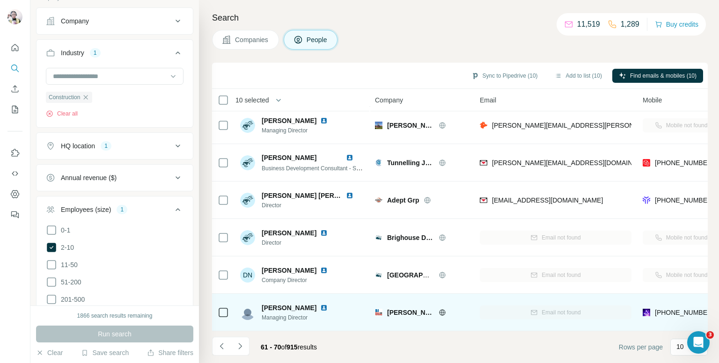
click at [320, 304] on img at bounding box center [323, 307] width 7 height 7
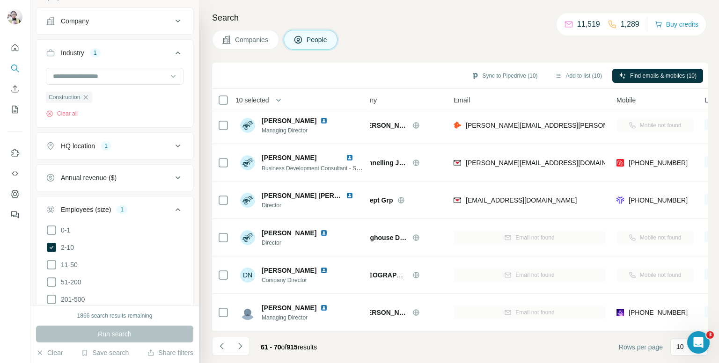
scroll to position [159, 4]
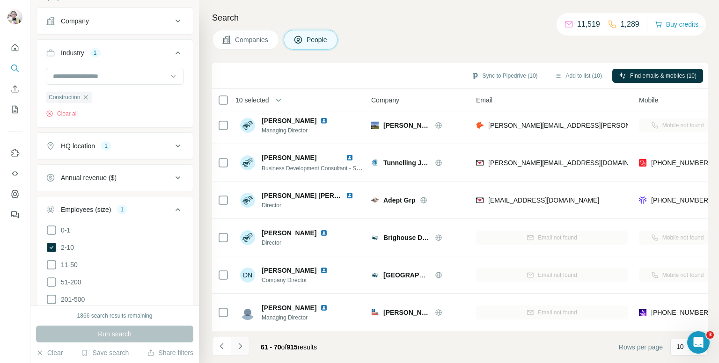
click at [236, 347] on icon "Navigate to next page" at bounding box center [240, 346] width 9 height 9
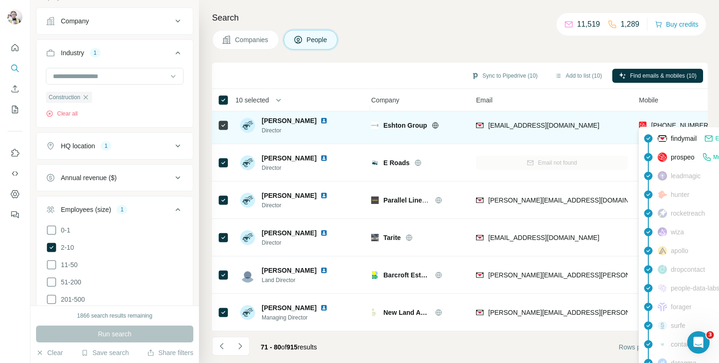
click at [691, 122] on span "+447972000149" at bounding box center [680, 125] width 59 height 7
copy tr "+447972000149"
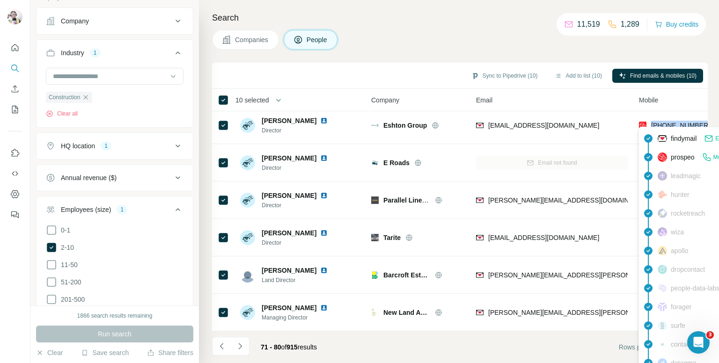
click at [521, 33] on div "Companies People" at bounding box center [460, 40] width 496 height 20
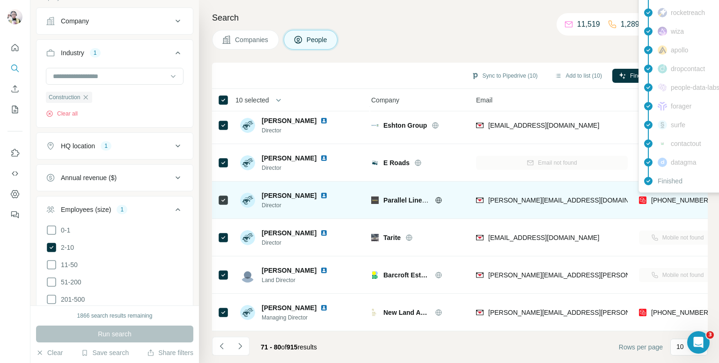
click at [672, 190] on div "Finished" at bounding box center [723, 181] width 164 height 19
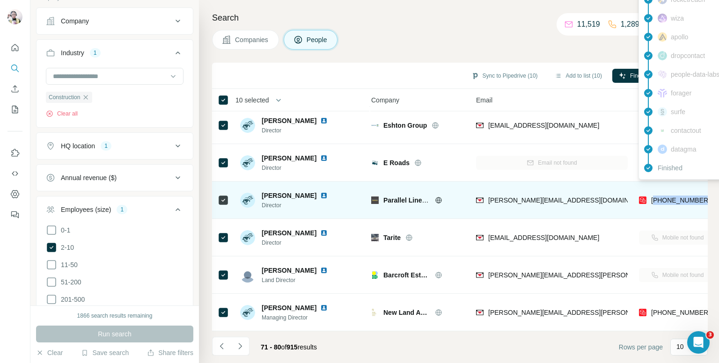
click at [672, 196] on span "+447958526289" at bounding box center [680, 200] width 59 height 9
copy tr "+447958526289"
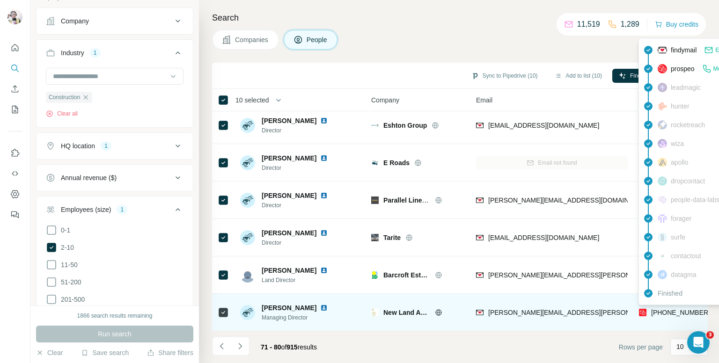
click at [671, 309] on span "+447834729303" at bounding box center [680, 312] width 59 height 7
copy tr "+447834729303"
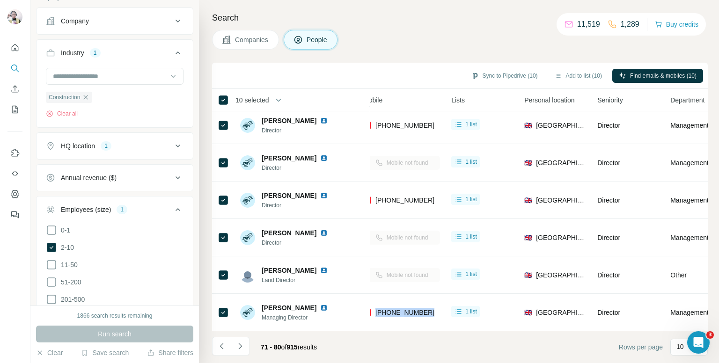
scroll to position [159, 0]
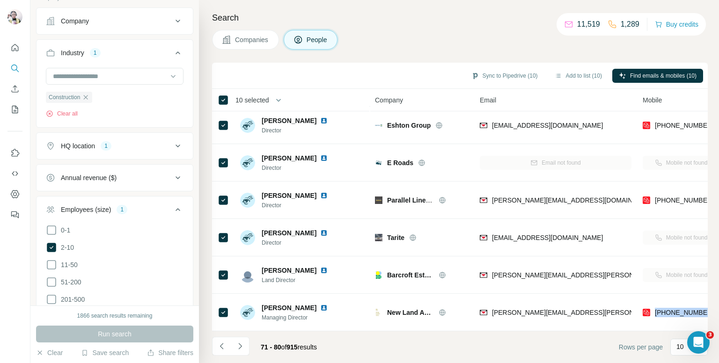
click at [238, 349] on icon "Navigate to next page" at bounding box center [240, 346] width 9 height 9
click at [240, 345] on div at bounding box center [240, 346] width 19 height 19
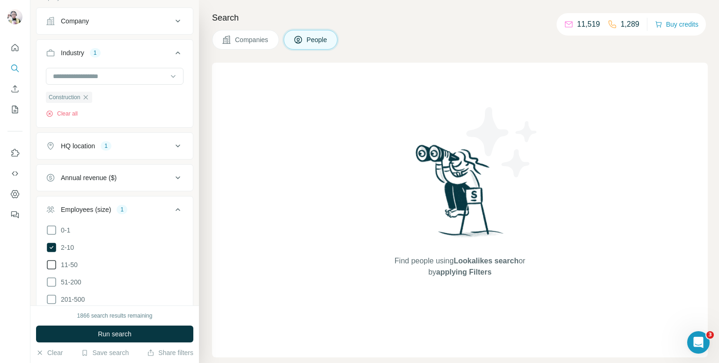
click at [52, 265] on icon at bounding box center [51, 264] width 11 height 11
click at [98, 333] on span "Run search" at bounding box center [115, 334] width 34 height 9
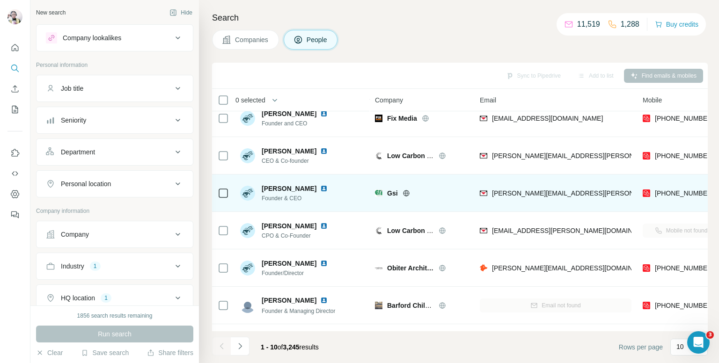
scroll to position [140, 0]
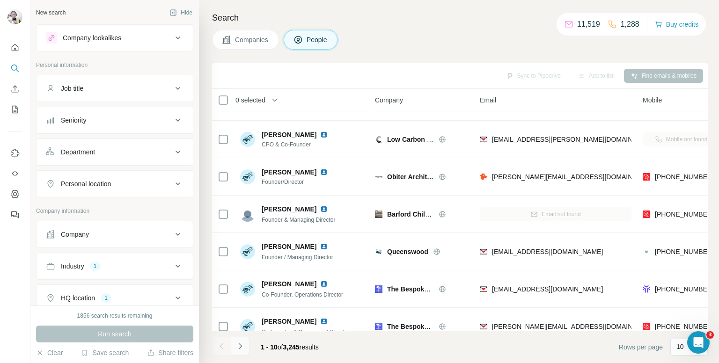
click at [239, 345] on icon "Navigate to next page" at bounding box center [240, 346] width 9 height 9
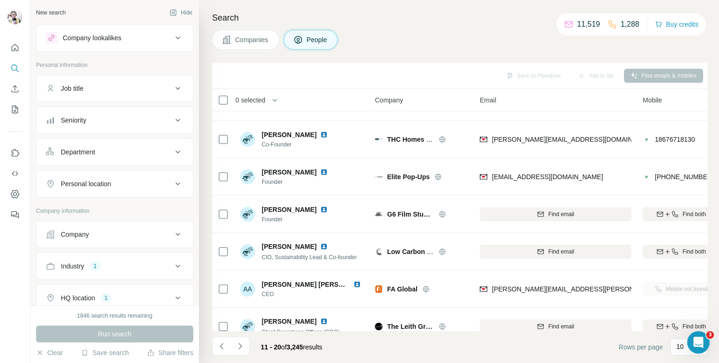
click at [245, 347] on button "Navigate to next page" at bounding box center [240, 346] width 19 height 19
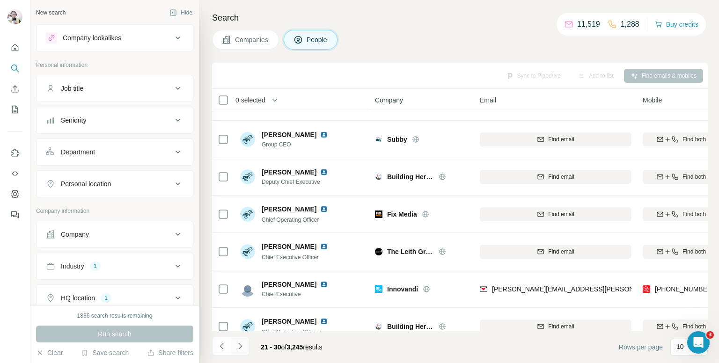
click at [238, 346] on icon "Navigate to next page" at bounding box center [240, 346] width 9 height 9
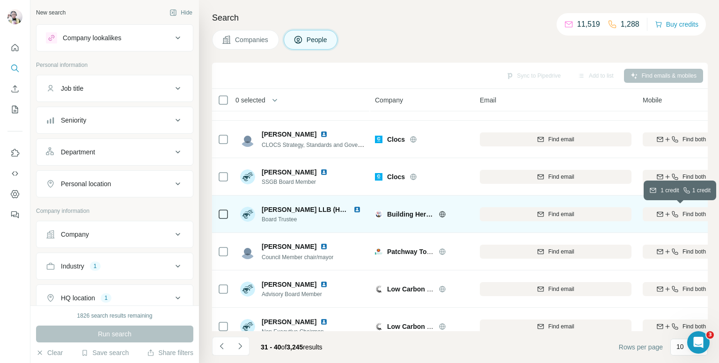
click at [665, 217] on icon "button" at bounding box center [667, 214] width 7 height 7
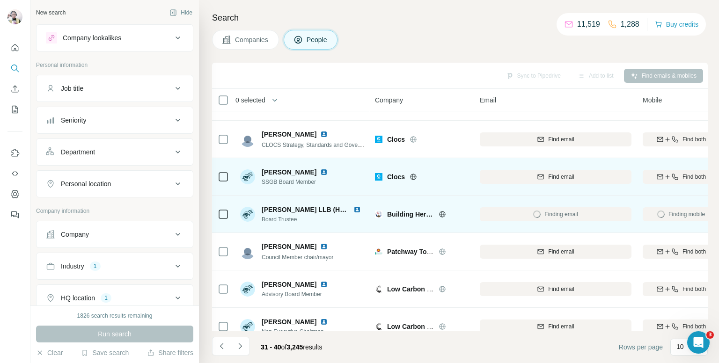
scroll to position [159, 0]
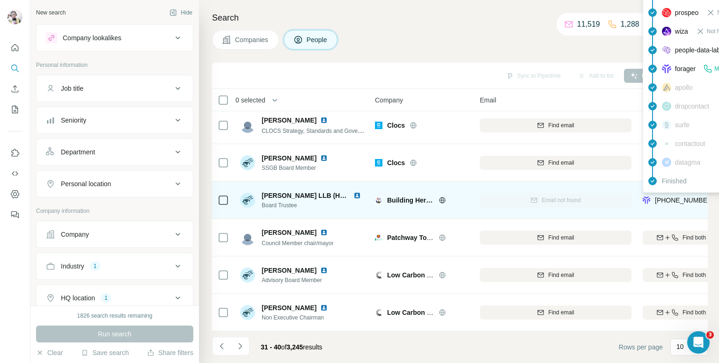
click at [668, 197] on span "[PHONE_NUMBER]" at bounding box center [684, 200] width 59 height 7
copy tr "[PHONE_NUMBER]"
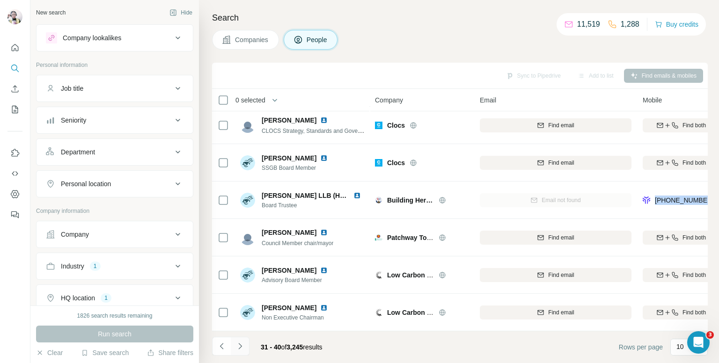
click at [242, 350] on icon "Navigate to next page" at bounding box center [240, 346] width 9 height 9
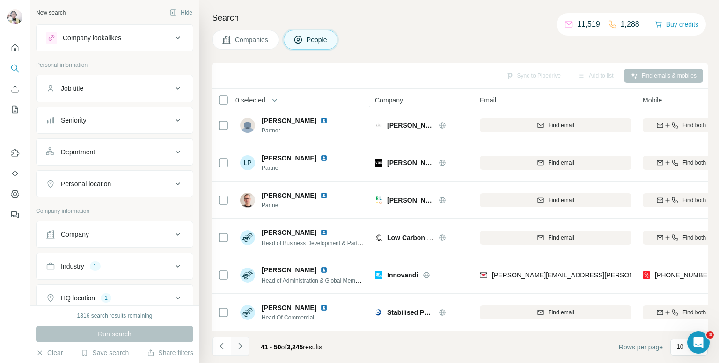
click at [236, 346] on icon "Navigate to next page" at bounding box center [240, 346] width 9 height 9
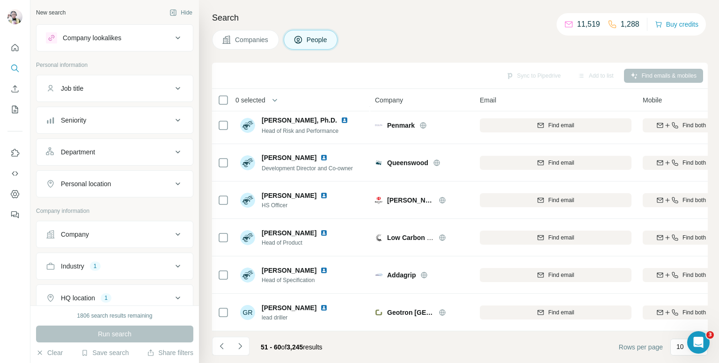
scroll to position [0, 0]
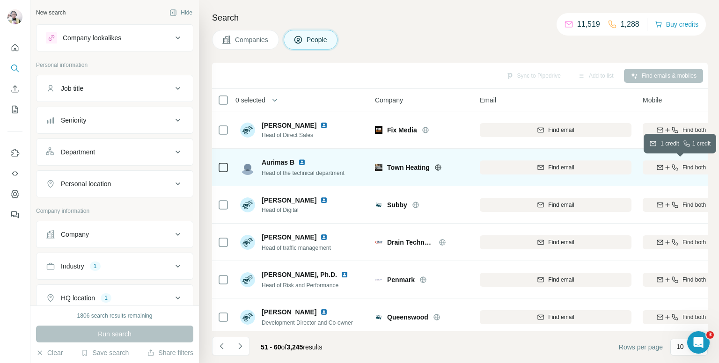
click at [678, 165] on div "Find both" at bounding box center [681, 167] width 77 height 8
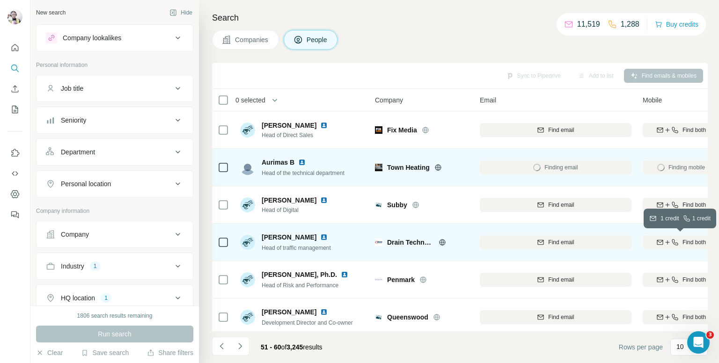
click at [671, 242] on icon "button" at bounding box center [674, 242] width 7 height 7
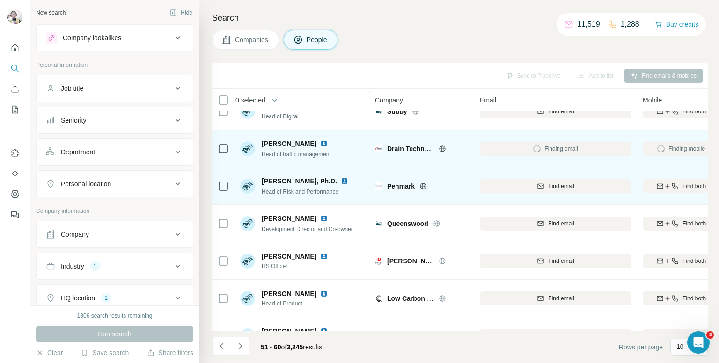
scroll to position [47, 0]
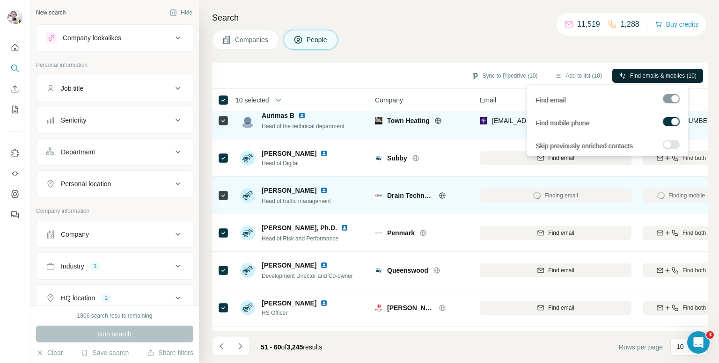
click at [650, 74] on span "Find emails & mobiles (10)" at bounding box center [663, 76] width 66 height 8
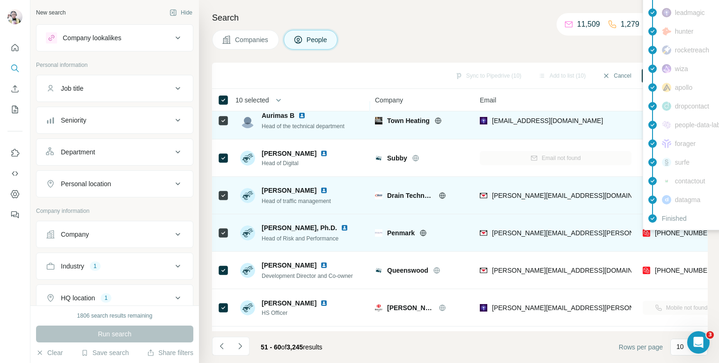
click at [670, 234] on span "[PHONE_NUMBER]" at bounding box center [684, 232] width 59 height 7
copy tr "[PHONE_NUMBER]"
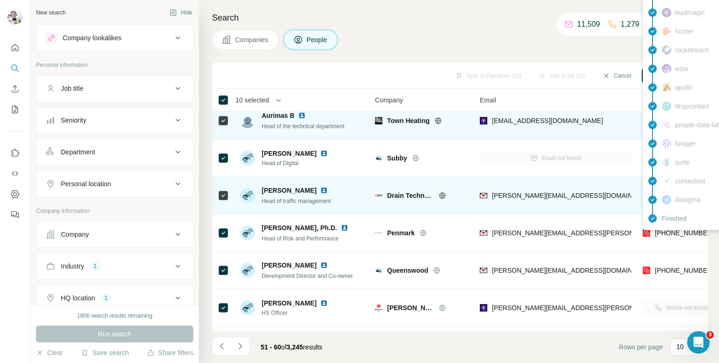
click at [491, 32] on div "Companies People" at bounding box center [460, 40] width 496 height 20
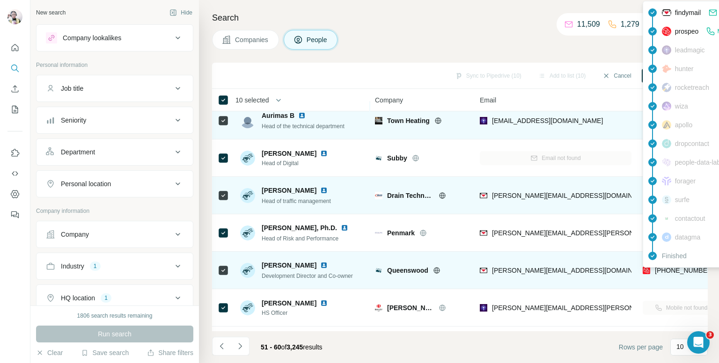
click at [678, 270] on span "[PHONE_NUMBER]" at bounding box center [684, 270] width 59 height 7
copy tr "[PHONE_NUMBER]"
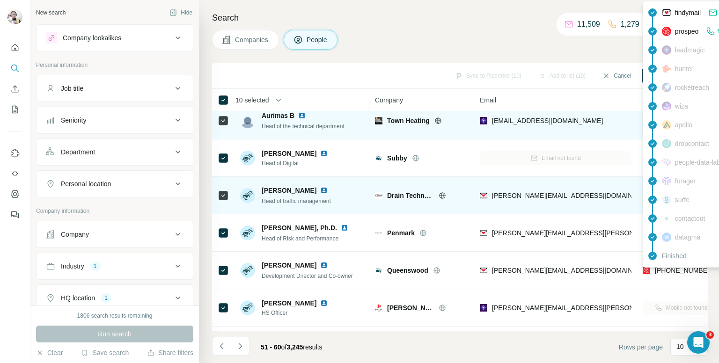
click at [476, 34] on div "Companies People" at bounding box center [460, 40] width 496 height 20
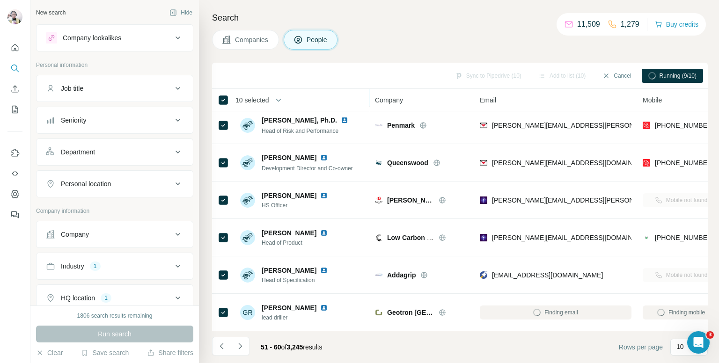
scroll to position [159, 0]
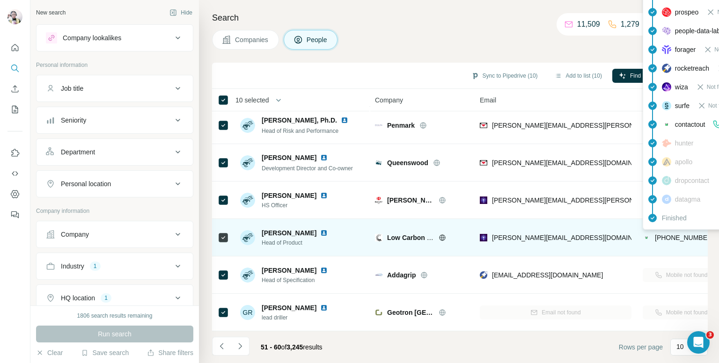
click at [671, 234] on span "[PHONE_NUMBER]" at bounding box center [684, 237] width 59 height 7
copy tr "[PHONE_NUMBER]"
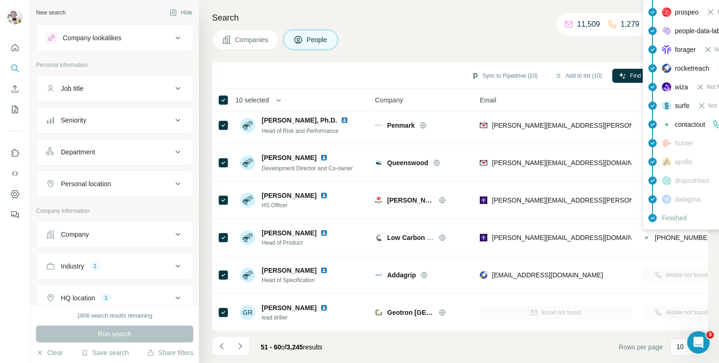
click at [500, 11] on h4 "Search" at bounding box center [460, 17] width 496 height 13
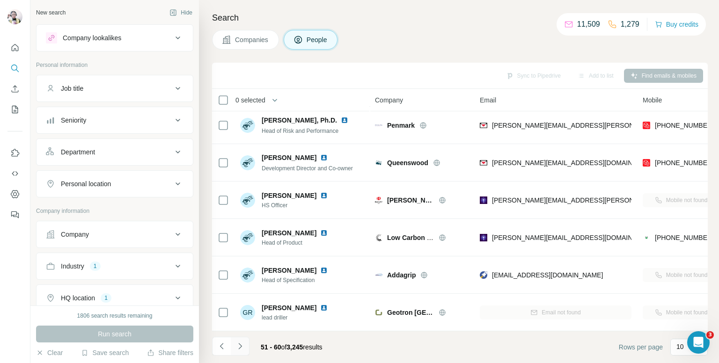
click at [238, 347] on icon "Navigate to next page" at bounding box center [240, 346] width 9 height 9
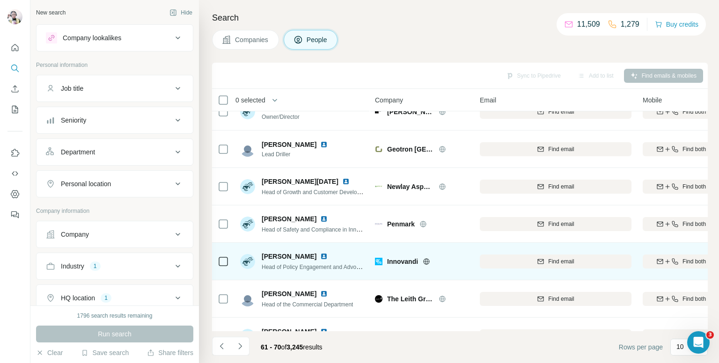
scroll to position [0, 0]
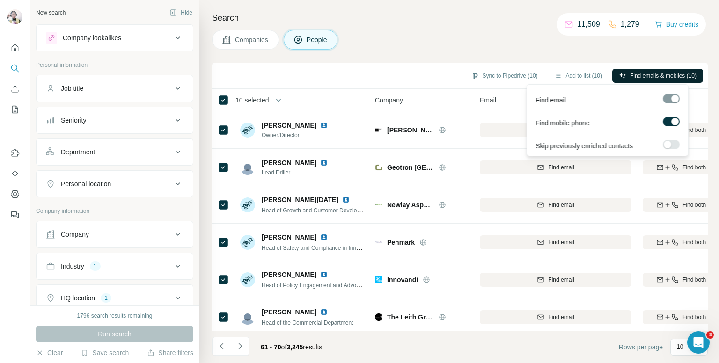
click at [630, 74] on span "Find emails & mobiles (10)" at bounding box center [663, 76] width 66 height 8
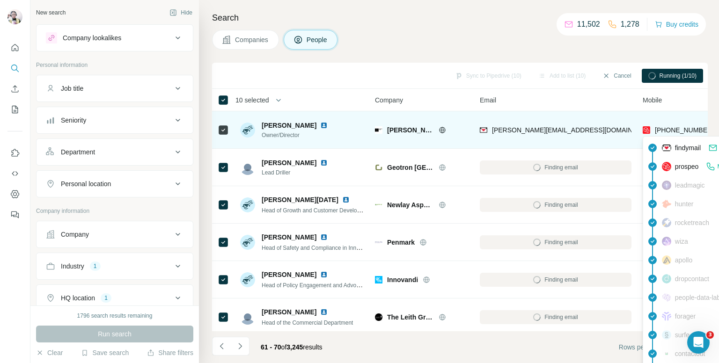
click at [667, 126] on span "[PHONE_NUMBER]" at bounding box center [684, 129] width 59 height 7
copy tr "[PHONE_NUMBER]"
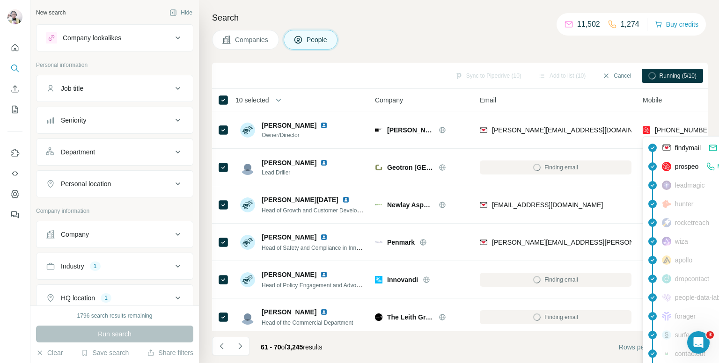
click at [521, 23] on h4 "Search" at bounding box center [460, 17] width 496 height 13
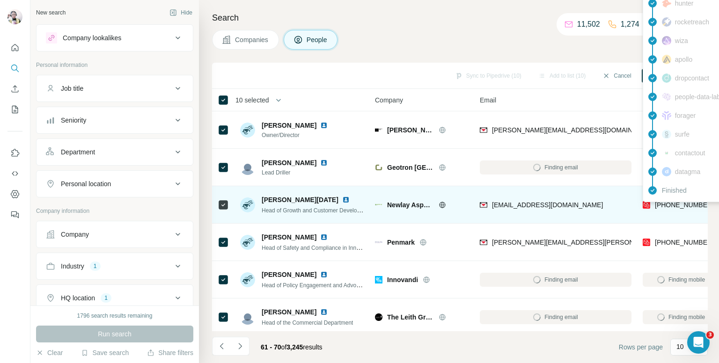
click at [659, 206] on span "[PHONE_NUMBER]" at bounding box center [684, 204] width 59 height 7
copy tr "[PHONE_NUMBER]"
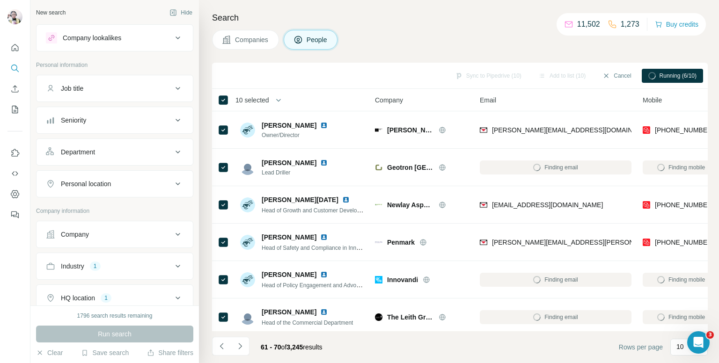
click at [527, 27] on div "Search Companies People Sync to Pipedrive (10) Add to list (10) Cancel Running …" at bounding box center [459, 181] width 520 height 363
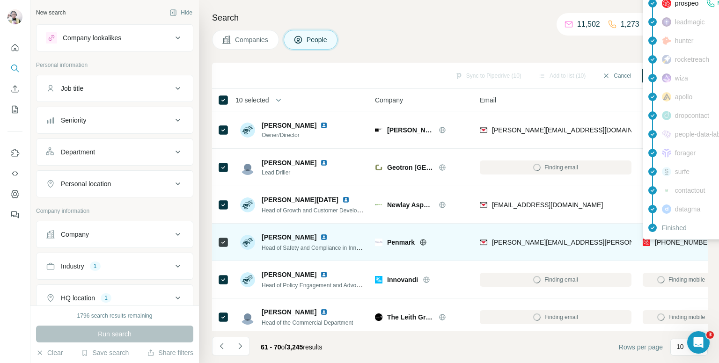
click at [680, 241] on span "[PHONE_NUMBER]" at bounding box center [684, 242] width 59 height 7
copy tr "[PHONE_NUMBER]"
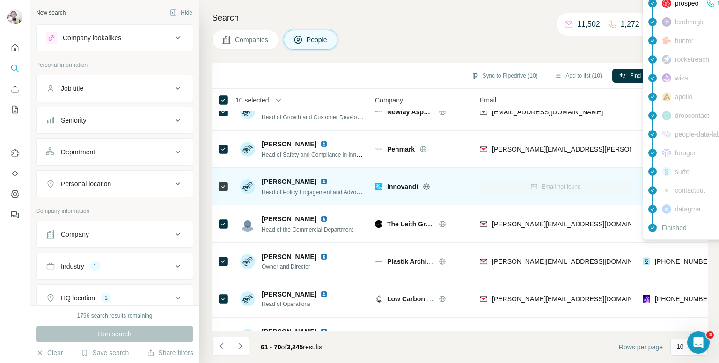
scroll to position [94, 0]
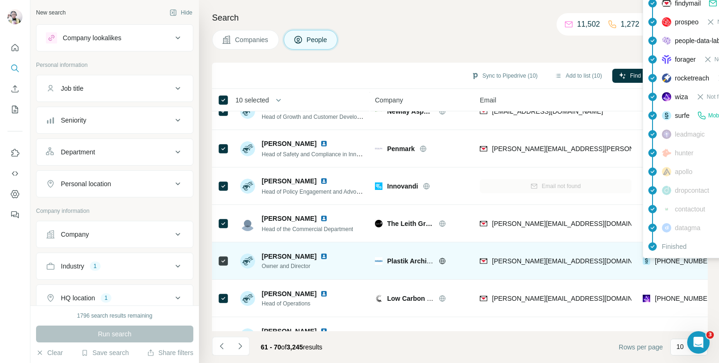
click at [664, 260] on span "[PHONE_NUMBER]" at bounding box center [684, 261] width 59 height 7
copy tr "[PHONE_NUMBER]"
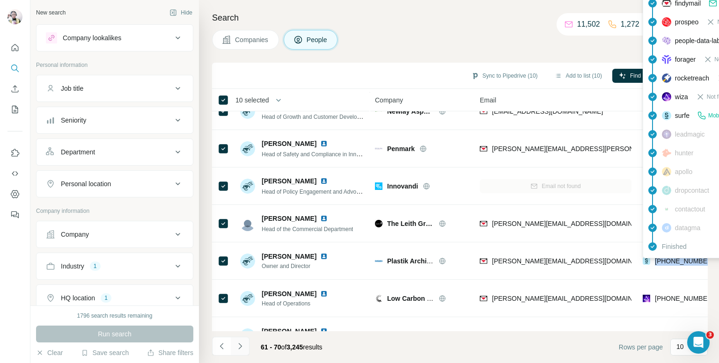
click at [236, 344] on icon "Navigate to next page" at bounding box center [240, 346] width 9 height 9
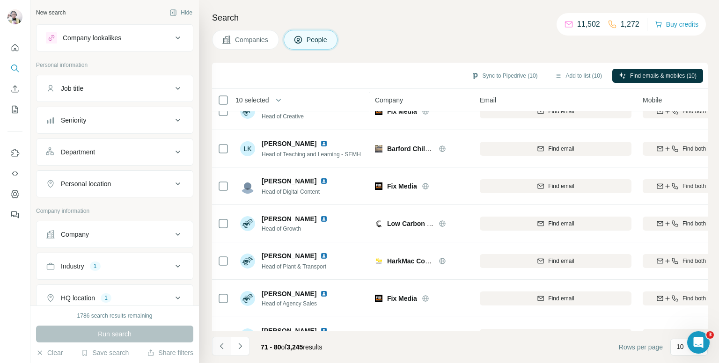
click at [218, 343] on icon "Navigate to previous page" at bounding box center [221, 346] width 9 height 9
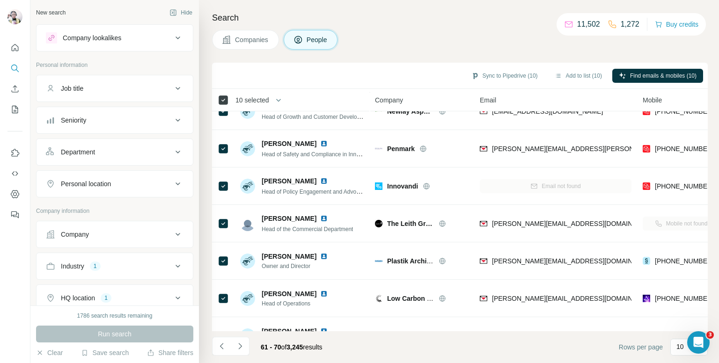
click at [218, 96] on th "10 selected" at bounding box center [287, 100] width 150 height 22
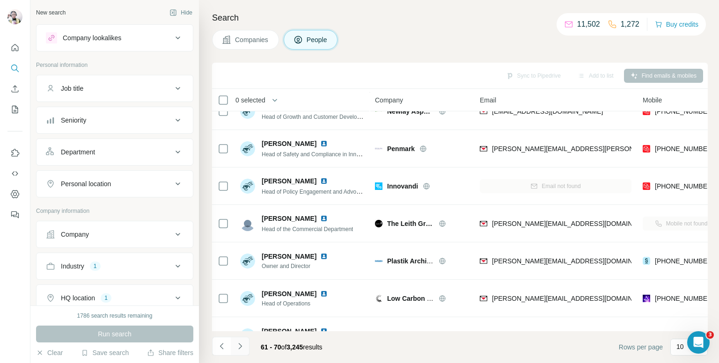
click at [240, 338] on button "Navigate to next page" at bounding box center [240, 346] width 19 height 19
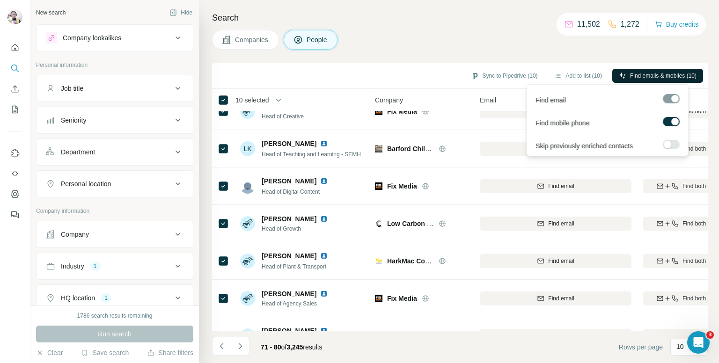
click at [630, 74] on span "Find emails & mobiles (10)" at bounding box center [663, 76] width 66 height 8
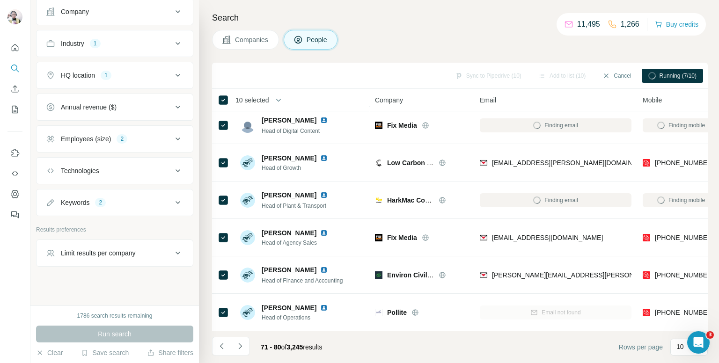
scroll to position [224, 0]
click at [241, 349] on icon "Navigate to next page" at bounding box center [240, 346] width 9 height 9
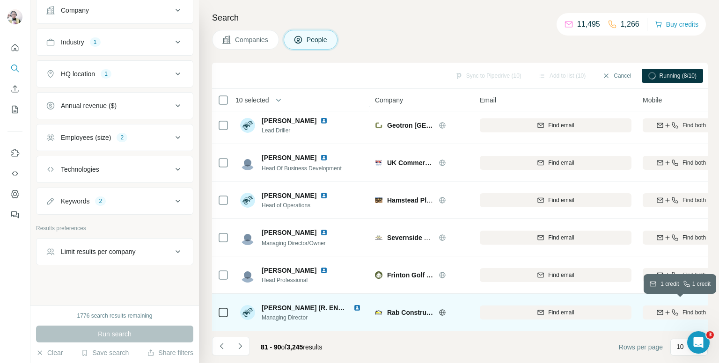
click at [668, 310] on icon "button" at bounding box center [668, 312] width 0 height 4
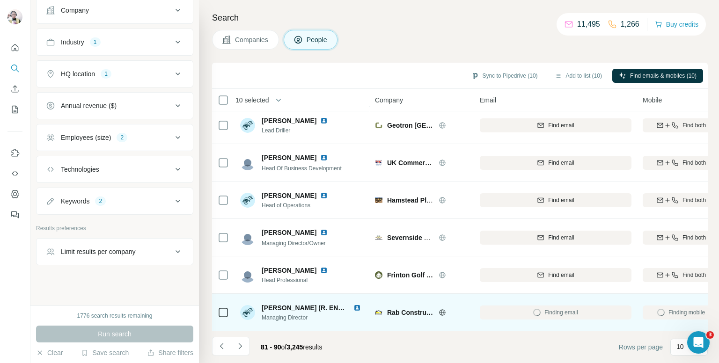
scroll to position [159, 0]
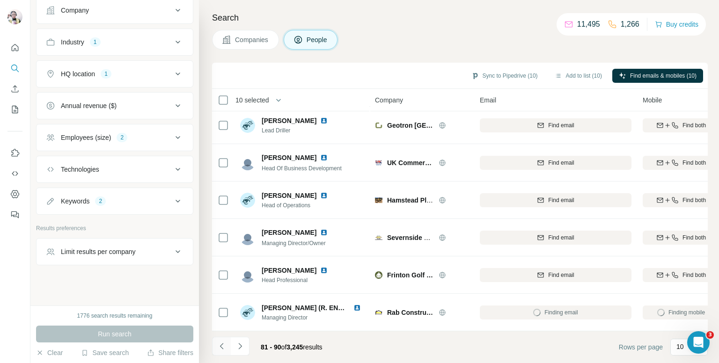
click at [219, 351] on button "Navigate to previous page" at bounding box center [221, 346] width 19 height 19
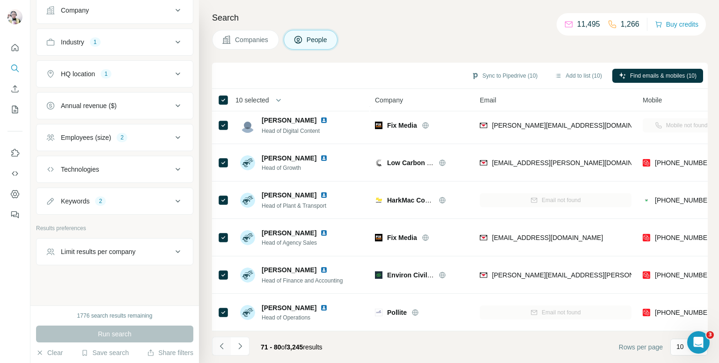
click at [219, 351] on button "Navigate to previous page" at bounding box center [221, 346] width 19 height 19
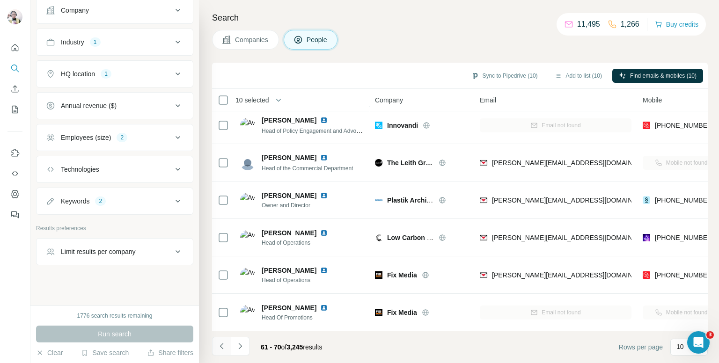
click at [219, 351] on button "Navigate to previous page" at bounding box center [221, 346] width 19 height 19
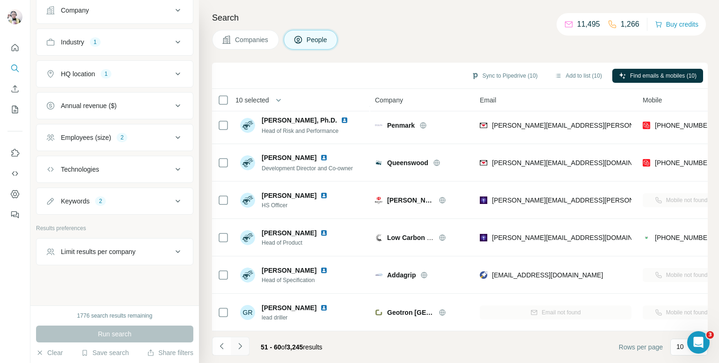
click at [242, 345] on icon "Navigate to next page" at bounding box center [240, 346] width 9 height 9
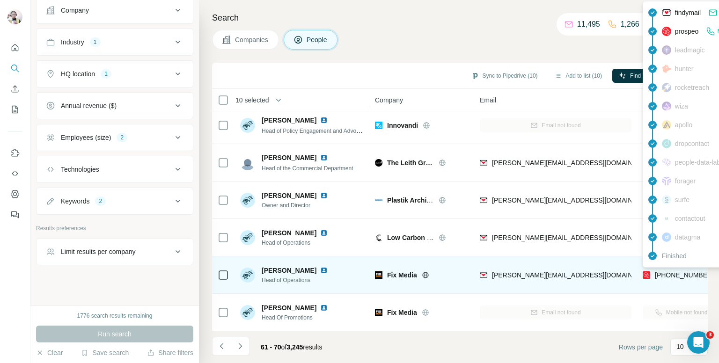
click at [671, 272] on span "[PHONE_NUMBER]" at bounding box center [684, 275] width 59 height 7
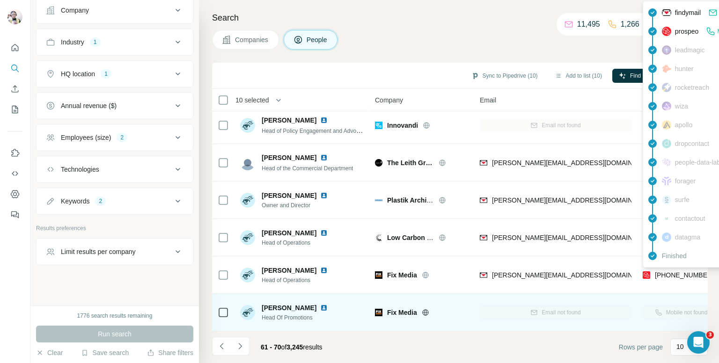
drag, startPoint x: 671, startPoint y: 270, endPoint x: 511, endPoint y: 301, distance: 163.6
click at [511, 301] on div "Email not found" at bounding box center [556, 313] width 152 height 26
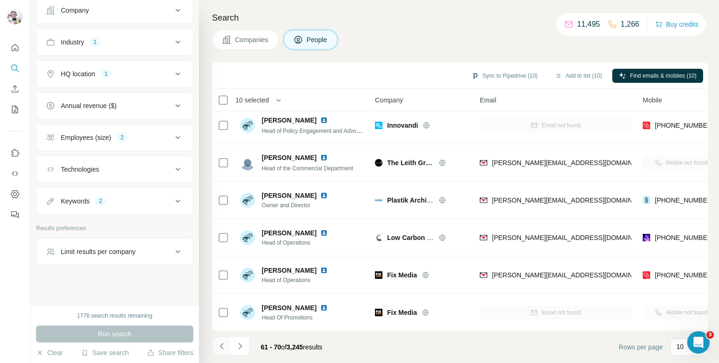
click at [225, 346] on icon "Navigate to previous page" at bounding box center [221, 346] width 9 height 9
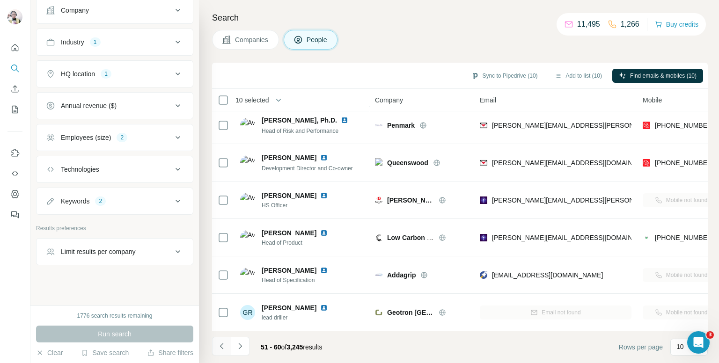
click at [225, 346] on icon "Navigate to previous page" at bounding box center [221, 346] width 9 height 9
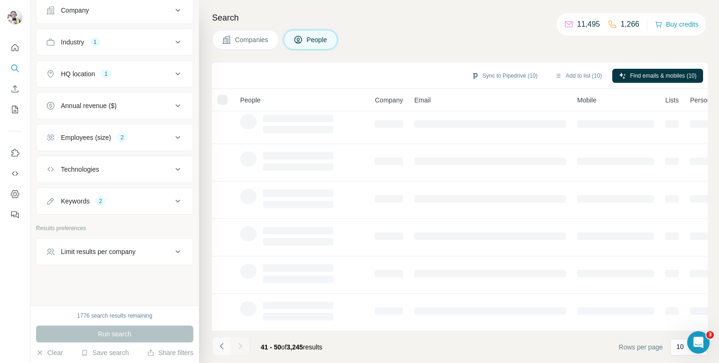
click at [225, 346] on icon "Navigate to previous page" at bounding box center [221, 346] width 9 height 9
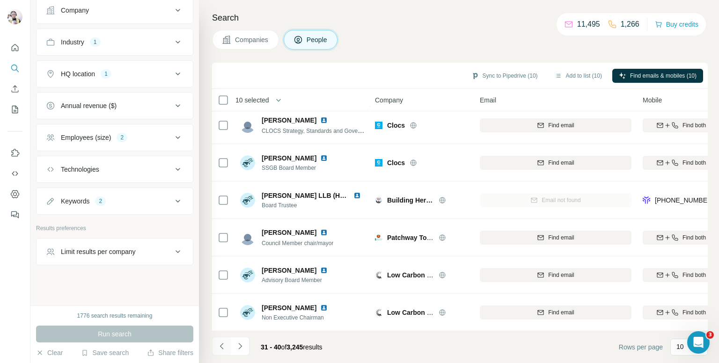
click at [225, 346] on icon "Navigate to previous page" at bounding box center [221, 346] width 9 height 9
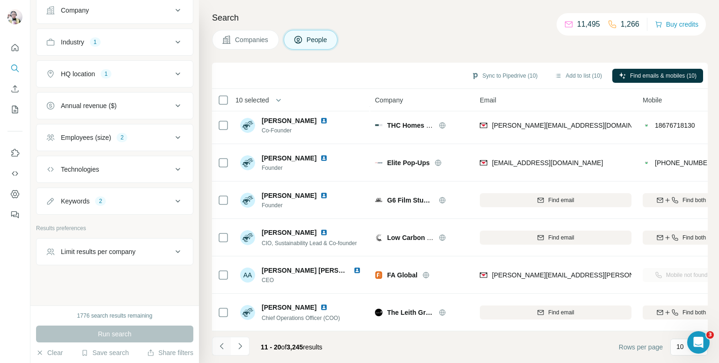
click at [225, 346] on icon "Navigate to previous page" at bounding box center [221, 346] width 9 height 9
click at [225, 346] on div at bounding box center [221, 346] width 19 height 19
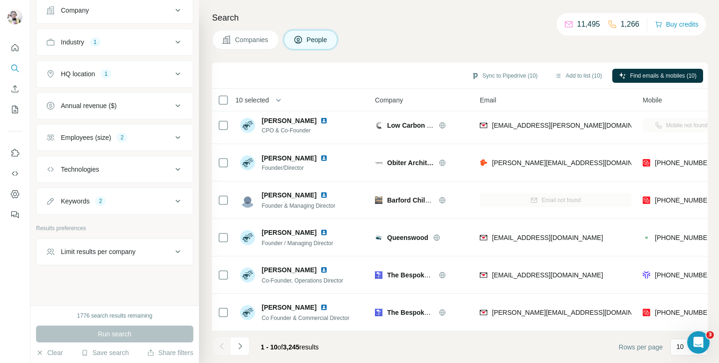
click at [225, 346] on div at bounding box center [221, 346] width 19 height 19
click at [11, 109] on icon "My lists" at bounding box center [14, 109] width 9 height 9
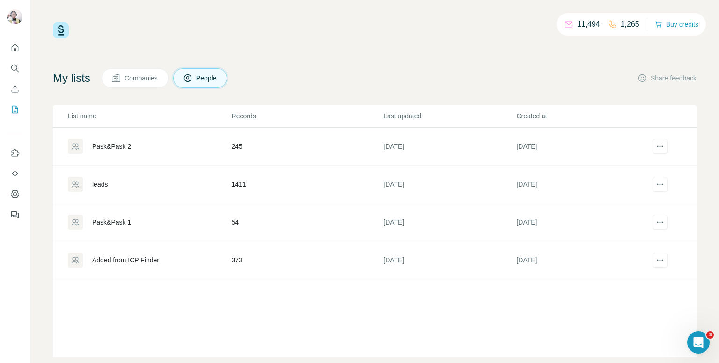
click at [103, 148] on div "Pask&Pask 2" at bounding box center [111, 146] width 39 height 9
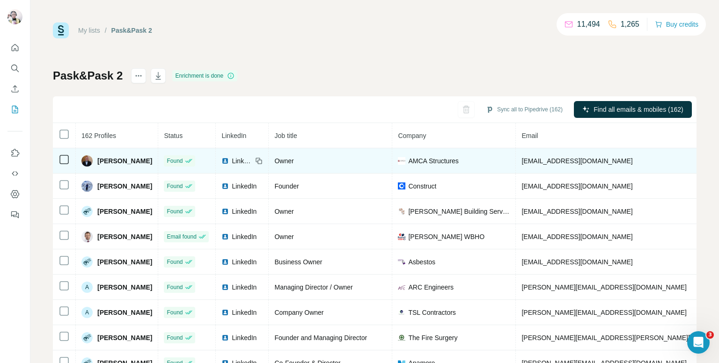
copy span "[PHONE_NUMBER]"
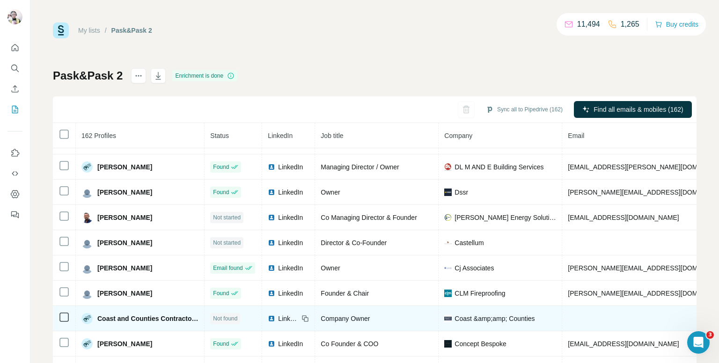
scroll to position [332, 0]
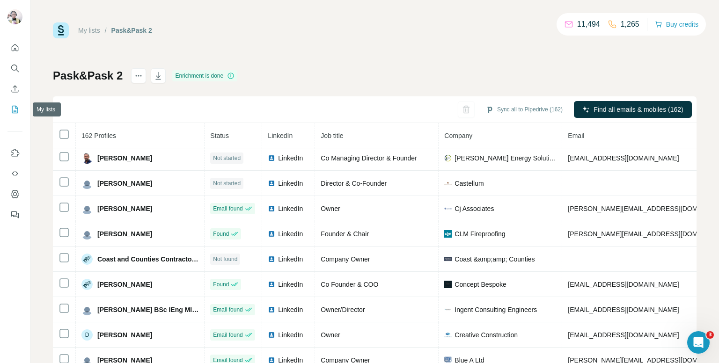
click at [11, 113] on icon "My lists" at bounding box center [14, 109] width 9 height 9
click at [10, 110] on icon "My lists" at bounding box center [14, 109] width 9 height 9
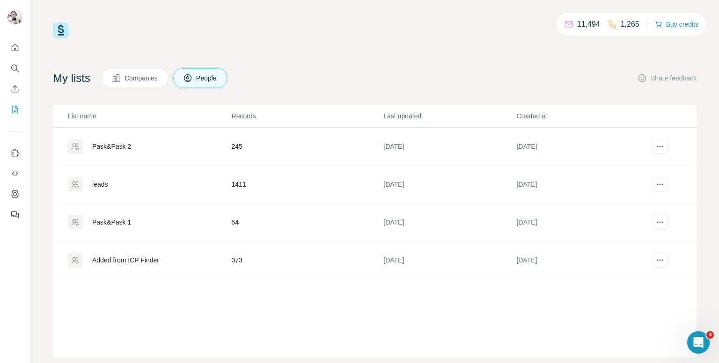
click at [122, 224] on div "Pask&Pask 1" at bounding box center [111, 222] width 39 height 9
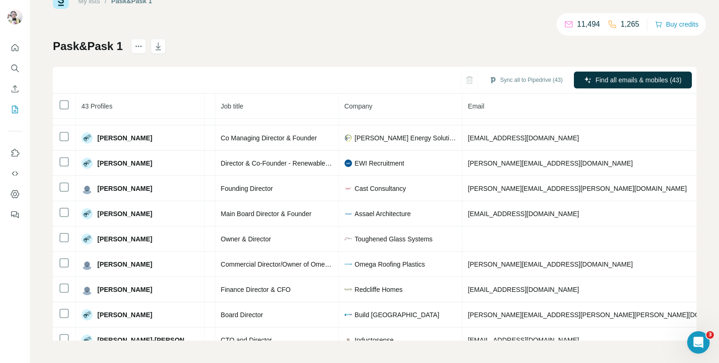
scroll to position [676, 105]
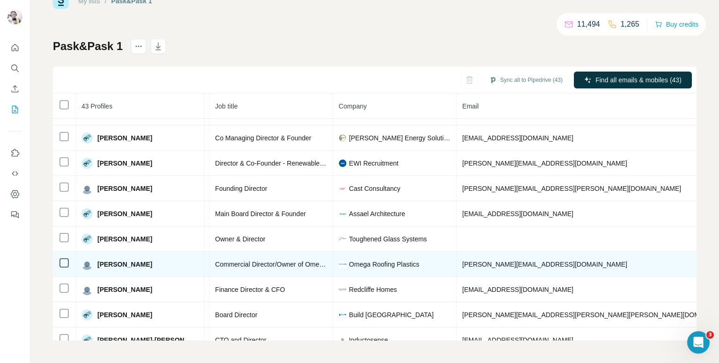
copy span "[PHONE_NUMBER]"
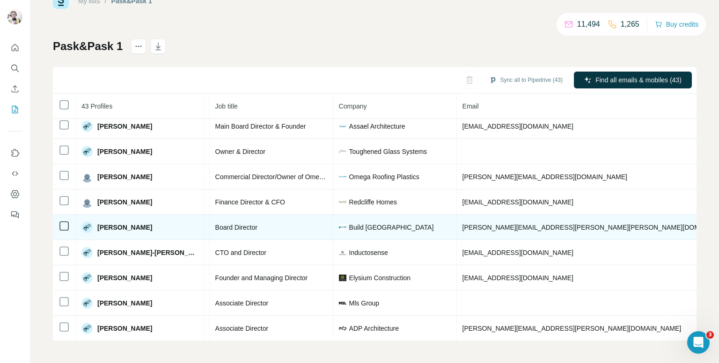
scroll to position [770, 105]
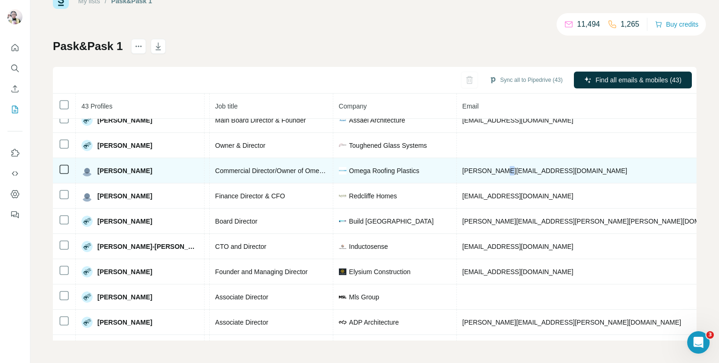
drag, startPoint x: 585, startPoint y: 263, endPoint x: 472, endPoint y: 155, distance: 155.7
click at [472, 158] on td "[PERSON_NAME][EMAIL_ADDRESS][DOMAIN_NAME]" at bounding box center [599, 170] width 285 height 25
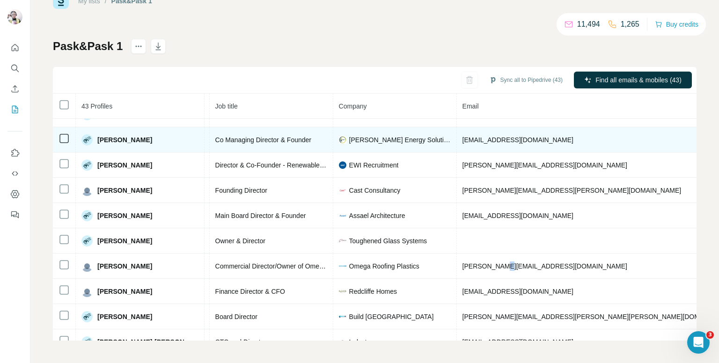
scroll to position [721, 105]
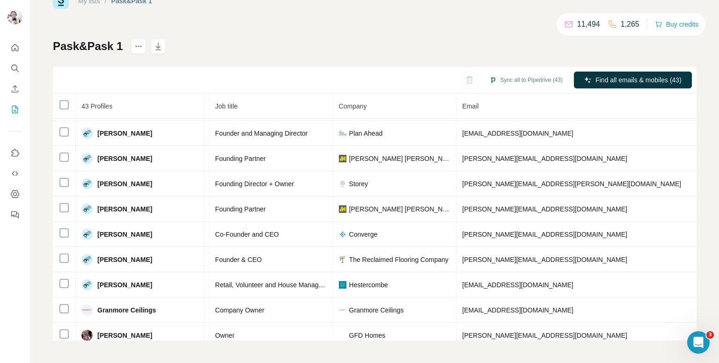
scroll to position [0, 105]
